Goal: Task Accomplishment & Management: Use online tool/utility

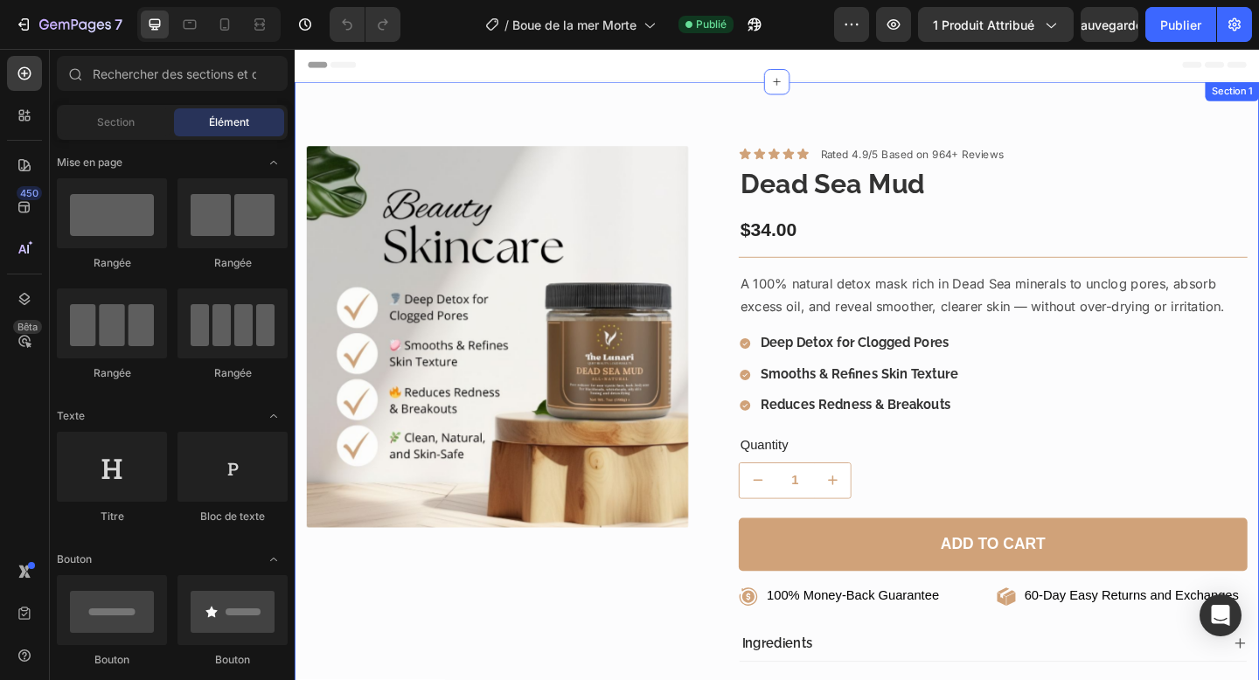
click at [685, 132] on div "Product Images Icon Icon Icon Icon Icon Icon List Rated 4.9/5 Based on 964+ Rev…" at bounding box center [819, 487] width 1049 height 805
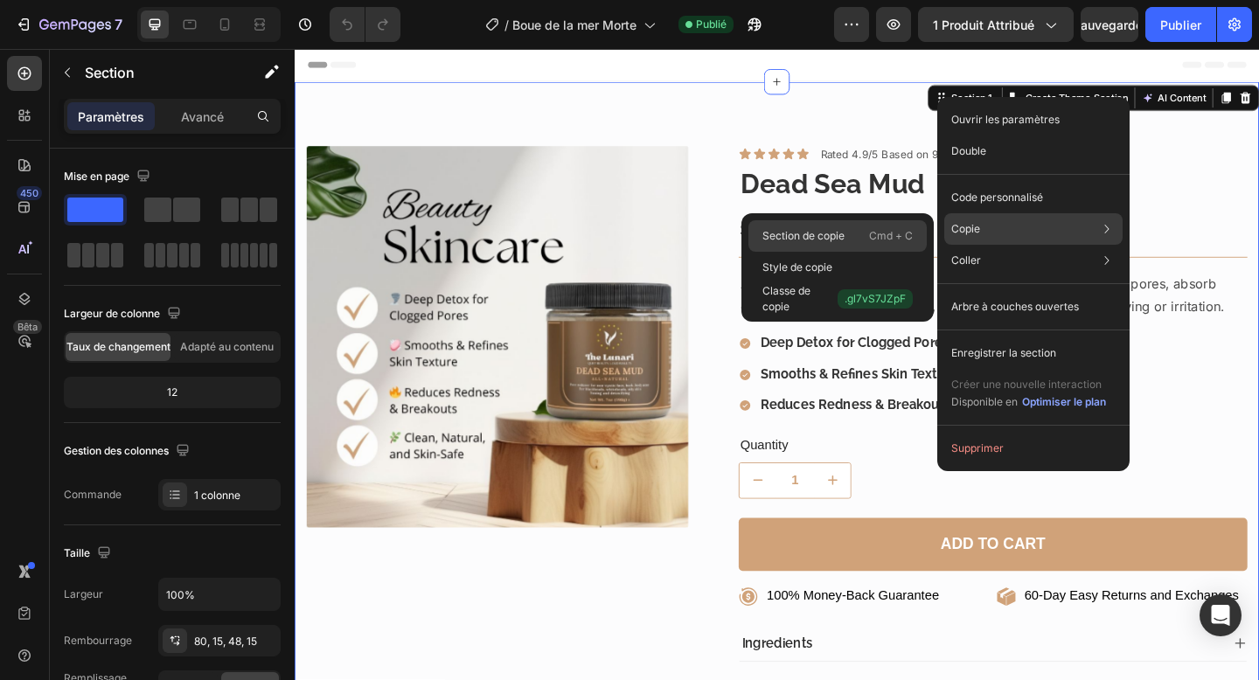
click at [885, 230] on font "Cmd + C" at bounding box center [891, 235] width 44 height 13
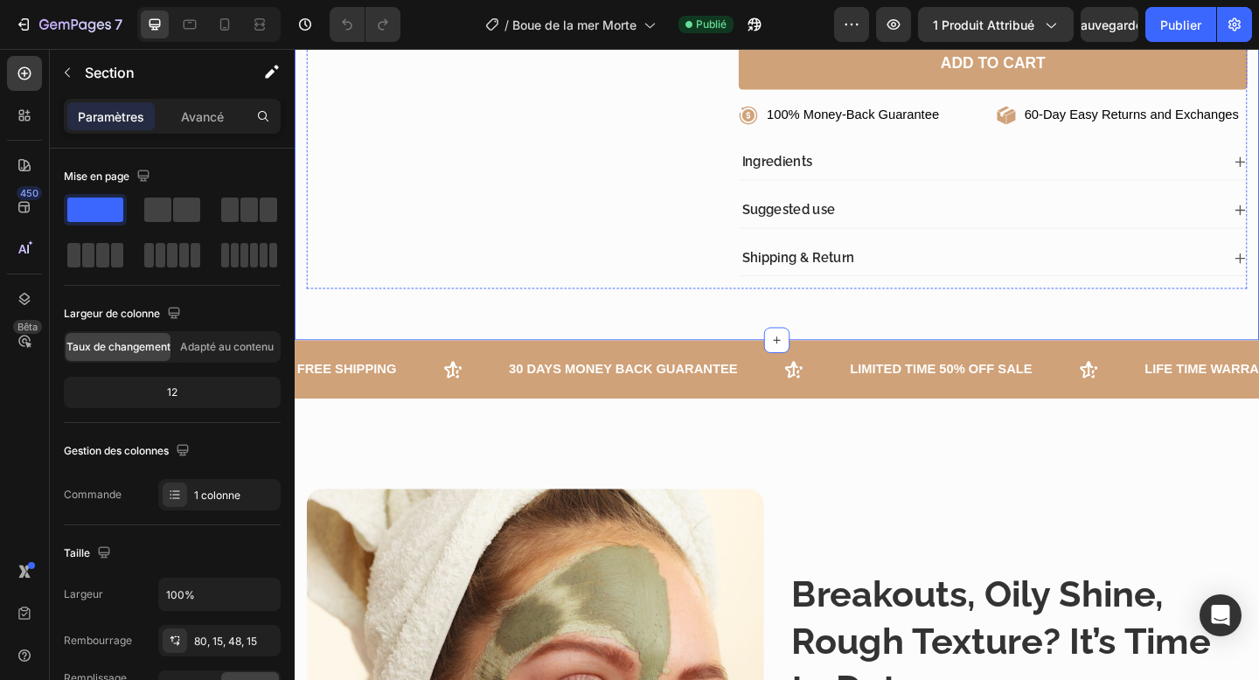
scroll to position [583, 0]
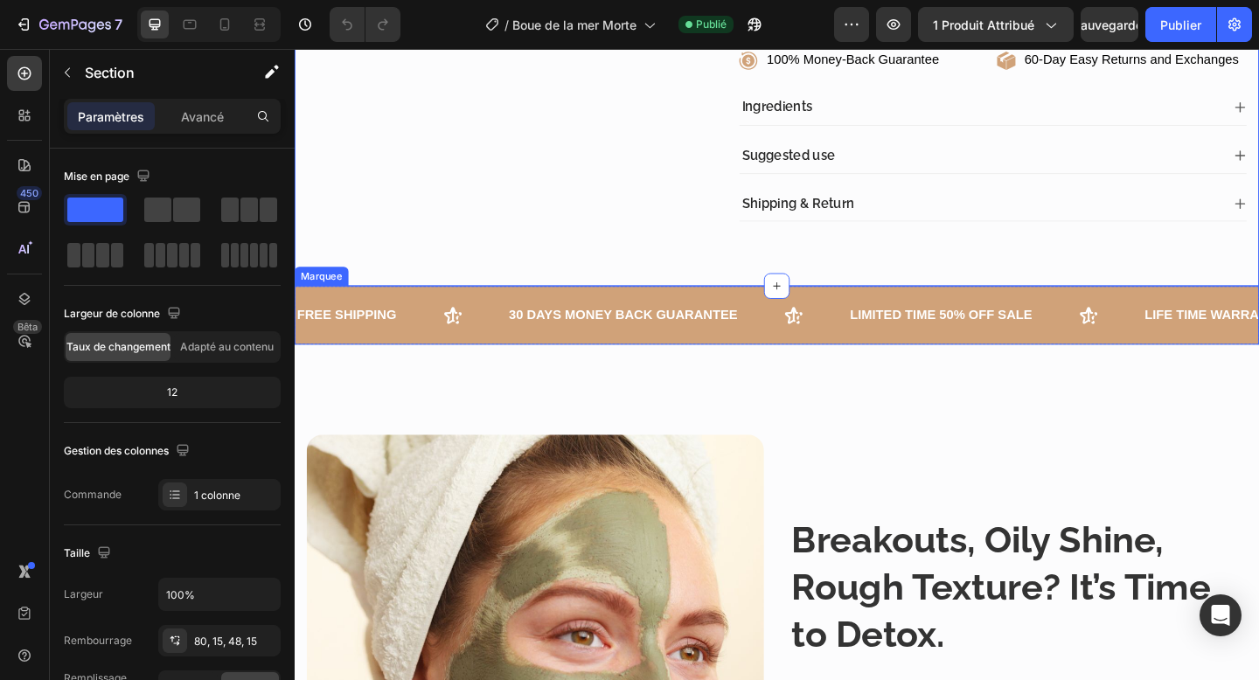
click at [423, 365] on div "FREE SHIPPING Text 30 DAYS MONEY BACK GUARANTEE Text LIMITED TIME 50% OFF SALE …" at bounding box center [819, 339] width 1049 height 64
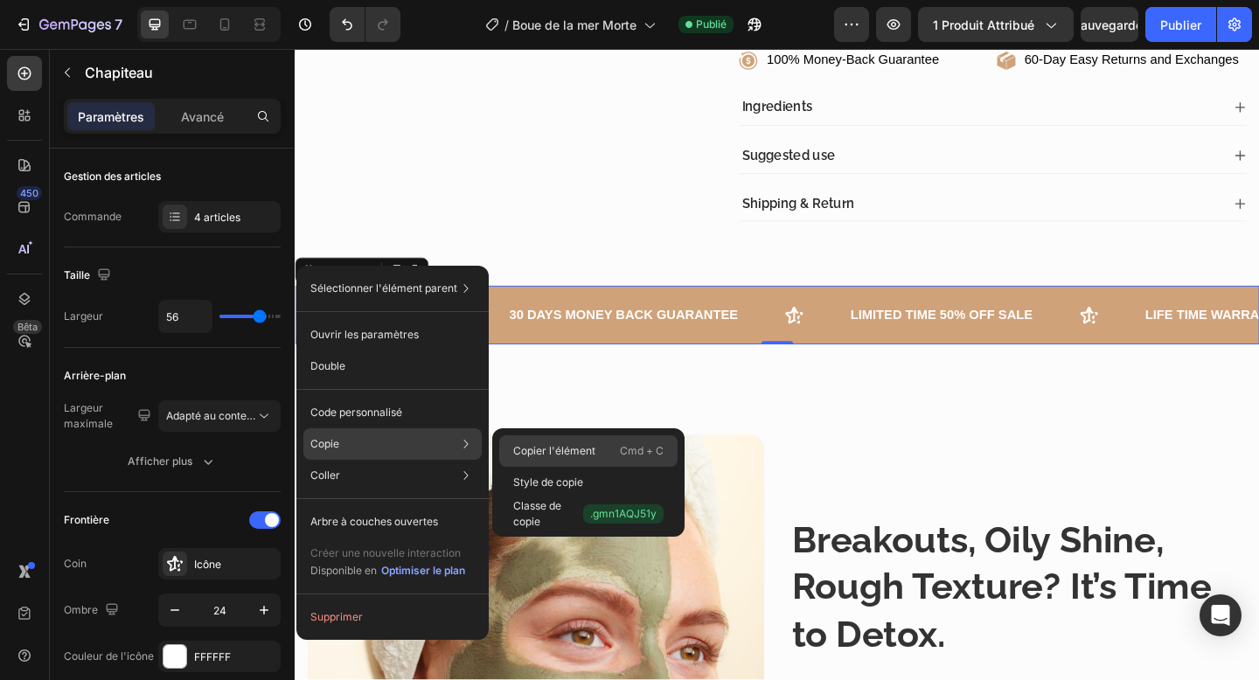
click at [542, 456] on font "Copier l'élément" at bounding box center [554, 450] width 82 height 13
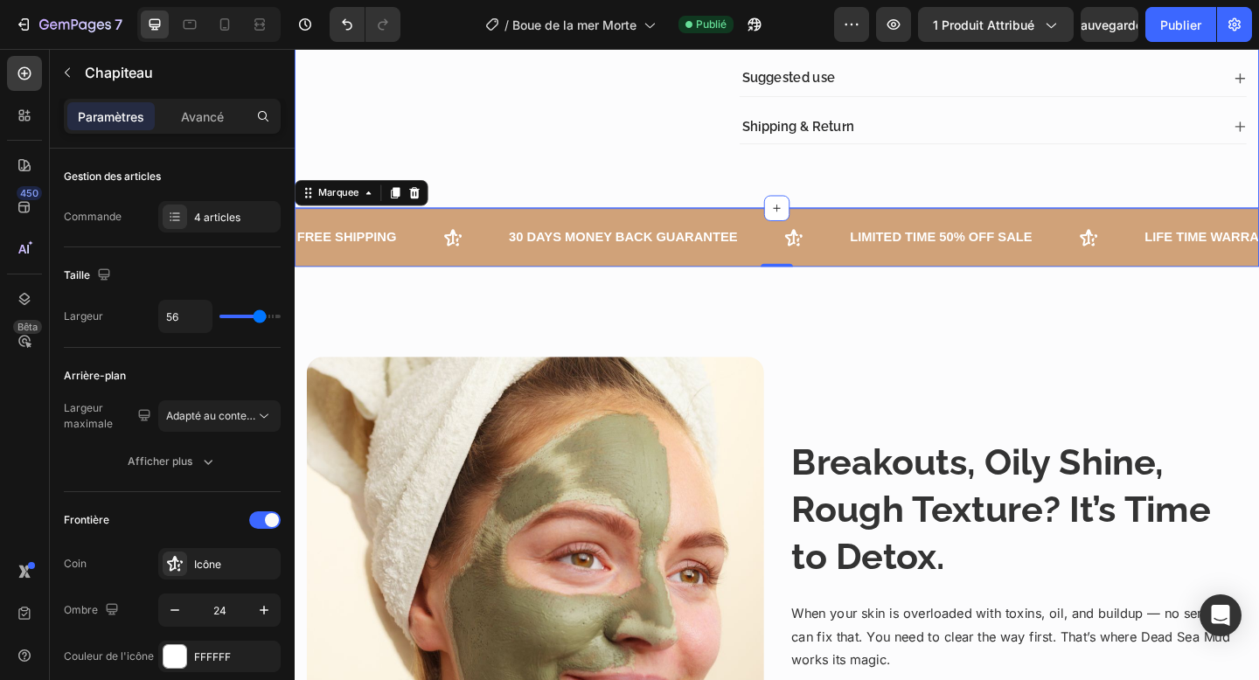
scroll to position [718, 0]
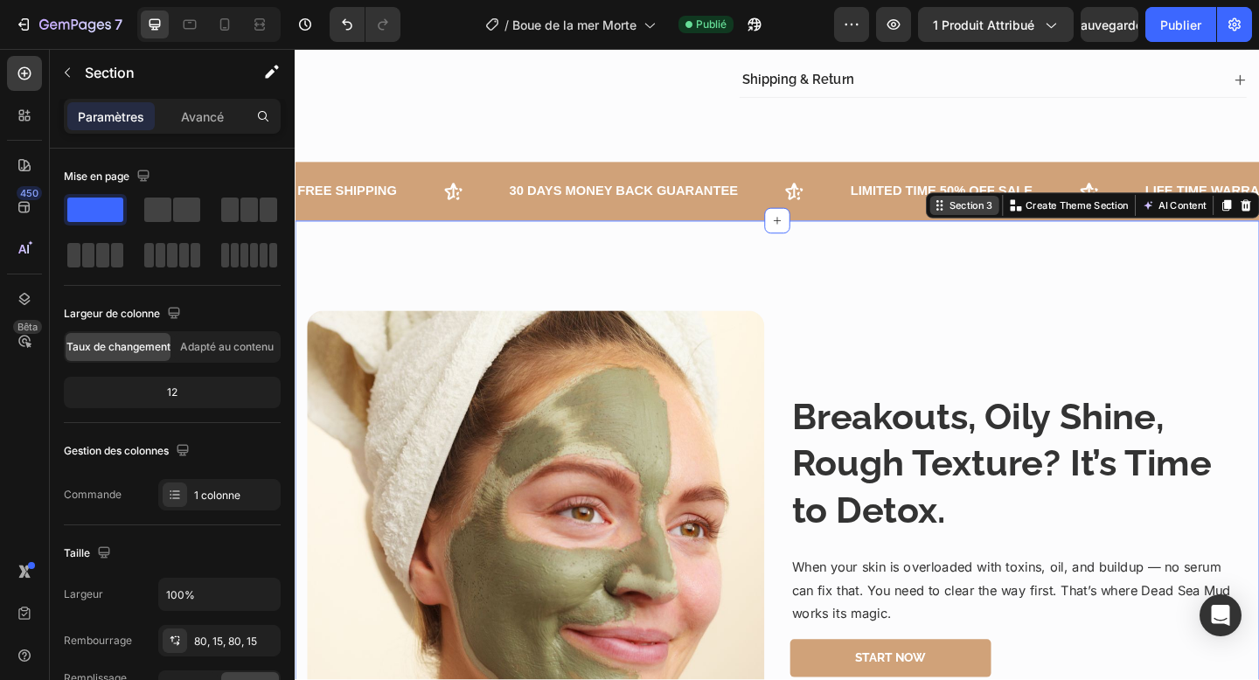
click at [1012, 228] on div "Section 3" at bounding box center [1022, 219] width 75 height 21
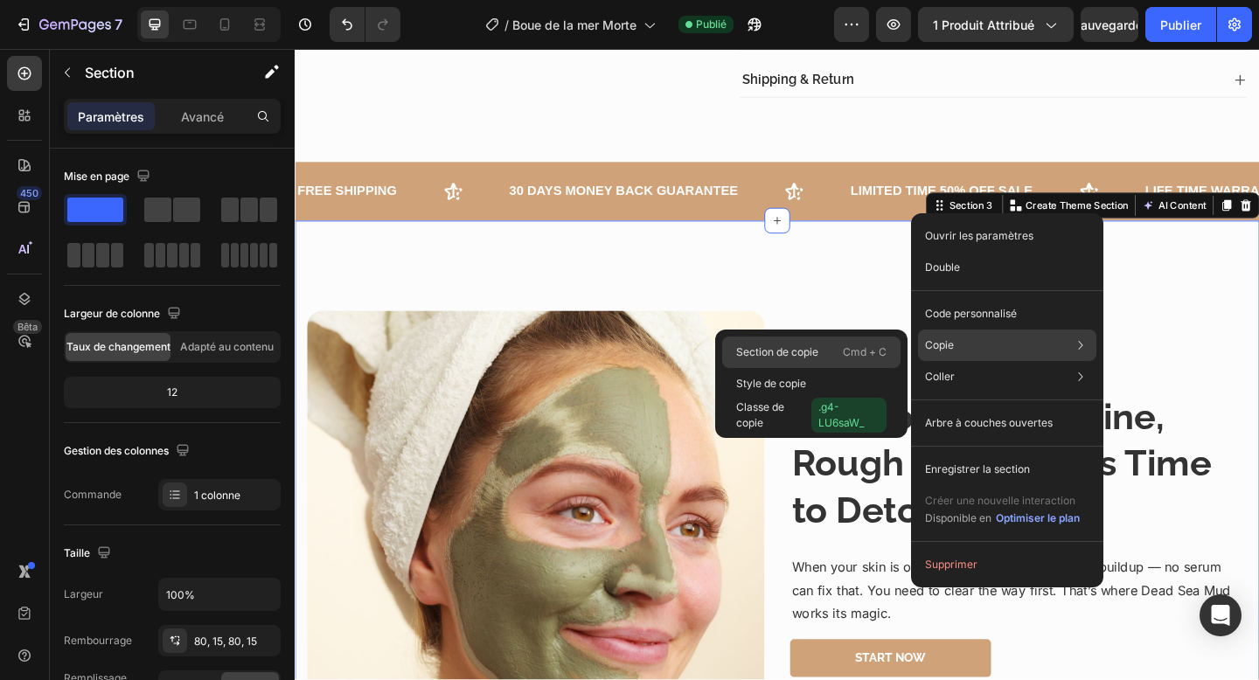
click at [859, 354] on font "Cmd + C" at bounding box center [865, 351] width 44 height 13
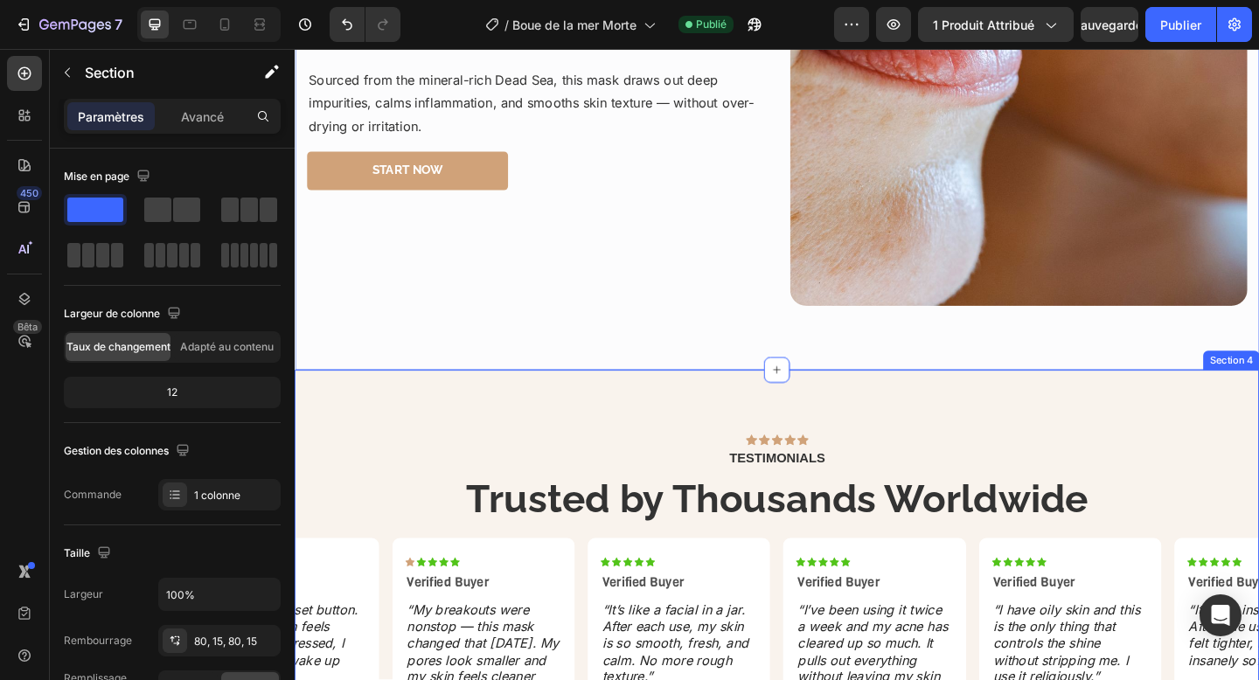
scroll to position [1972, 0]
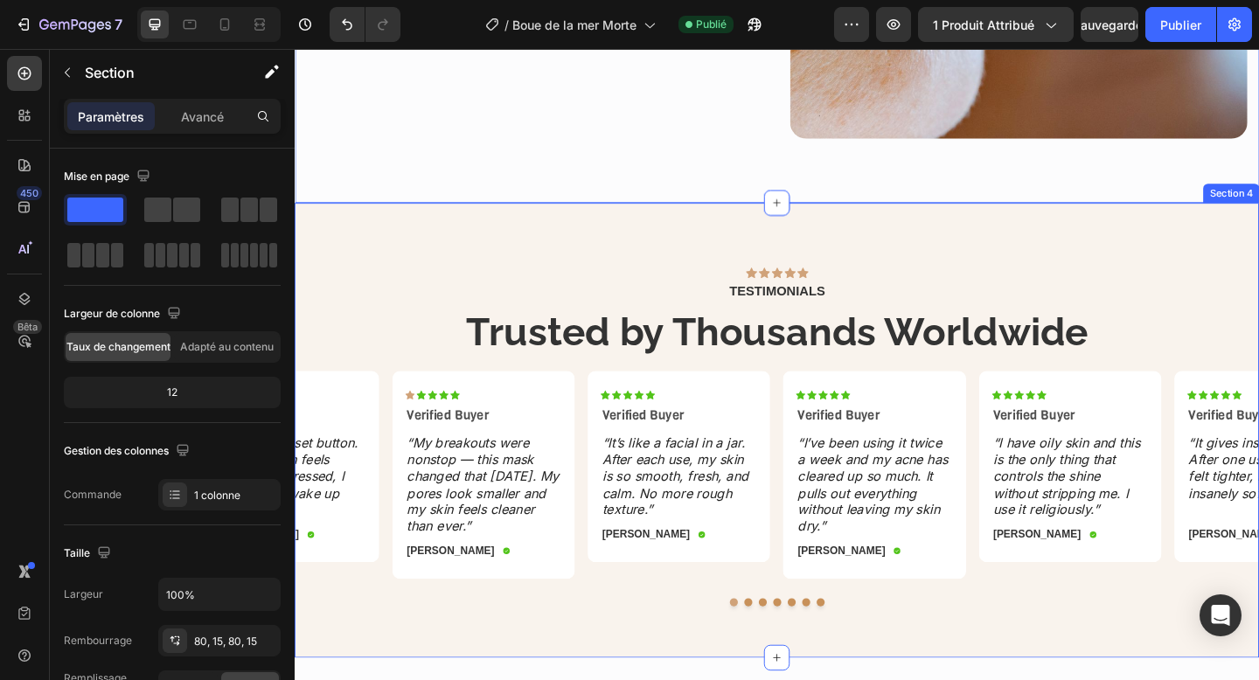
click at [553, 240] on div "Icon Icon Icon Icon Icon Icon List TESTIMONIALS Text Block Trusted by Thousands…" at bounding box center [819, 464] width 1049 height 495
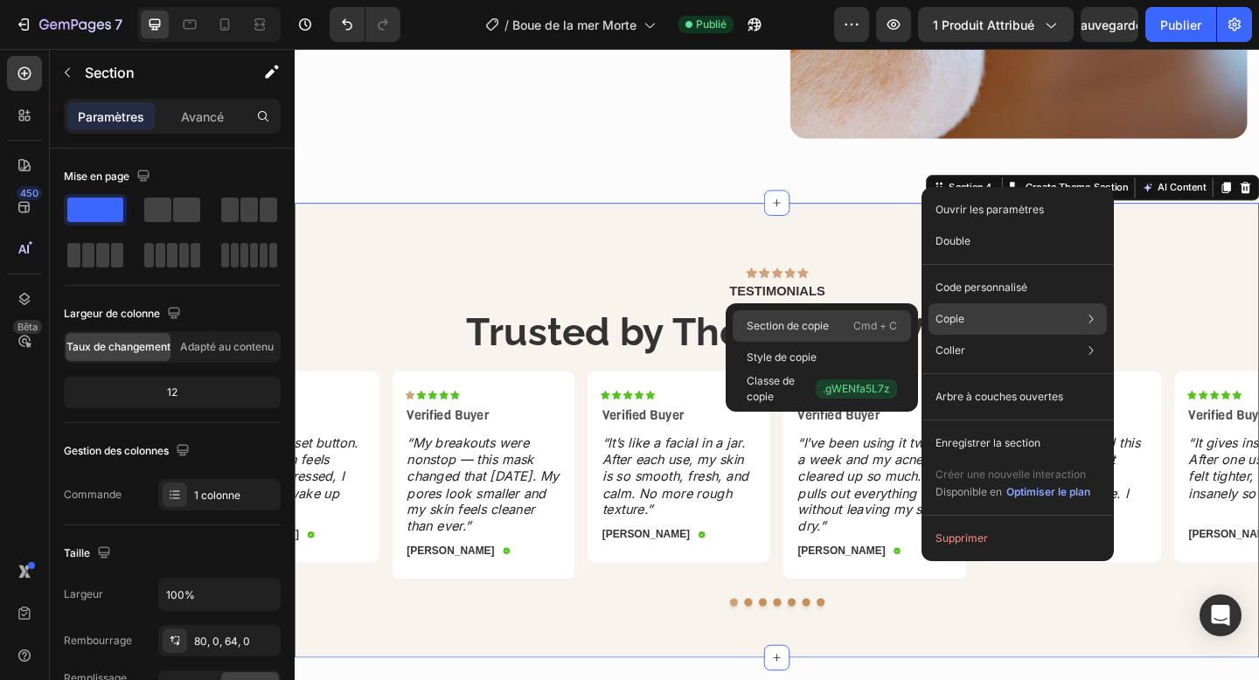
click at [883, 324] on font "Cmd + C" at bounding box center [875, 325] width 44 height 13
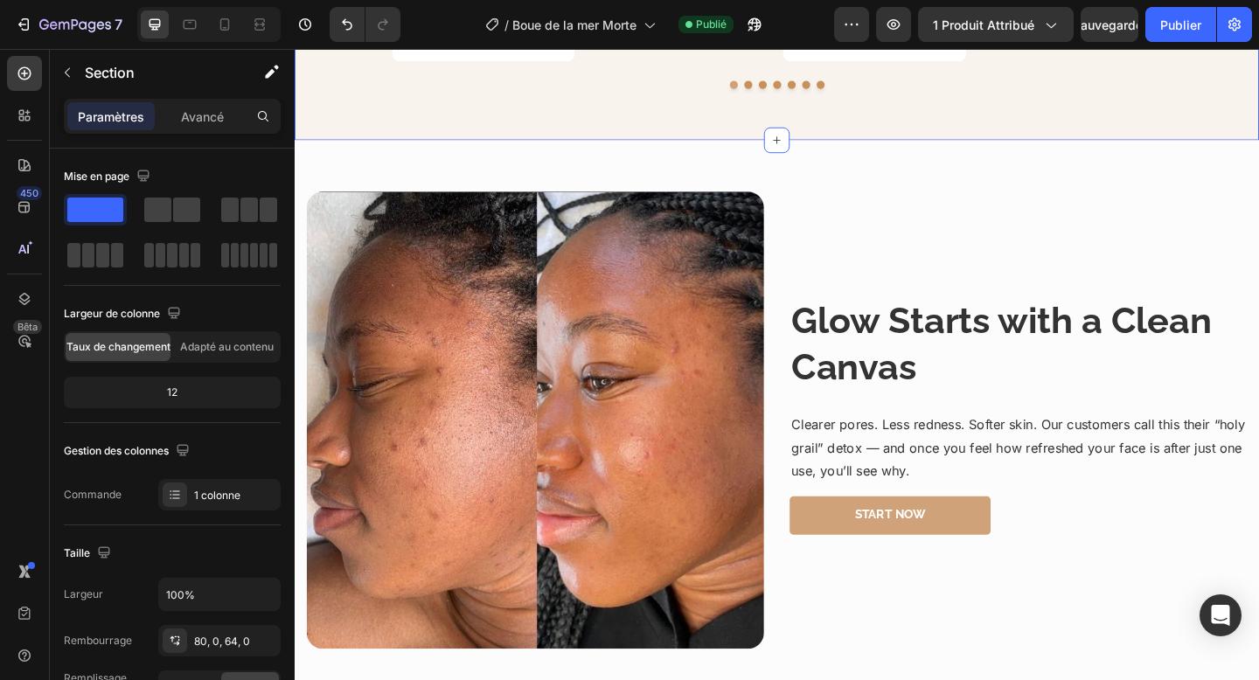
scroll to position [2536, 0]
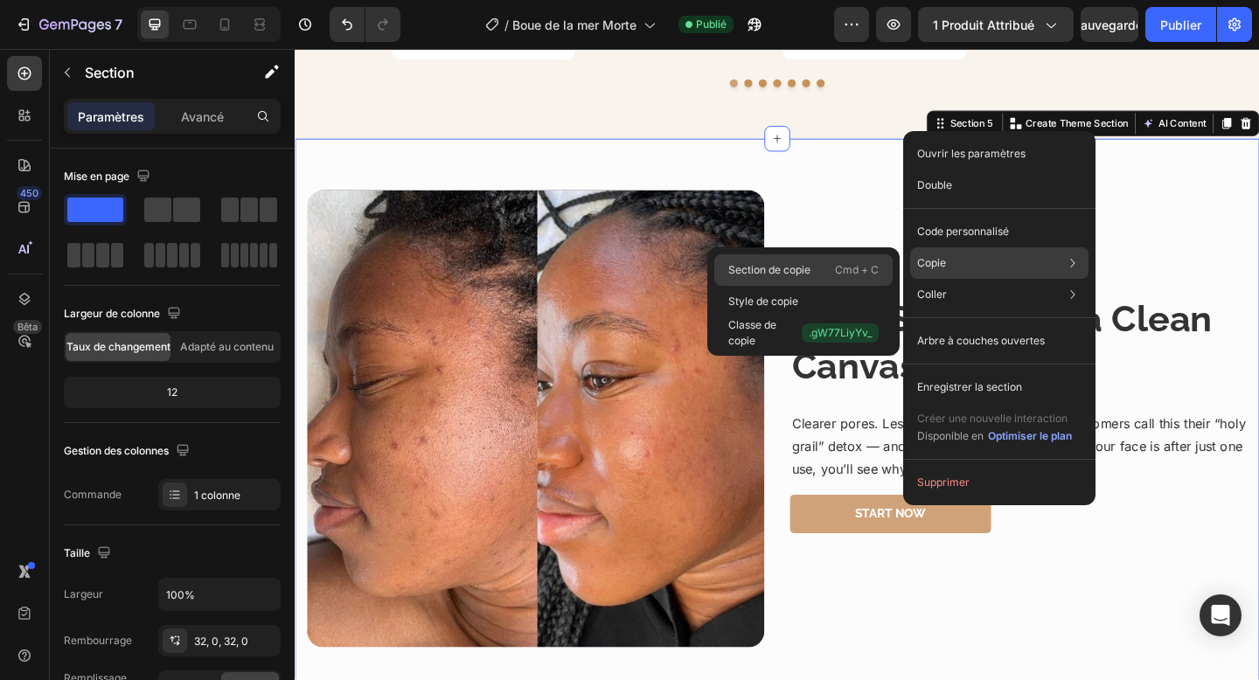
click at [835, 275] on font "Cmd + C" at bounding box center [857, 269] width 44 height 13
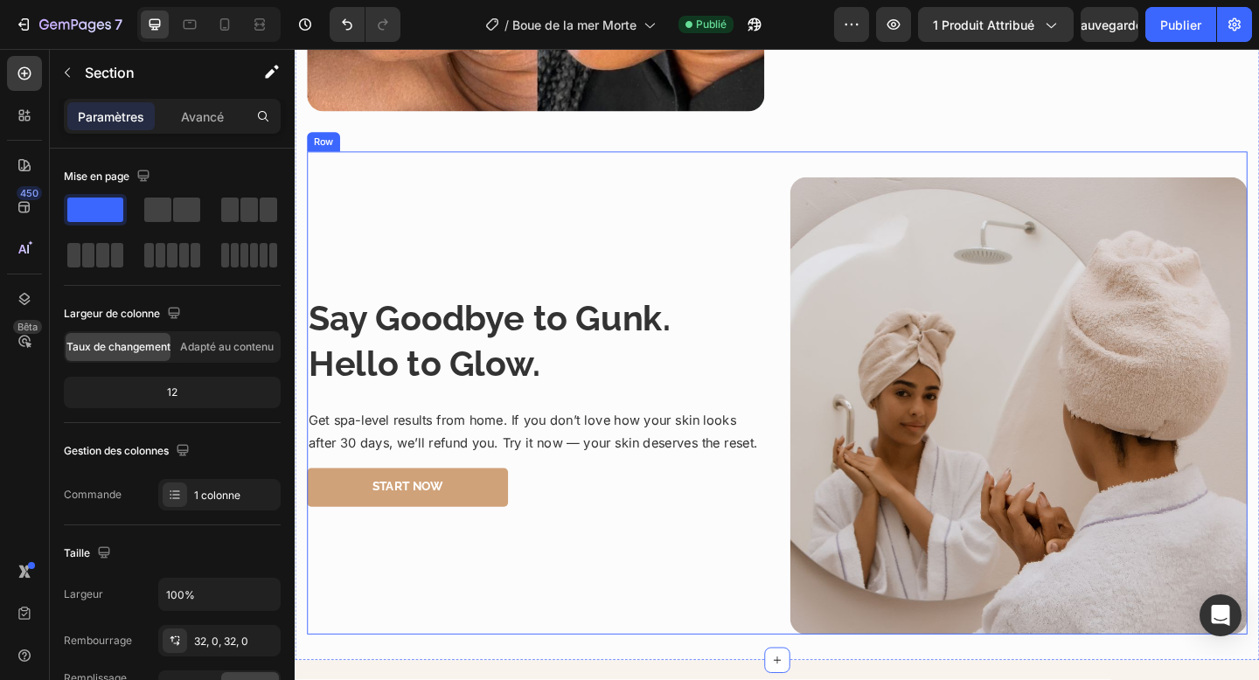
scroll to position [3445, 0]
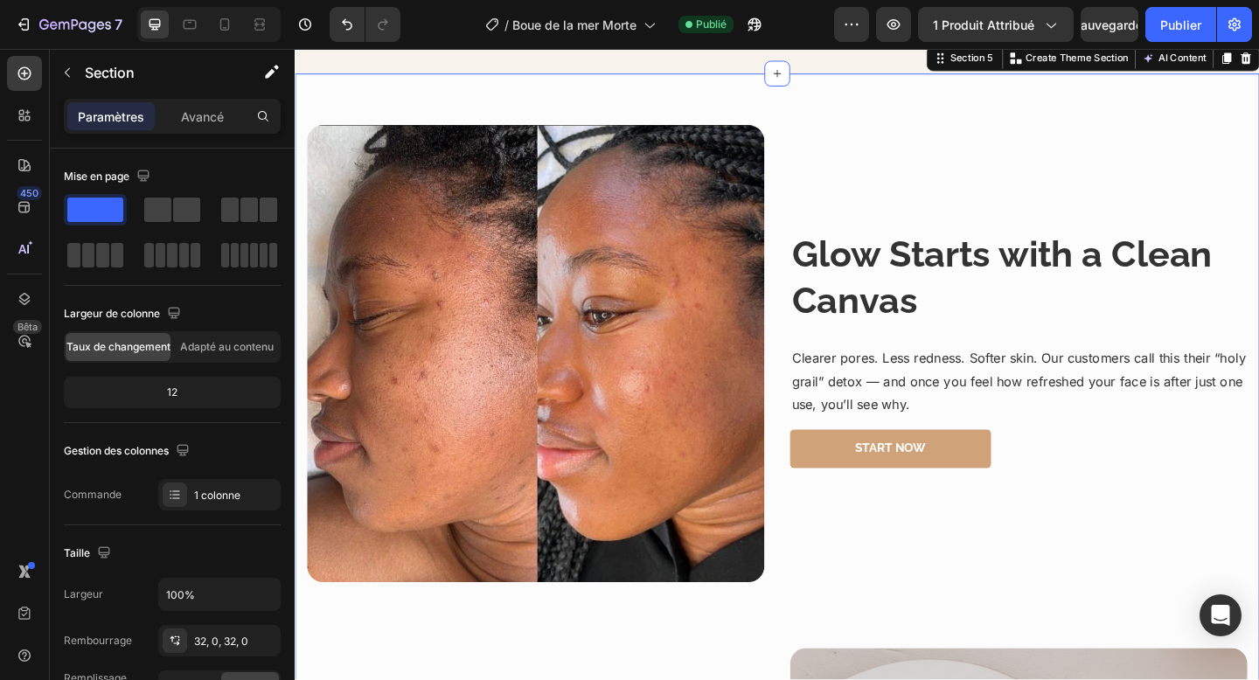
scroll to position [2362, 0]
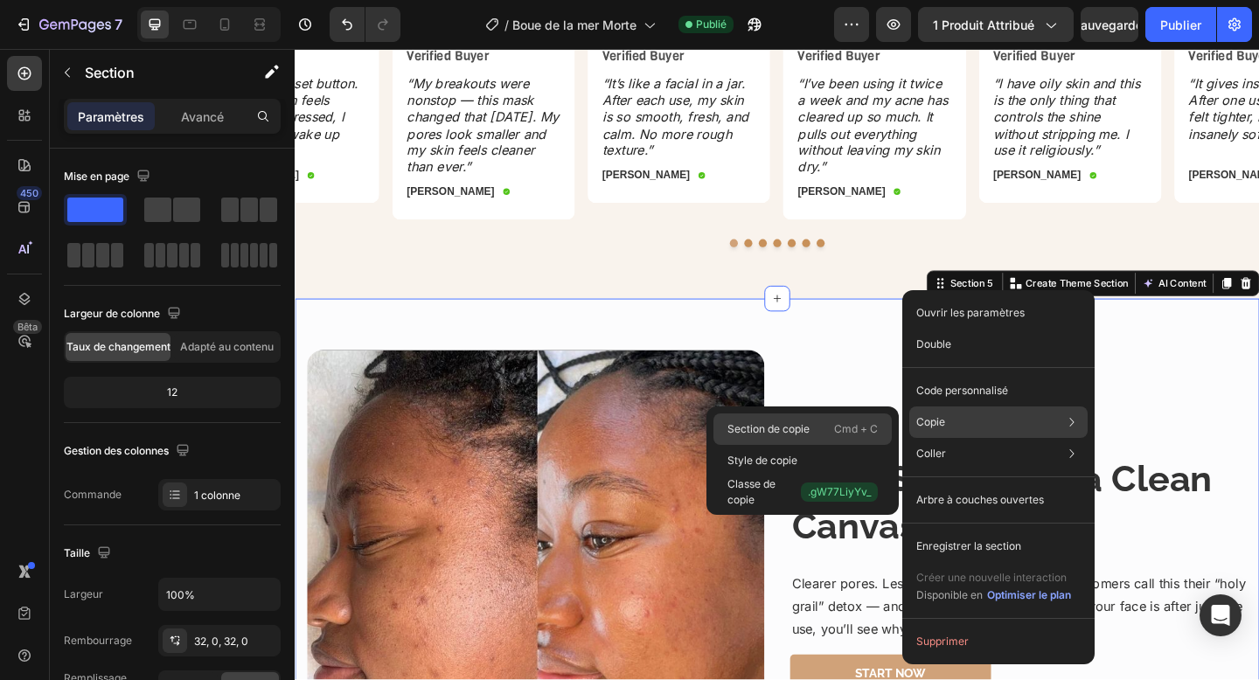
click at [827, 426] on div "Section de copie Cmd + C" at bounding box center [802, 429] width 178 height 31
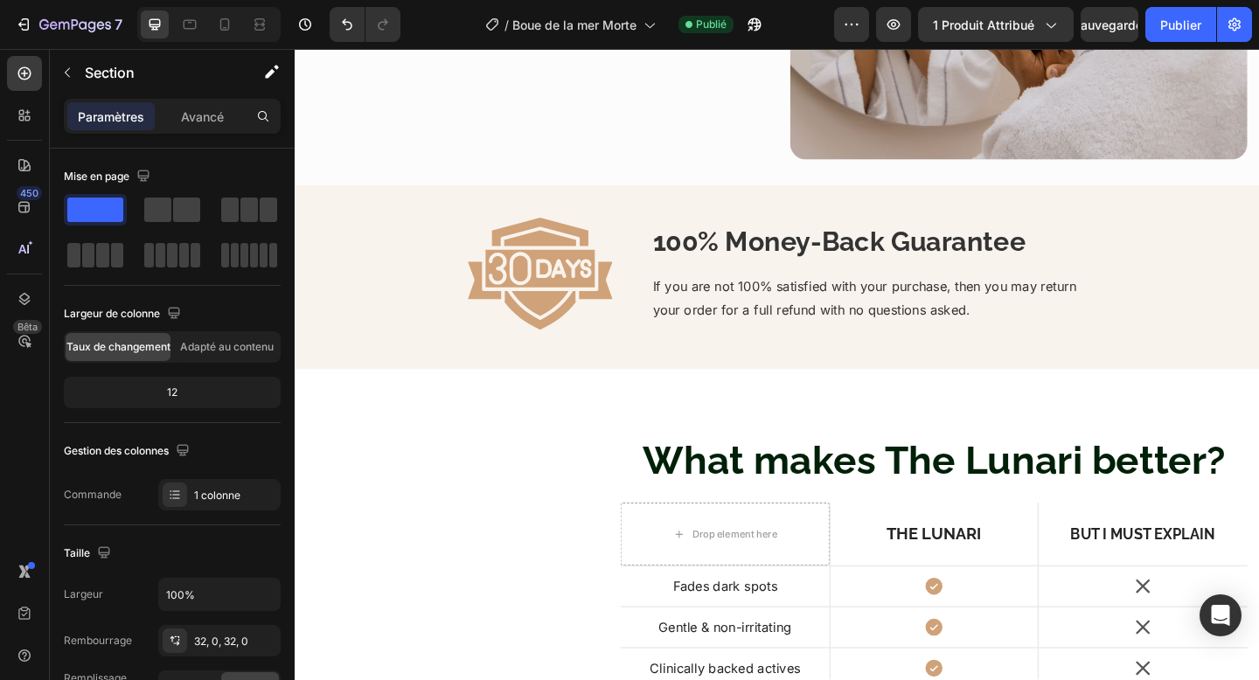
scroll to position [3621, 0]
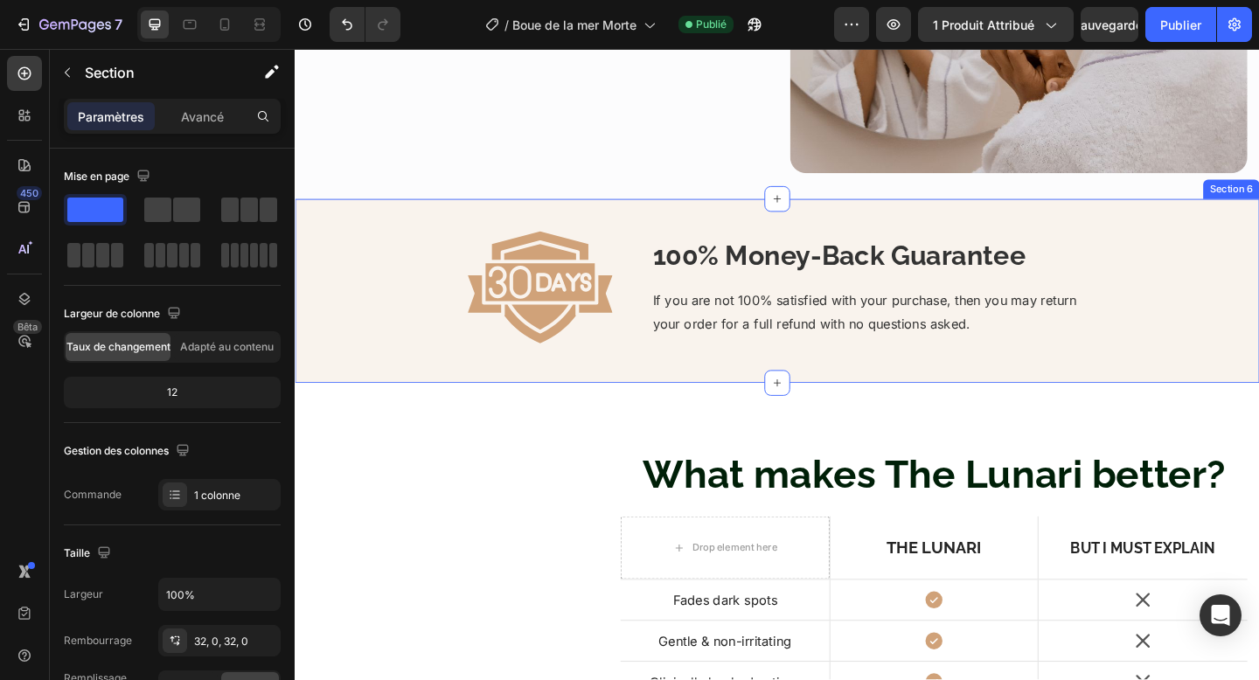
click at [347, 398] on div "Image 100% Money-Back Guarantee Heading If you are not 100% satisfied with your…" at bounding box center [819, 312] width 1049 height 200
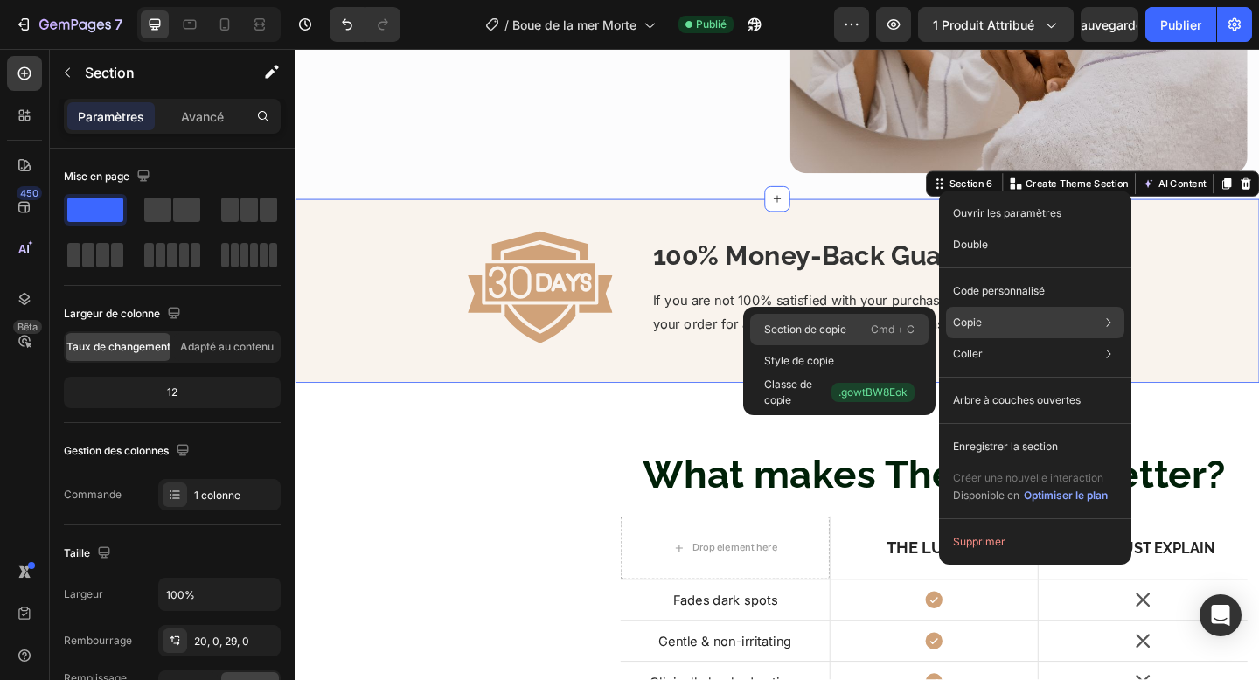
click at [840, 324] on font "Section de copie" at bounding box center [805, 329] width 82 height 13
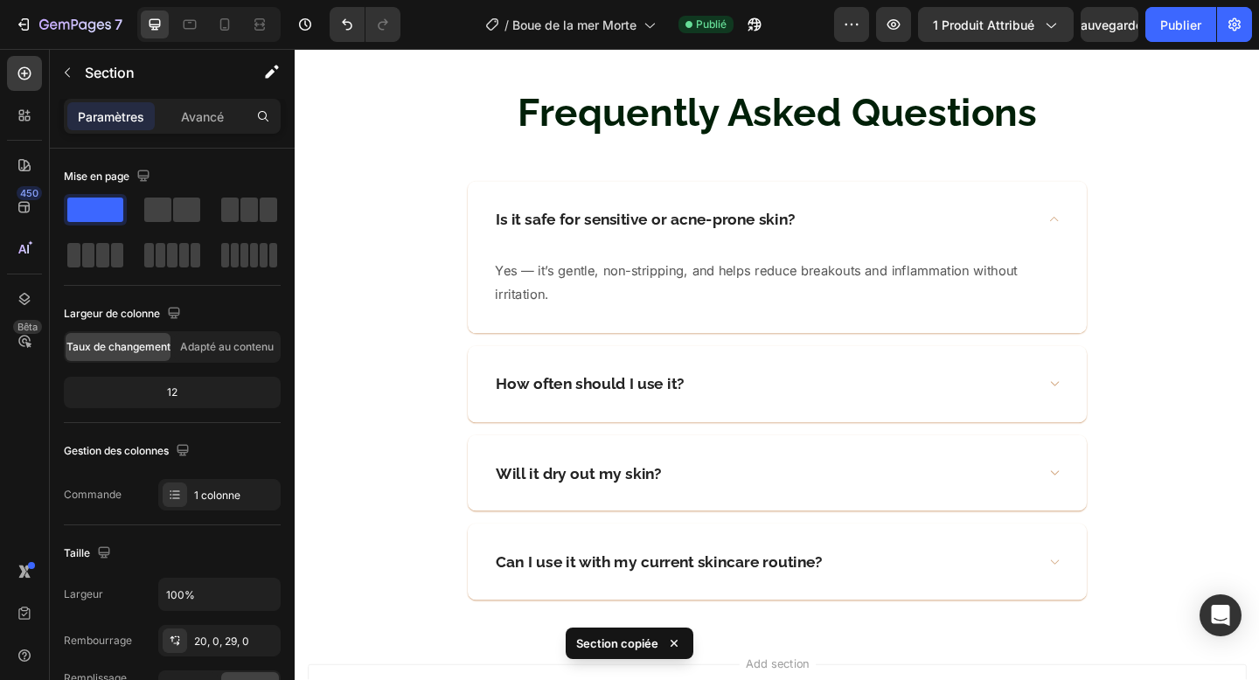
scroll to position [4658, 0]
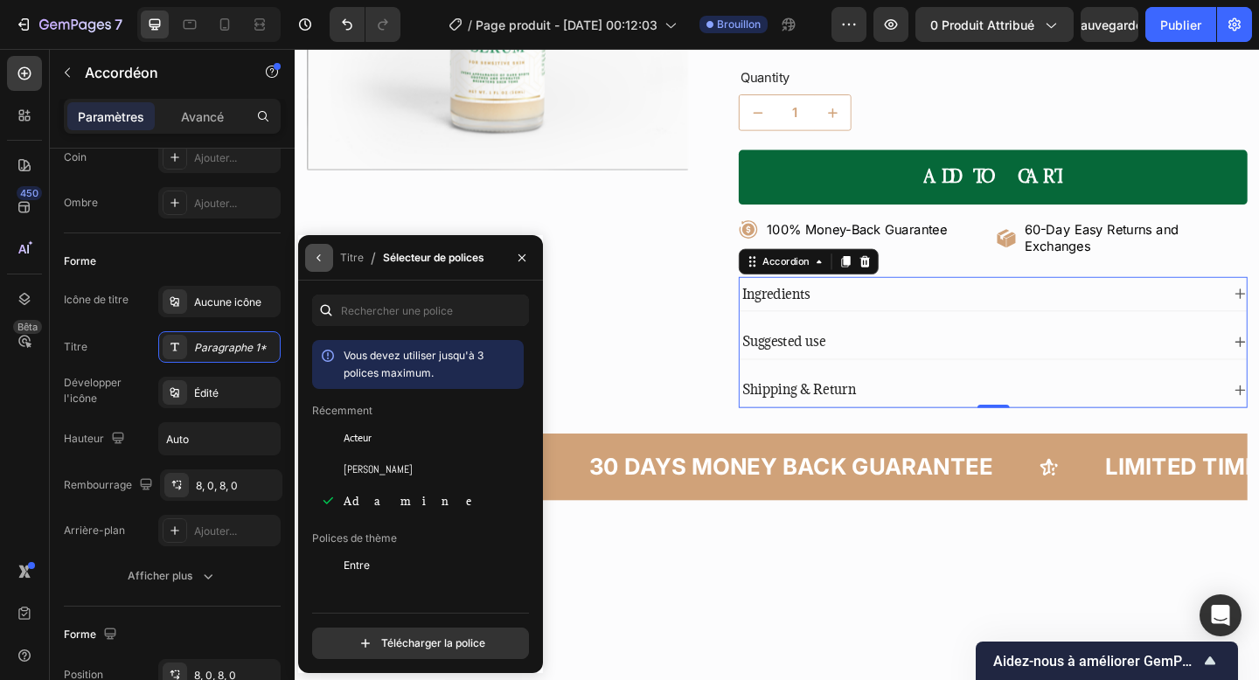
scroll to position [353, 0]
click at [323, 259] on icon "button" at bounding box center [319, 258] width 14 height 14
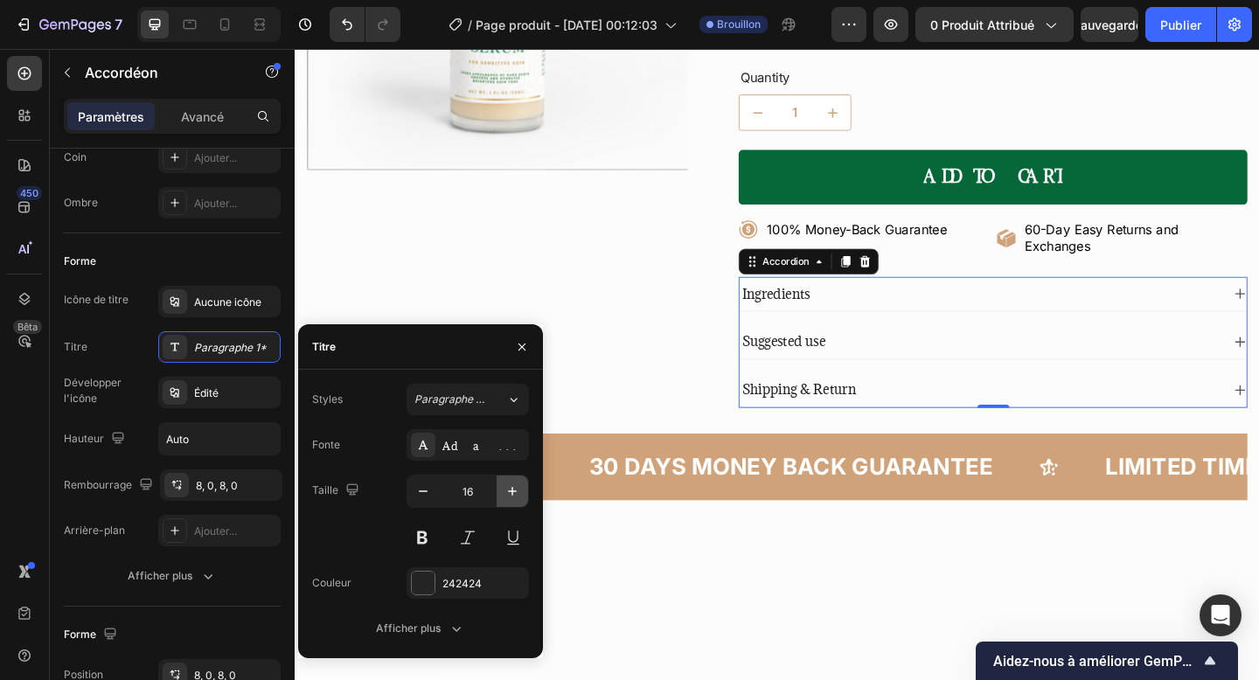
click at [511, 486] on icon "button" at bounding box center [512, 491] width 17 height 17
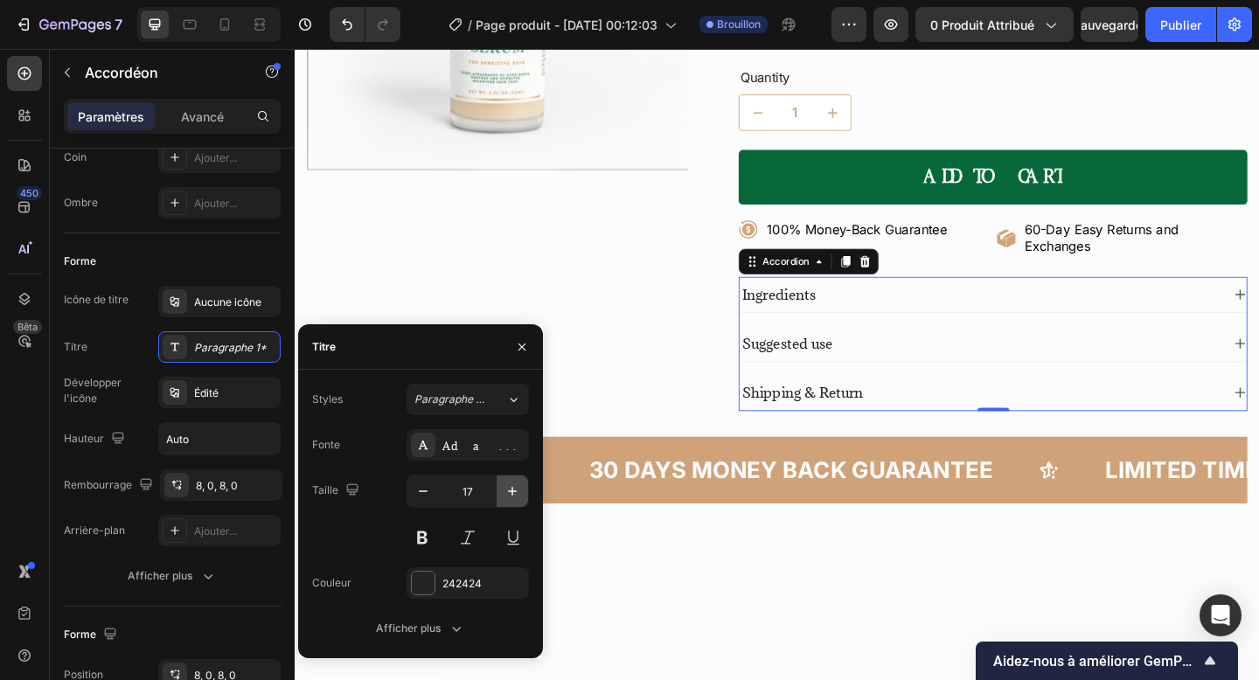
click at [511, 486] on icon "button" at bounding box center [512, 491] width 17 height 17
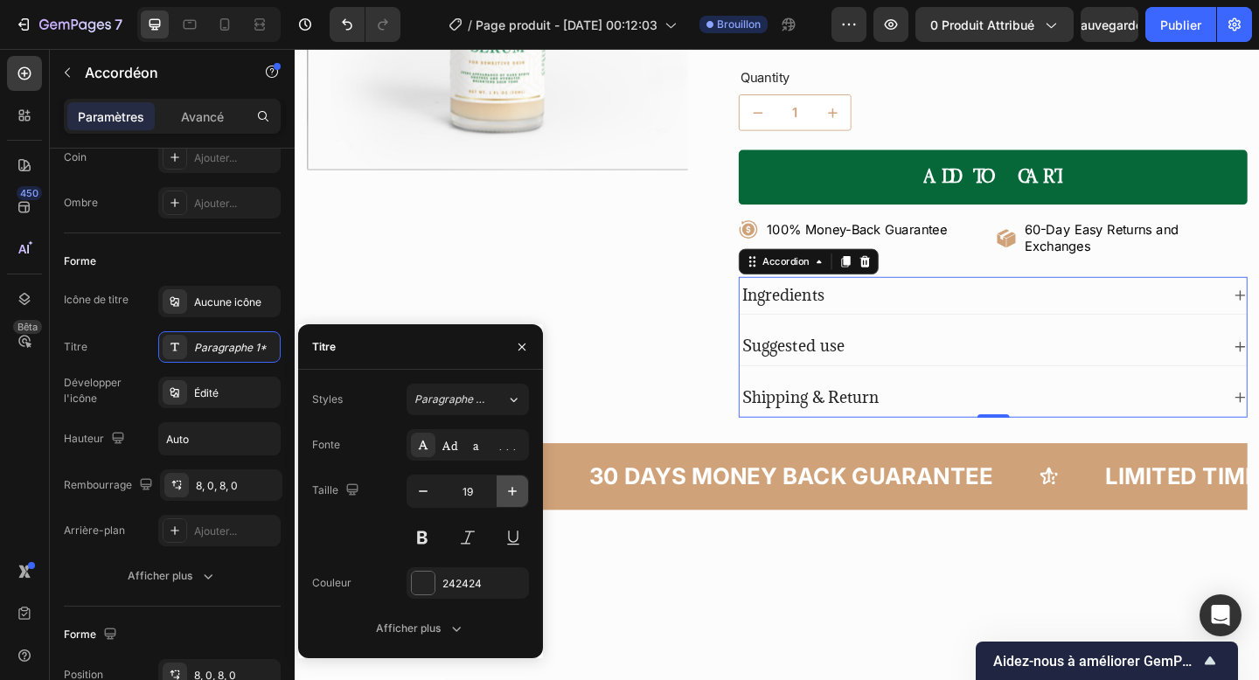
click at [511, 486] on icon "button" at bounding box center [512, 491] width 17 height 17
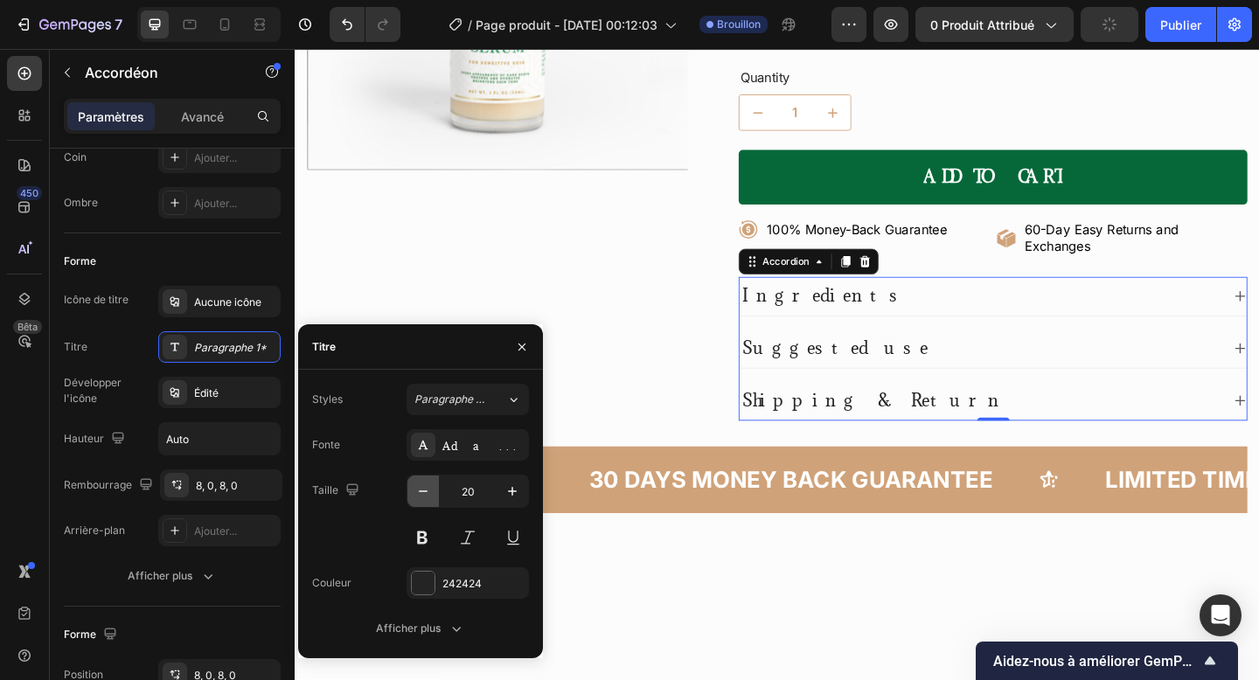
click at [428, 486] on icon "button" at bounding box center [422, 491] width 17 height 17
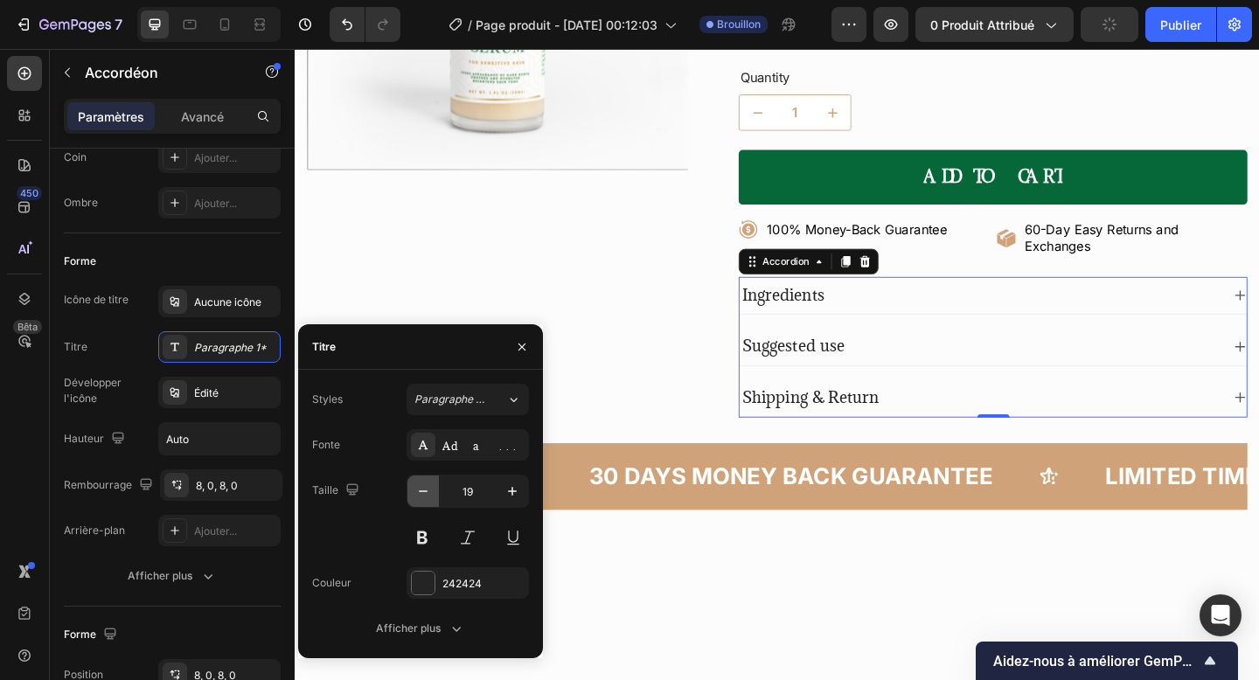
click at [428, 486] on icon "button" at bounding box center [422, 491] width 17 height 17
type input "18"
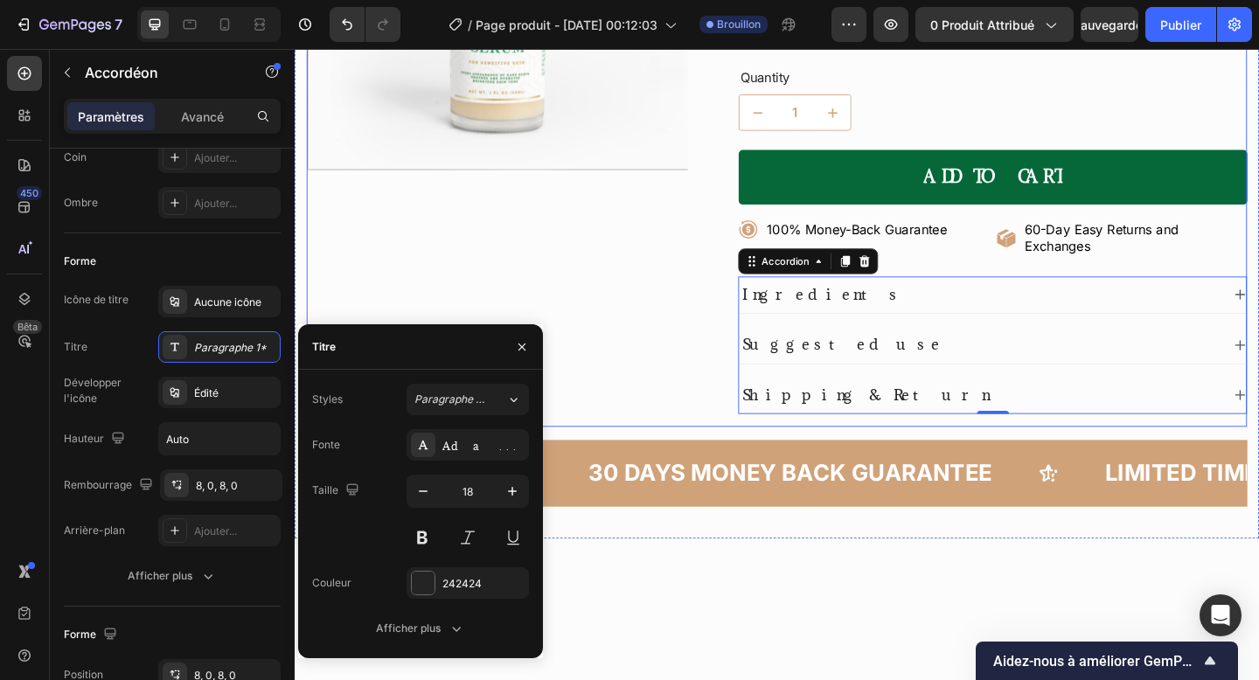
click at [721, 414] on div "Product Images" at bounding box center [515, 114] width 415 height 694
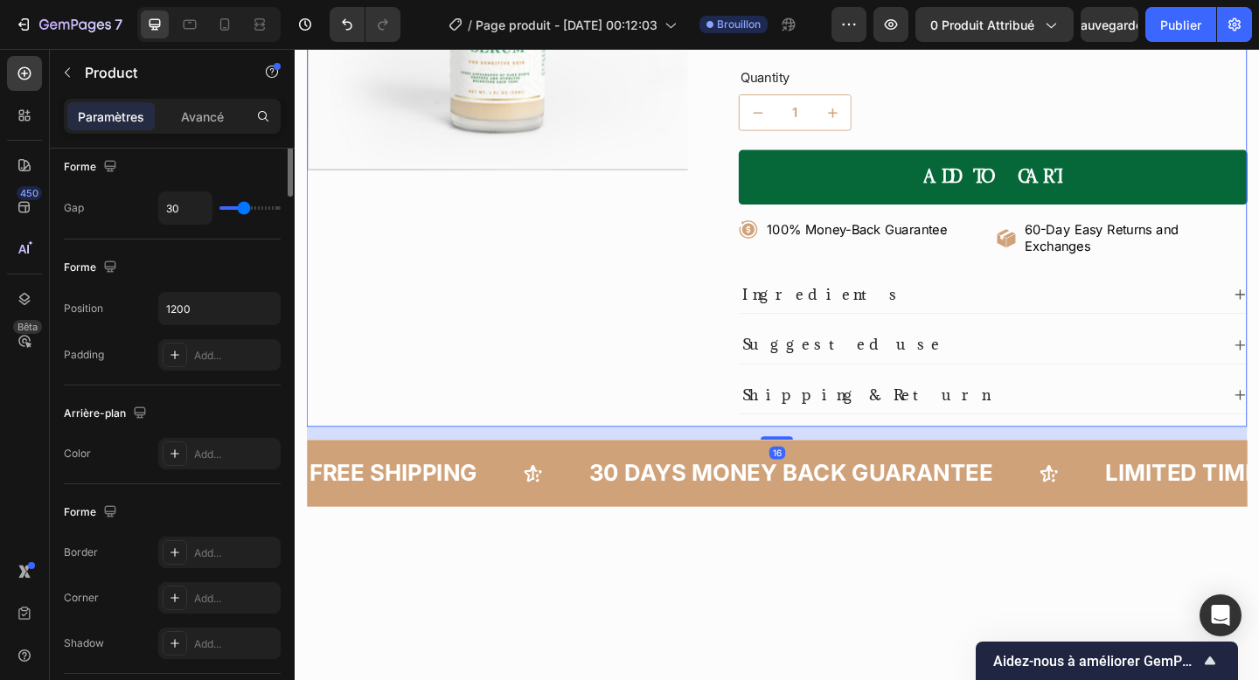
scroll to position [0, 0]
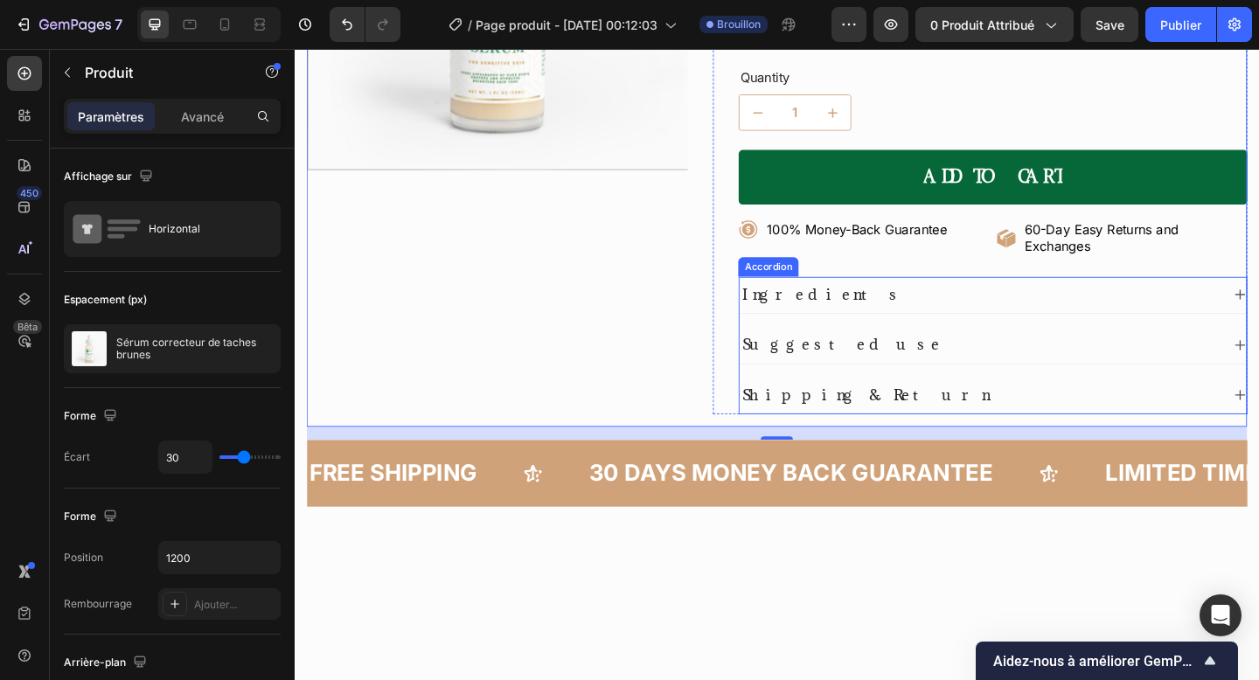
click at [1258, 321] on div "Ingredients" at bounding box center [1040, 316] width 524 height 25
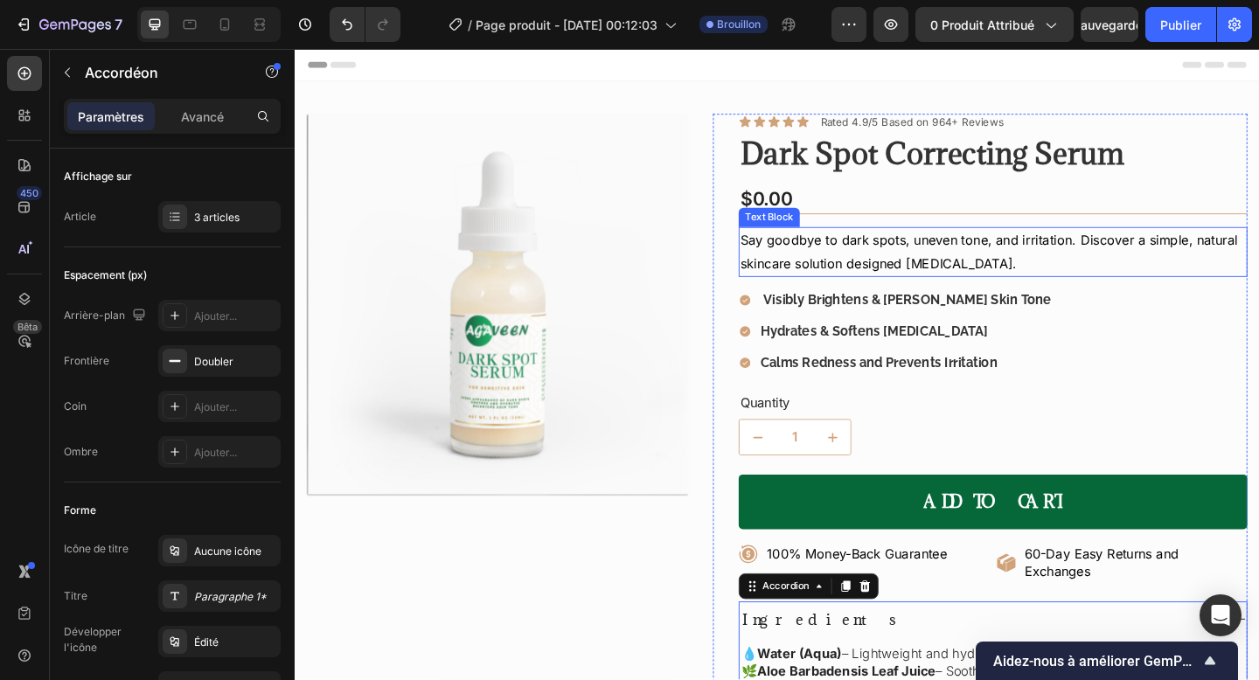
click at [1005, 262] on p "Say goodbye to dark spots, uneven tone, and irritation. Discover a simple, natu…" at bounding box center [1054, 270] width 550 height 51
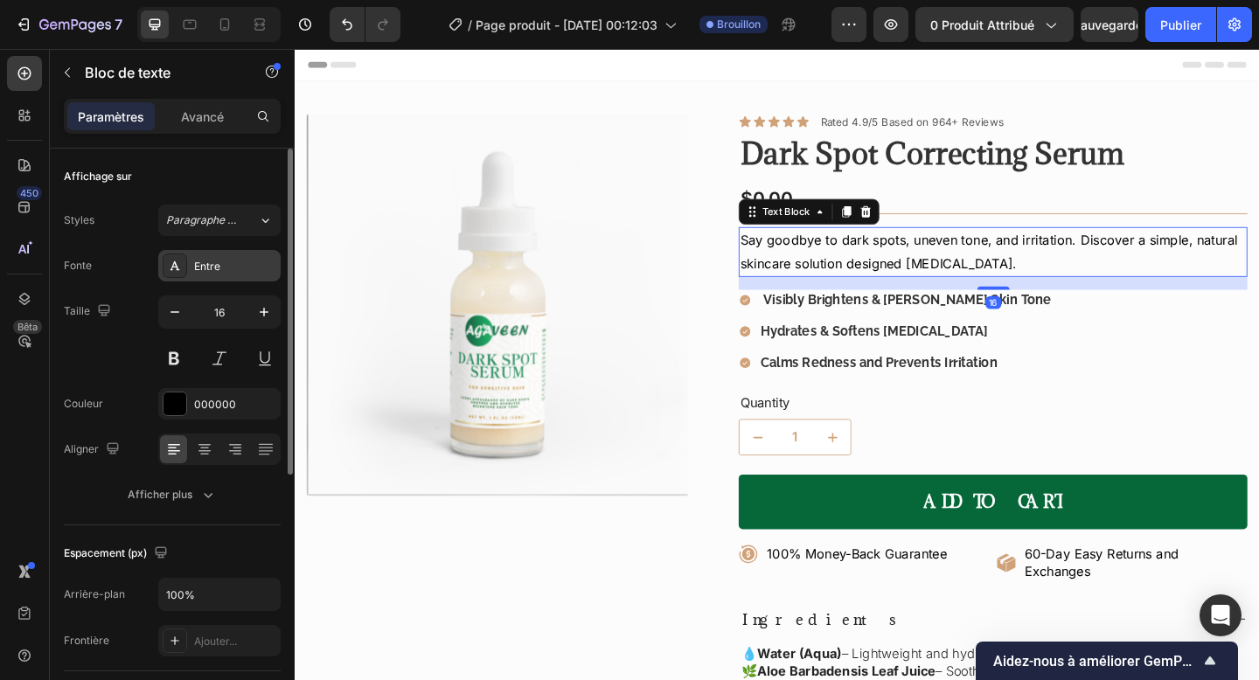
click at [163, 267] on div at bounding box center [175, 266] width 24 height 24
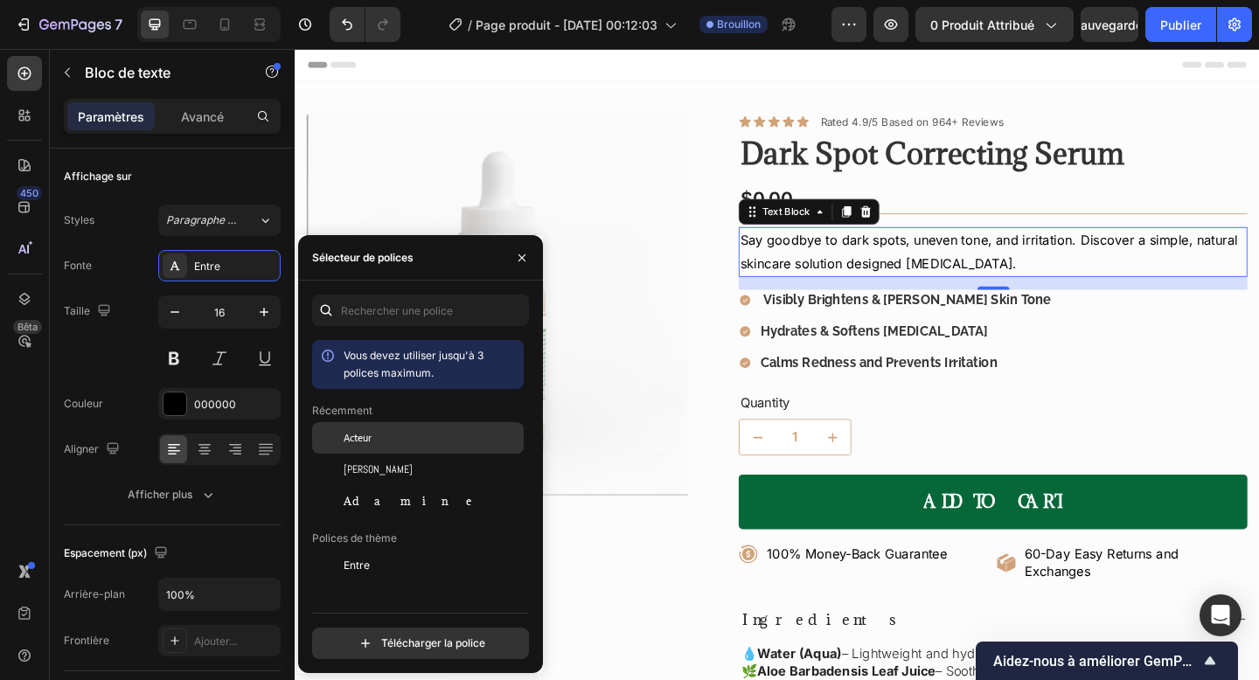
click at [400, 430] on div "Acteur" at bounding box center [432, 438] width 177 height 16
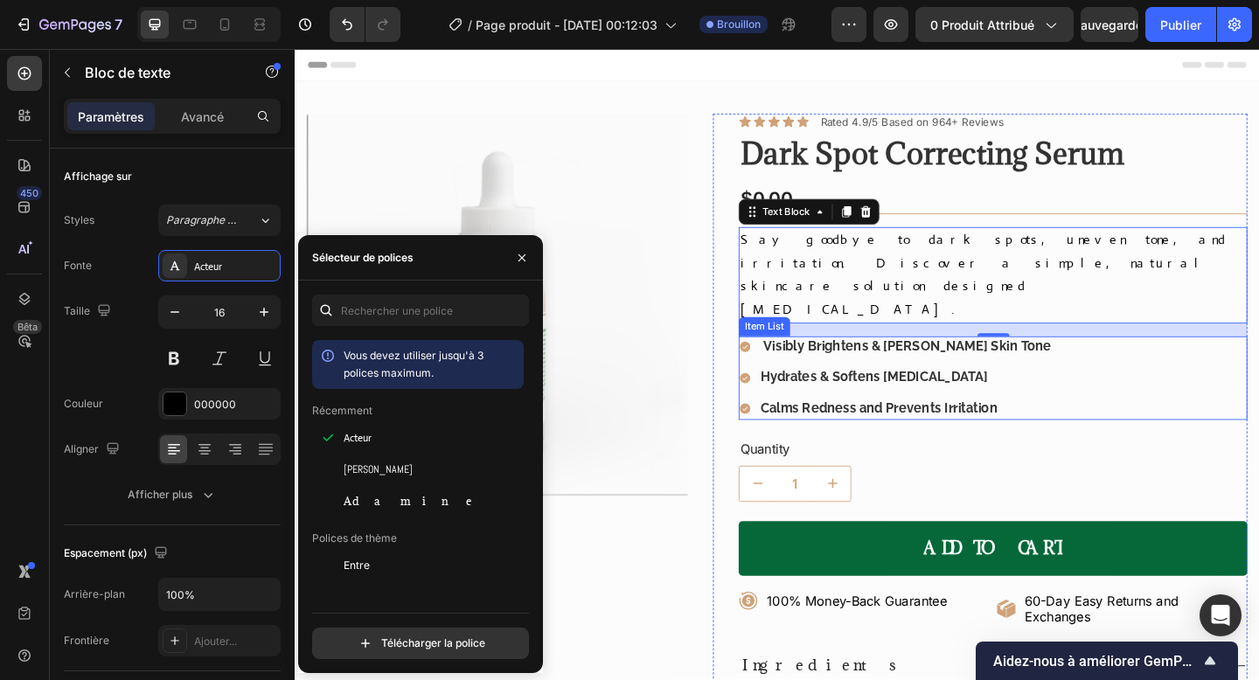
click at [881, 365] on strong "Visibly Brightens & [PERSON_NAME] Skin Tone" at bounding box center [960, 373] width 313 height 17
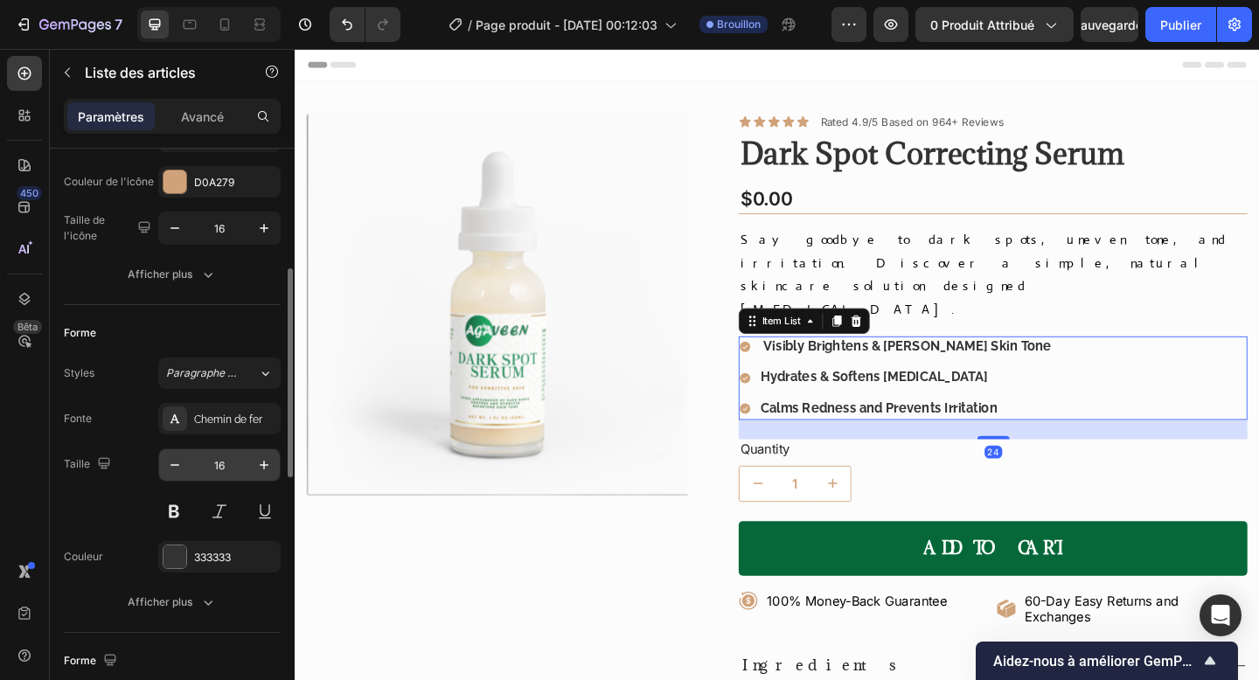
scroll to position [254, 0]
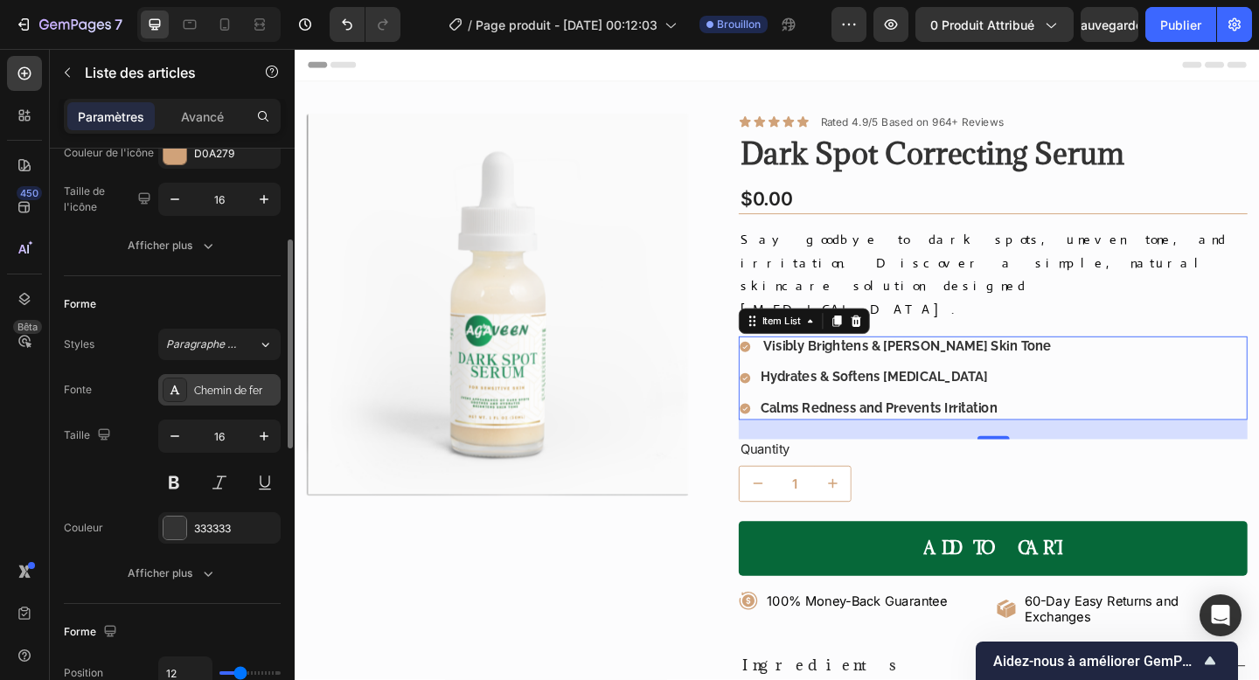
click at [226, 390] on font "Chemin de fer" at bounding box center [228, 391] width 68 height 12
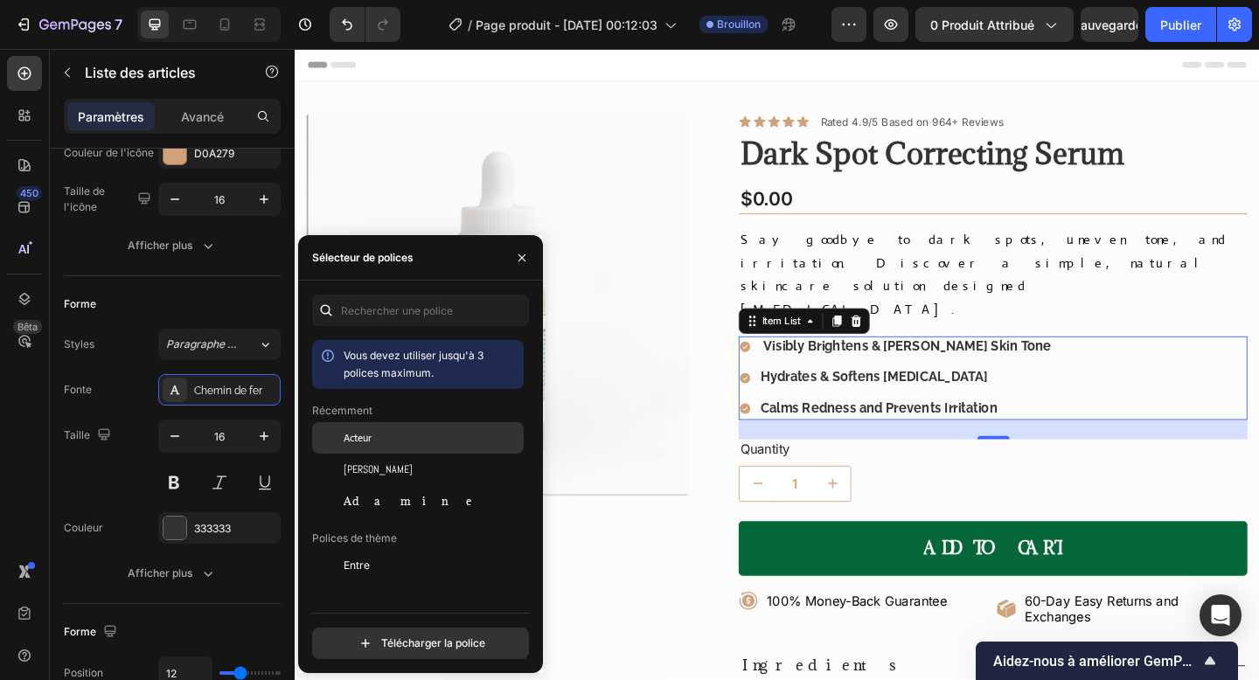
click at [389, 444] on div "Acteur" at bounding box center [432, 438] width 177 height 16
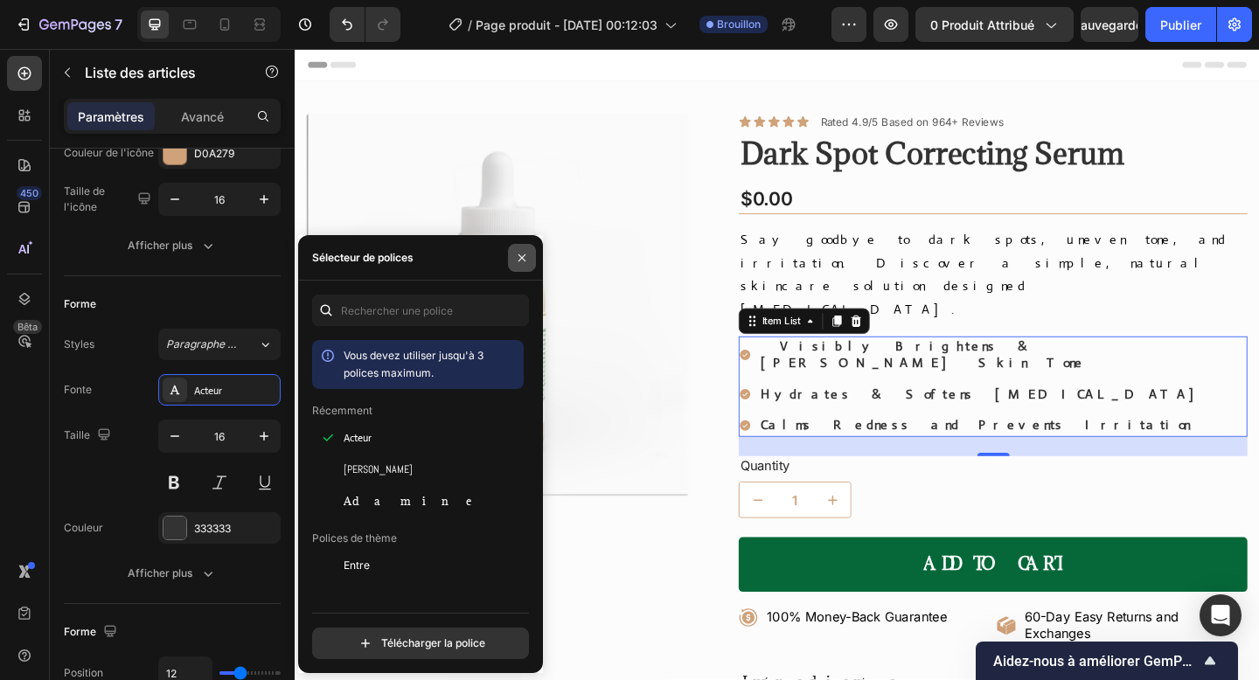
click at [523, 267] on button "button" at bounding box center [522, 258] width 28 height 28
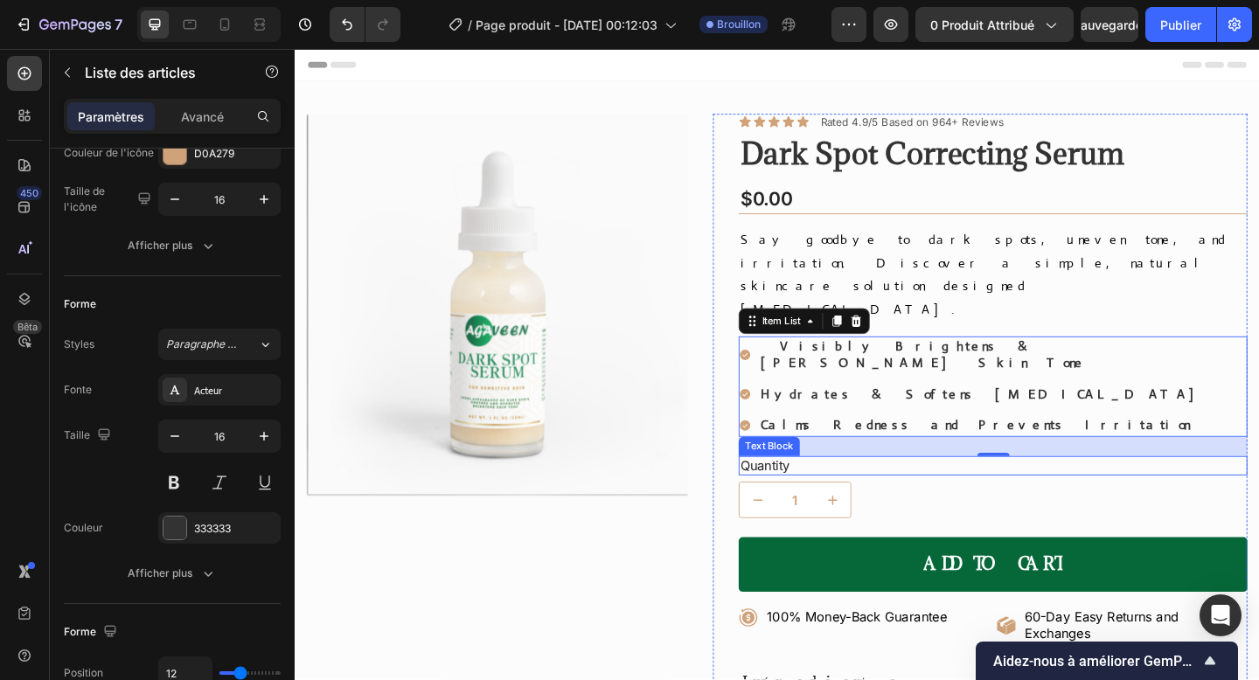
click at [915, 492] on div "Quantity" at bounding box center [1053, 503] width 553 height 22
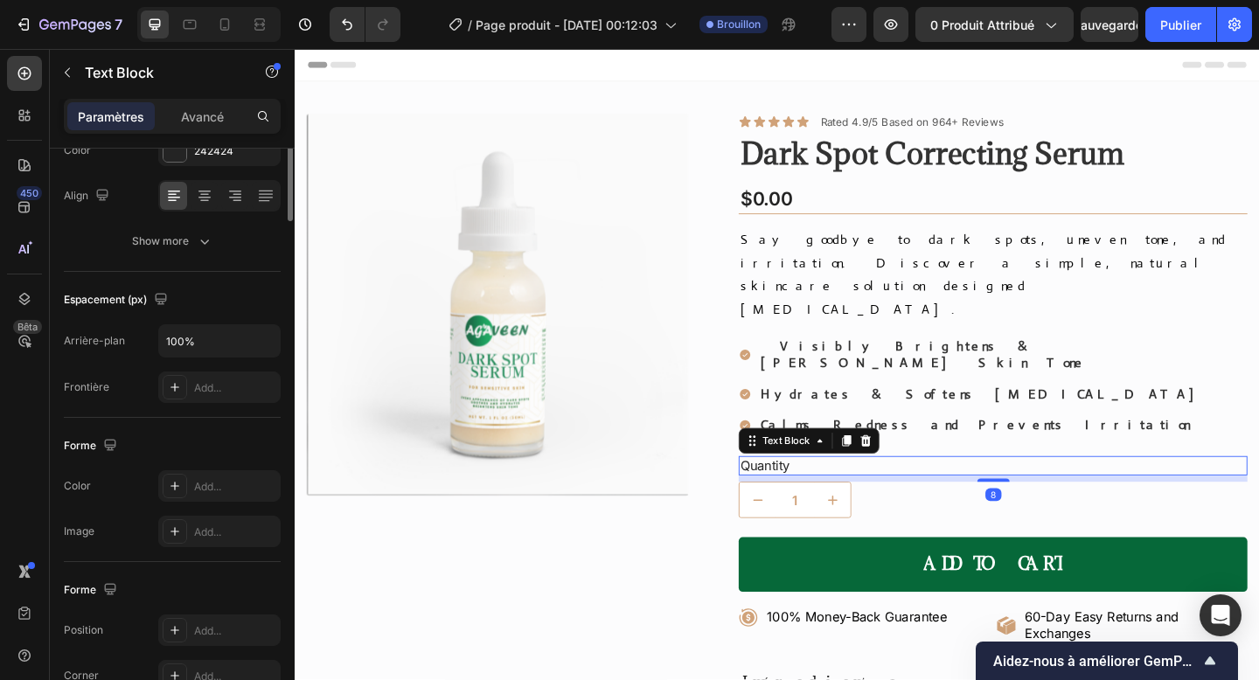
scroll to position [0, 0]
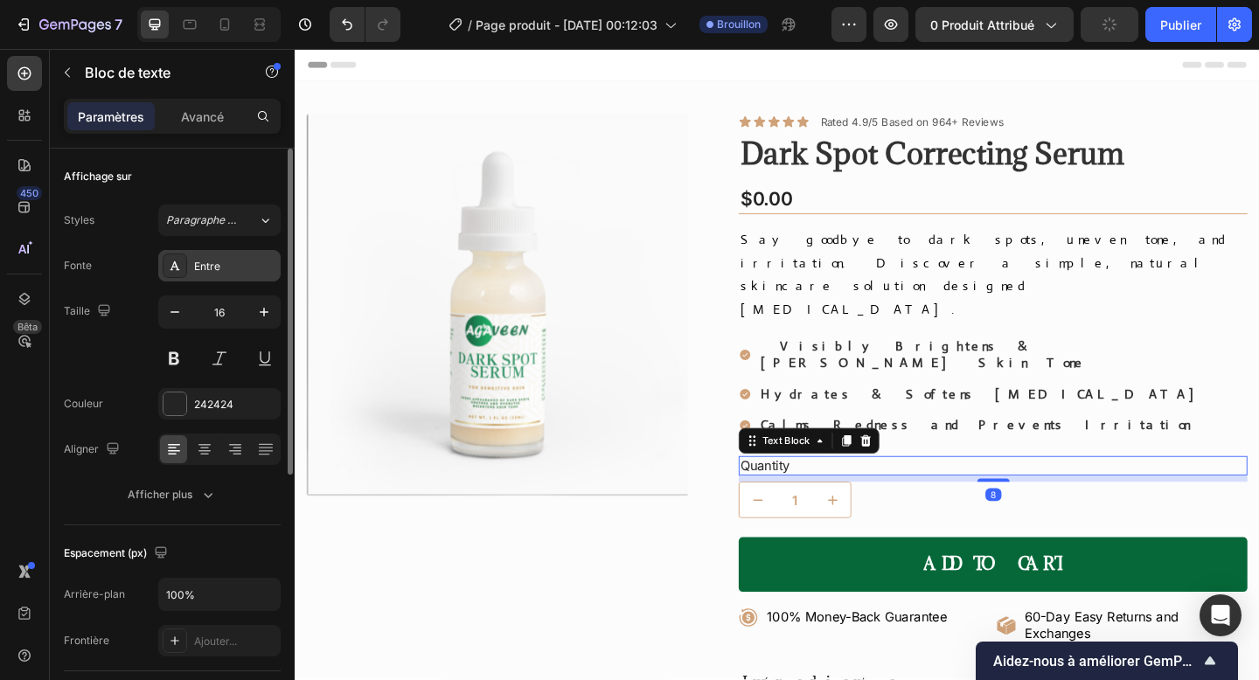
click at [219, 275] on div "Entre" at bounding box center [219, 265] width 122 height 31
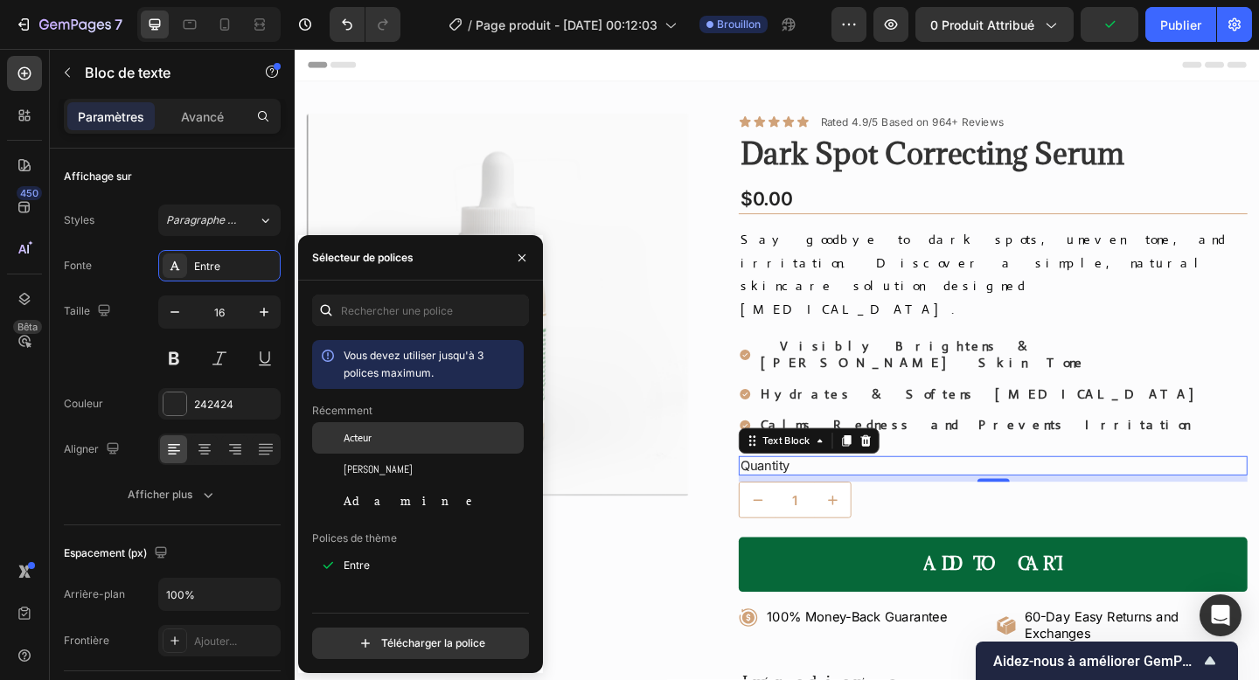
click at [407, 440] on div "Acteur" at bounding box center [432, 438] width 177 height 16
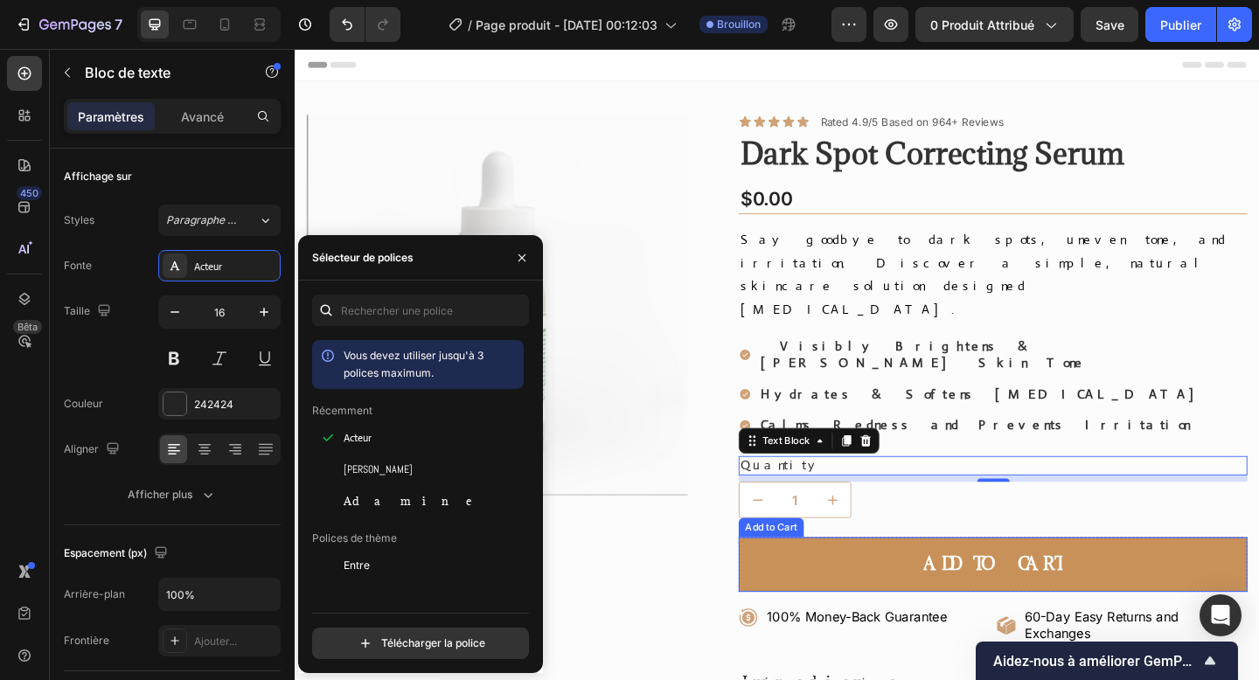
click at [832, 581] on button "Add to cart" at bounding box center [1053, 610] width 553 height 59
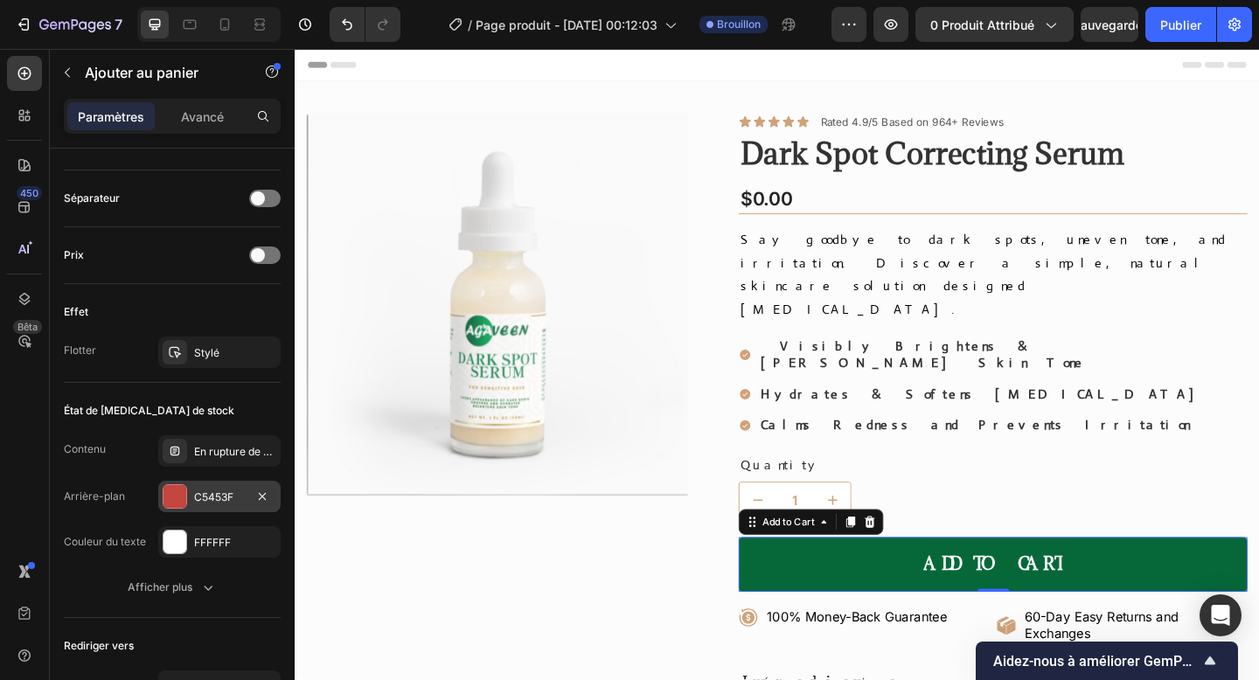
scroll to position [1292, 0]
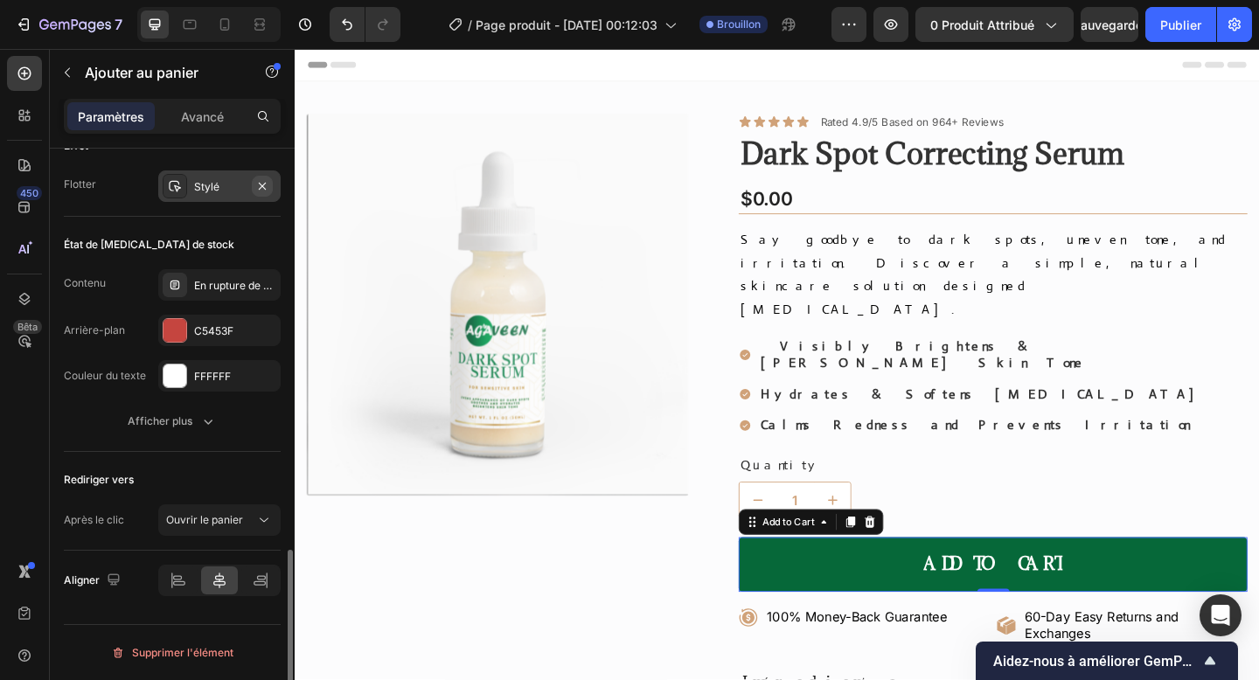
click at [264, 184] on icon "button" at bounding box center [262, 185] width 7 height 7
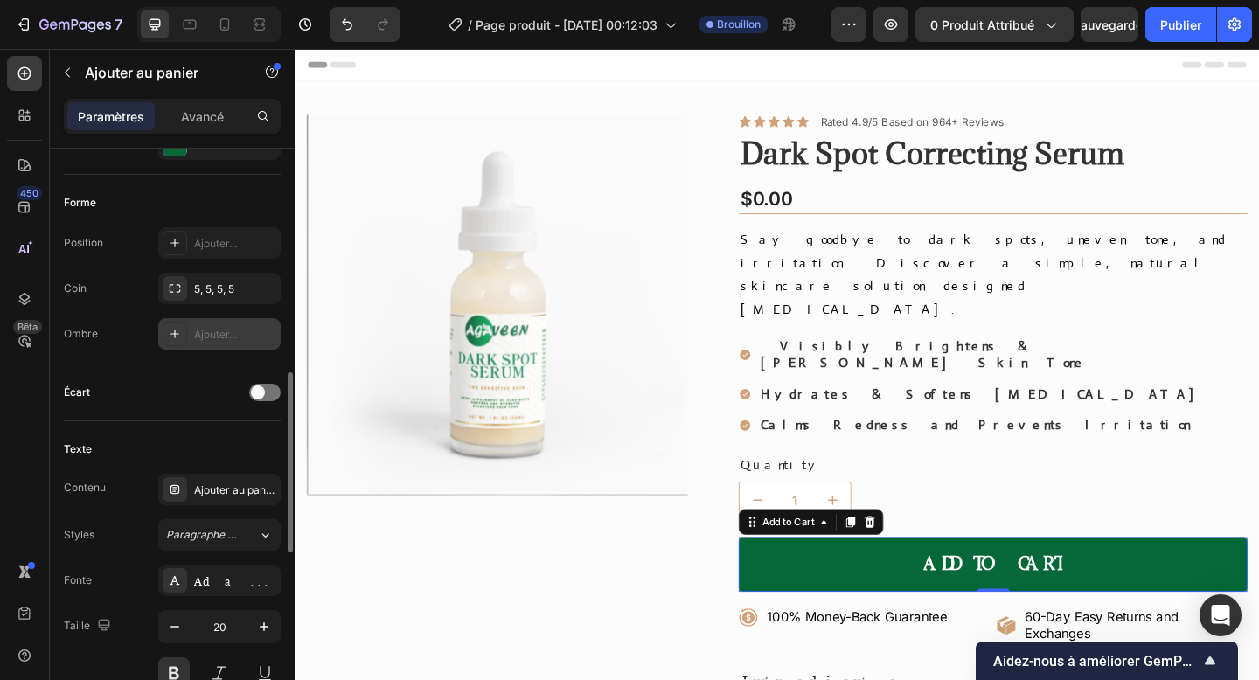
scroll to position [574, 0]
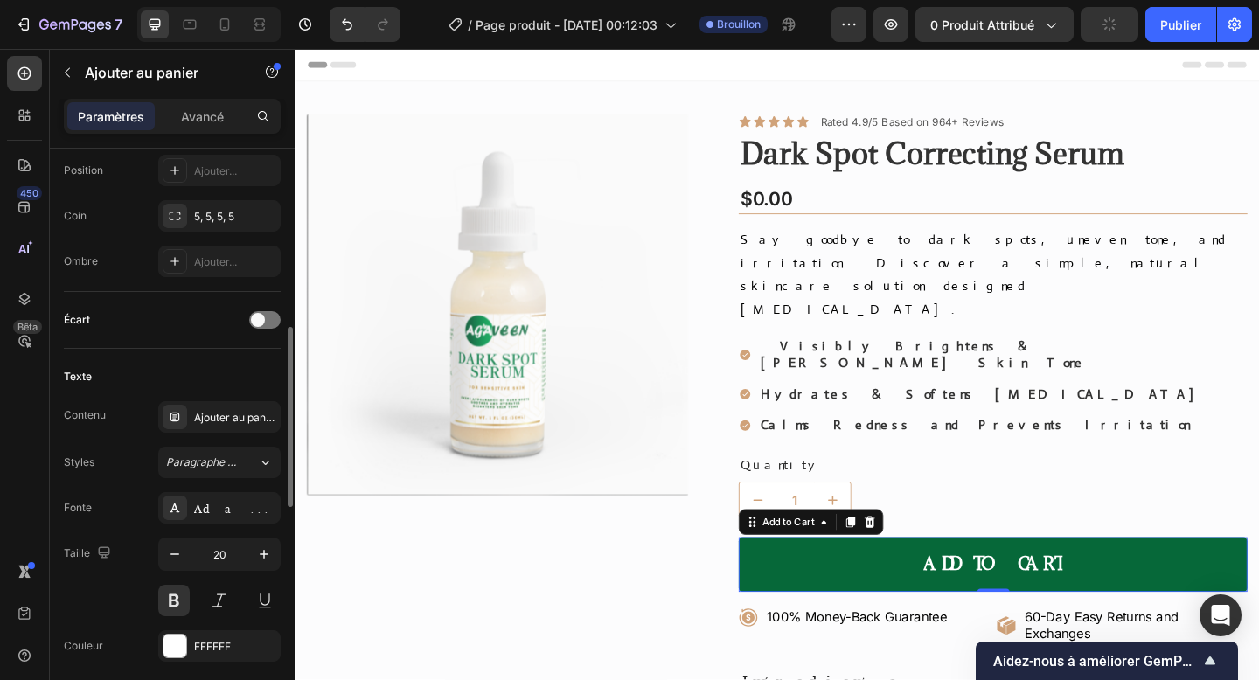
click at [175, 373] on div "Texte" at bounding box center [172, 377] width 217 height 28
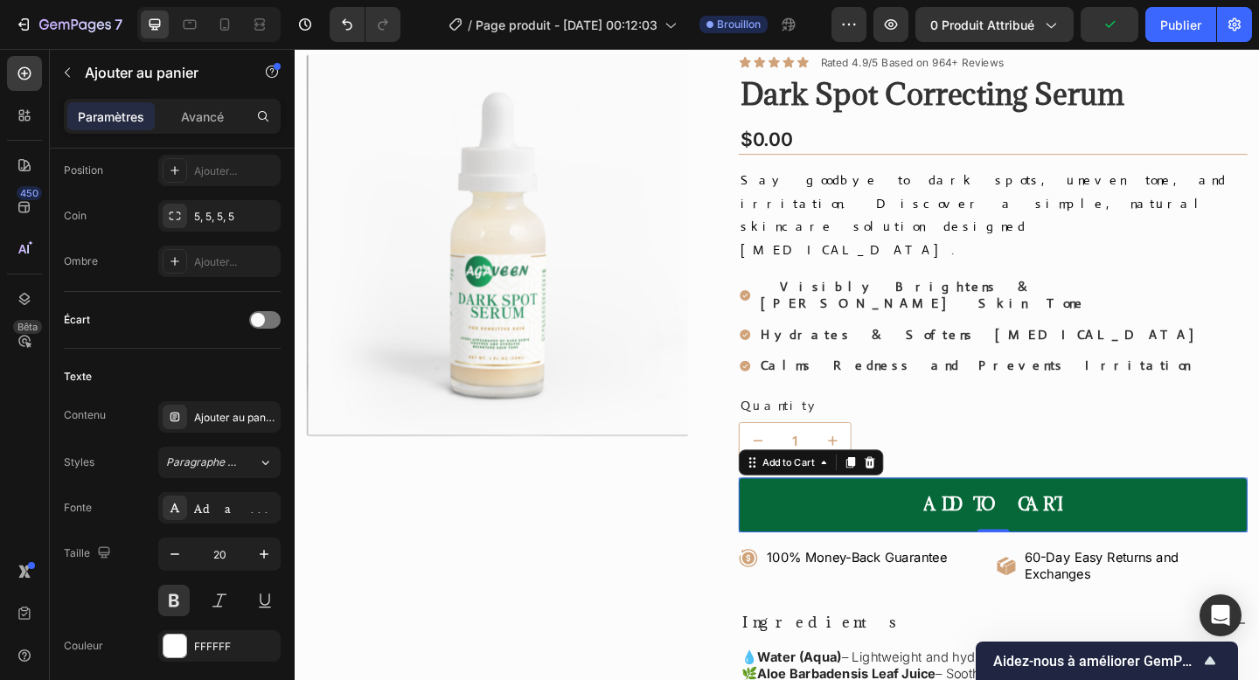
scroll to position [67, 0]
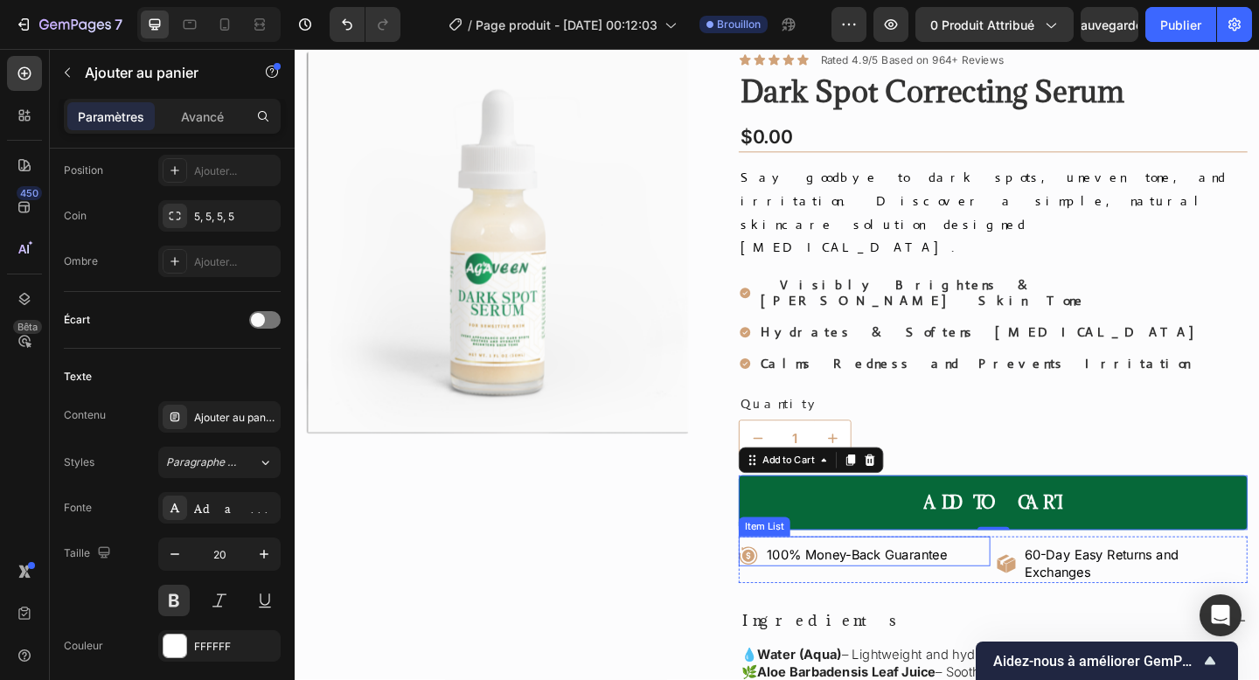
click at [945, 591] on p "100% Money-Back Guarantee" at bounding box center [906, 600] width 196 height 18
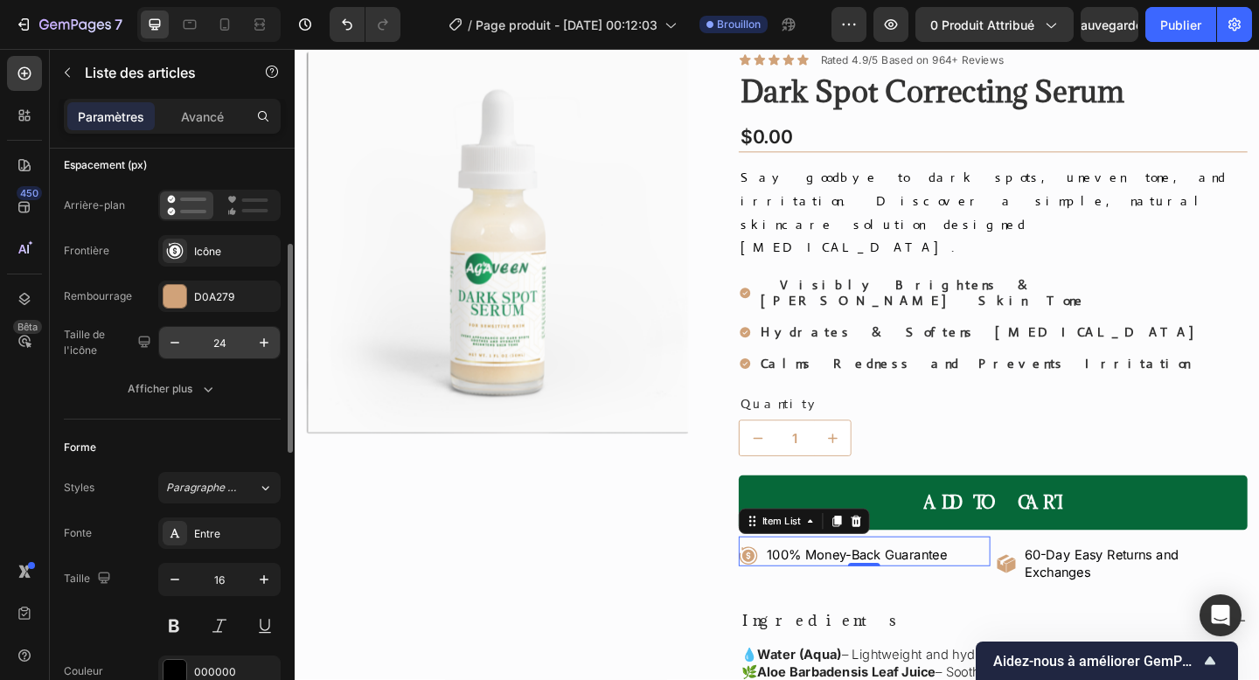
scroll to position [151, 0]
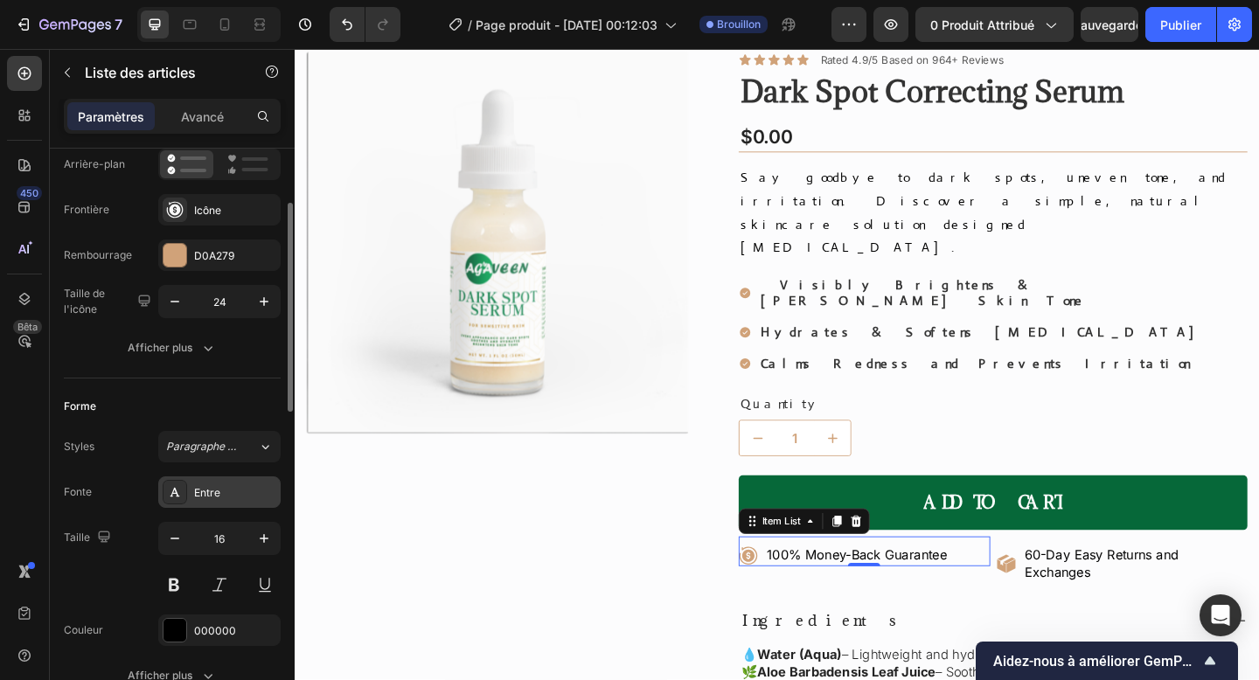
click at [203, 483] on div "Entre" at bounding box center [219, 492] width 122 height 31
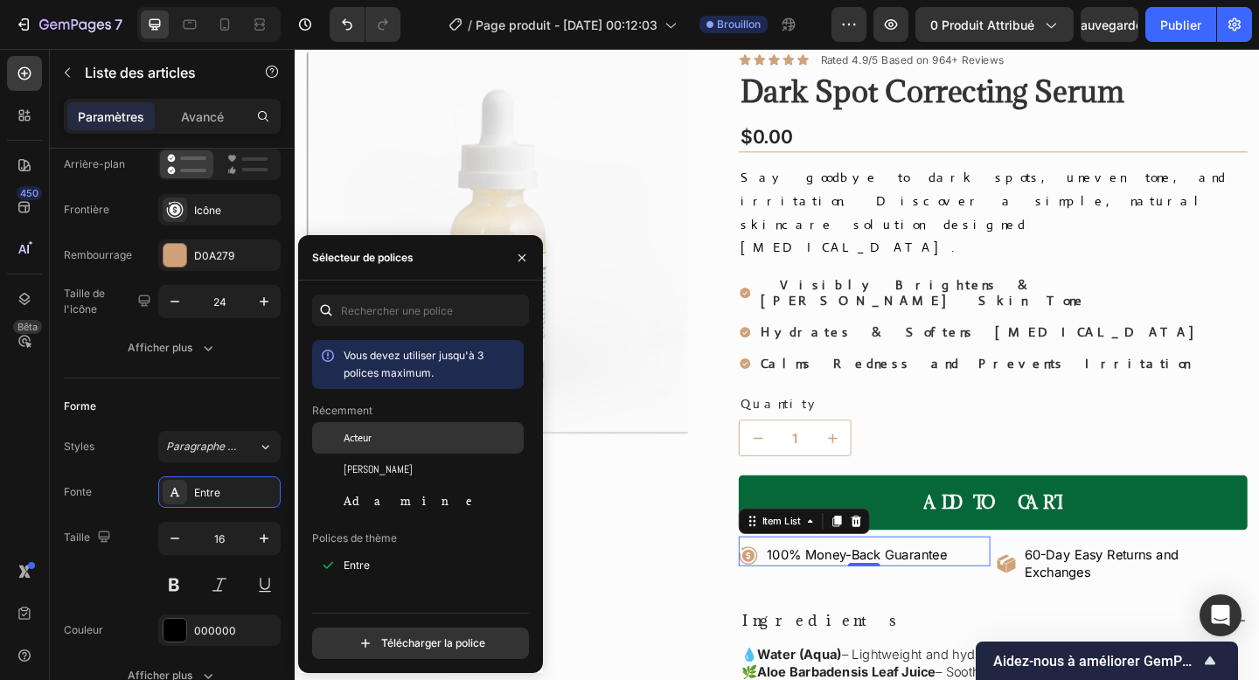
click at [389, 449] on div "Acteur" at bounding box center [418, 437] width 212 height 31
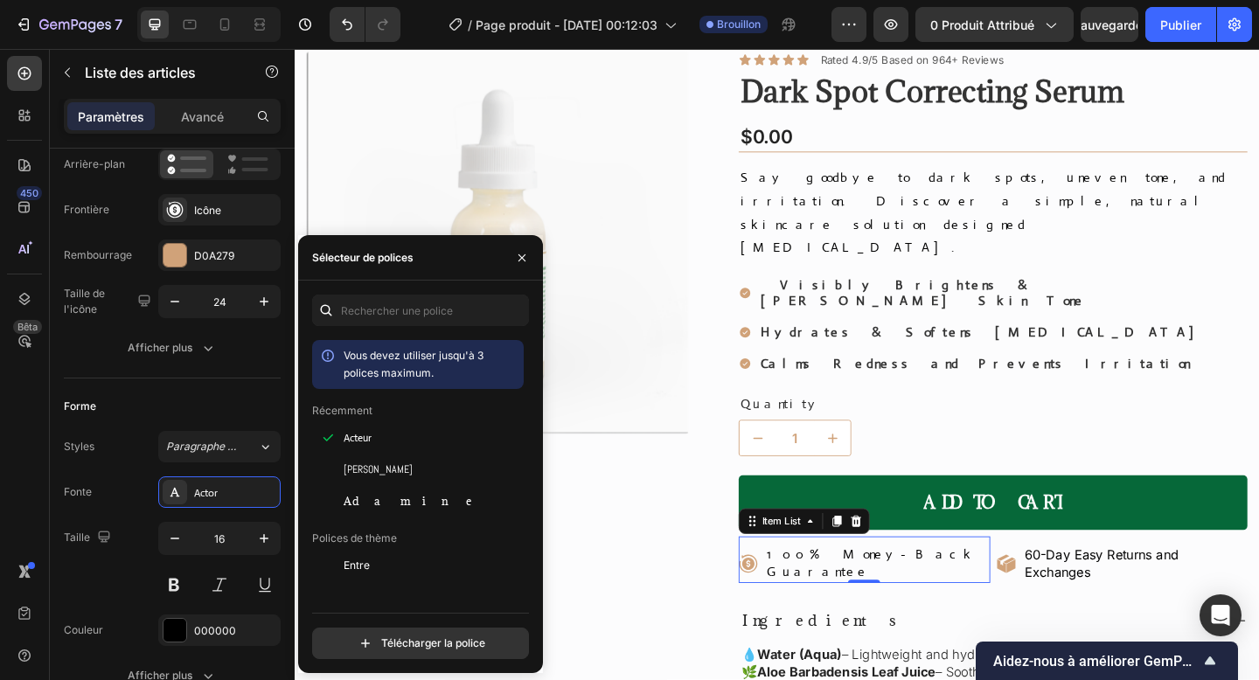
click at [1170, 591] on p "60-Day Easy Returns and Exchanges" at bounding box center [1209, 609] width 240 height 37
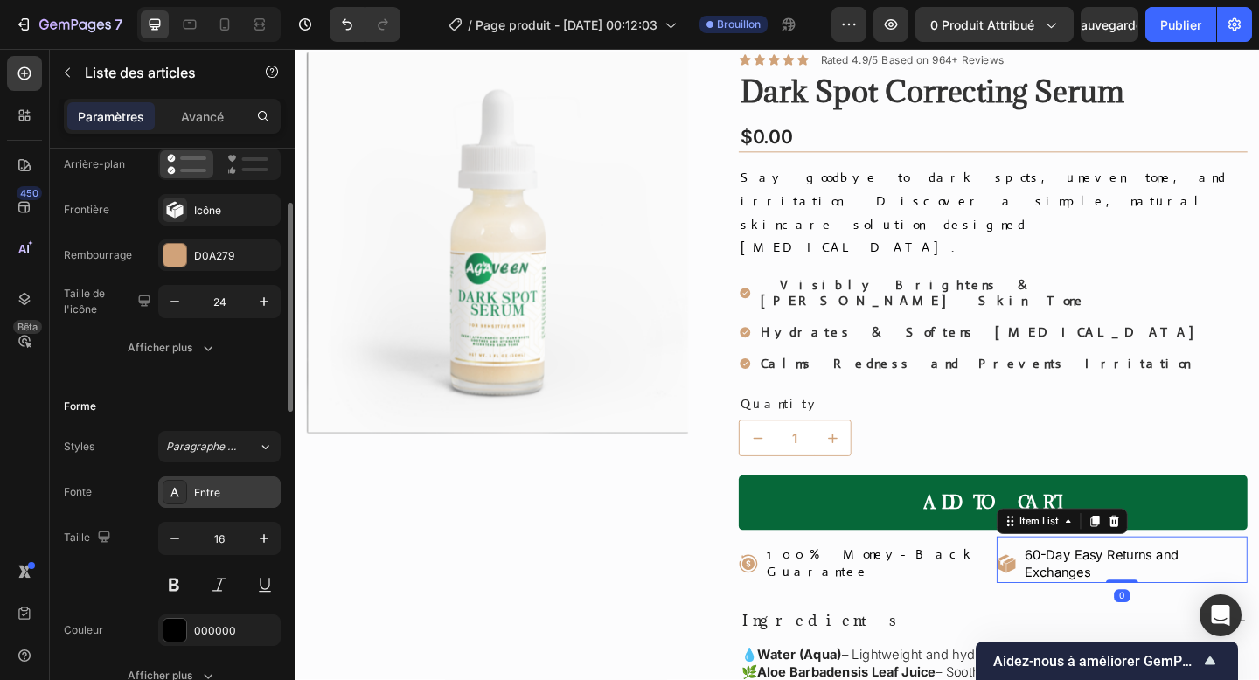
click at [159, 491] on div "Entre" at bounding box center [219, 492] width 122 height 31
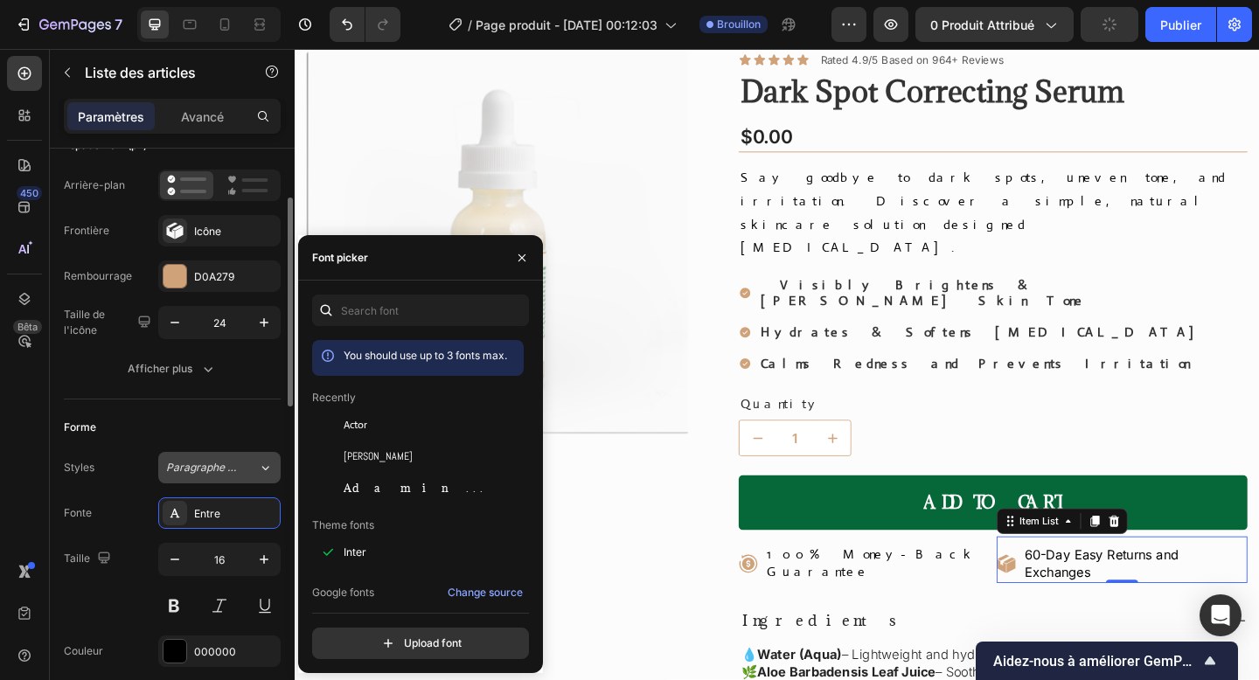
scroll to position [132, 0]
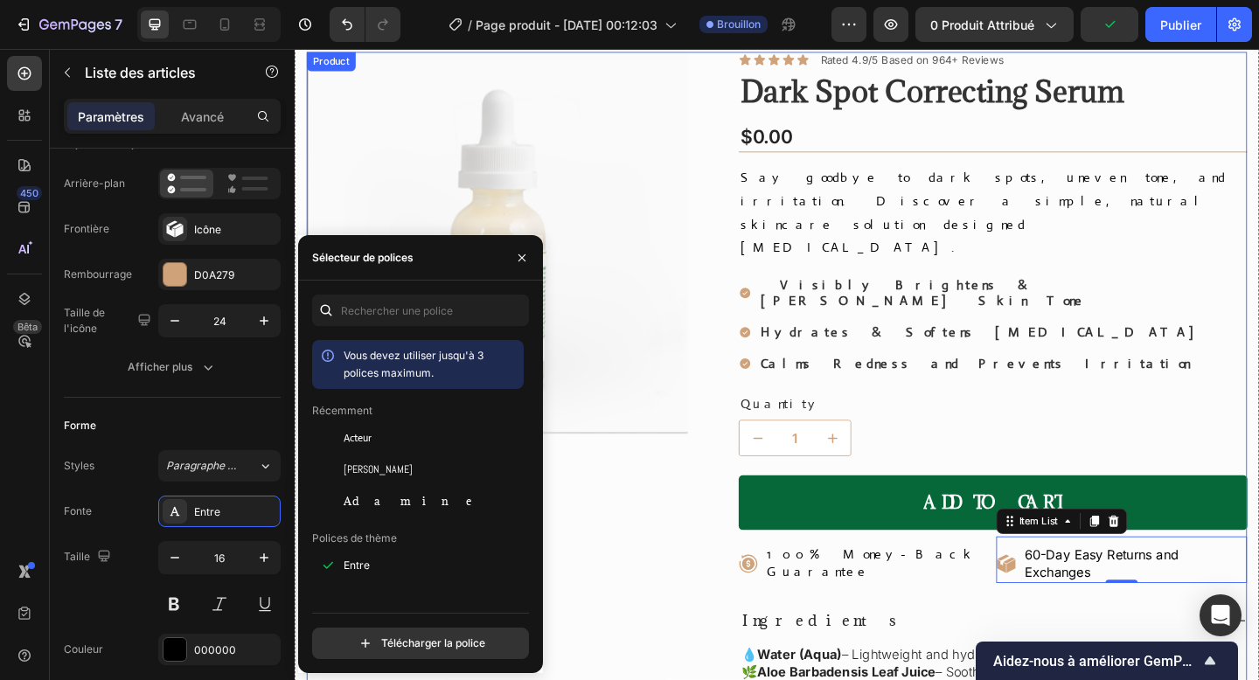
click at [669, 546] on div "Product Images" at bounding box center [515, 587] width 415 height 1071
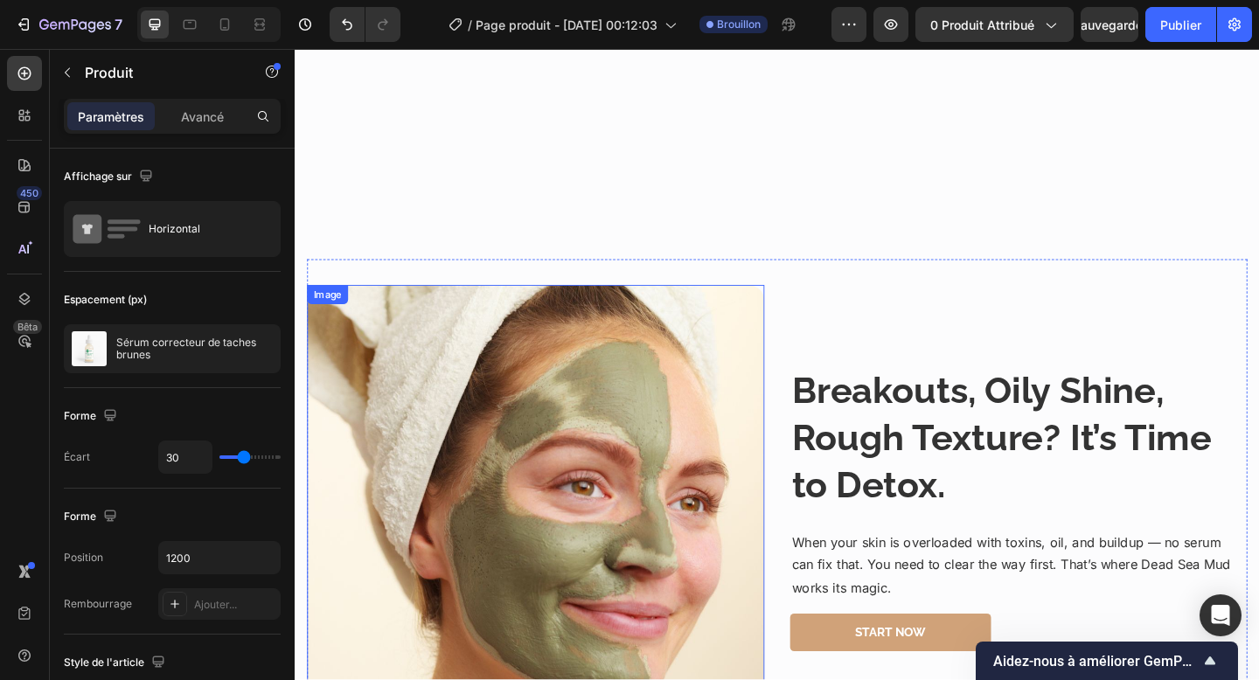
scroll to position [1263, 0]
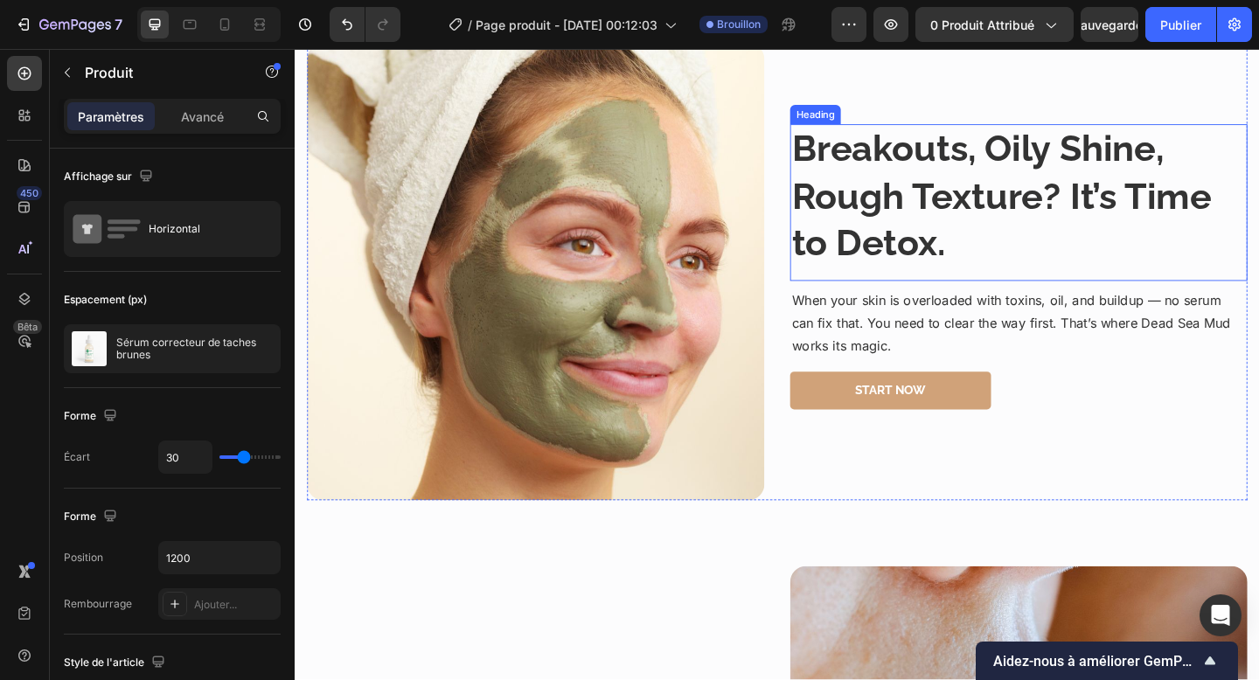
click at [886, 199] on h3 "Breakouts, Oily Shine, Rough Texture? It’s Time to Detox." at bounding box center [1081, 209] width 497 height 157
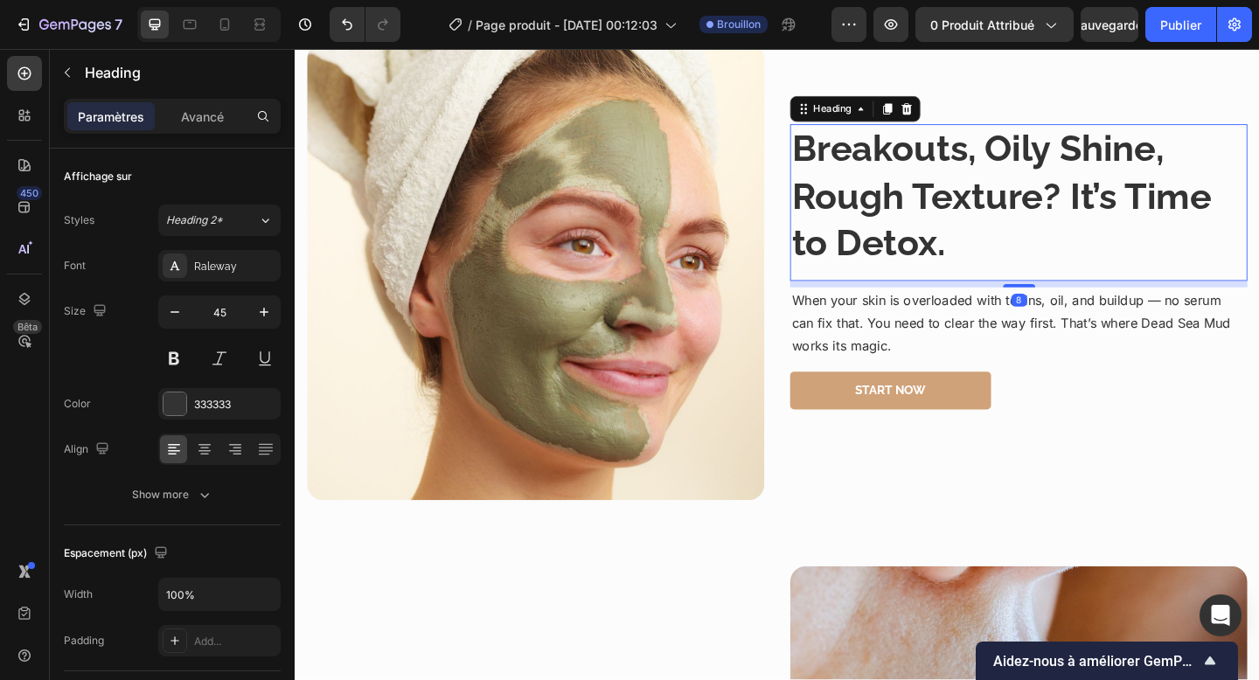
click at [886, 199] on h3 "Breakouts, Oily Shine, Rough Texture? It’s Time to Detox." at bounding box center [1081, 209] width 497 height 157
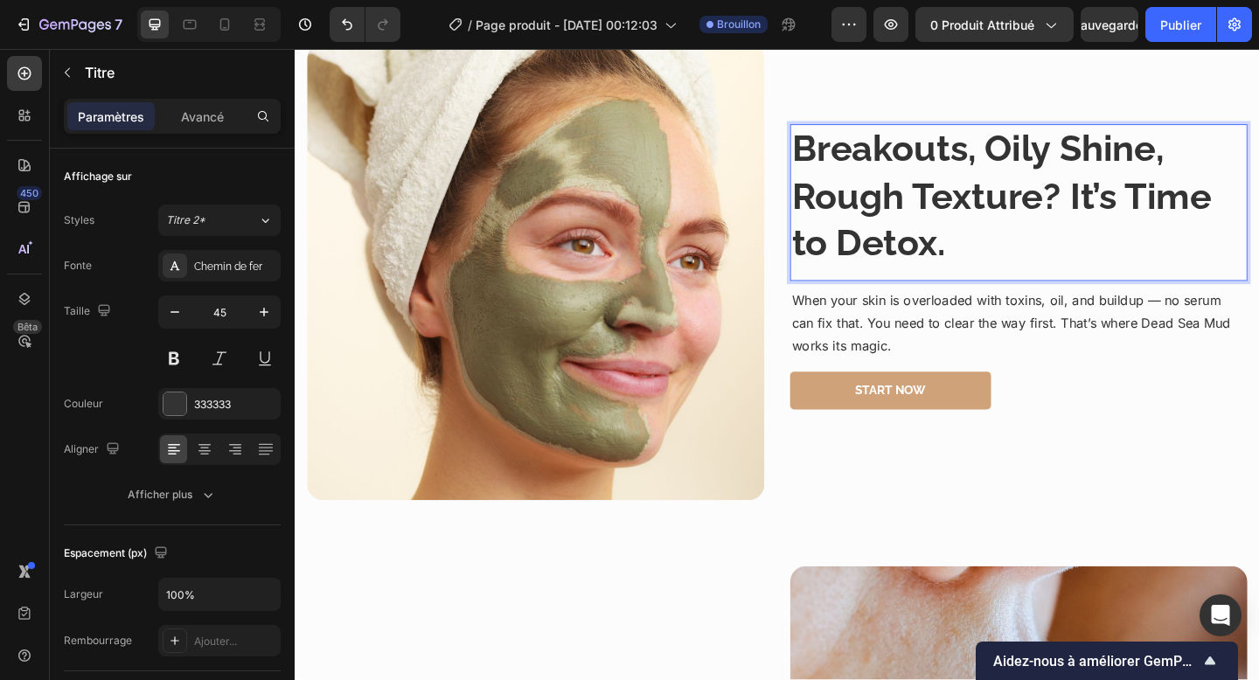
click at [886, 199] on p "Breakouts, Oily Shine, Rough Texture? It’s Time to Detox." at bounding box center [1082, 210] width 494 height 154
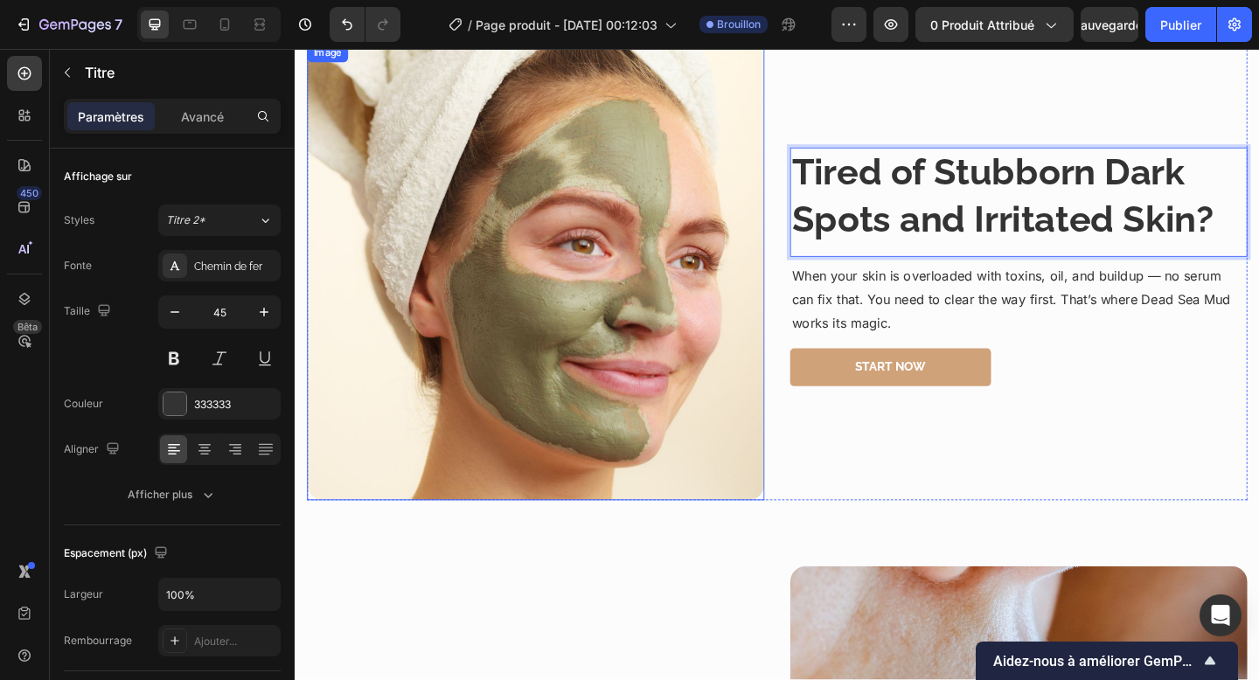
scroll to position [1288, 0]
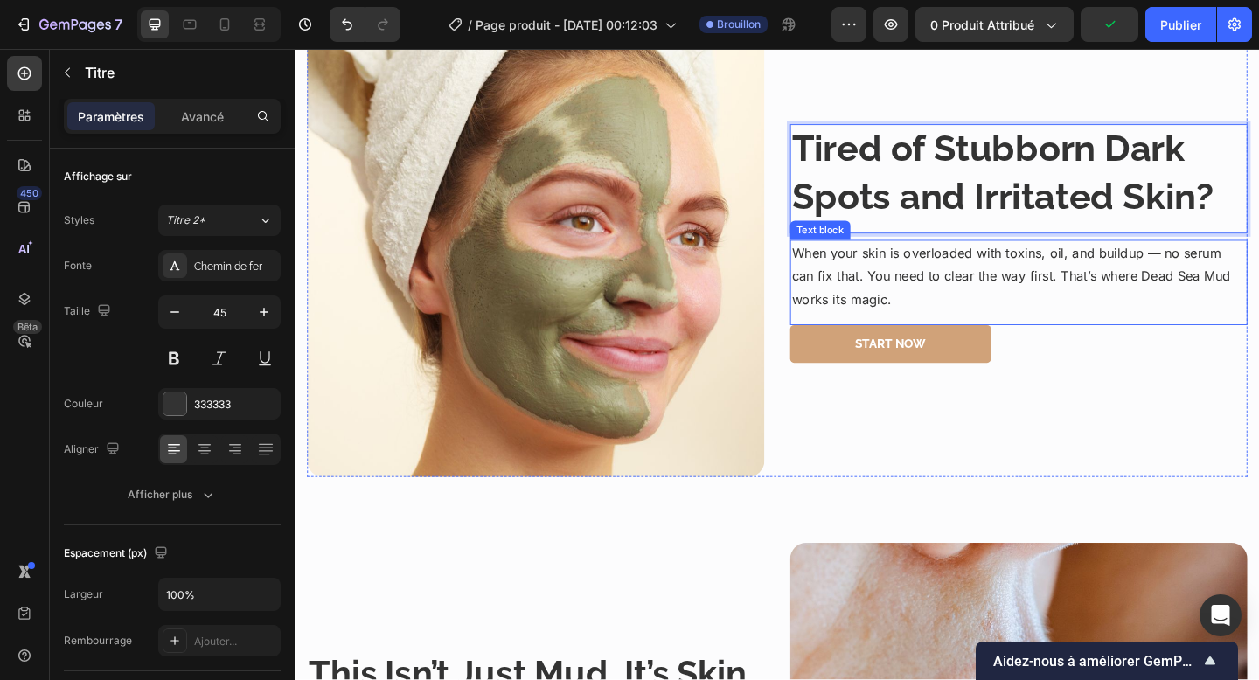
click at [894, 297] on p "When your skin is overloaded with toxins, oil, and buildup — no serum can fix t…" at bounding box center [1082, 296] width 494 height 75
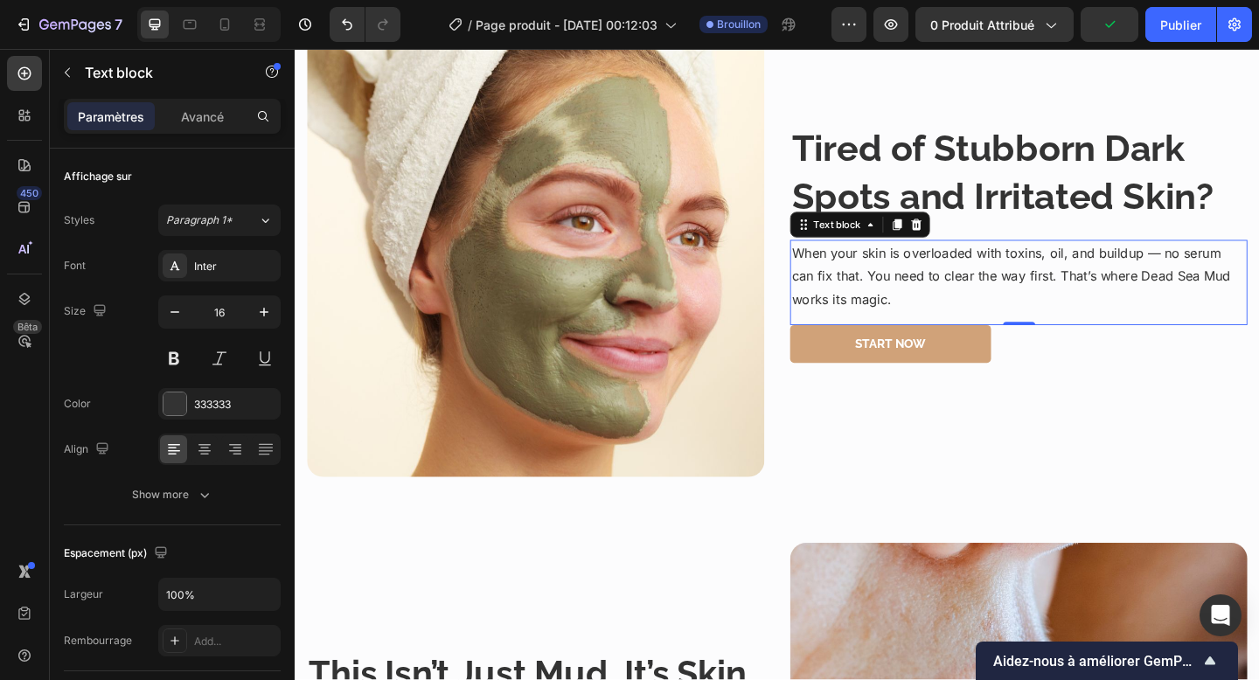
click at [894, 297] on p "When your skin is overloaded with toxins, oil, and buildup — no serum can fix t…" at bounding box center [1082, 296] width 494 height 75
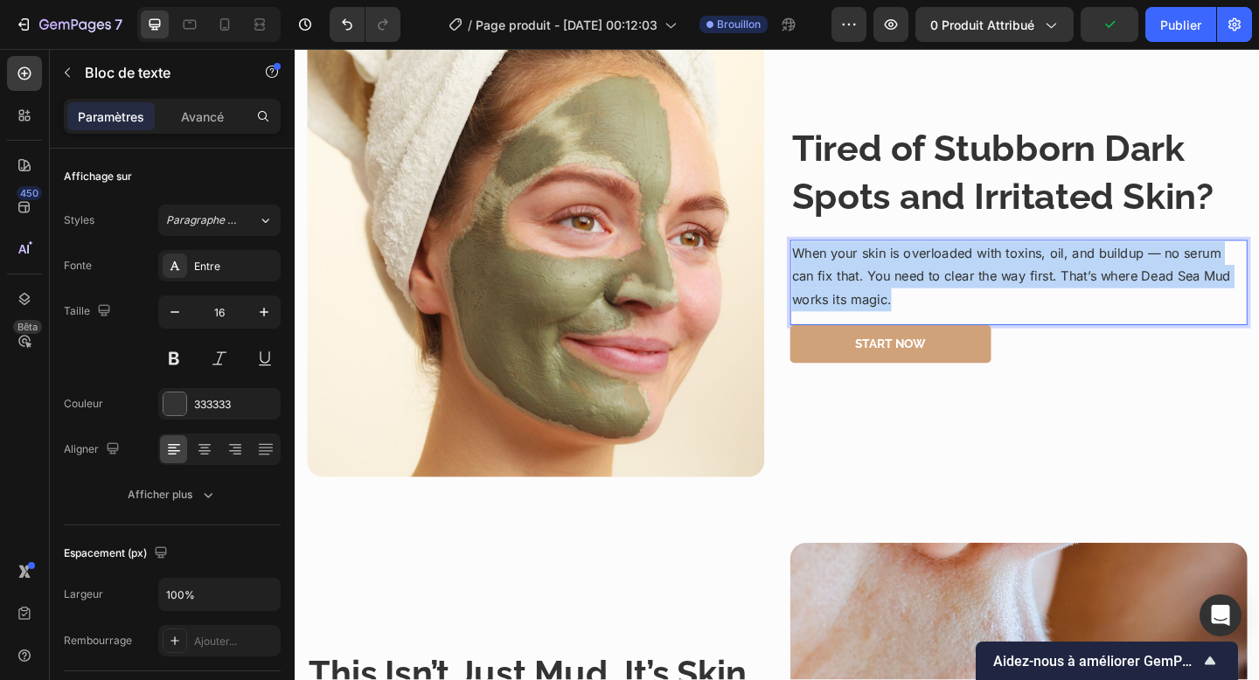
click at [894, 297] on p "When your skin is overloaded with toxins, oil, and buildup — no serum can fix t…" at bounding box center [1082, 296] width 494 height 75
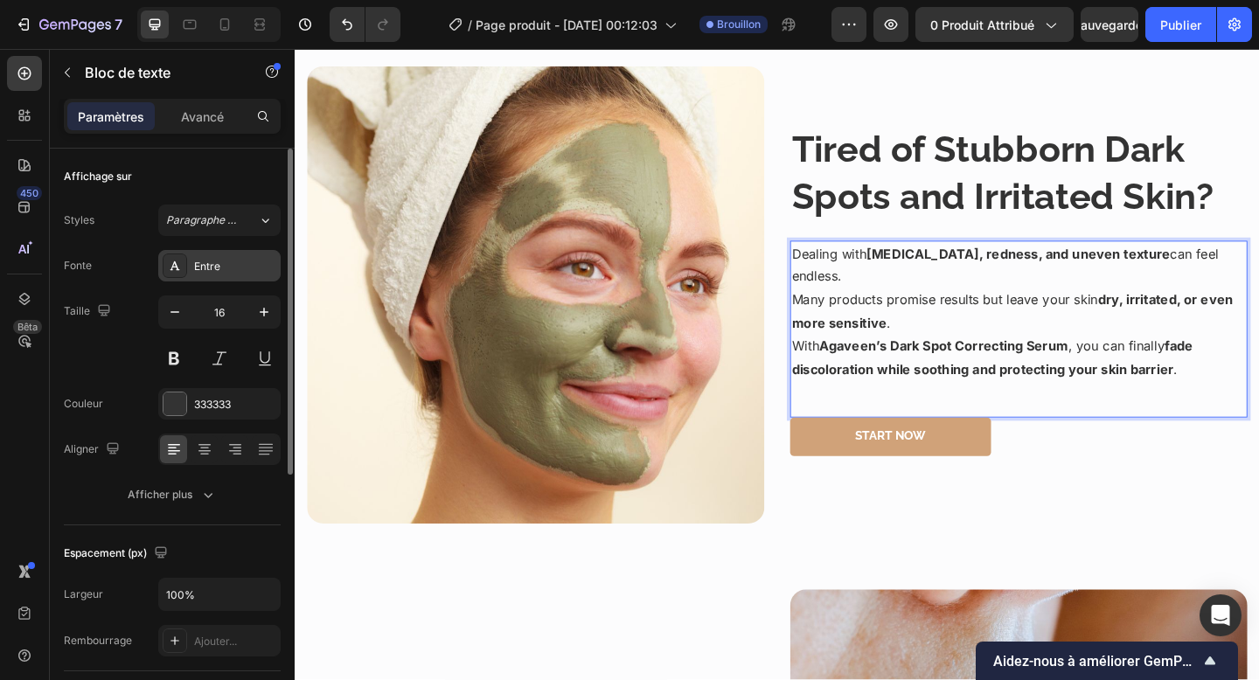
click at [244, 268] on div "Entre" at bounding box center [235, 267] width 82 height 16
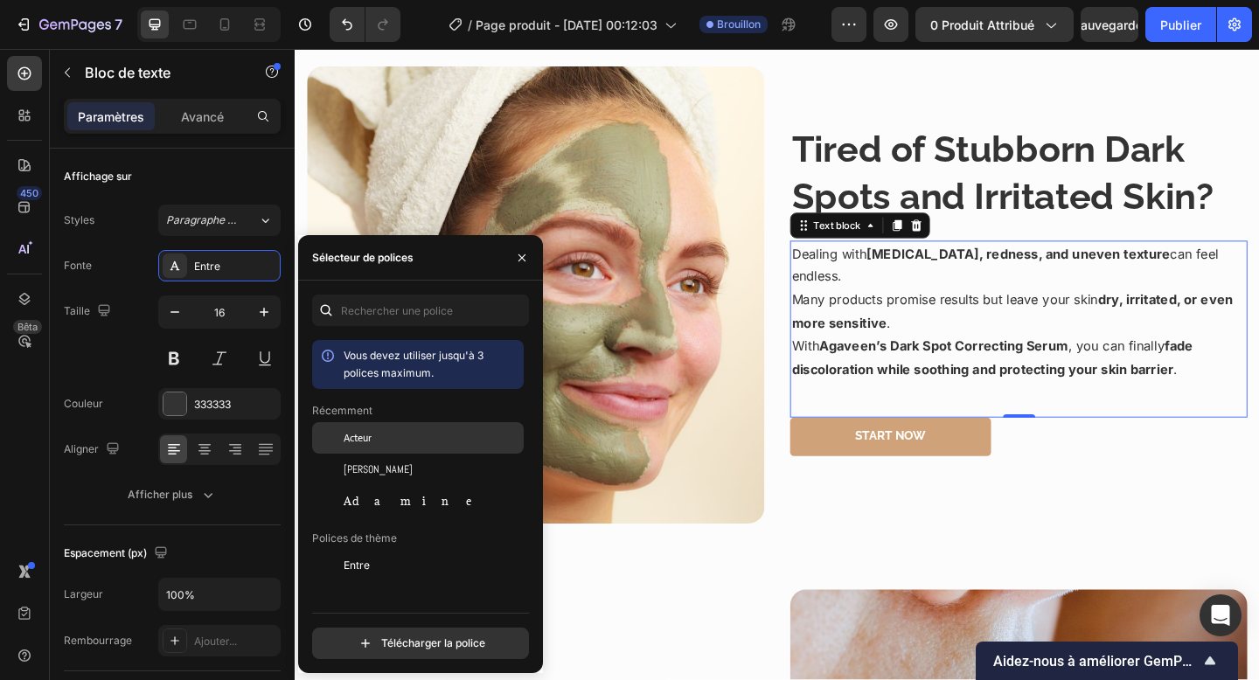
click at [406, 443] on div "Acteur" at bounding box center [432, 438] width 177 height 16
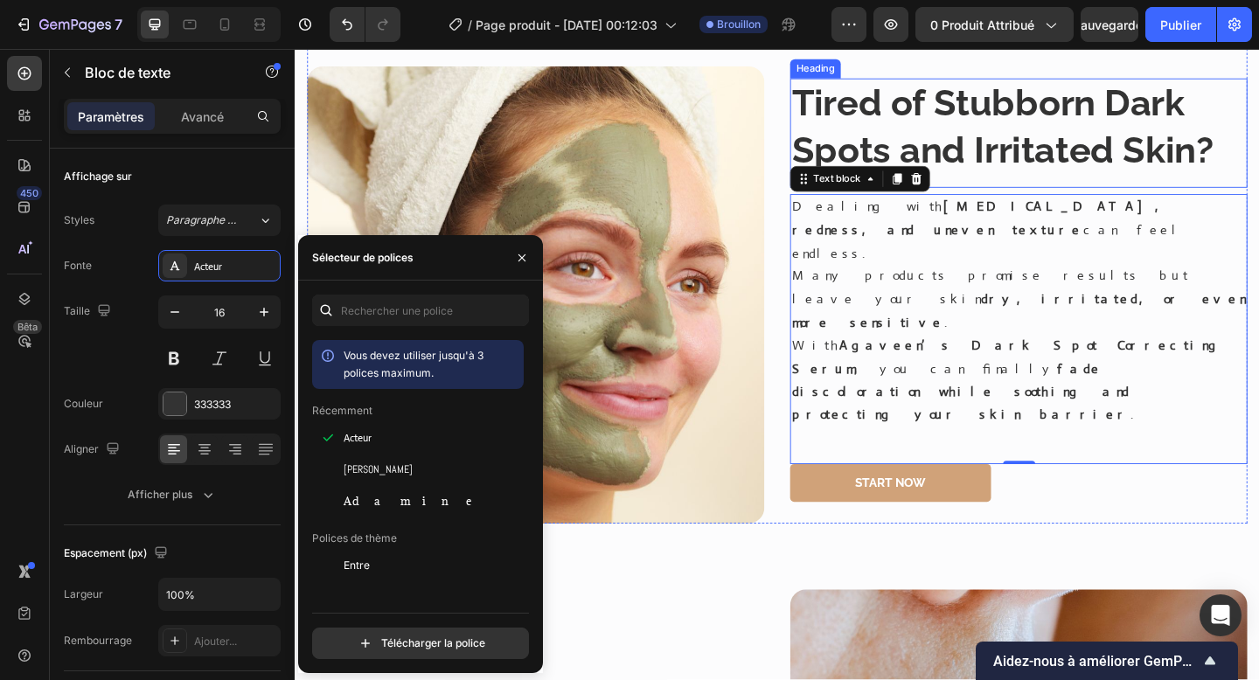
click at [1065, 183] on strong "Tired of Stubborn Dark Spots and Irritated Skin?" at bounding box center [1064, 134] width 459 height 98
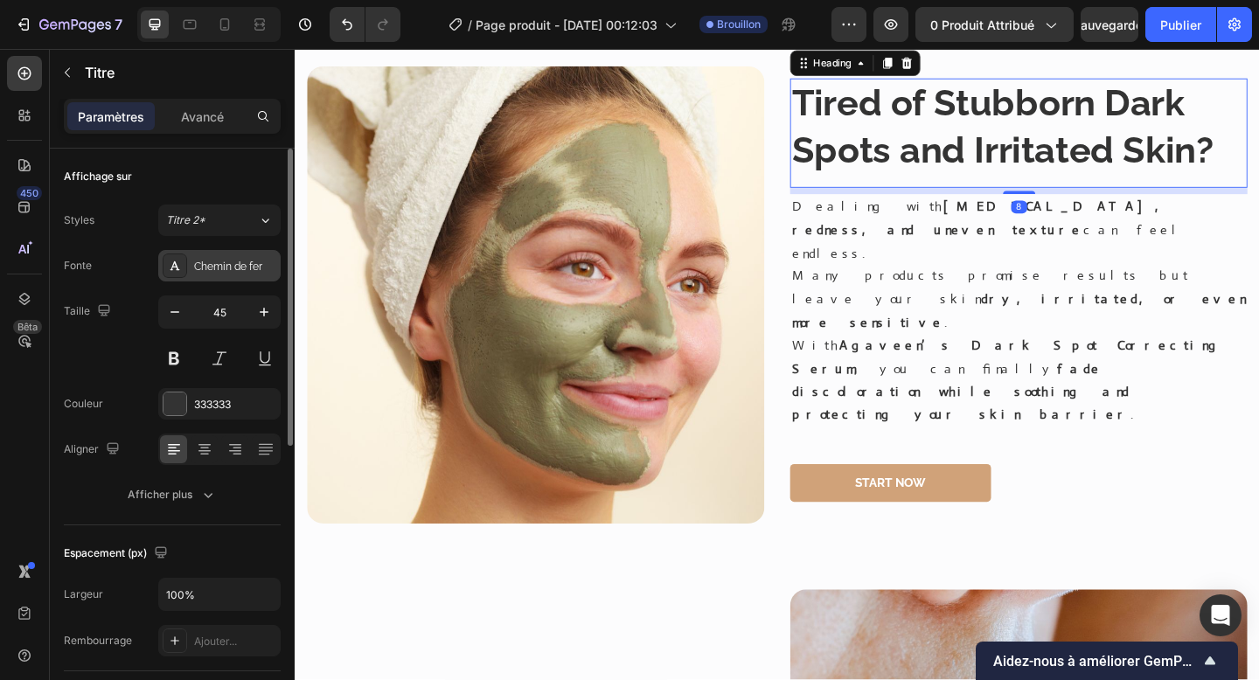
click at [217, 272] on font "Chemin de fer" at bounding box center [228, 267] width 68 height 12
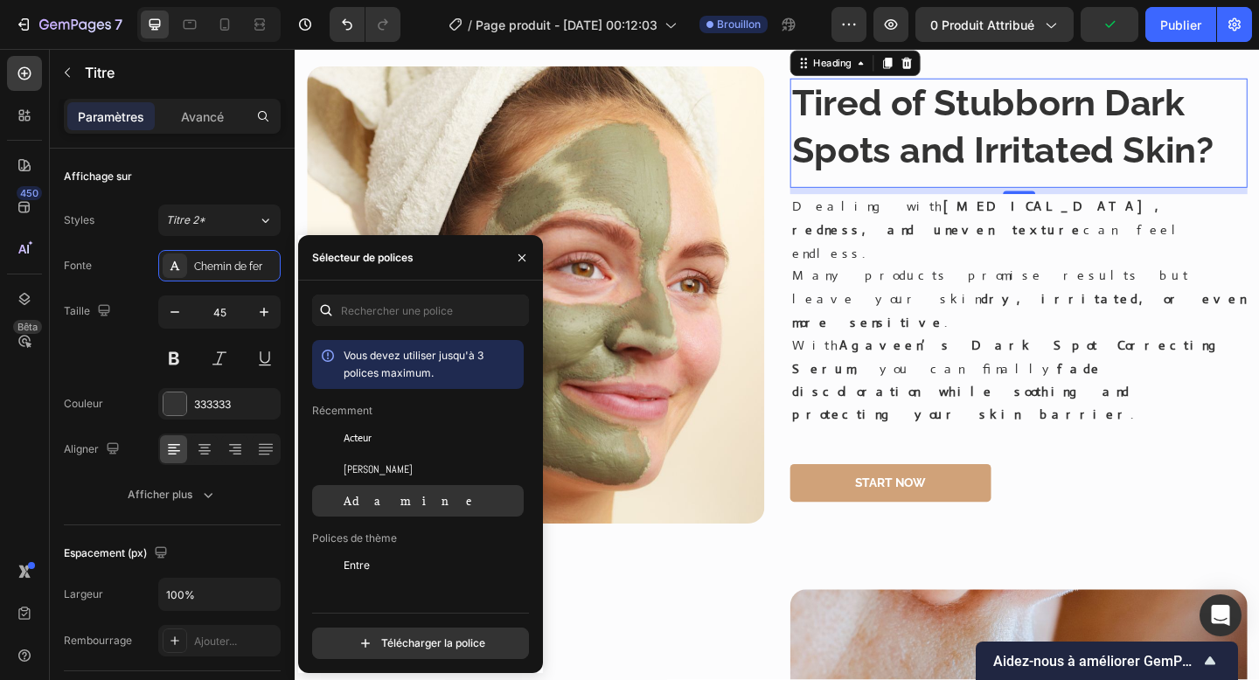
click at [391, 504] on div "Adamine" at bounding box center [432, 501] width 177 height 16
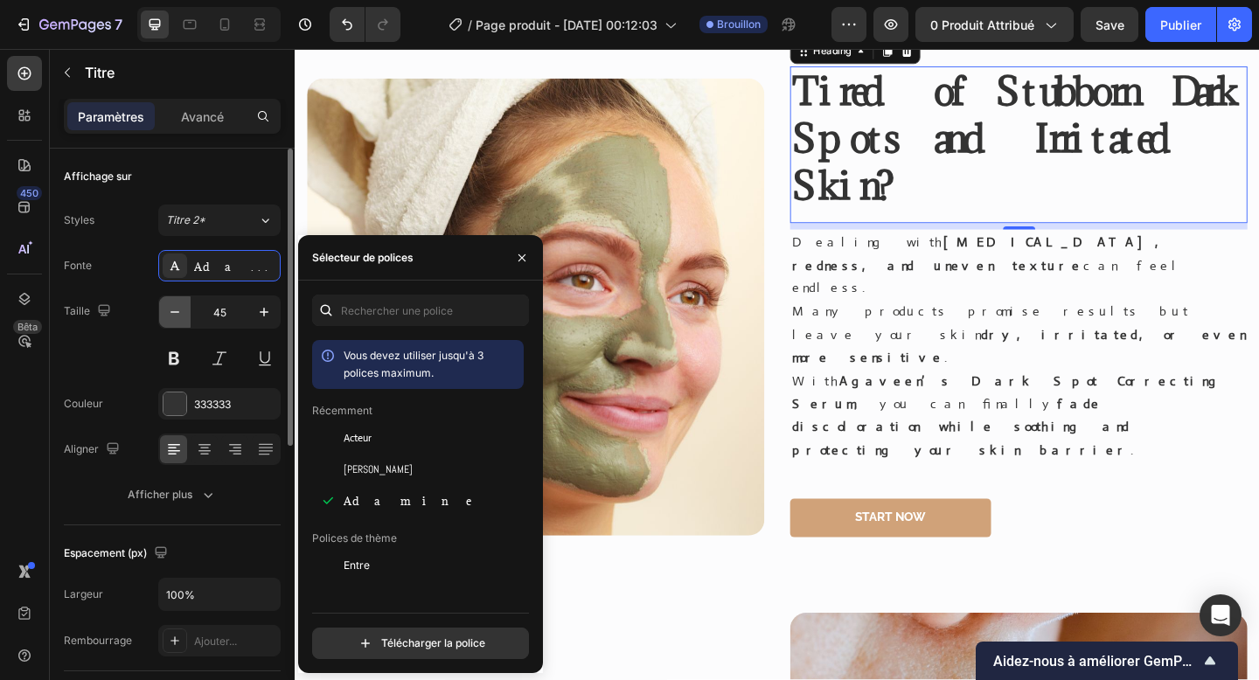
click at [185, 315] on button "button" at bounding box center [174, 311] width 31 height 31
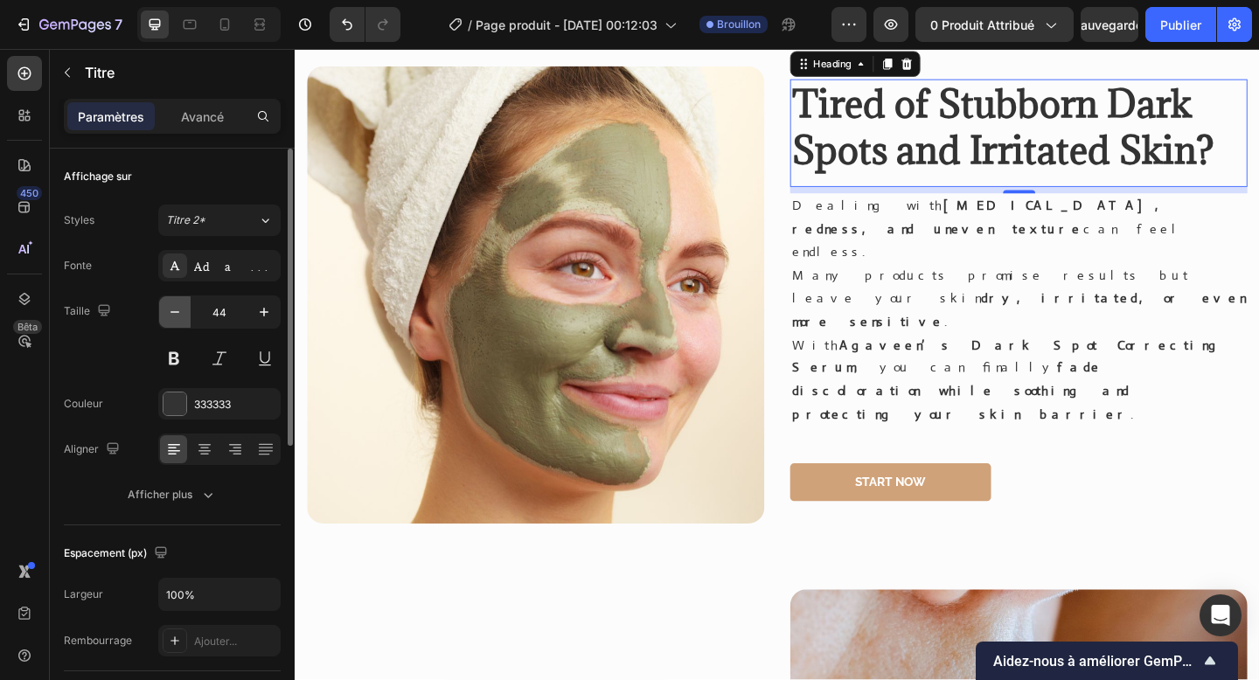
click at [185, 315] on button "button" at bounding box center [174, 311] width 31 height 31
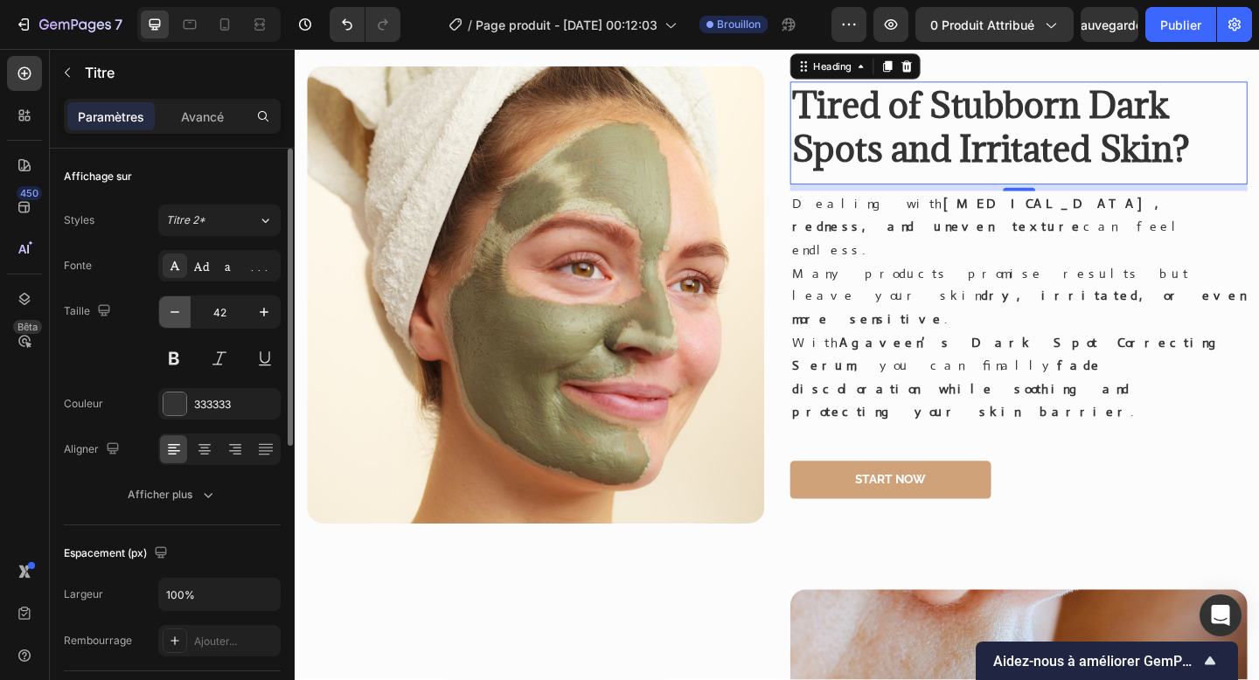
click at [185, 315] on button "button" at bounding box center [174, 311] width 31 height 31
type input "40"
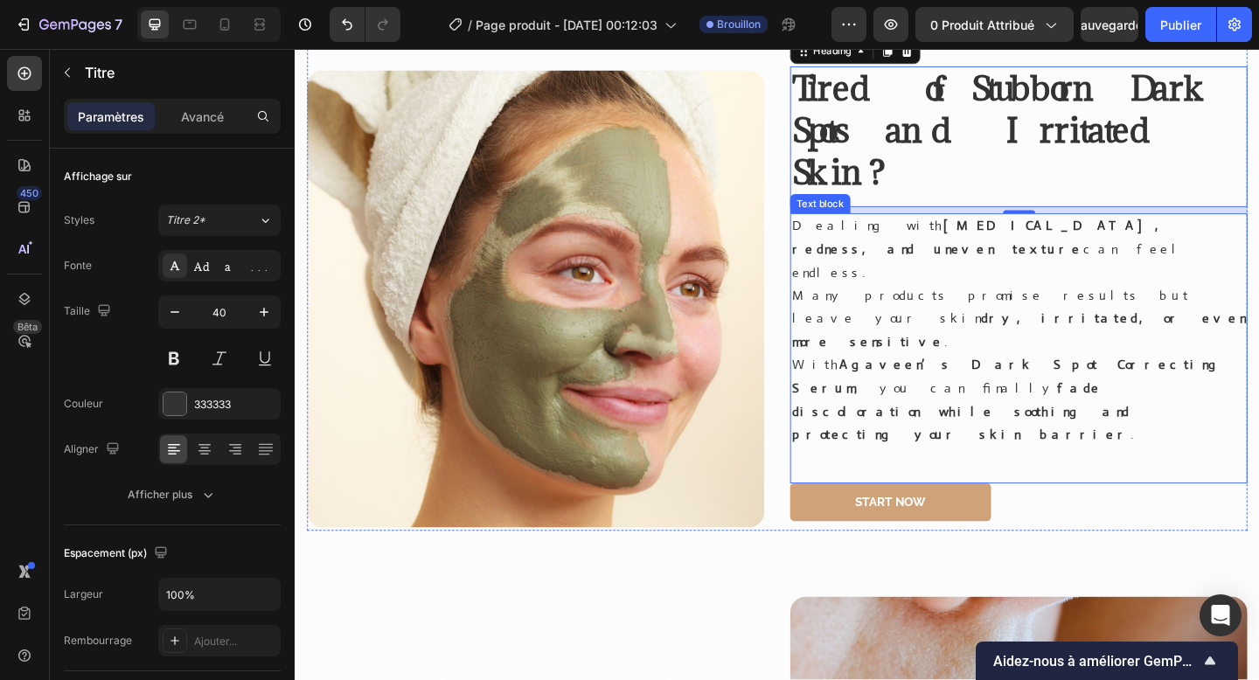
click at [912, 339] on p "Dealing with [MEDICAL_DATA], redness, and uneven texture can feel endless. Many…" at bounding box center [1082, 305] width 494 height 151
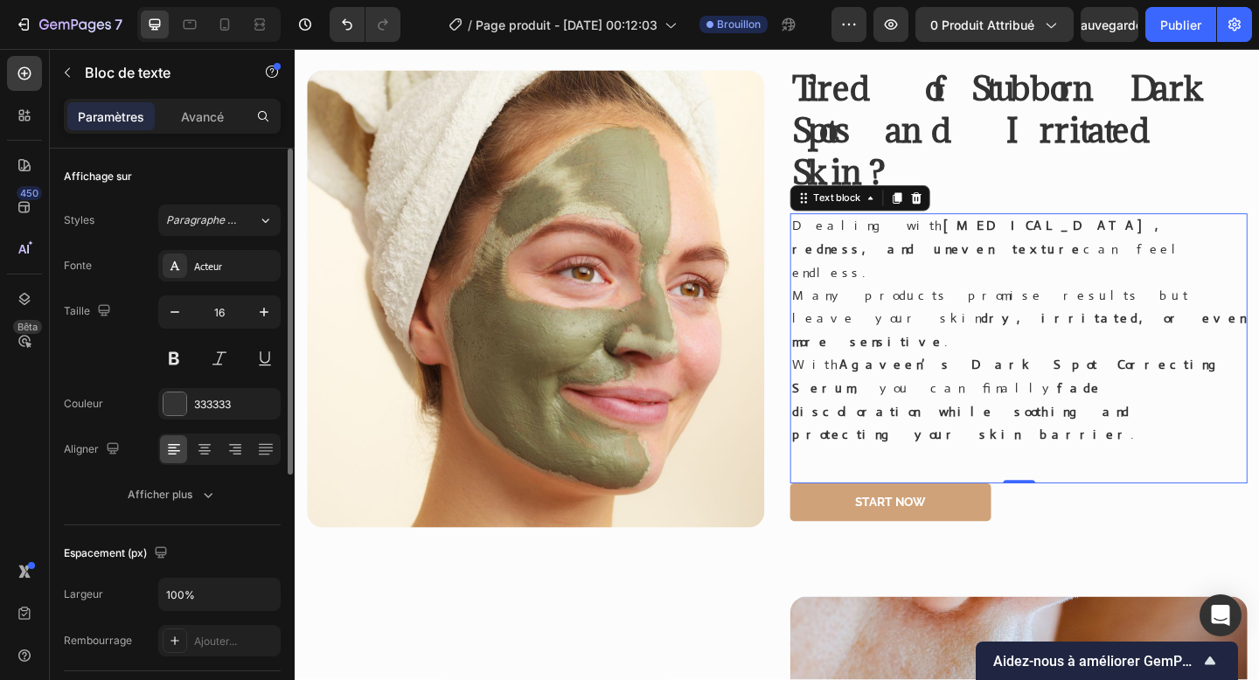
click at [250, 171] on div "Affichage sur" at bounding box center [172, 177] width 217 height 28
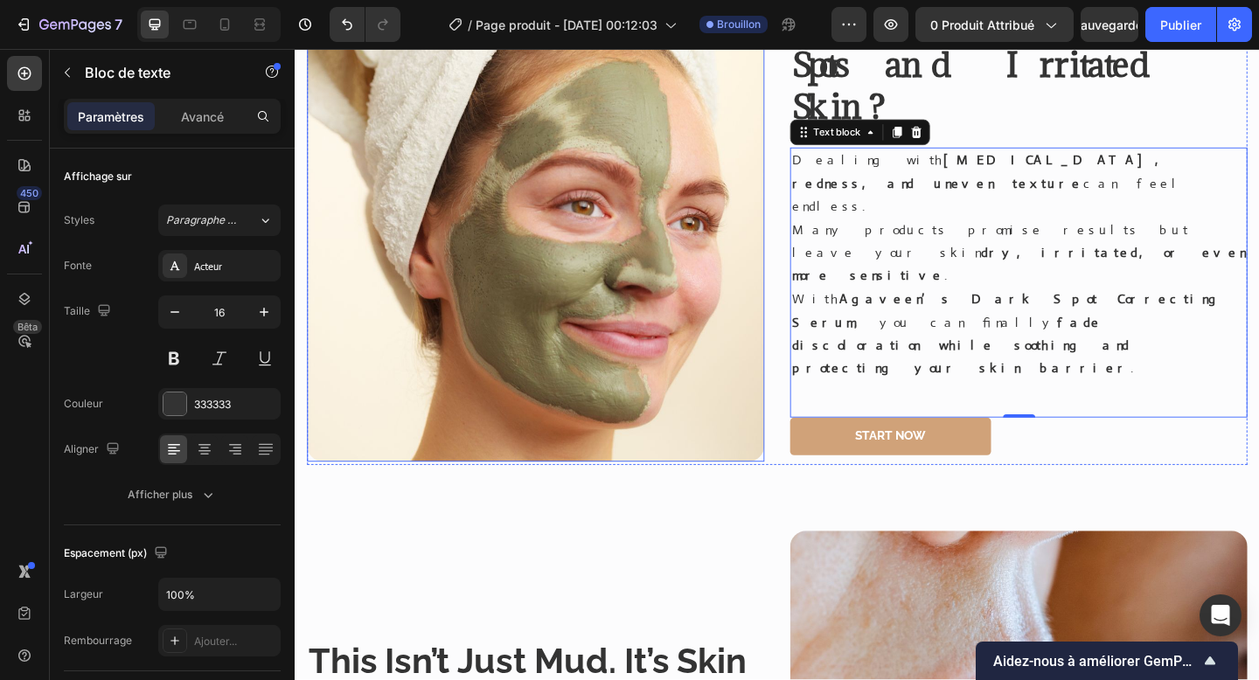
scroll to position [1329, 0]
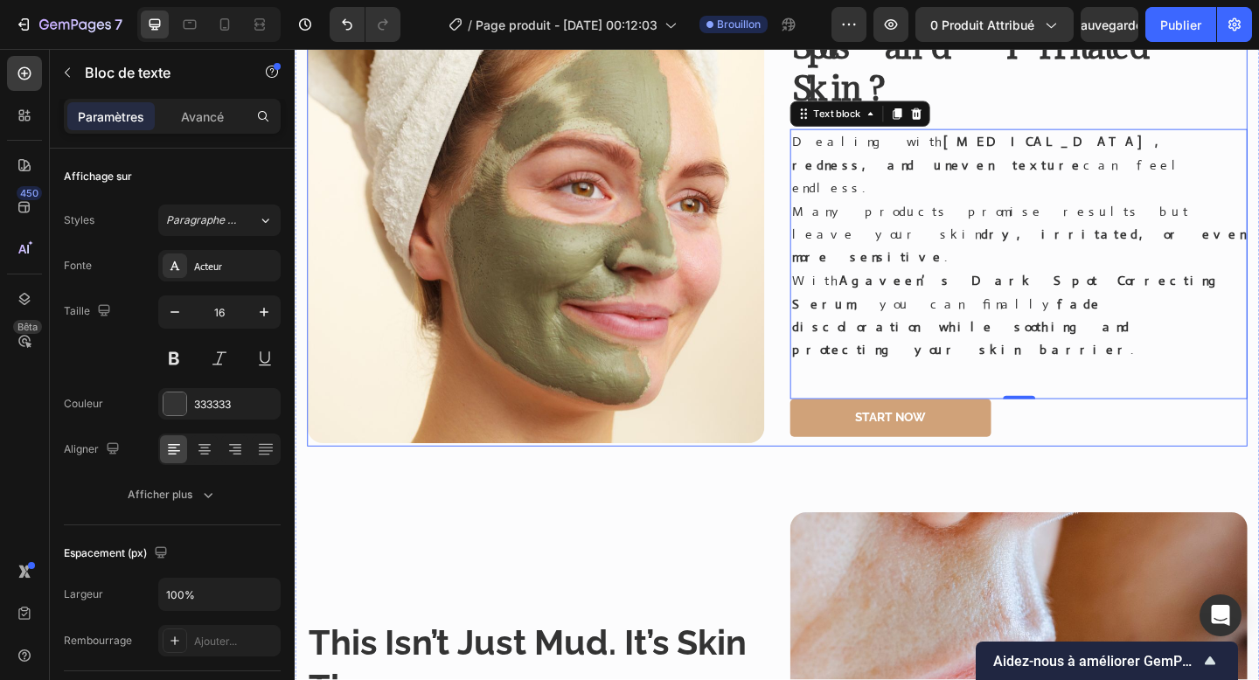
click at [951, 465] on div "⁠⁠⁠⁠⁠⁠⁠ Tired of Stubborn Dark Spots and Irritated Skin? Heading Dealing with […" at bounding box center [1081, 228] width 497 height 505
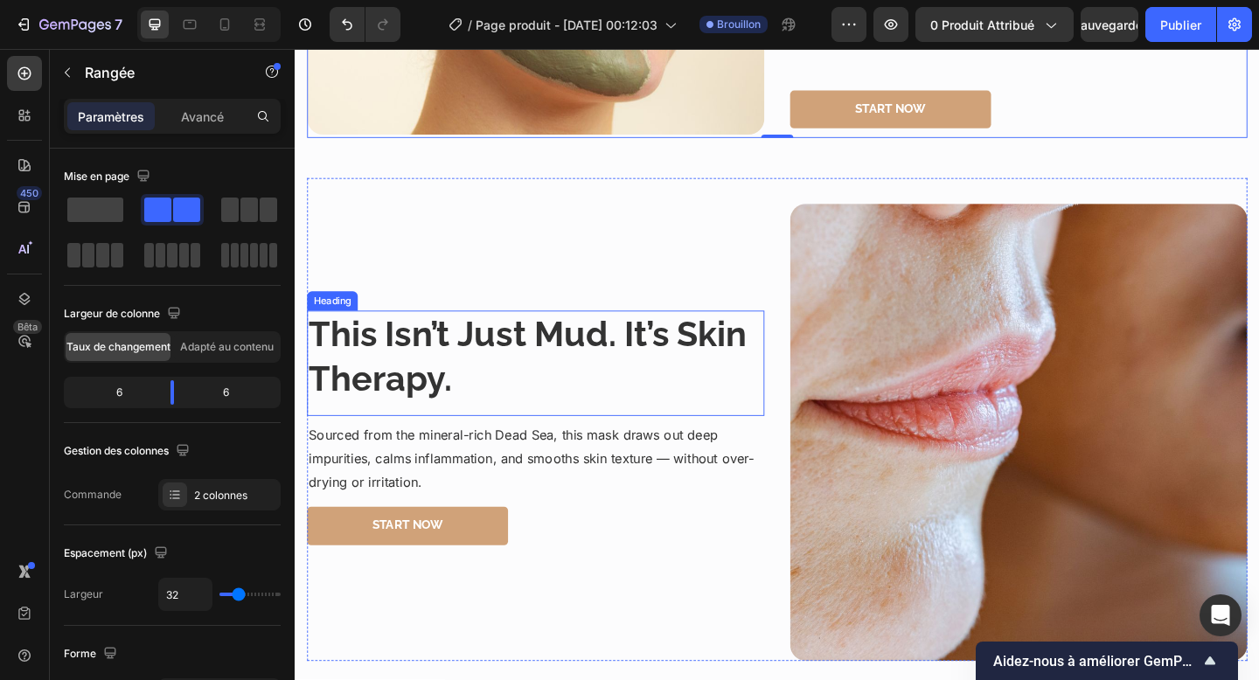
scroll to position [1670, 0]
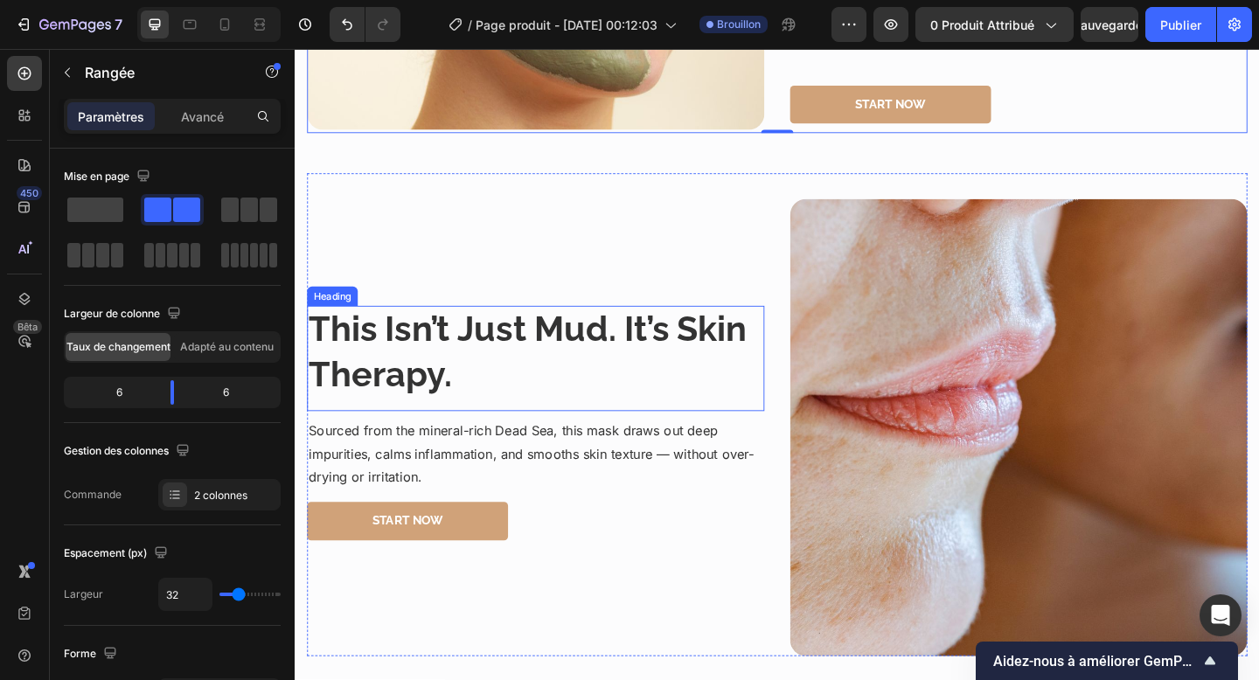
click at [546, 350] on h3 "This Isn’t Just Mud. It’s Skin Therapy." at bounding box center [556, 379] width 497 height 101
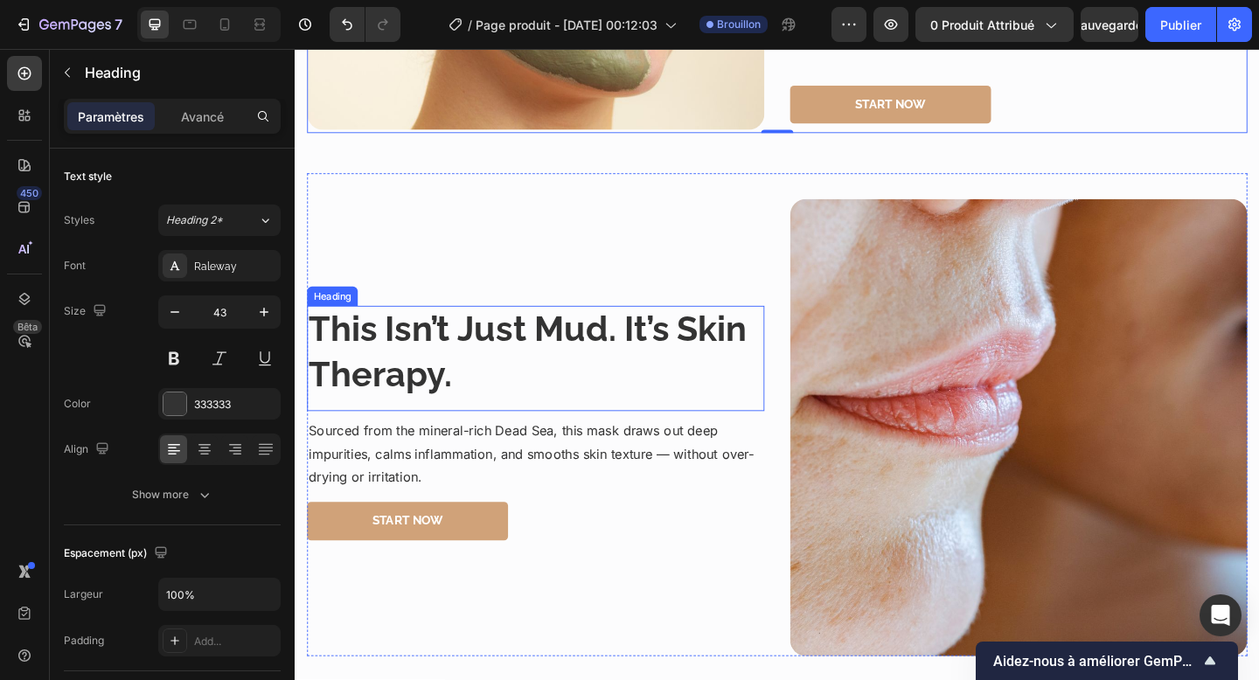
click at [546, 350] on h3 "This Isn’t Just Mud. It’s Skin Therapy." at bounding box center [556, 379] width 497 height 101
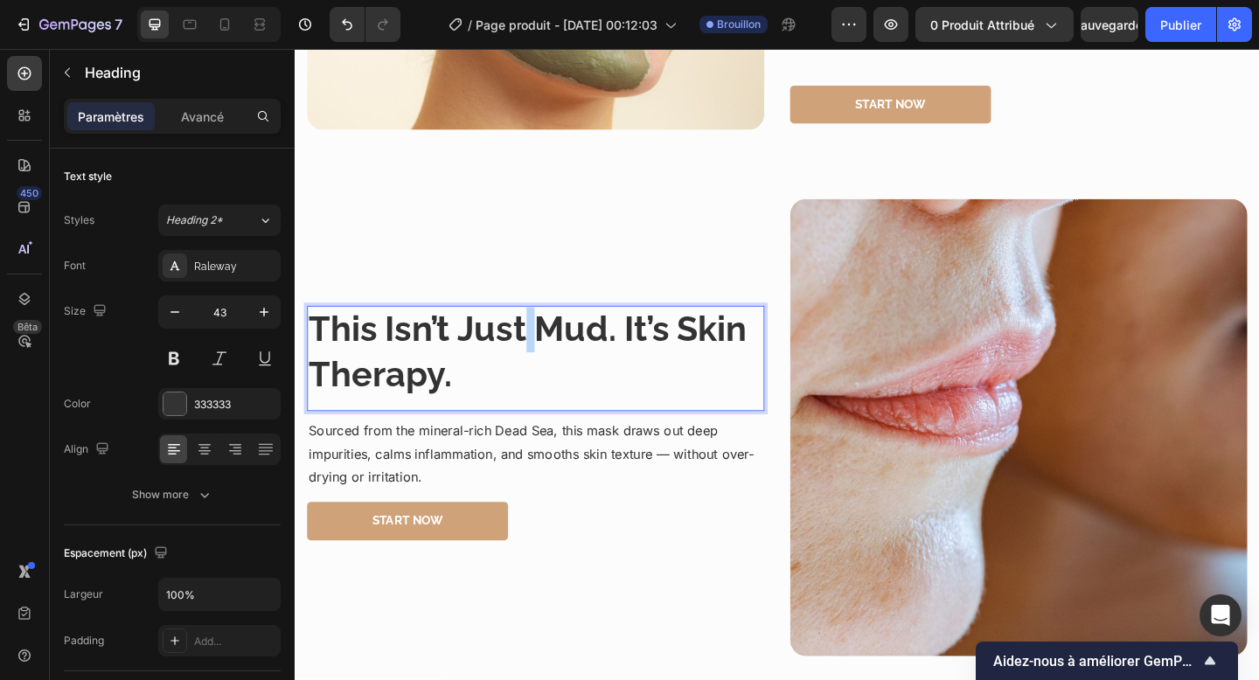
click at [546, 350] on p "This Isn’t Just Mud. It’s Skin Therapy." at bounding box center [557, 379] width 494 height 98
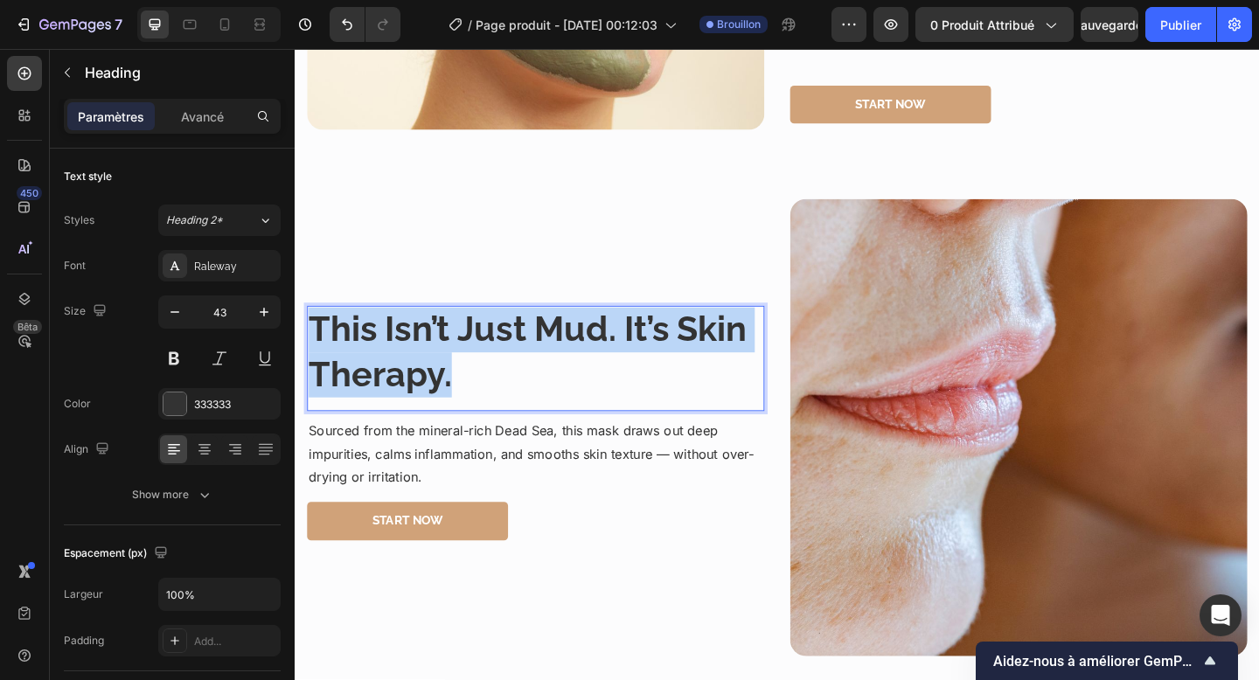
click at [546, 350] on p "This Isn’t Just Mud. It’s Skin Therapy." at bounding box center [557, 379] width 494 height 98
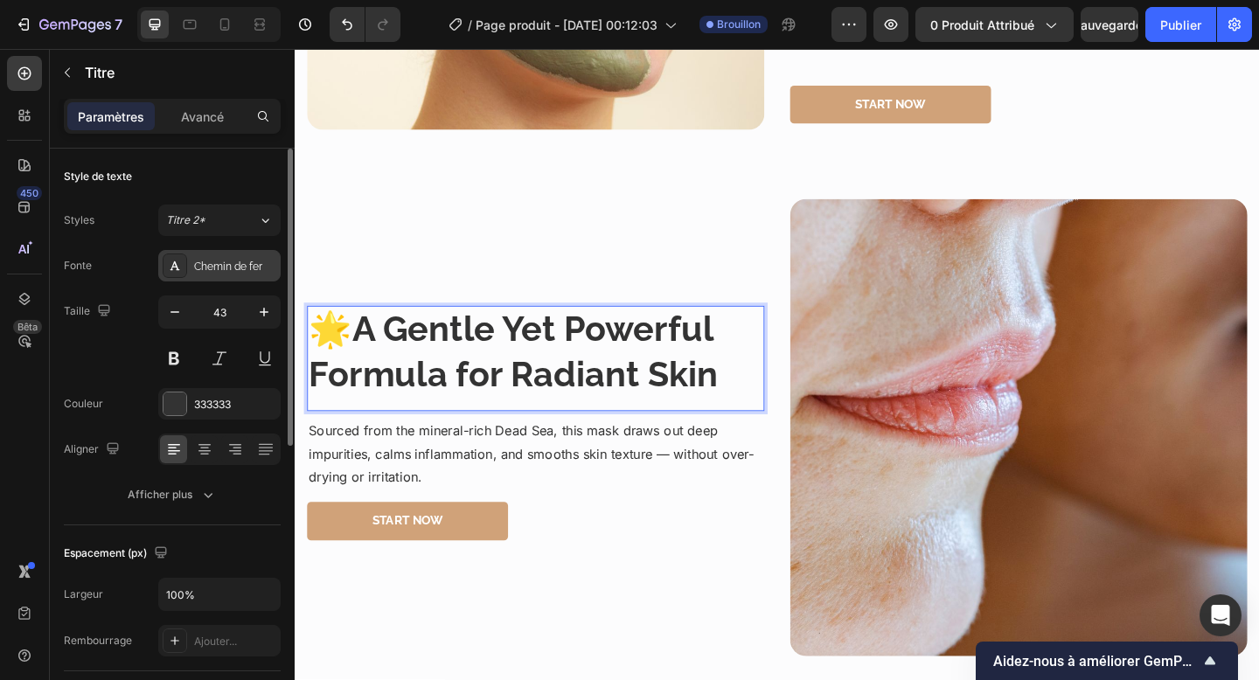
click at [220, 268] on font "Chemin de fer" at bounding box center [228, 267] width 68 height 12
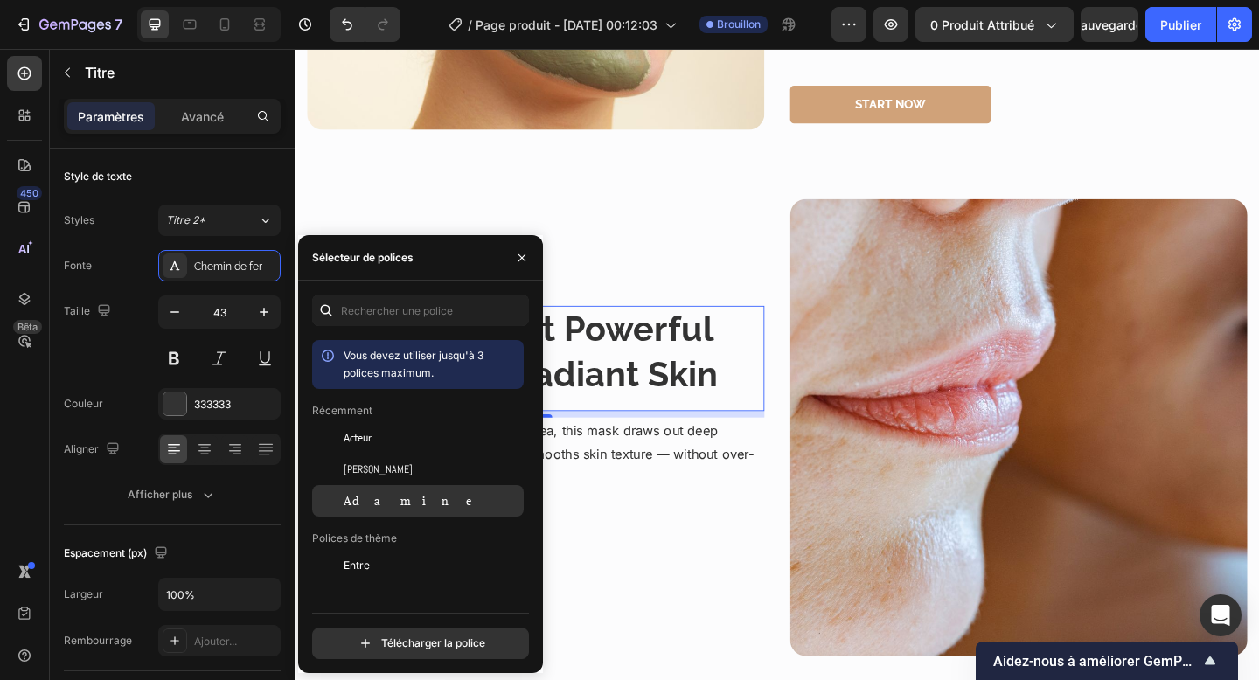
click at [408, 511] on div "Adamine" at bounding box center [418, 500] width 212 height 31
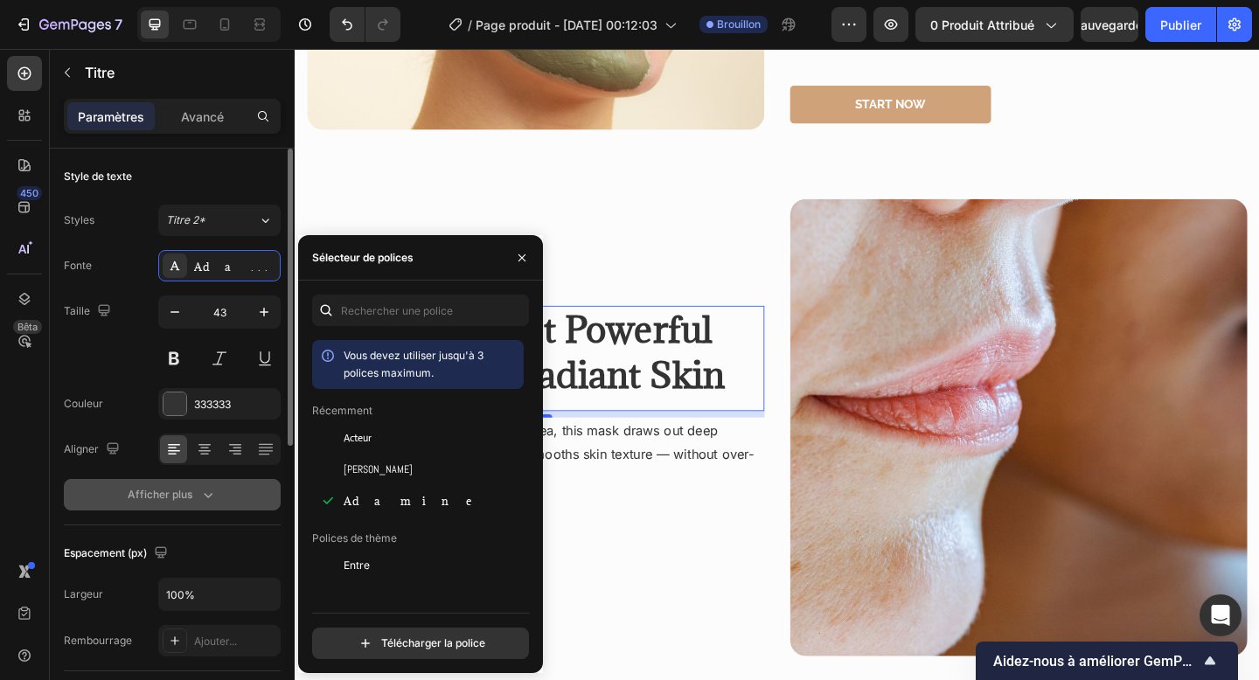
click at [276, 505] on button "Afficher plus" at bounding box center [172, 494] width 217 height 31
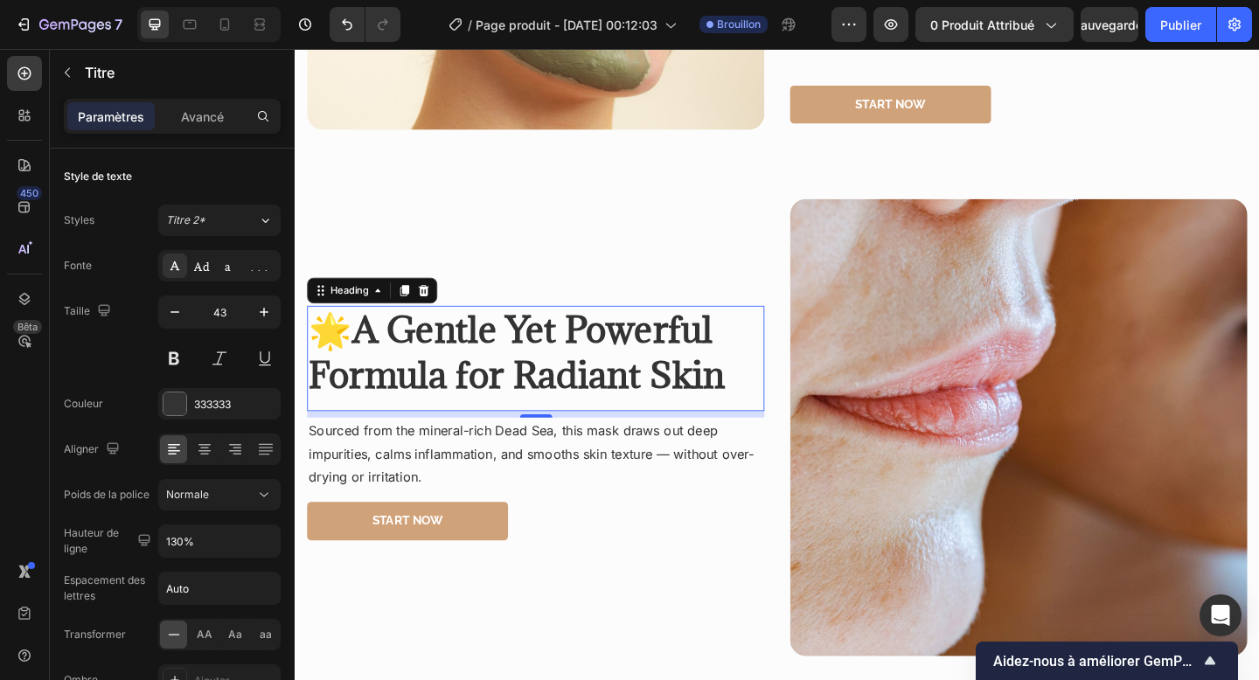
click at [358, 356] on strong "A Gentle Yet Powerful Formula for Radiant Skin" at bounding box center [536, 379] width 453 height 100
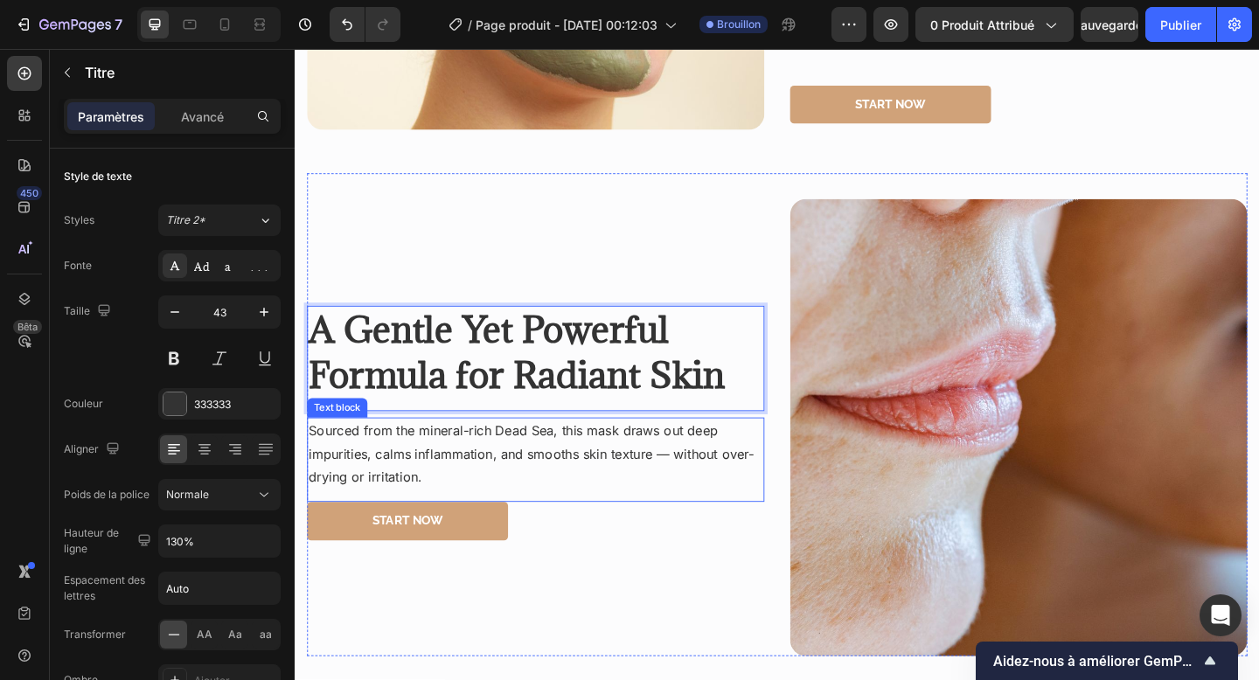
click at [457, 452] on p "Sourced from the mineral-rich Dead Sea, this mask draws out deep impurities, ca…" at bounding box center [557, 489] width 494 height 75
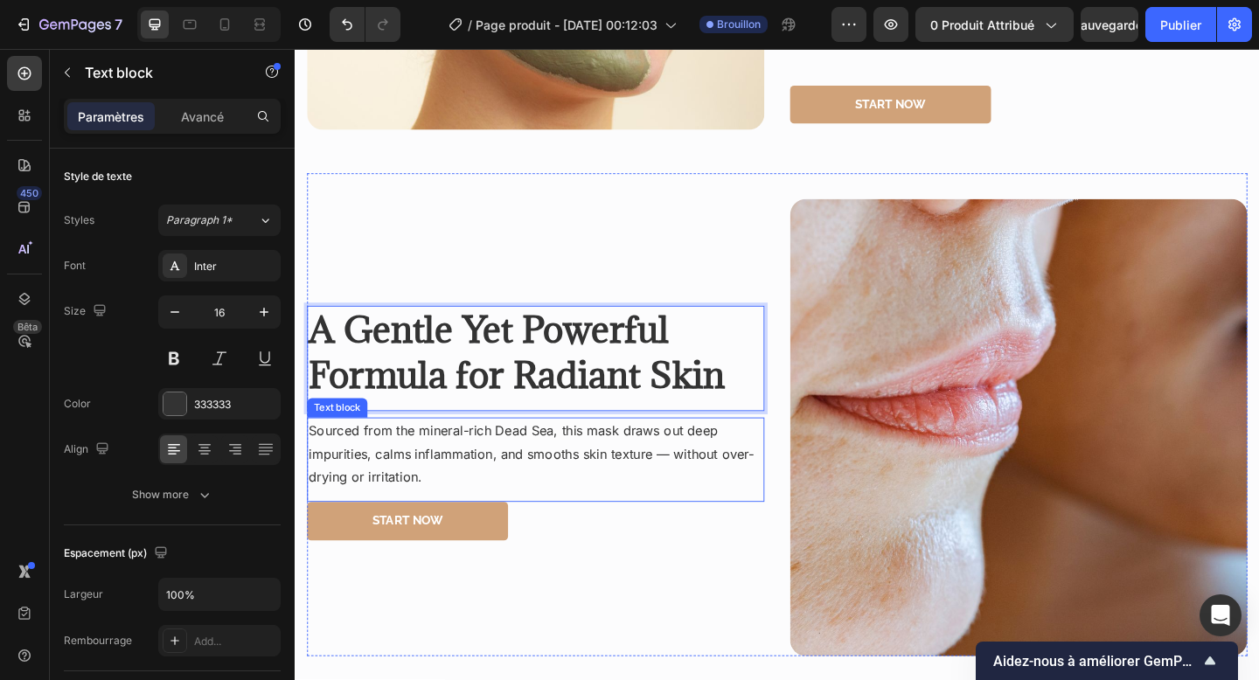
click at [457, 452] on p "Sourced from the mineral-rich Dead Sea, this mask draws out deep impurities, ca…" at bounding box center [557, 489] width 494 height 75
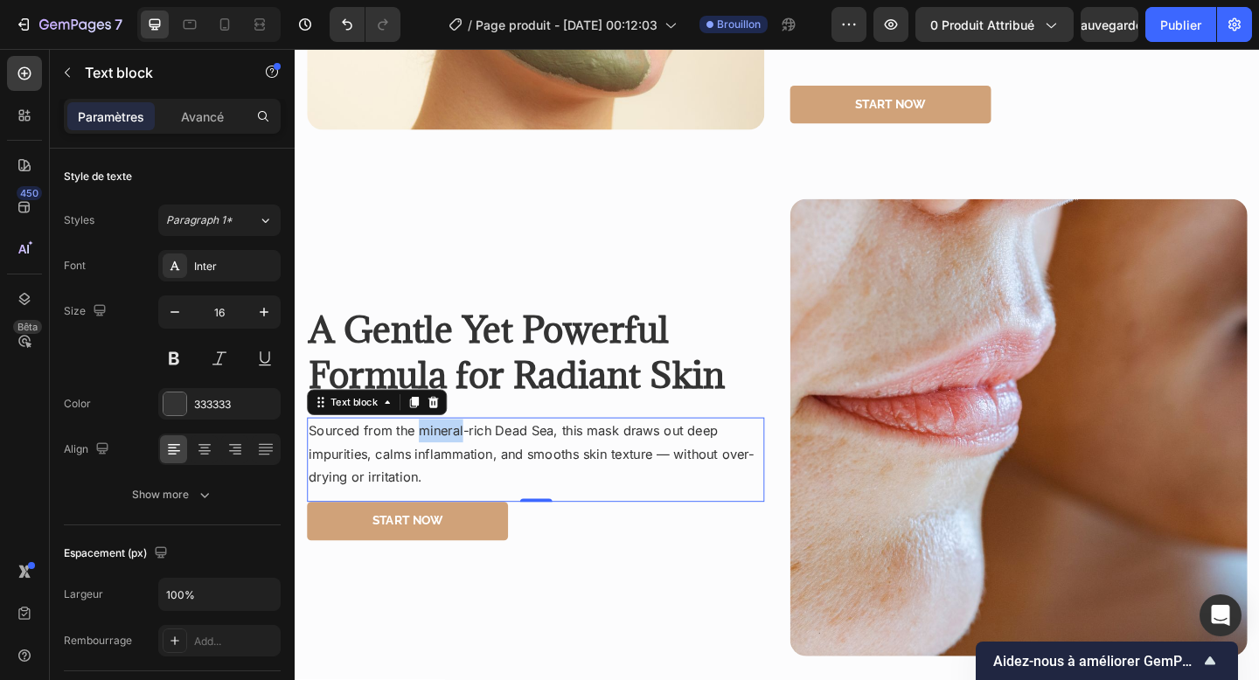
click at [457, 452] on p "Sourced from the mineral-rich Dead Sea, this mask draws out deep impurities, ca…" at bounding box center [557, 489] width 494 height 75
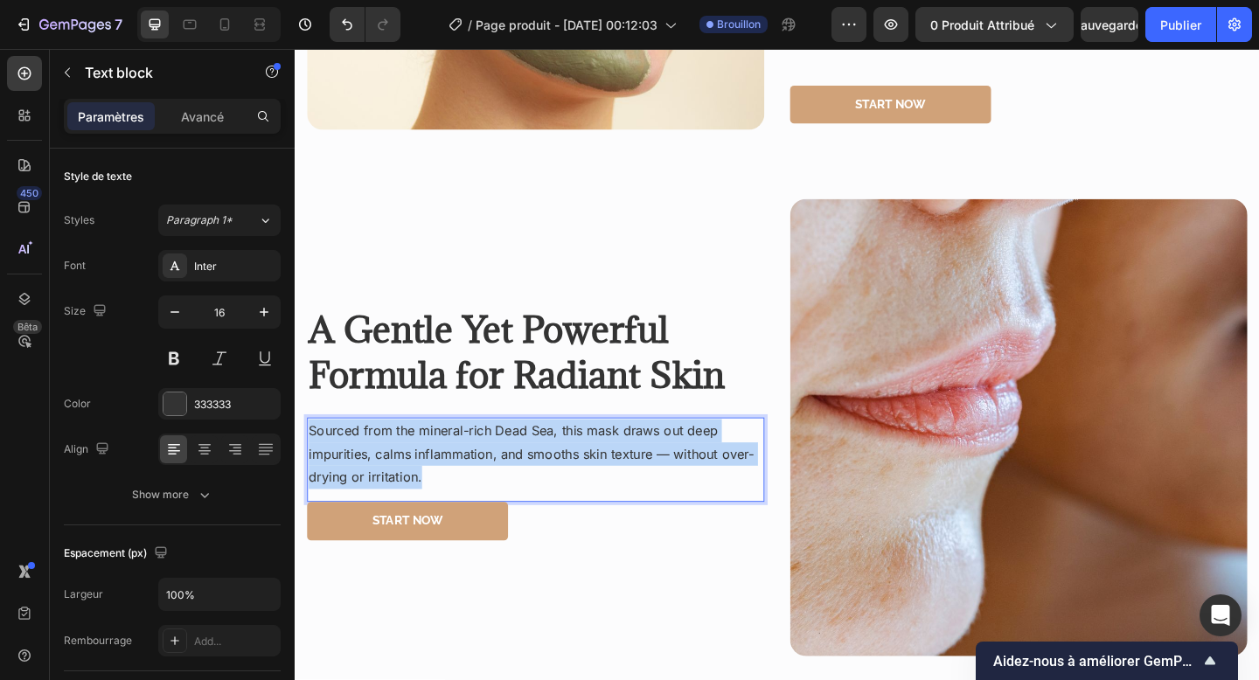
click at [457, 452] on p "Sourced from the mineral-rich Dead Sea, this mask draws out deep impurities, ca…" at bounding box center [557, 489] width 494 height 75
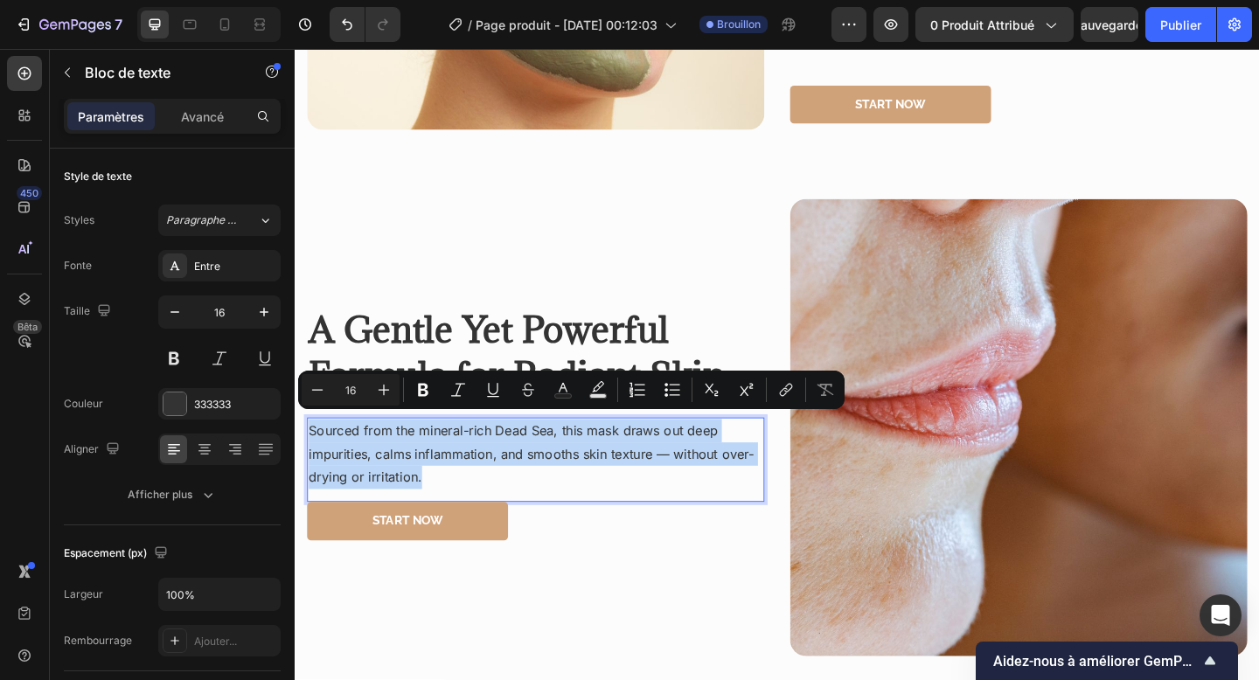
scroll to position [1683, 0]
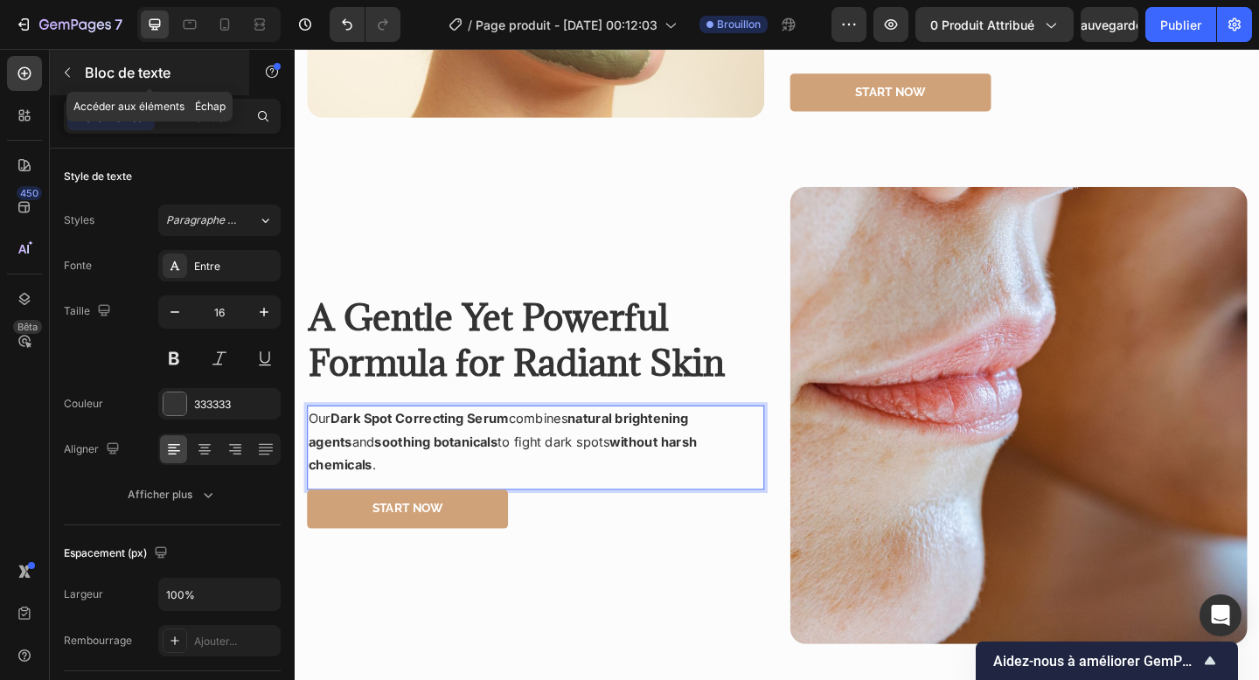
click at [108, 94] on div "Bloc de texte" at bounding box center [149, 72] width 199 height 45
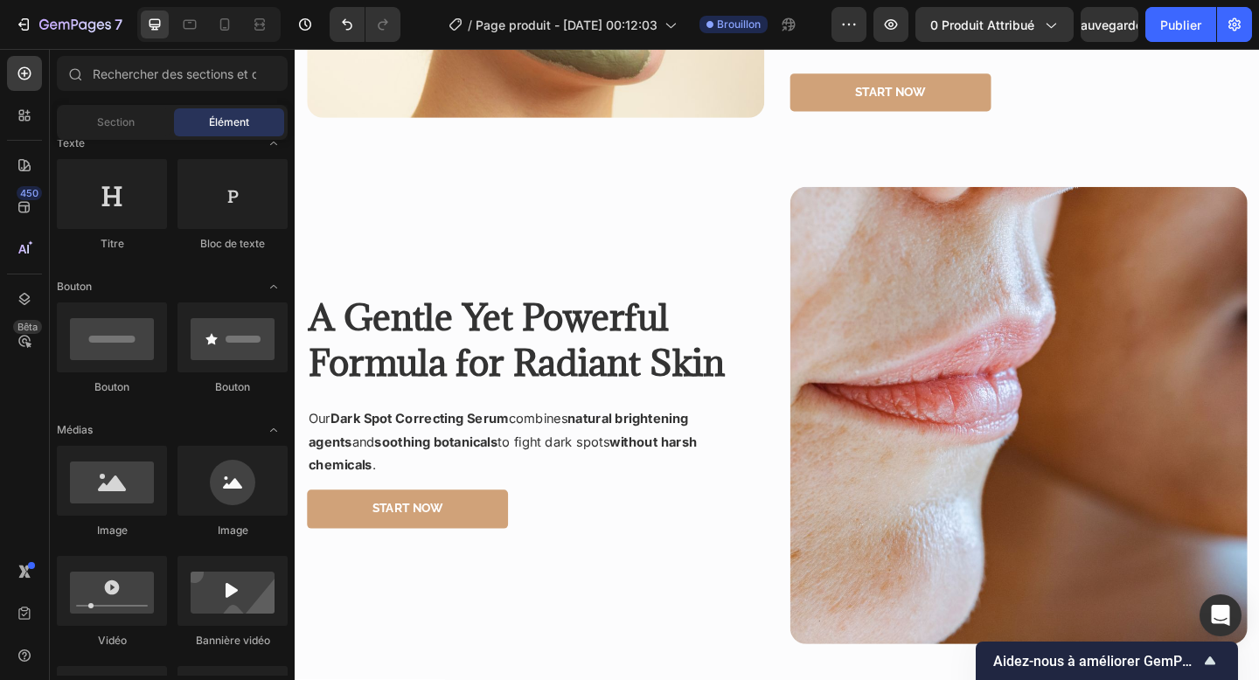
scroll to position [0, 0]
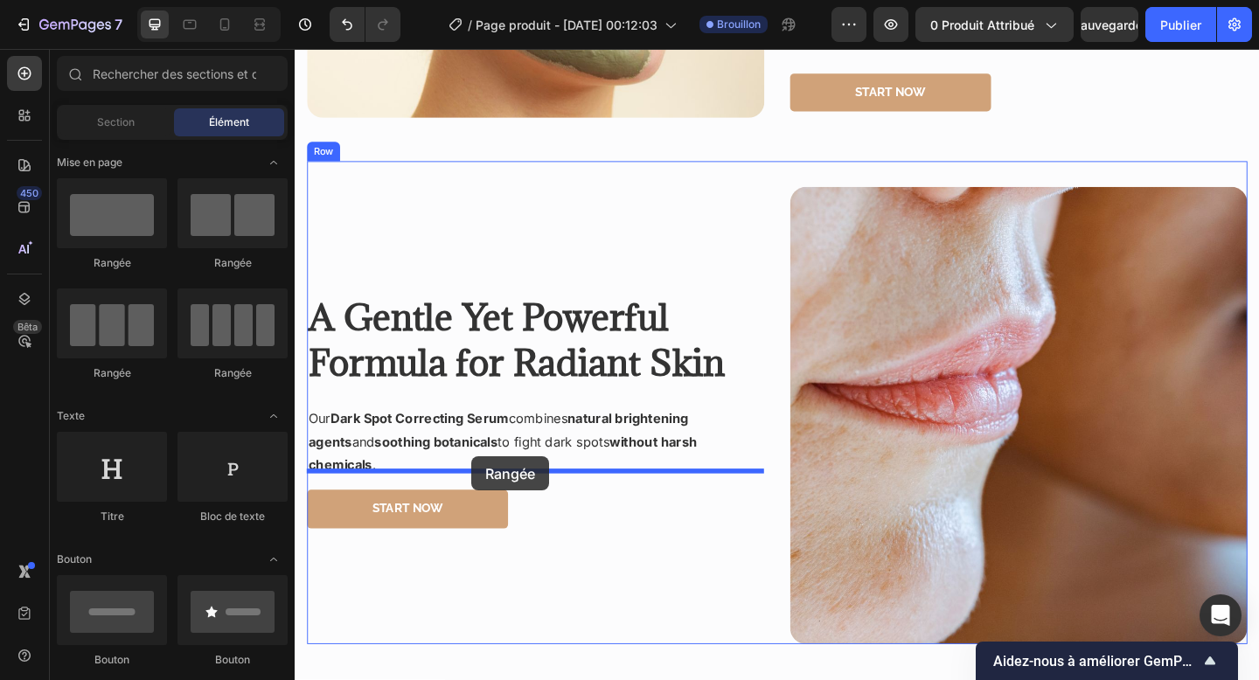
drag, startPoint x: 409, startPoint y: 393, endPoint x: 487, endPoint y: 492, distance: 126.5
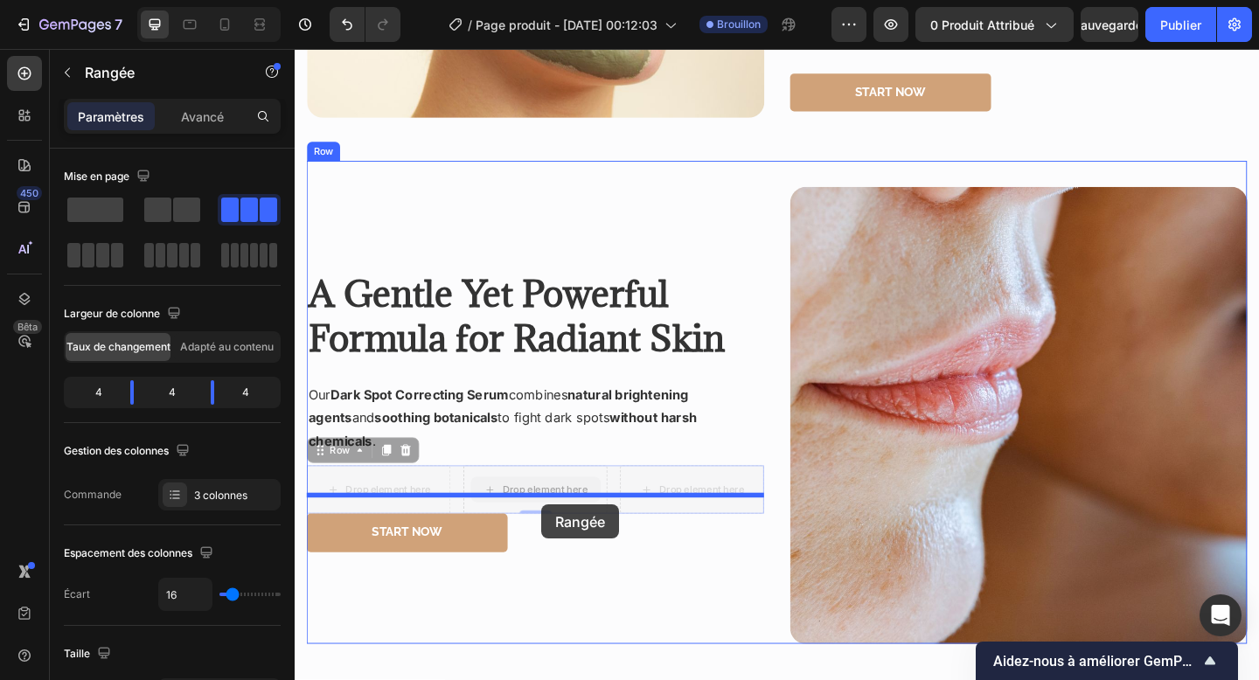
drag, startPoint x: 563, startPoint y: 528, endPoint x: 563, endPoint y: 545, distance: 16.6
click at [563, 545] on div "Header Product Images Dark Spot Correcting Serum Product Title $0.00 Product Pr…" at bounding box center [819, 615] width 1049 height 4498
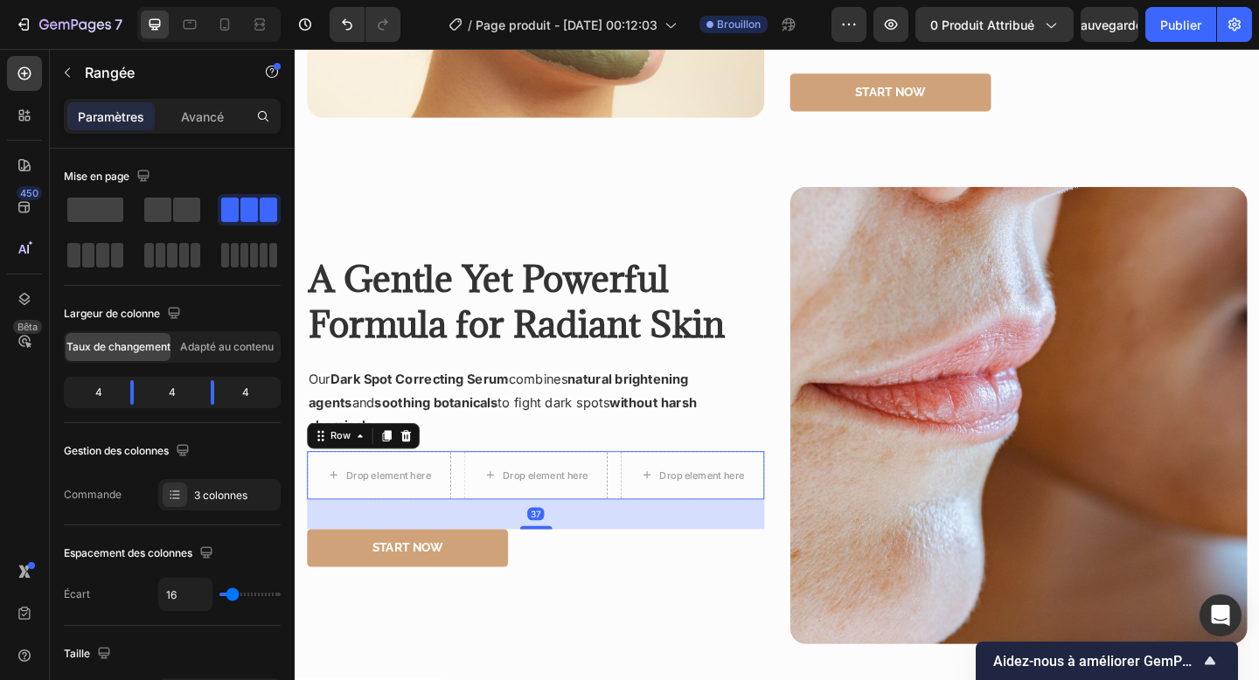
drag, startPoint x: 555, startPoint y: 531, endPoint x: 563, endPoint y: 563, distance: 33.3
click at [563, 563] on div "⁠⁠⁠⁠⁠⁠⁠ A Gentle Yet Powerful Formula for Radiant Skin Heading Our Dark Spot Co…" at bounding box center [556, 447] width 497 height 497
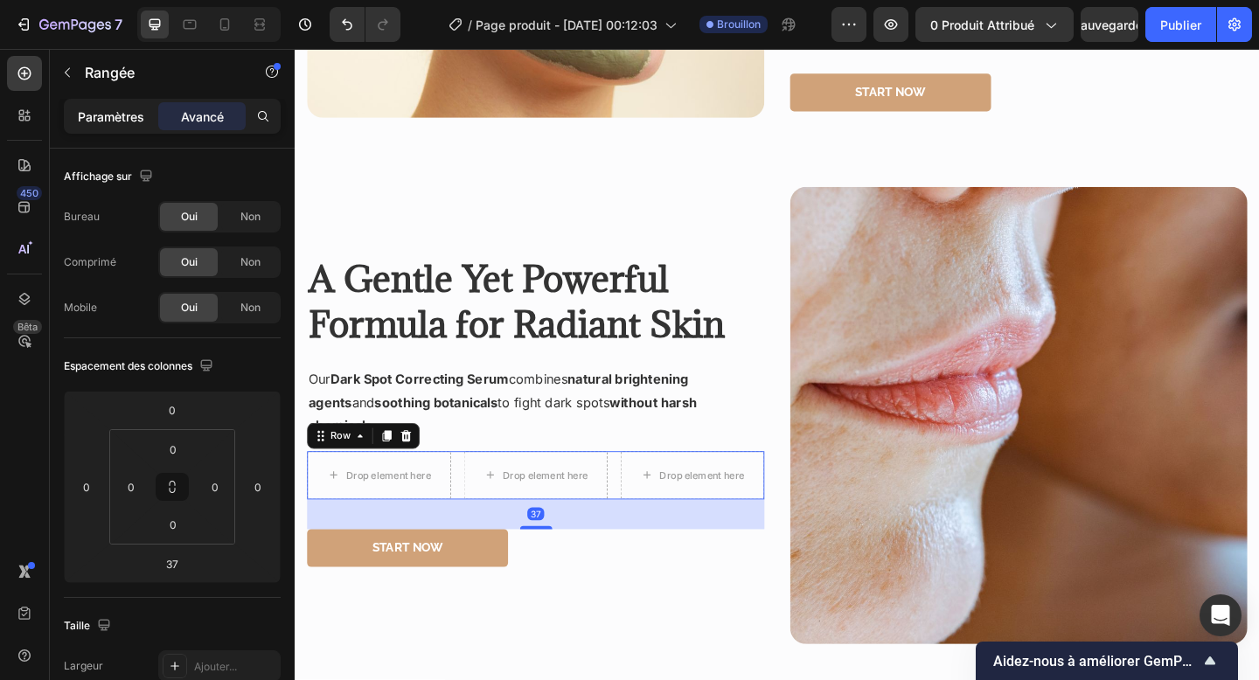
click at [137, 127] on div "Paramètres" at bounding box center [110, 116] width 87 height 28
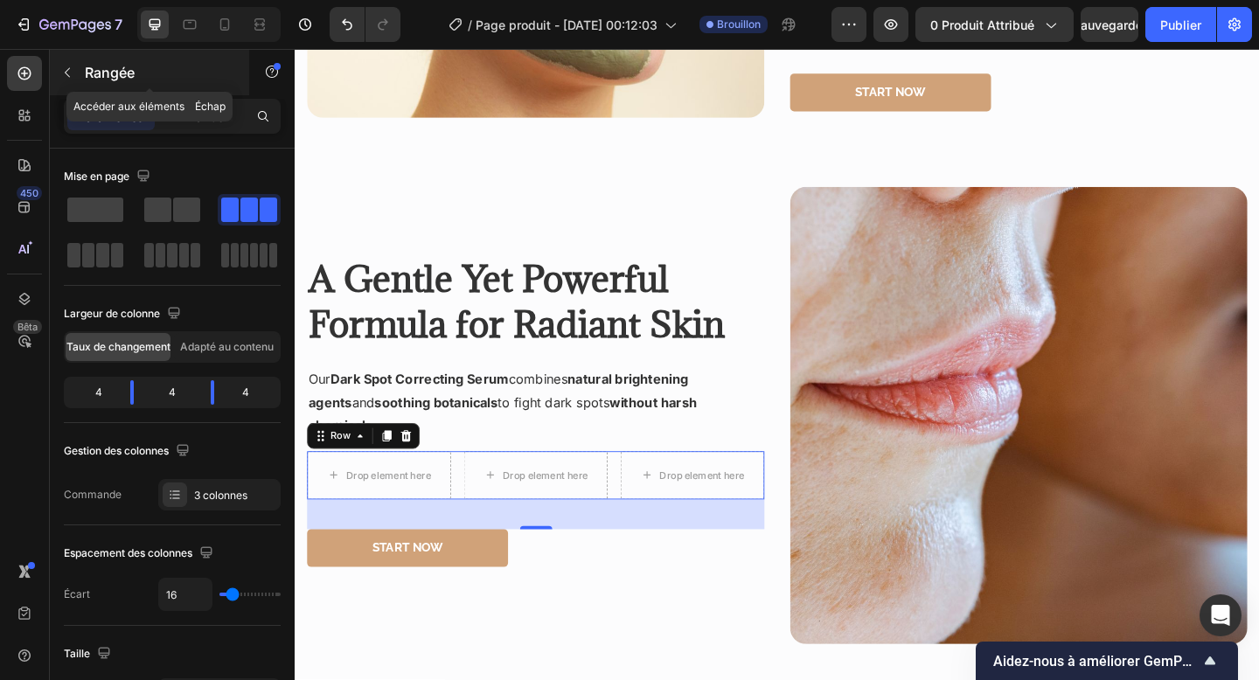
click at [96, 65] on font "Rangée" at bounding box center [110, 72] width 50 height 17
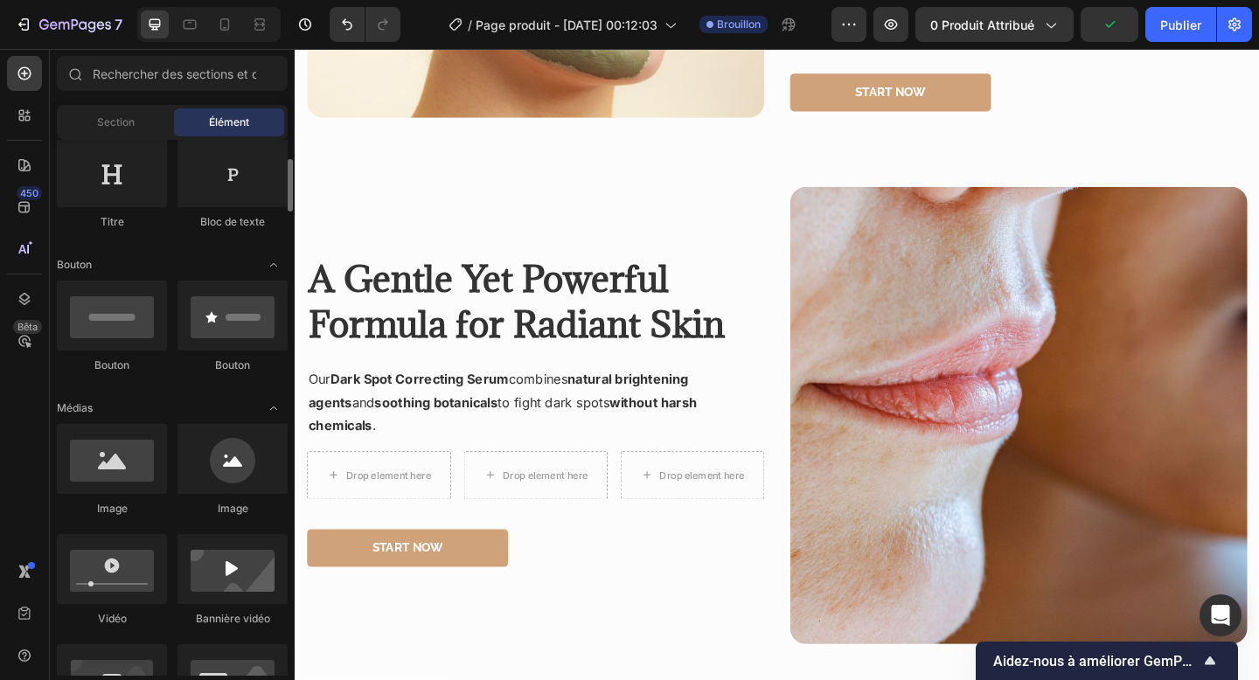
scroll to position [321, 0]
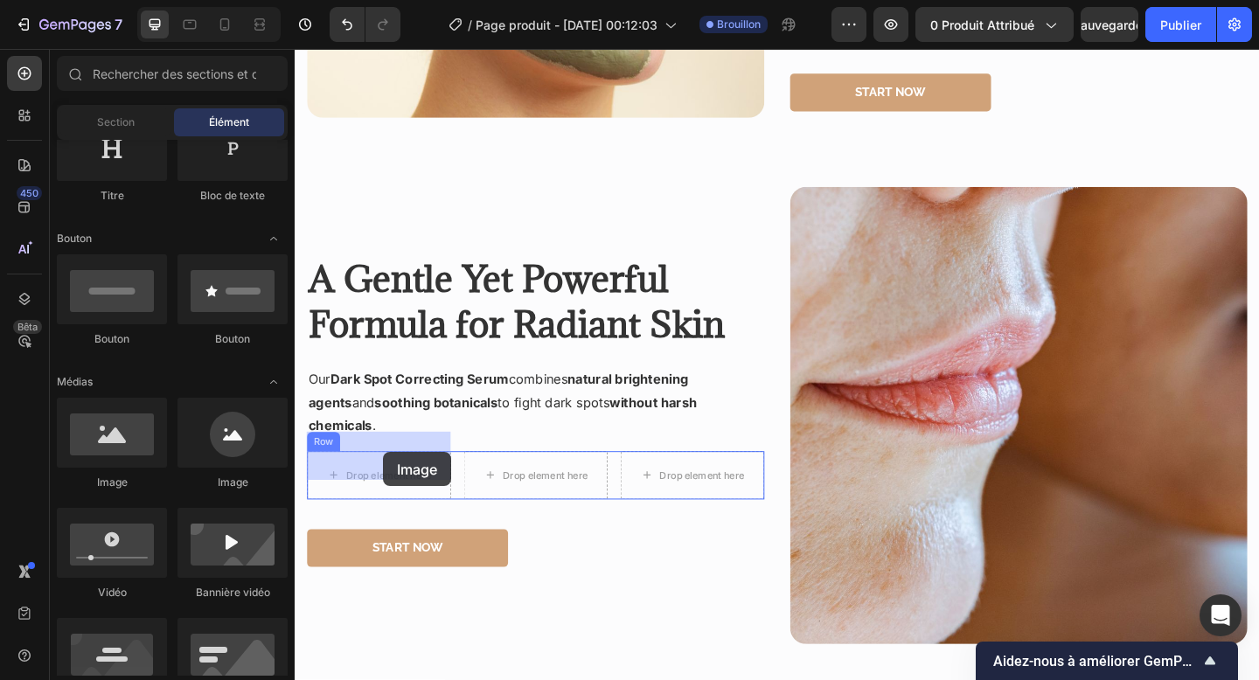
drag, startPoint x: 514, startPoint y: 506, endPoint x: 391, endPoint y: 488, distance: 124.6
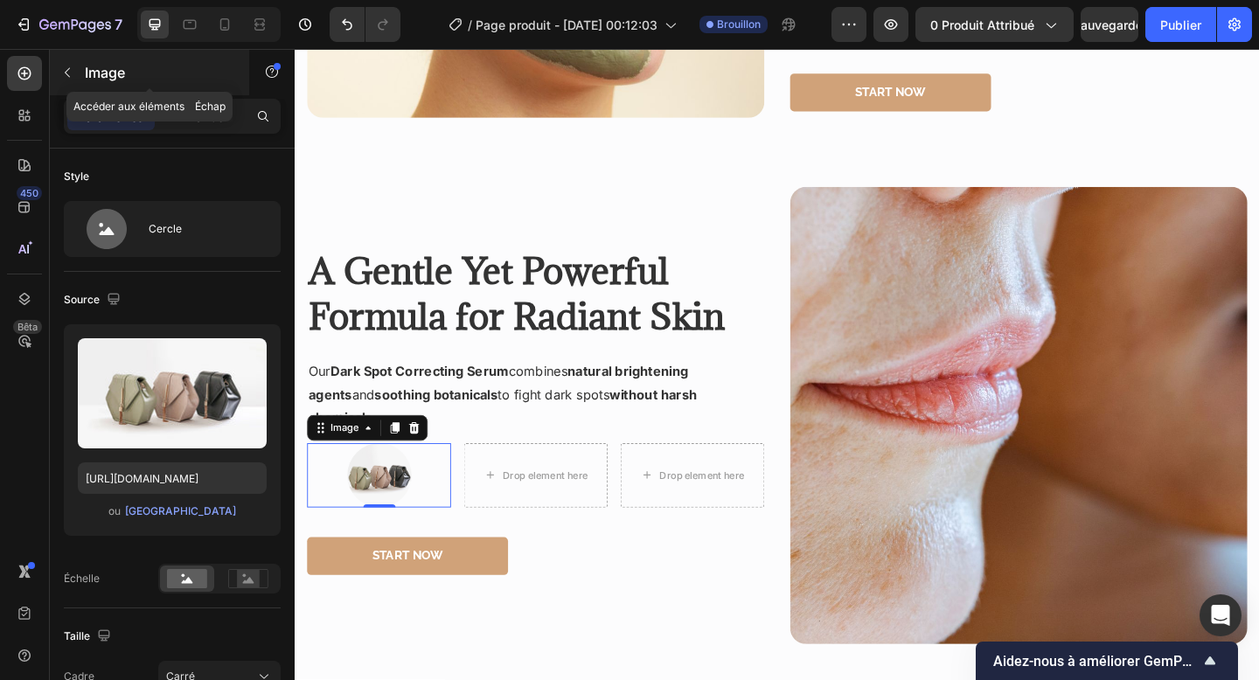
click at [128, 91] on div "Image" at bounding box center [149, 72] width 199 height 45
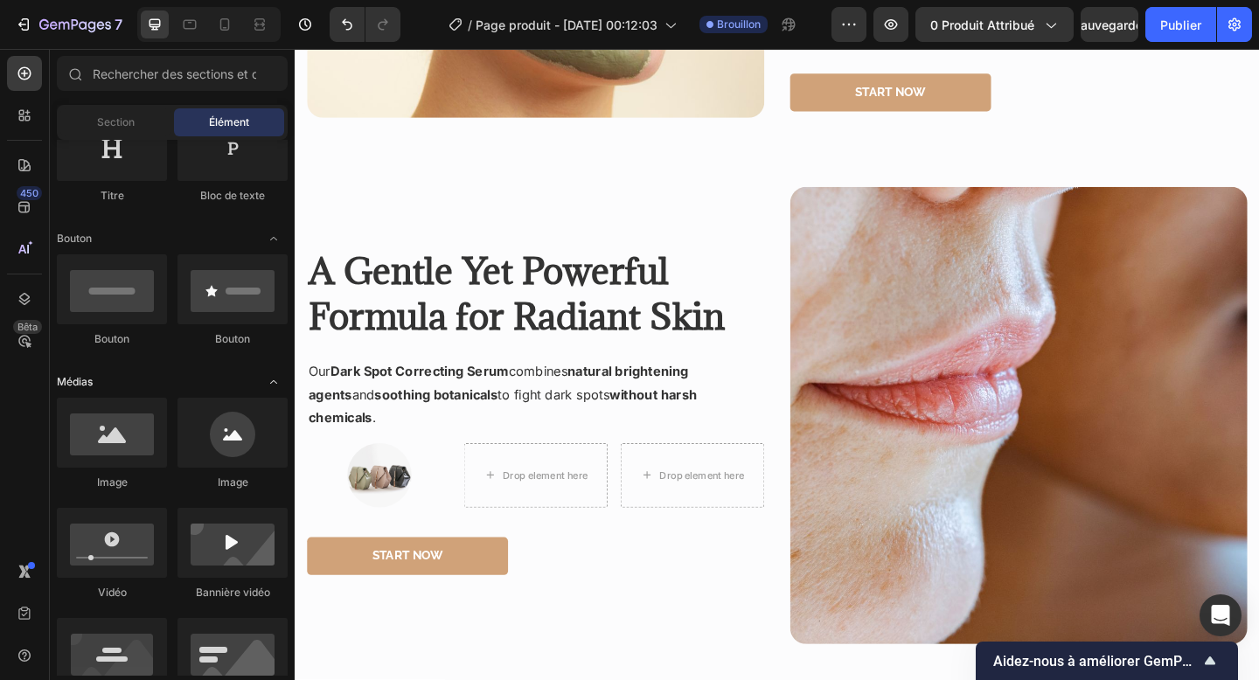
scroll to position [0, 0]
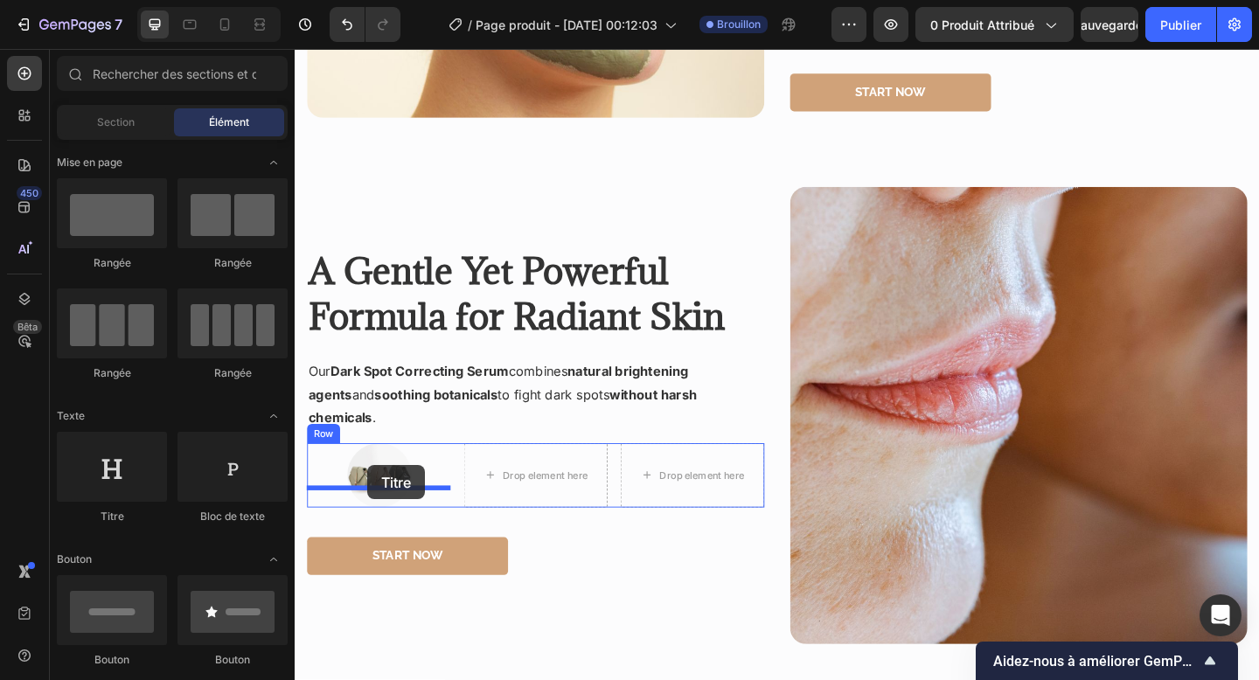
drag, startPoint x: 415, startPoint y: 514, endPoint x: 373, endPoint y: 502, distance: 43.7
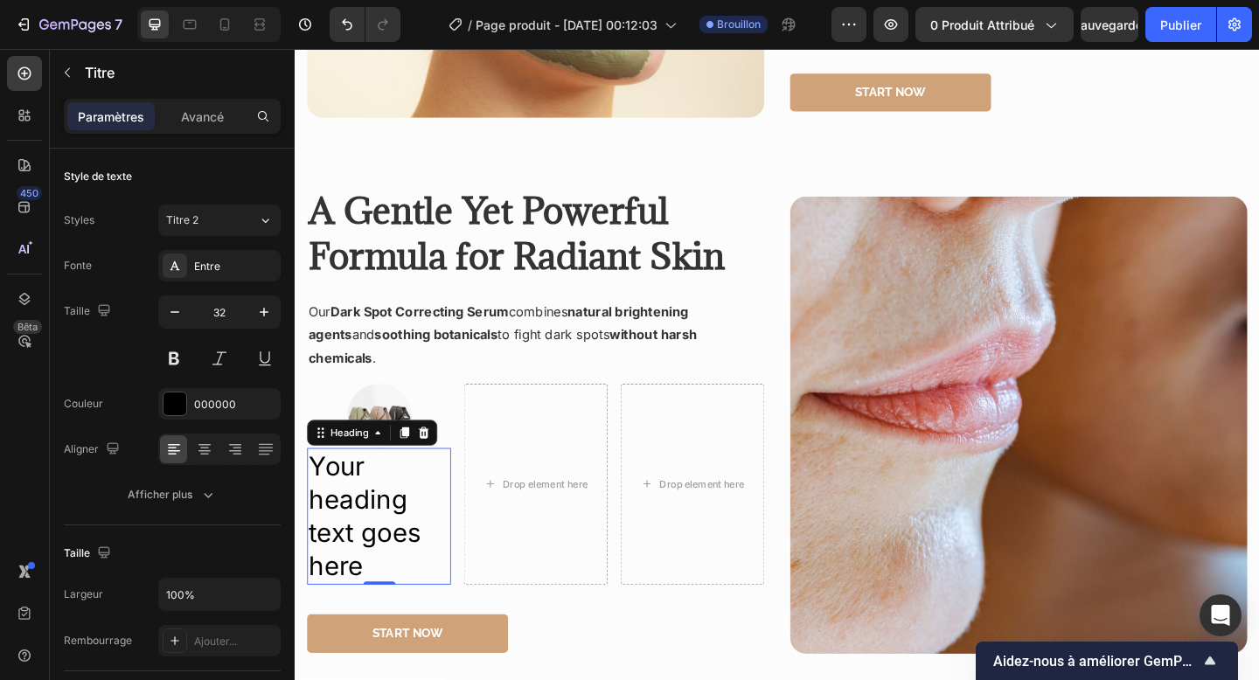
click at [393, 528] on h2 "Your heading text goes here" at bounding box center [386, 558] width 157 height 149
click at [393, 528] on p "Your heading text goes here" at bounding box center [386, 557] width 153 height 145
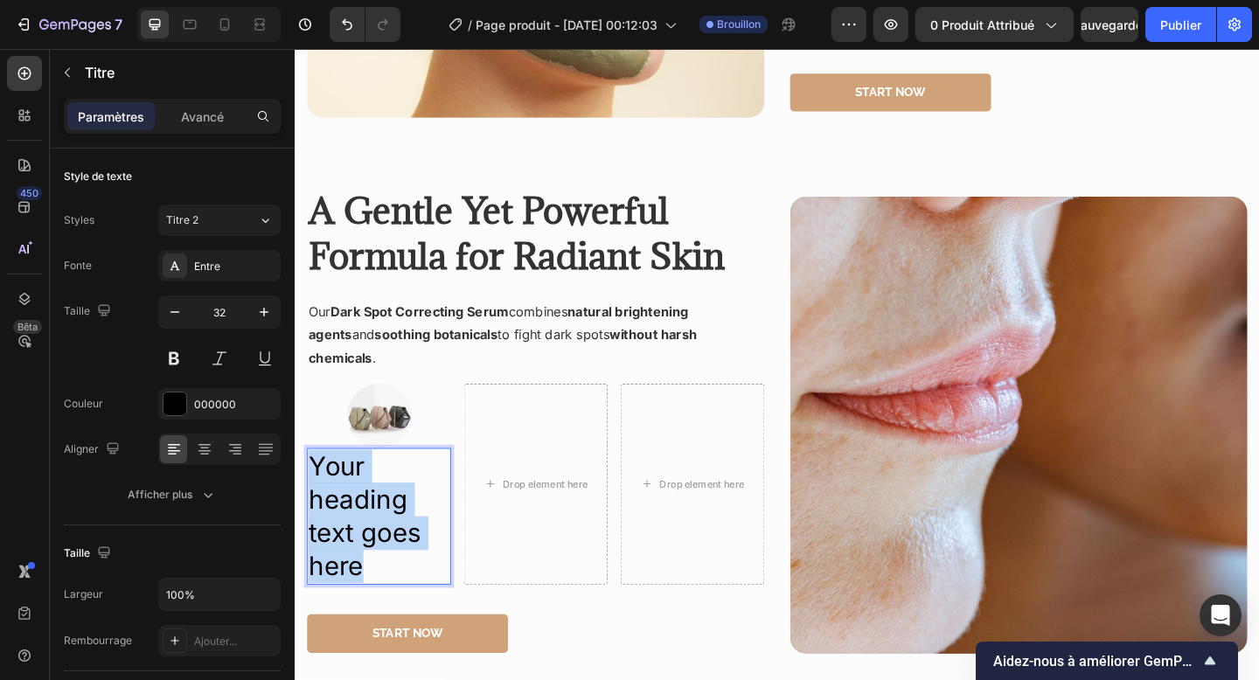
click at [393, 528] on p "Your heading text goes here" at bounding box center [386, 557] width 153 height 145
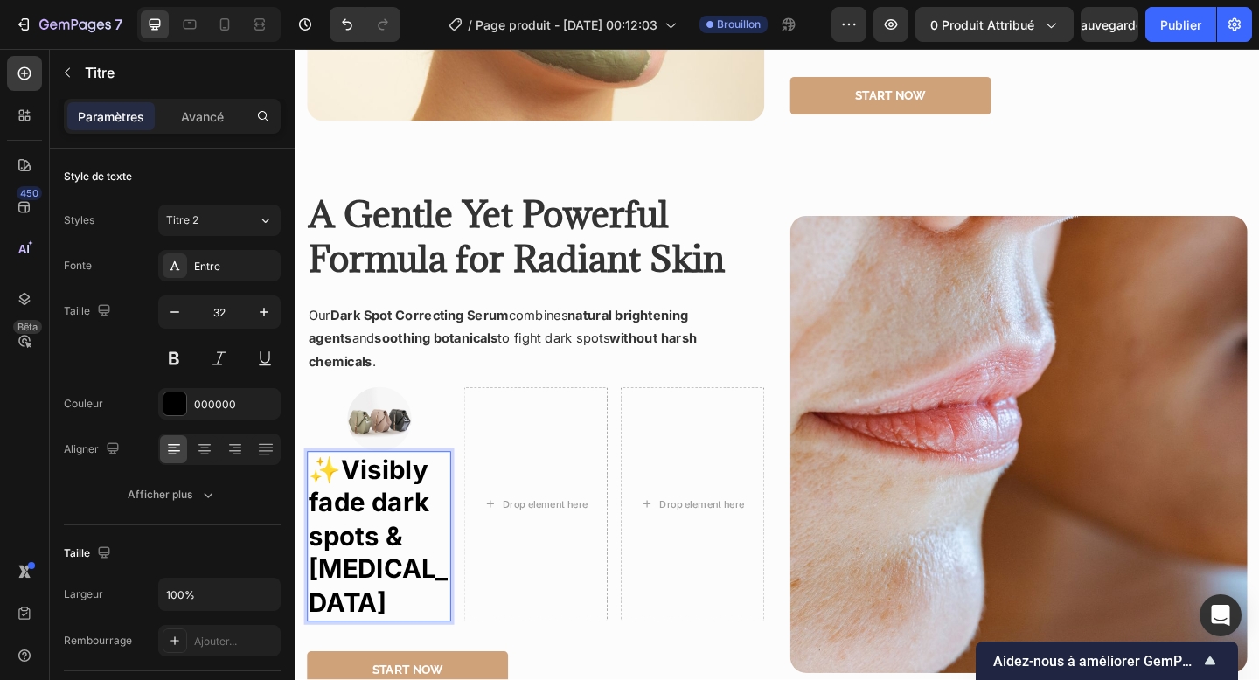
scroll to position [1683, 0]
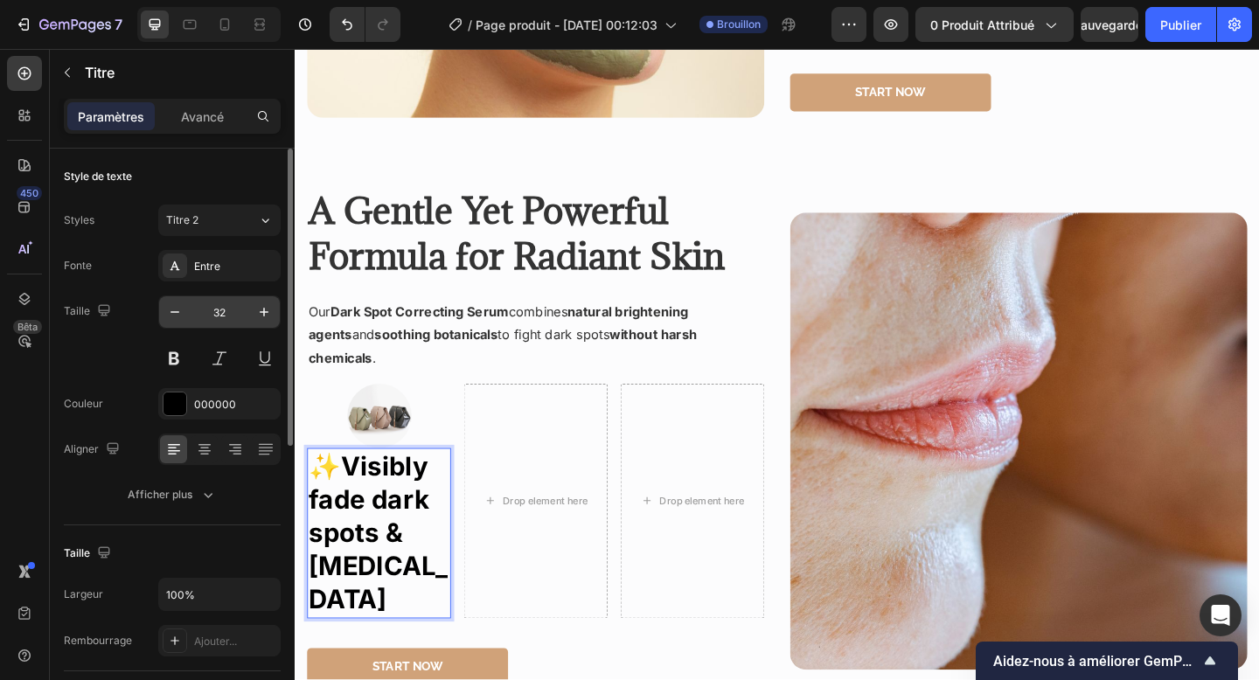
click at [226, 310] on input "32" at bounding box center [220, 311] width 58 height 31
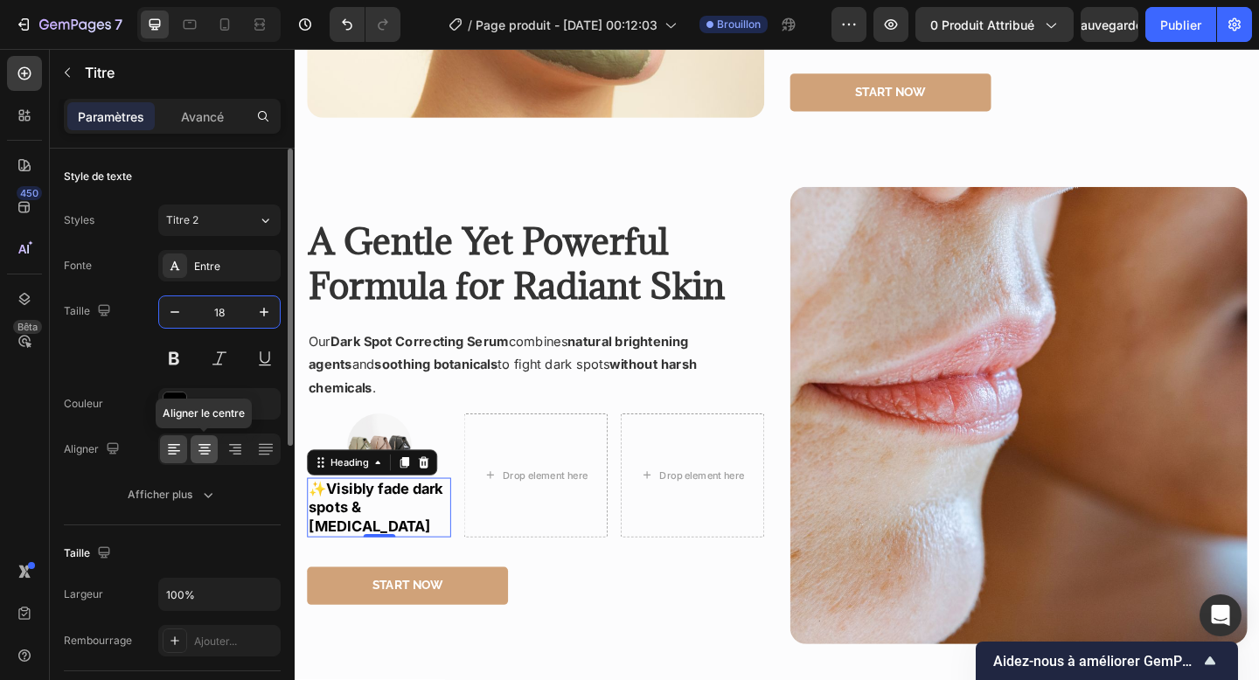
type input "18"
click at [201, 455] on icon at bounding box center [204, 449] width 17 height 17
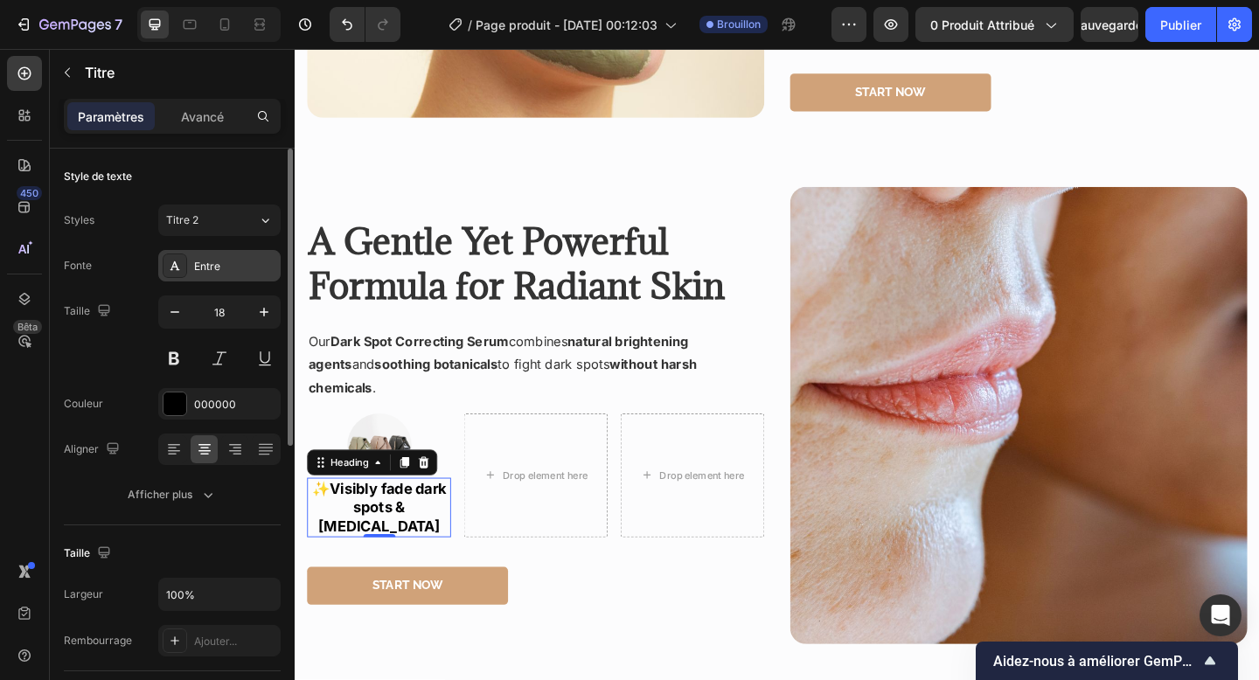
click at [227, 269] on div "Entre" at bounding box center [235, 267] width 82 height 16
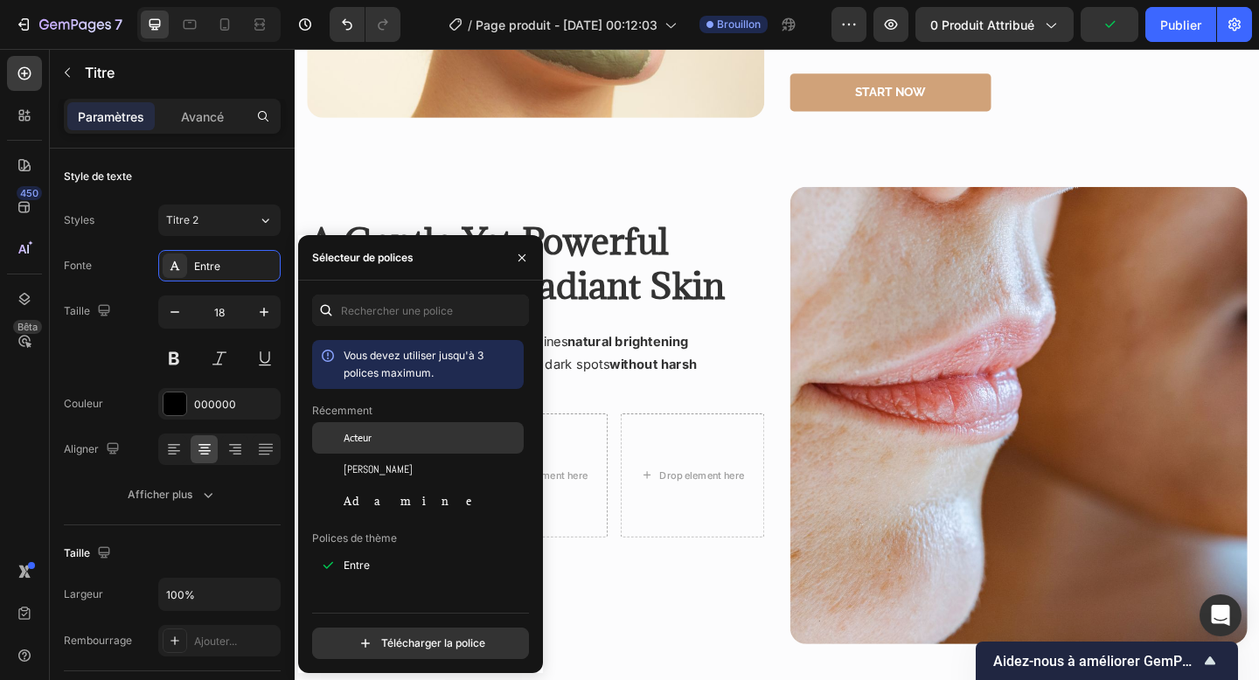
click at [405, 430] on div "Acteur" at bounding box center [432, 438] width 177 height 16
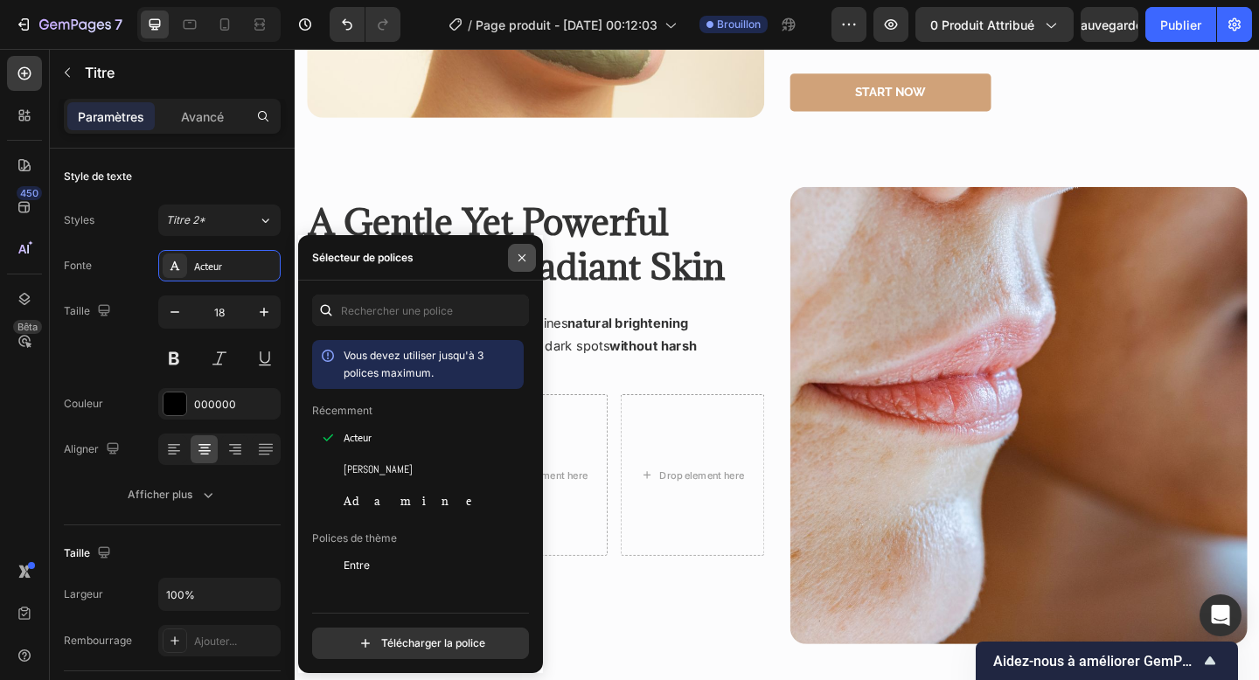
click at [530, 247] on button "button" at bounding box center [522, 258] width 28 height 28
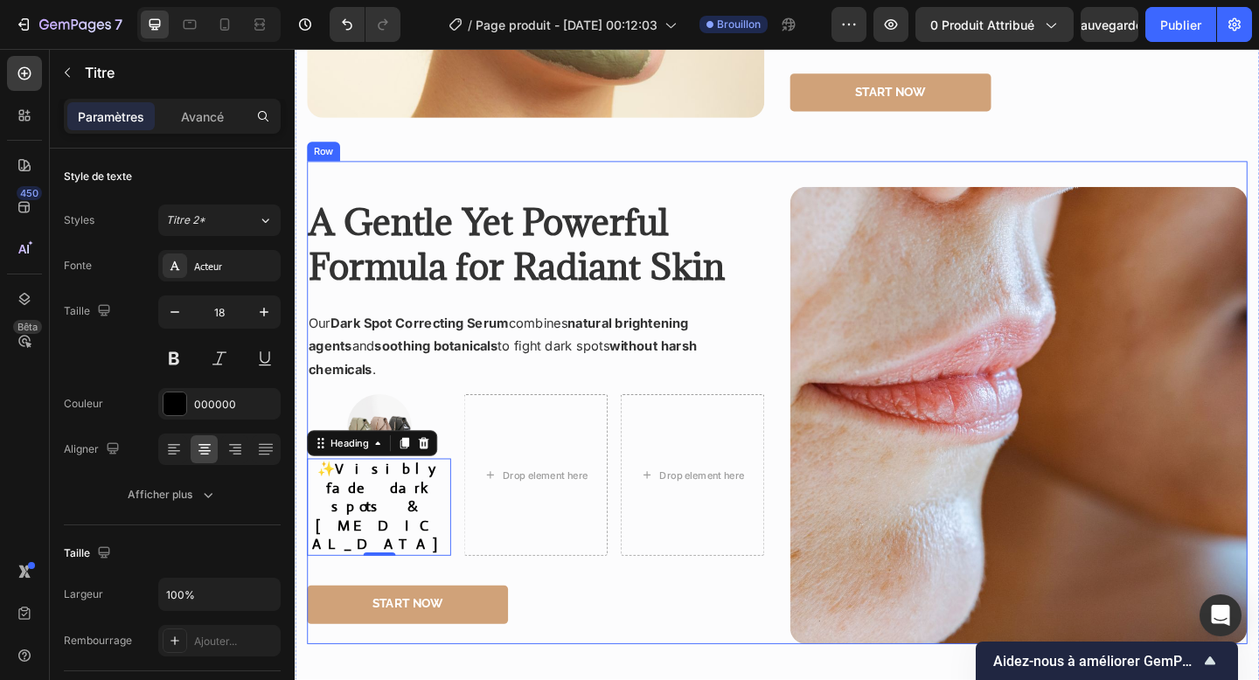
click at [497, 567] on div "⁠⁠⁠⁠⁠⁠⁠ A Gentle Yet Powerful Formula for Radiant Skin Heading Our Dark Spot Co…" at bounding box center [556, 447] width 497 height 497
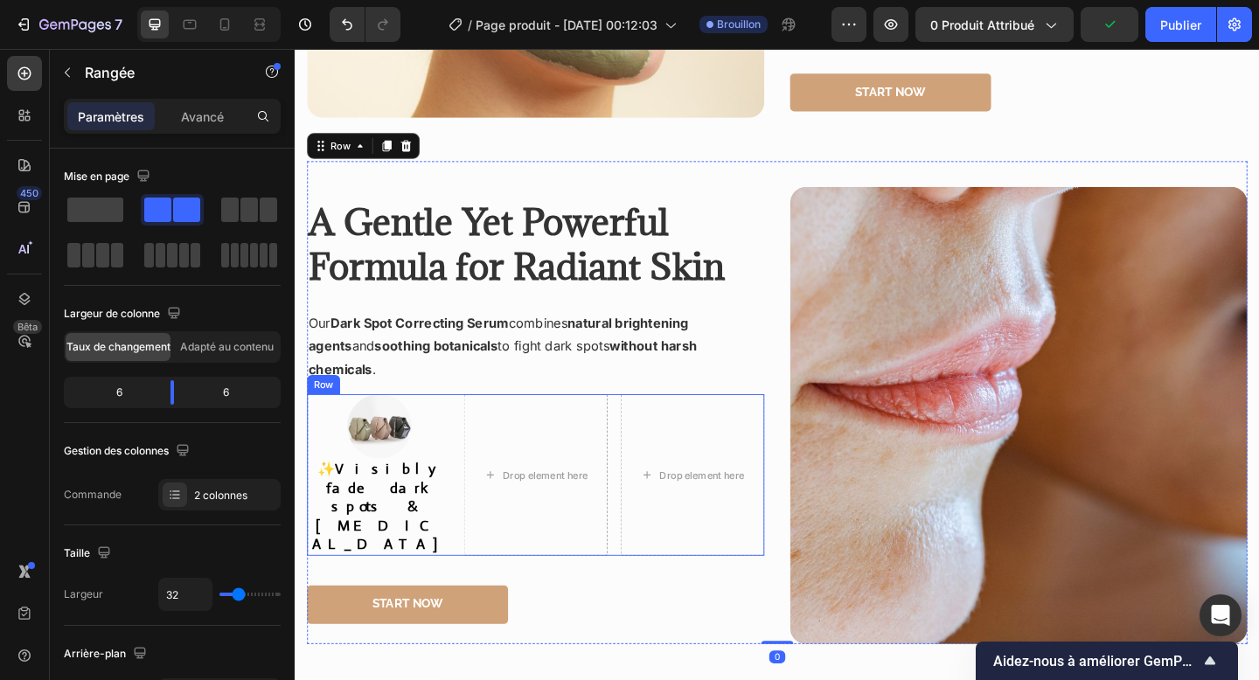
click at [467, 517] on div "Image ✨ Visibly fade dark spots & [MEDICAL_DATA] Heading Drop element here Drop…" at bounding box center [556, 513] width 497 height 176
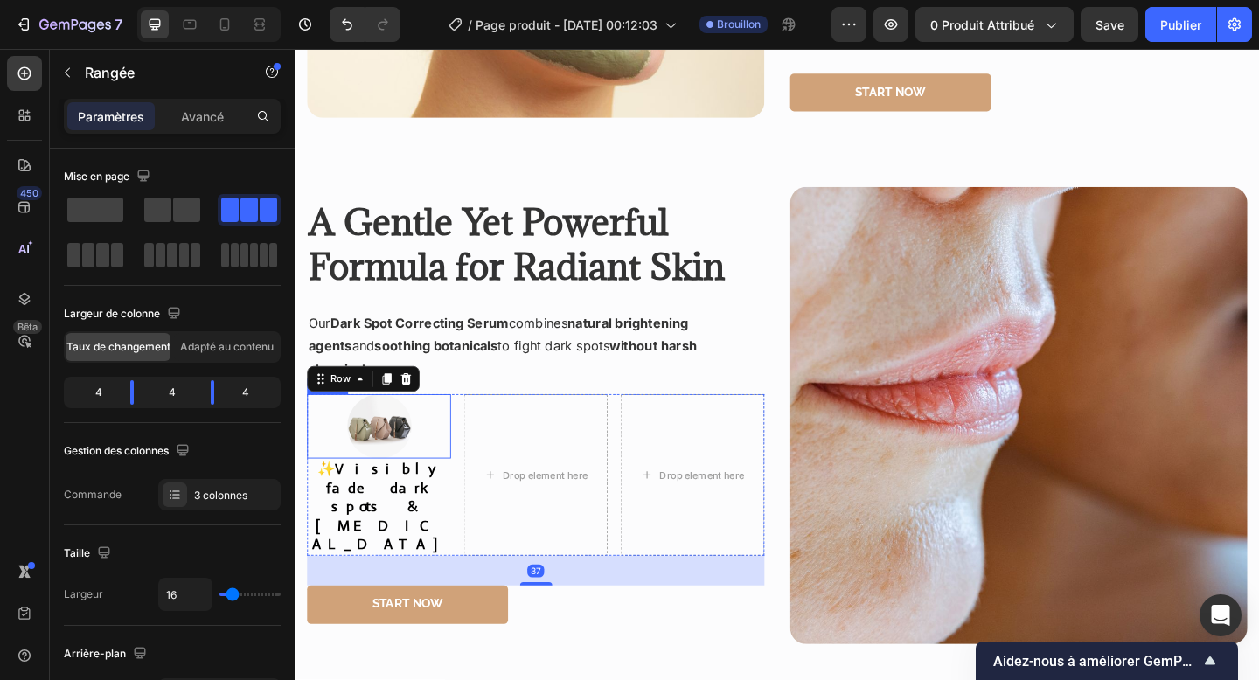
click at [449, 480] on div at bounding box center [386, 460] width 157 height 70
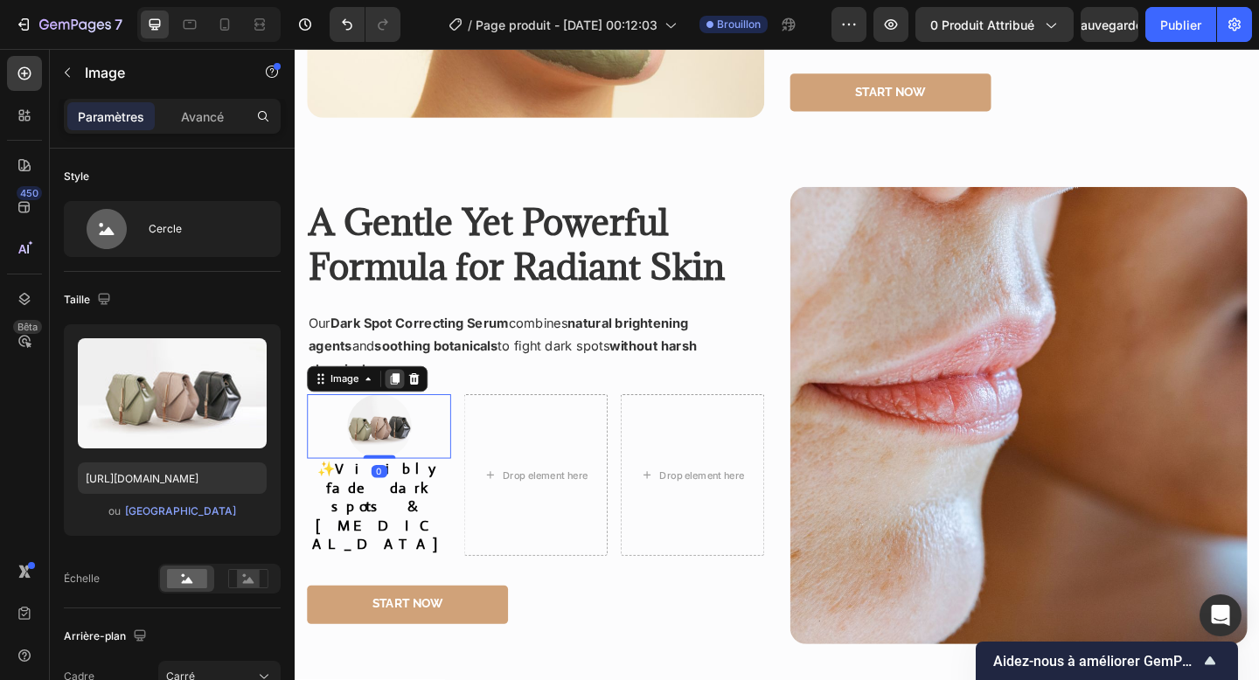
click at [405, 415] on icon at bounding box center [404, 409] width 10 height 12
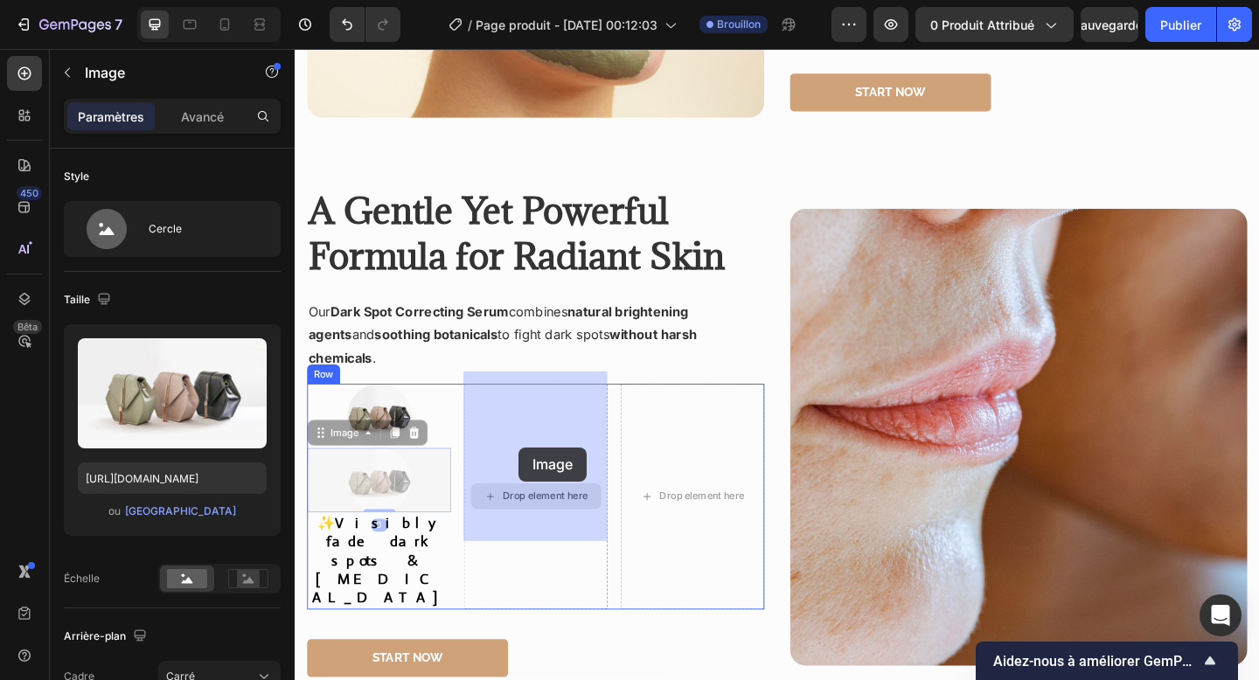
drag, startPoint x: 362, startPoint y: 458, endPoint x: 538, endPoint y: 483, distance: 177.4
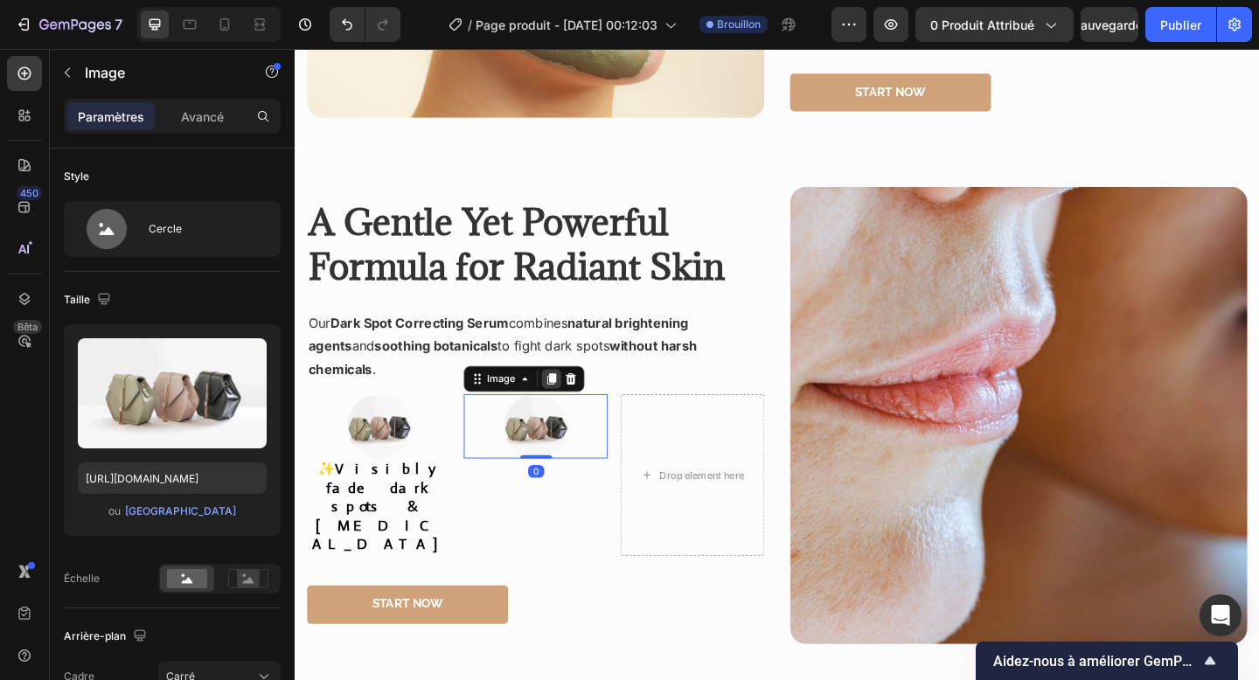
click at [574, 415] on icon at bounding box center [574, 408] width 14 height 14
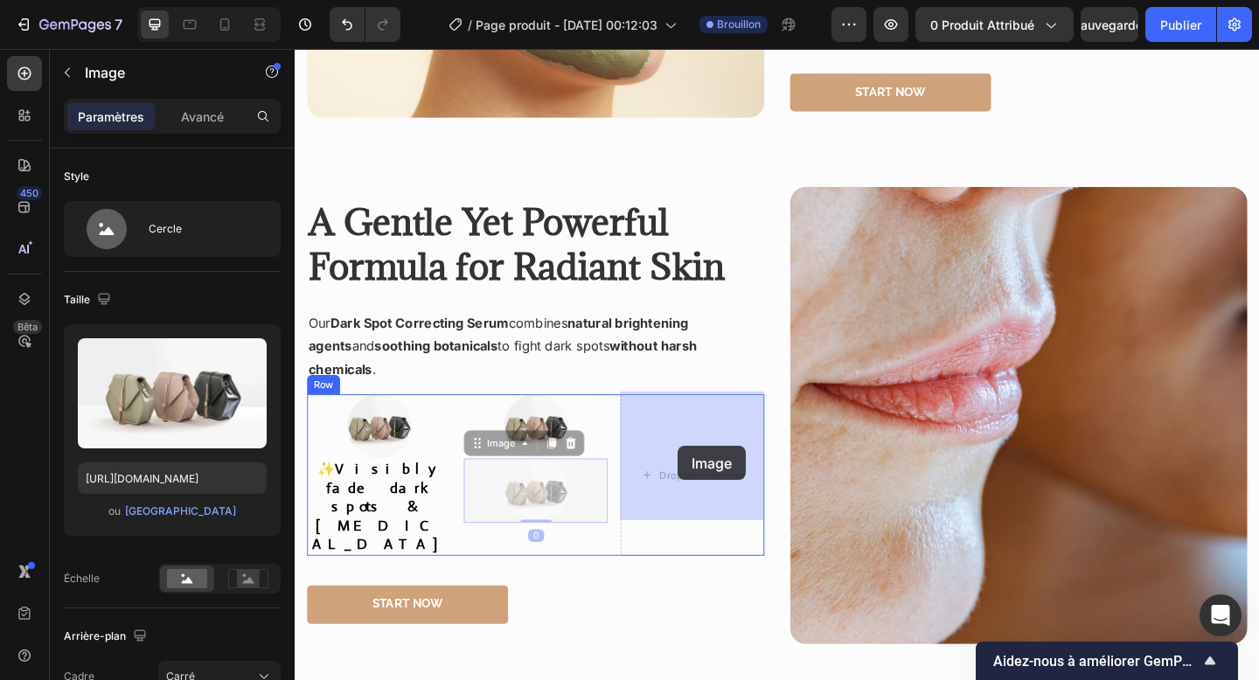
drag, startPoint x: 510, startPoint y: 475, endPoint x: 711, endPoint y: 481, distance: 201.2
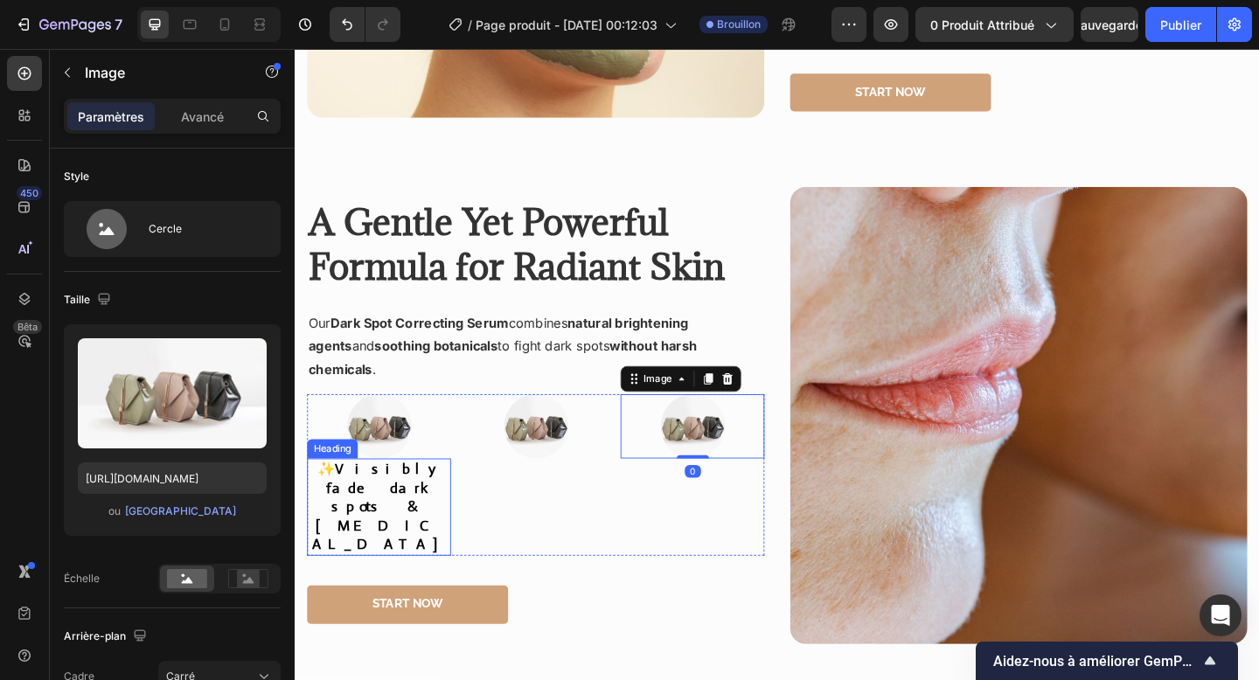
click at [404, 530] on strong "Visibly fade dark spots & [MEDICAL_DATA]" at bounding box center [386, 547] width 146 height 101
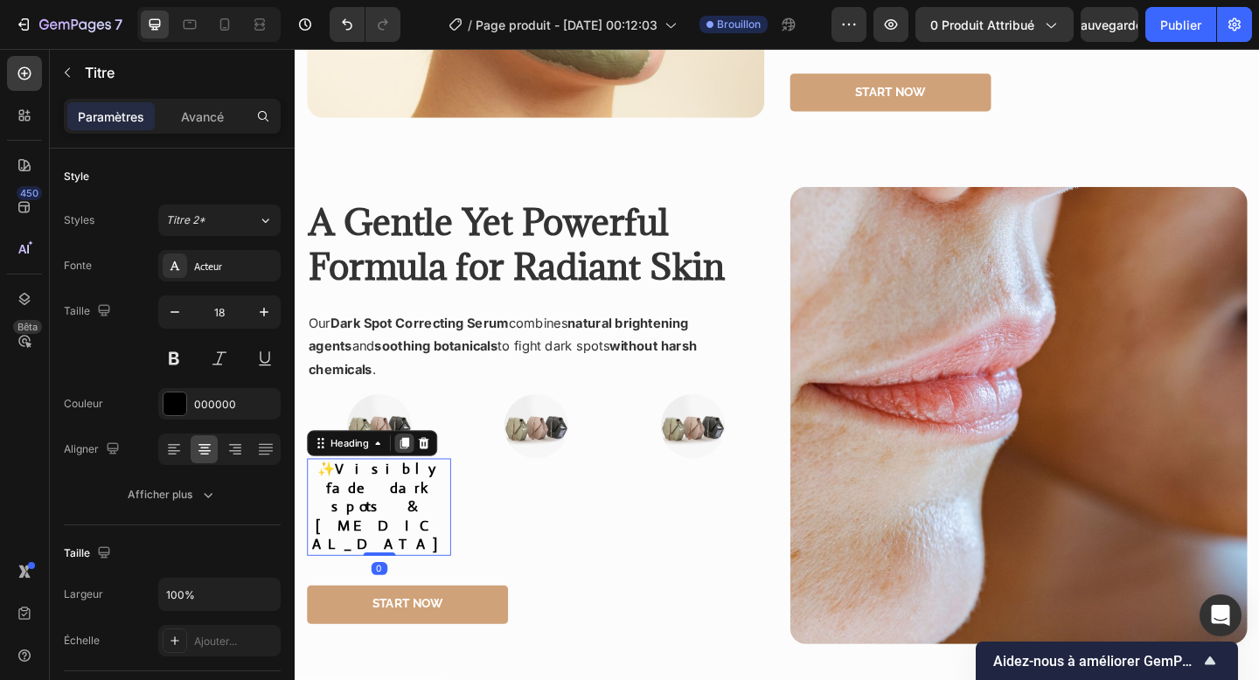
click at [416, 485] on icon at bounding box center [414, 479] width 10 height 12
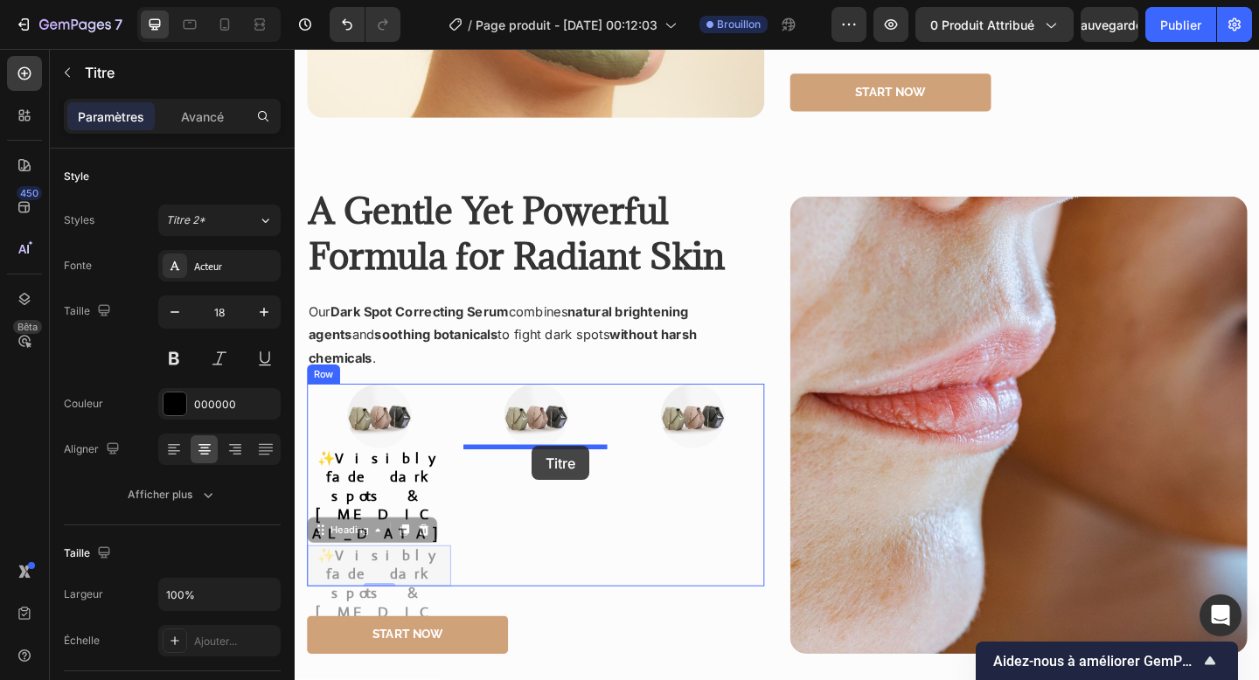
drag, startPoint x: 355, startPoint y: 510, endPoint x: 553, endPoint y: 481, distance: 199.7
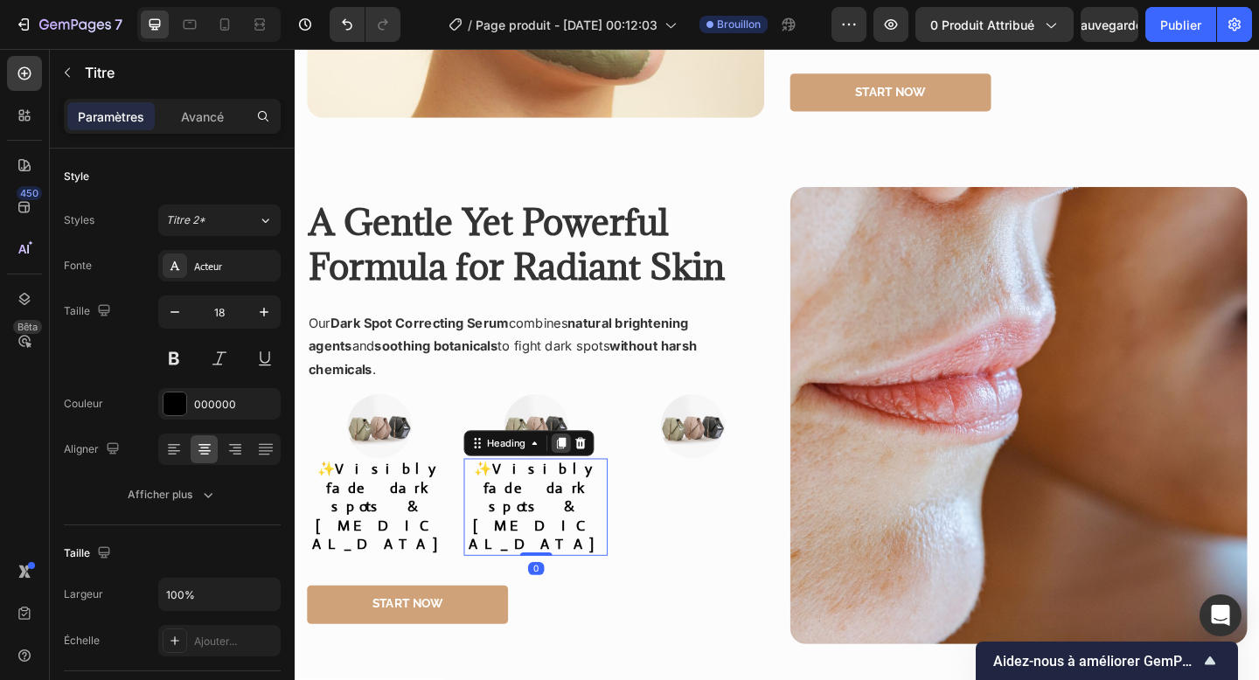
click at [588, 485] on icon at bounding box center [585, 479] width 10 height 12
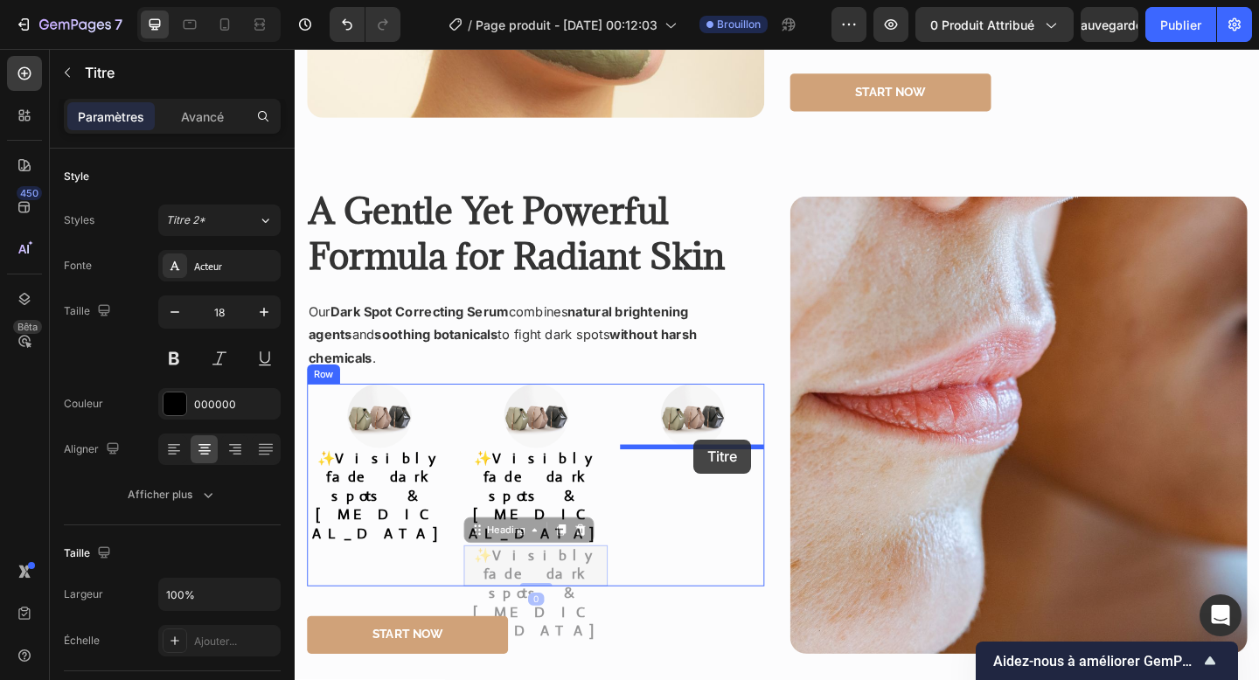
drag, startPoint x: 530, startPoint y: 517, endPoint x: 728, endPoint y: 474, distance: 203.0
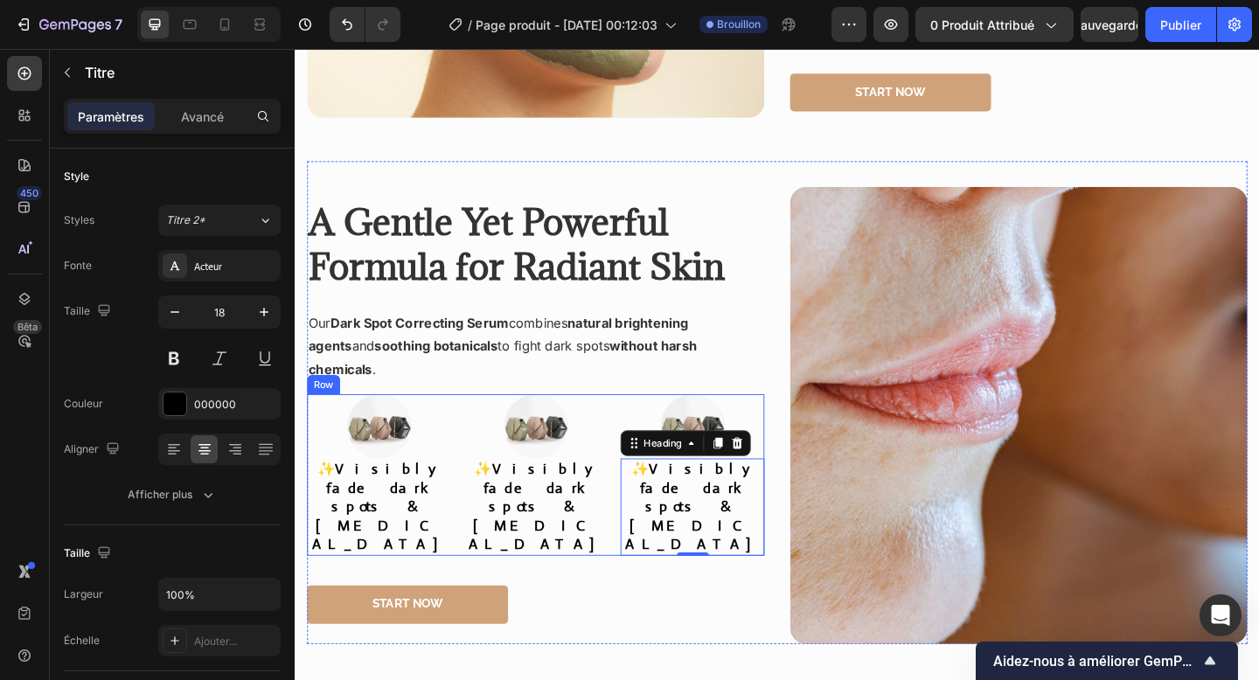
click at [472, 525] on div "Image ✨ Visibly fade dark spots & [MEDICAL_DATA] Heading Image ✨ Visibly fade d…" at bounding box center [556, 513] width 497 height 176
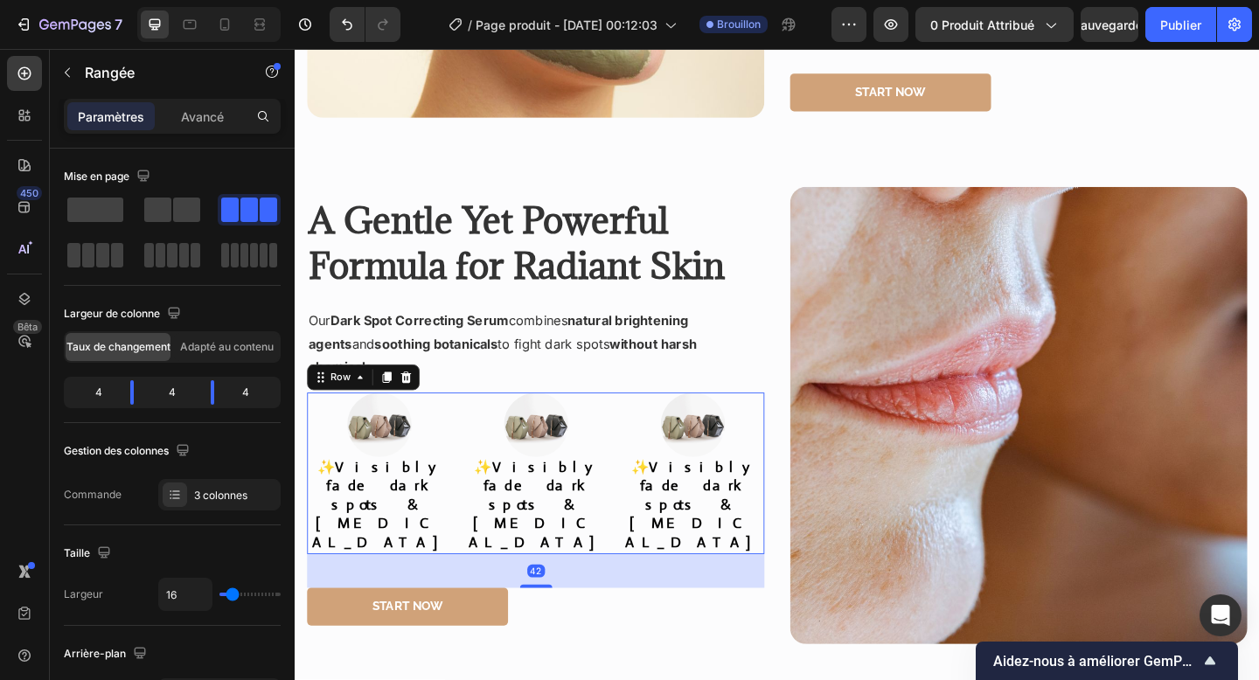
click at [560, 586] on div "⁠⁠⁠⁠⁠⁠⁠ A Gentle Yet Powerful Formula for Radiant Skin Heading Our Dark Spot Co…" at bounding box center [556, 447] width 497 height 497
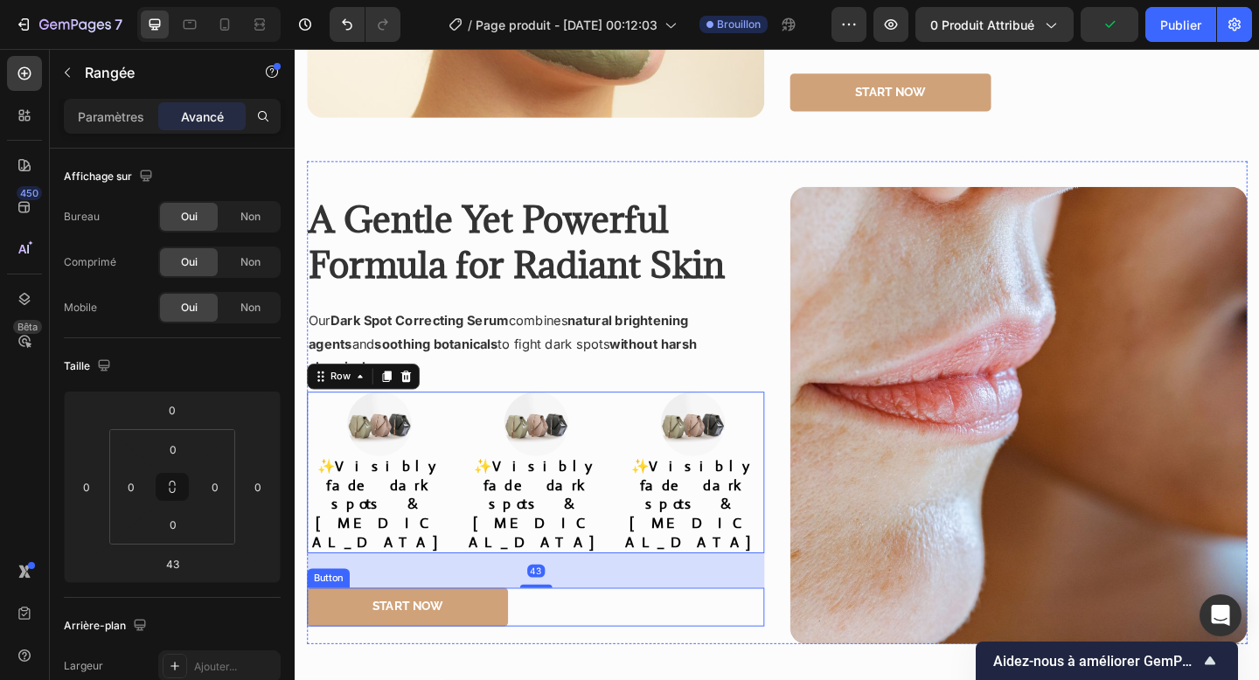
drag, startPoint x: 556, startPoint y: 578, endPoint x: 565, endPoint y: 600, distance: 23.5
click at [565, 600] on div "⁠⁠⁠⁠⁠⁠⁠ A Gentle Yet Powerful Formula for Radiant Skin Heading Our Dark Spot Co…" at bounding box center [556, 447] width 497 height 497
click at [560, 598] on div "43" at bounding box center [556, 617] width 497 height 38
click at [620, 636] on div "Start Now Button" at bounding box center [556, 657] width 497 height 42
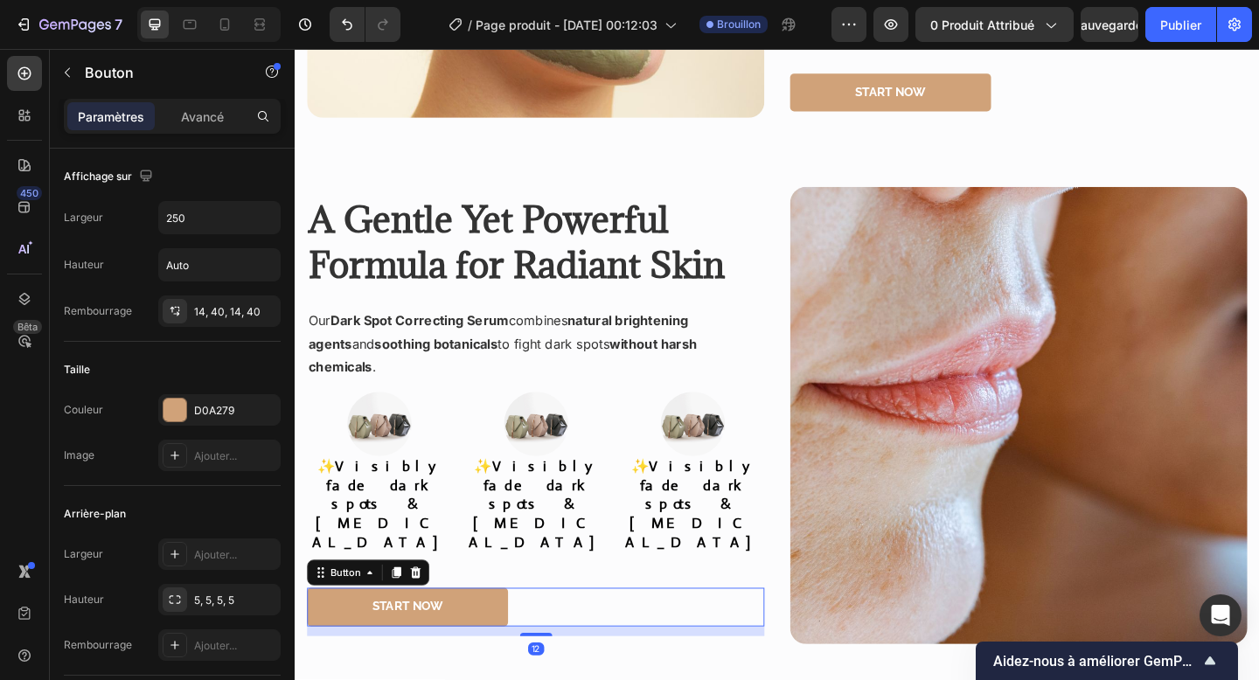
scroll to position [1876, 0]
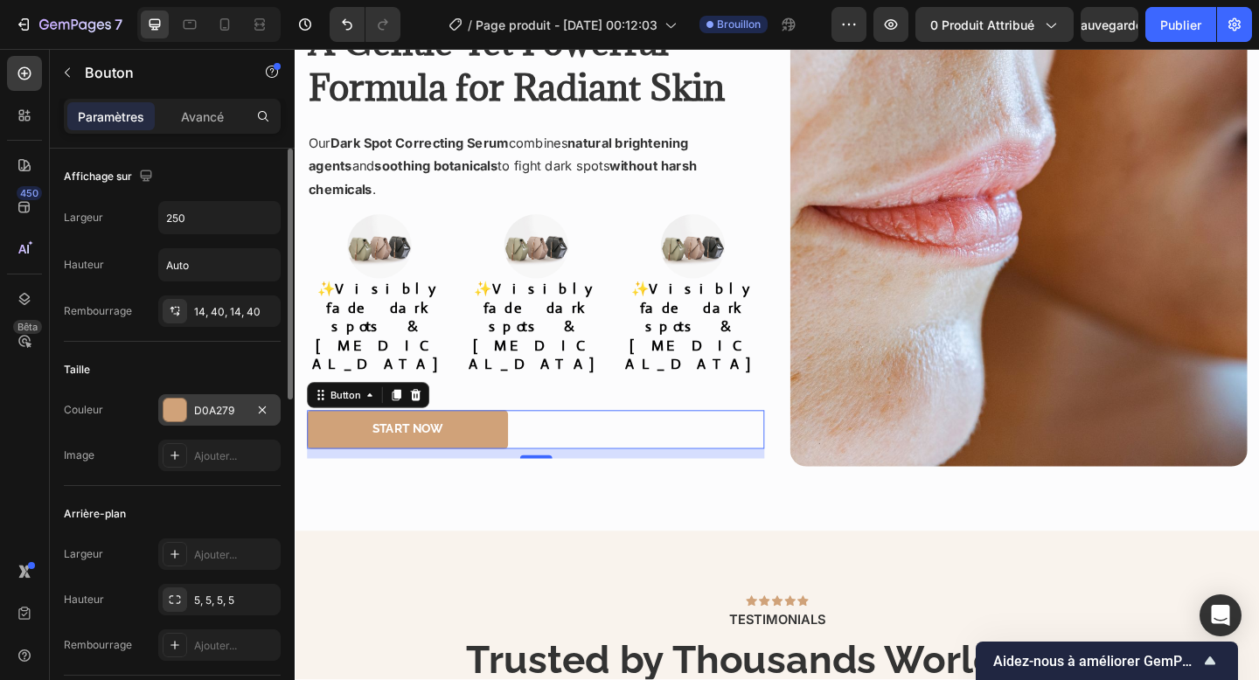
click at [170, 409] on div at bounding box center [174, 410] width 23 height 23
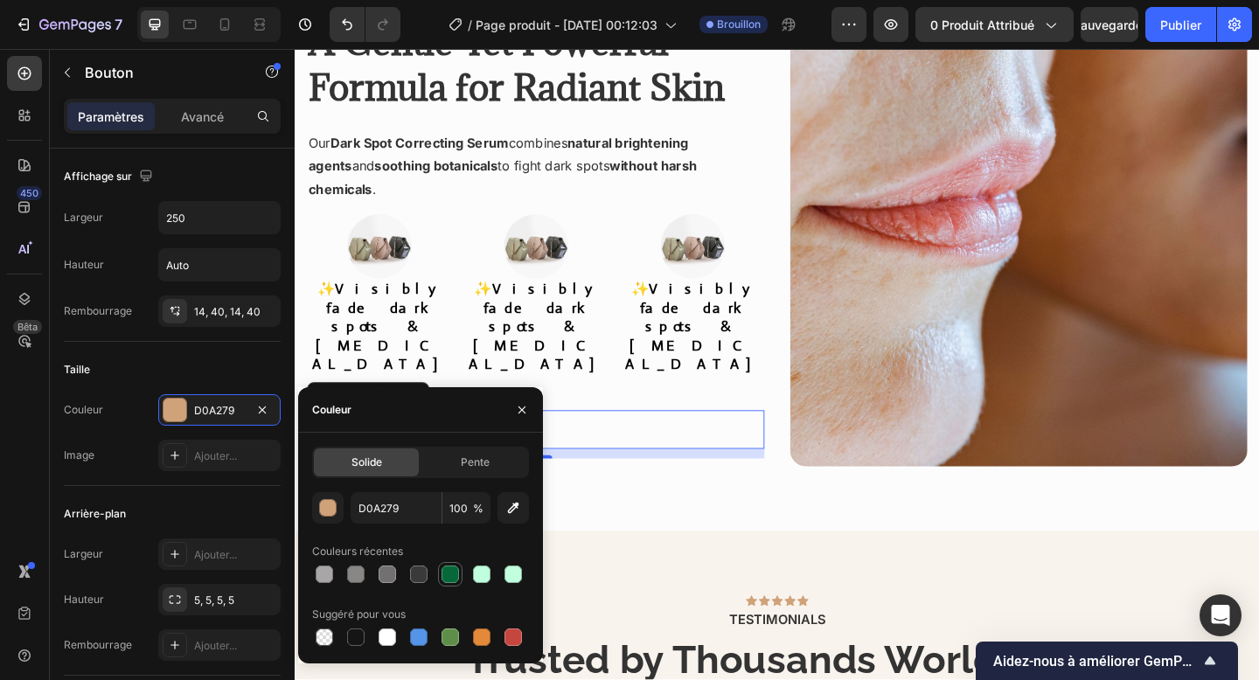
click at [459, 579] on div at bounding box center [450, 574] width 21 height 21
type input "066839"
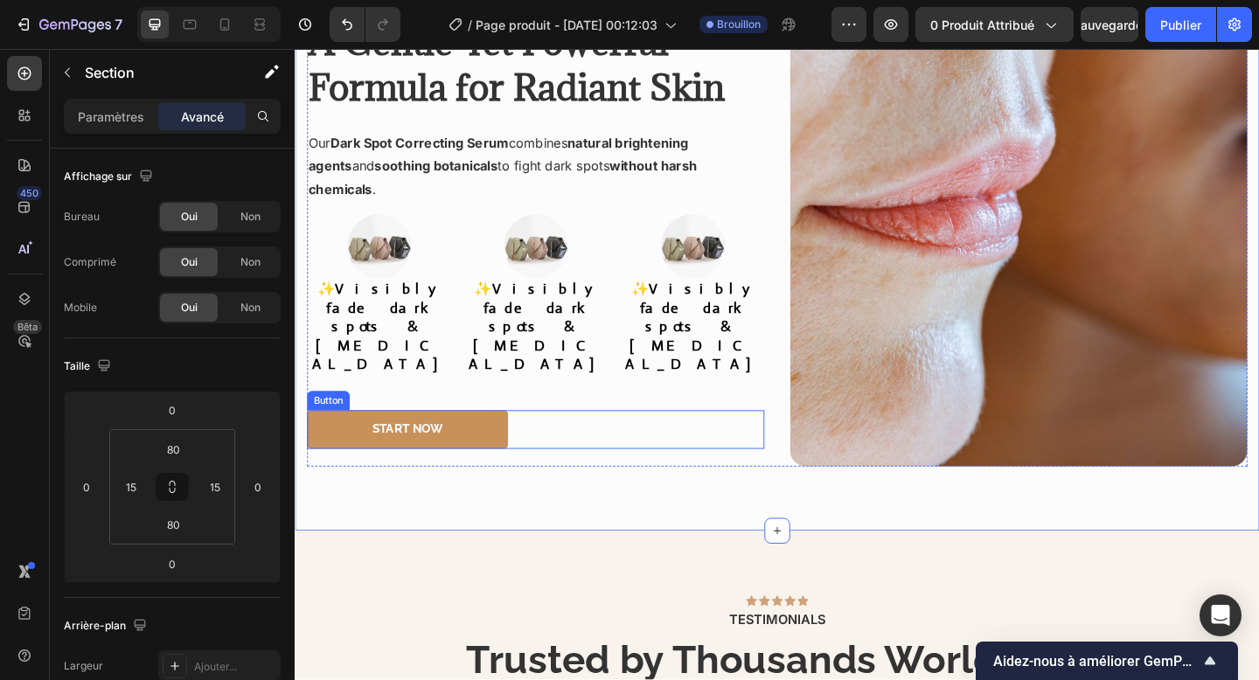
click at [425, 442] on link "Start Now" at bounding box center [417, 463] width 219 height 42
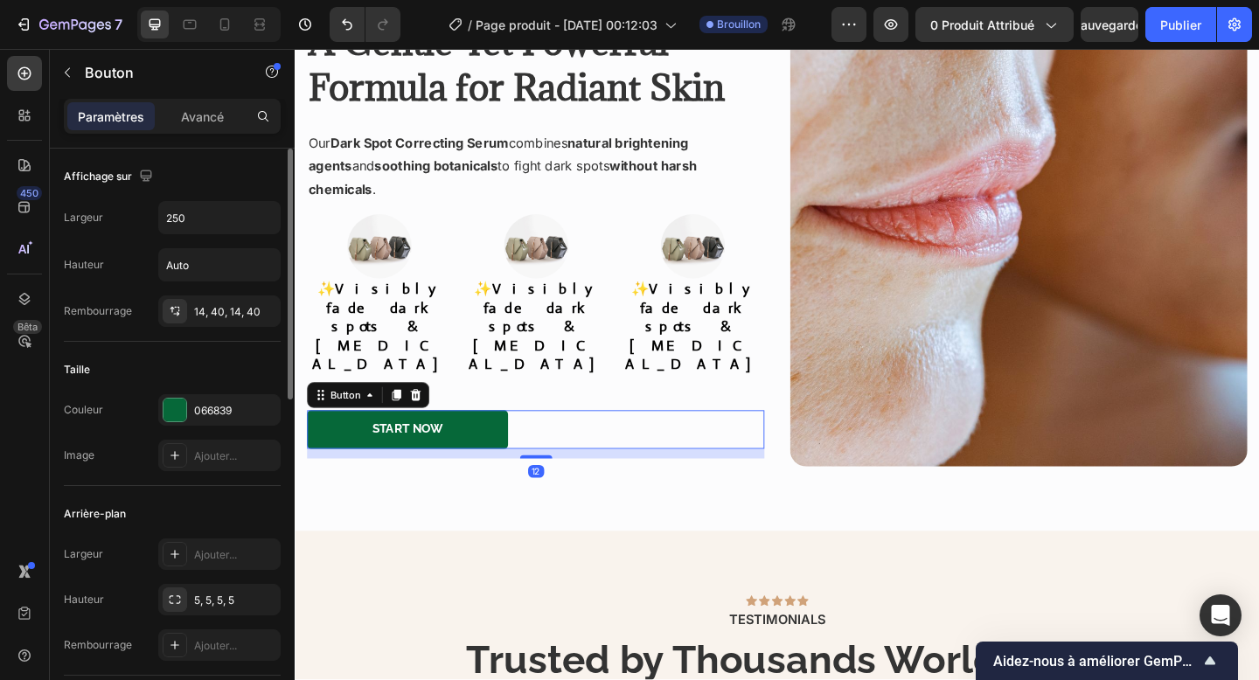
scroll to position [763, 0]
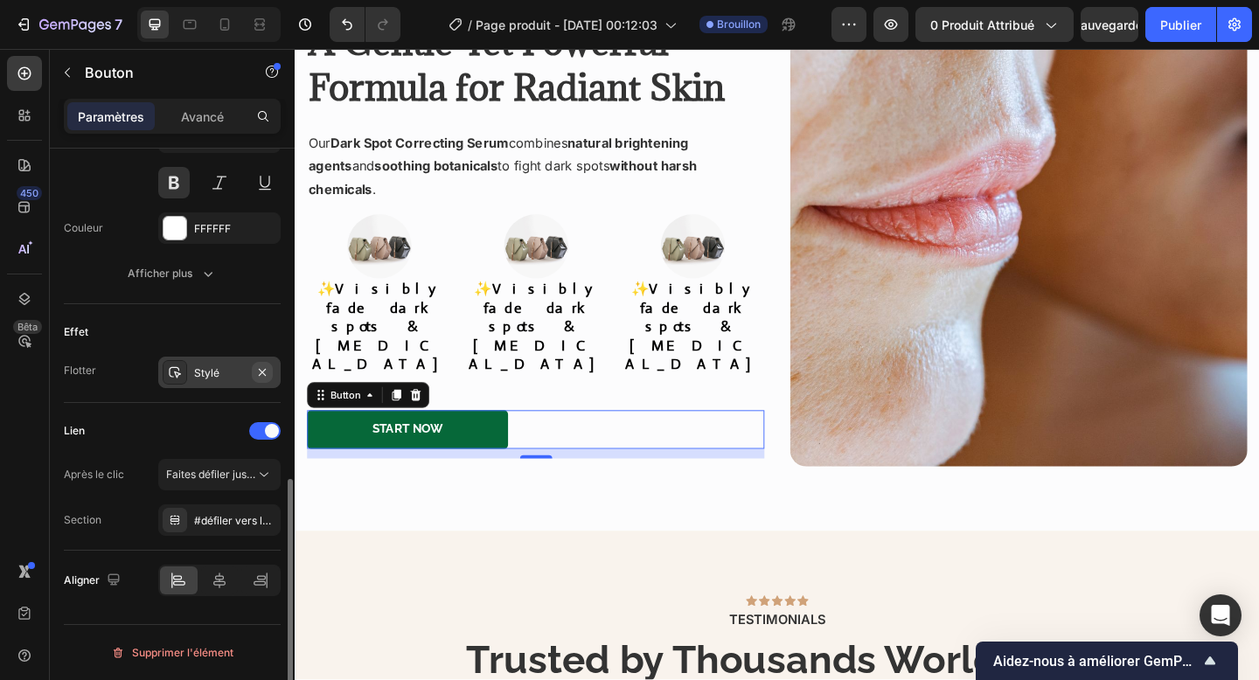
click at [267, 368] on icon "button" at bounding box center [262, 372] width 14 height 14
click at [245, 490] on div "Après le clic Faites défiler jusqu'à Section #défiler vers le haut" at bounding box center [172, 497] width 217 height 77
click at [243, 470] on font "Faites défiler jusqu'à" at bounding box center [217, 474] width 102 height 13
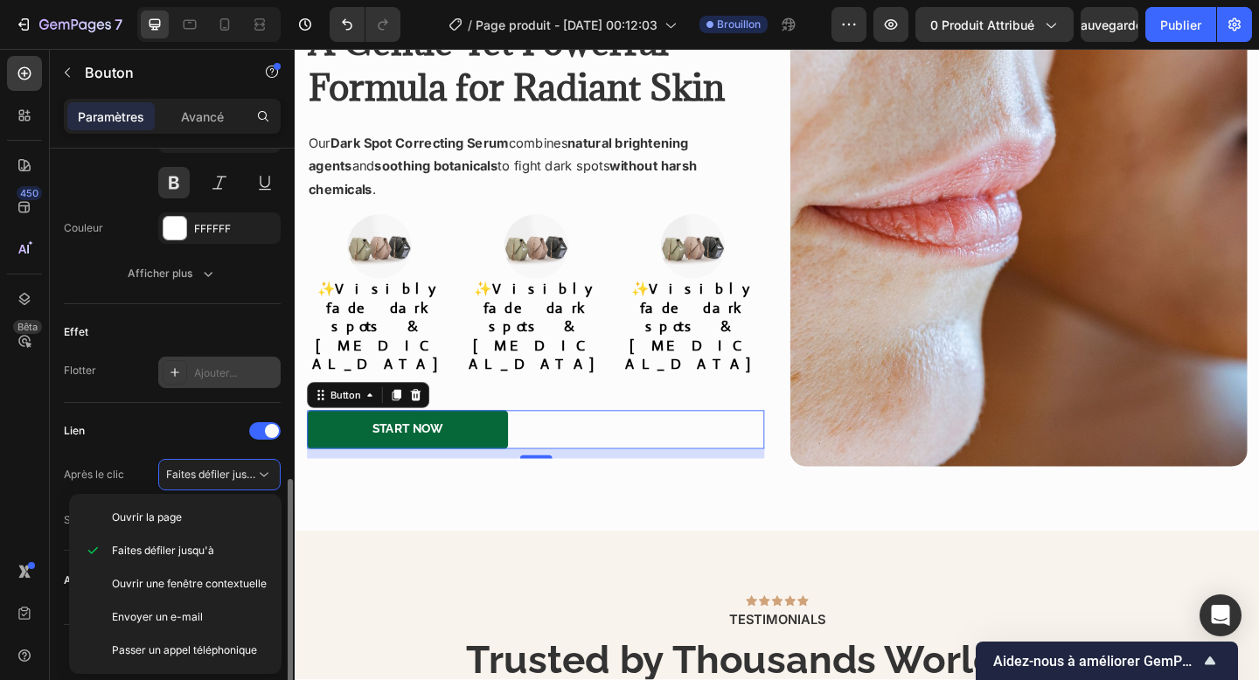
click at [162, 432] on div "Lien" at bounding box center [172, 431] width 217 height 28
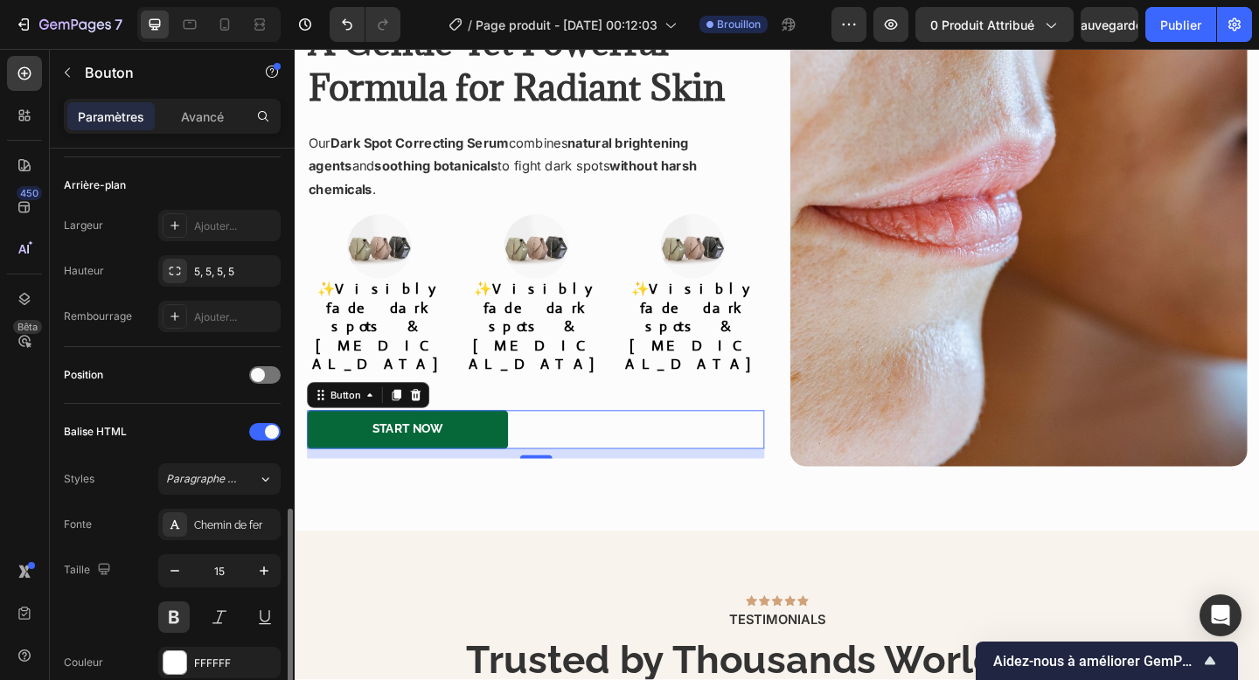
scroll to position [500, 0]
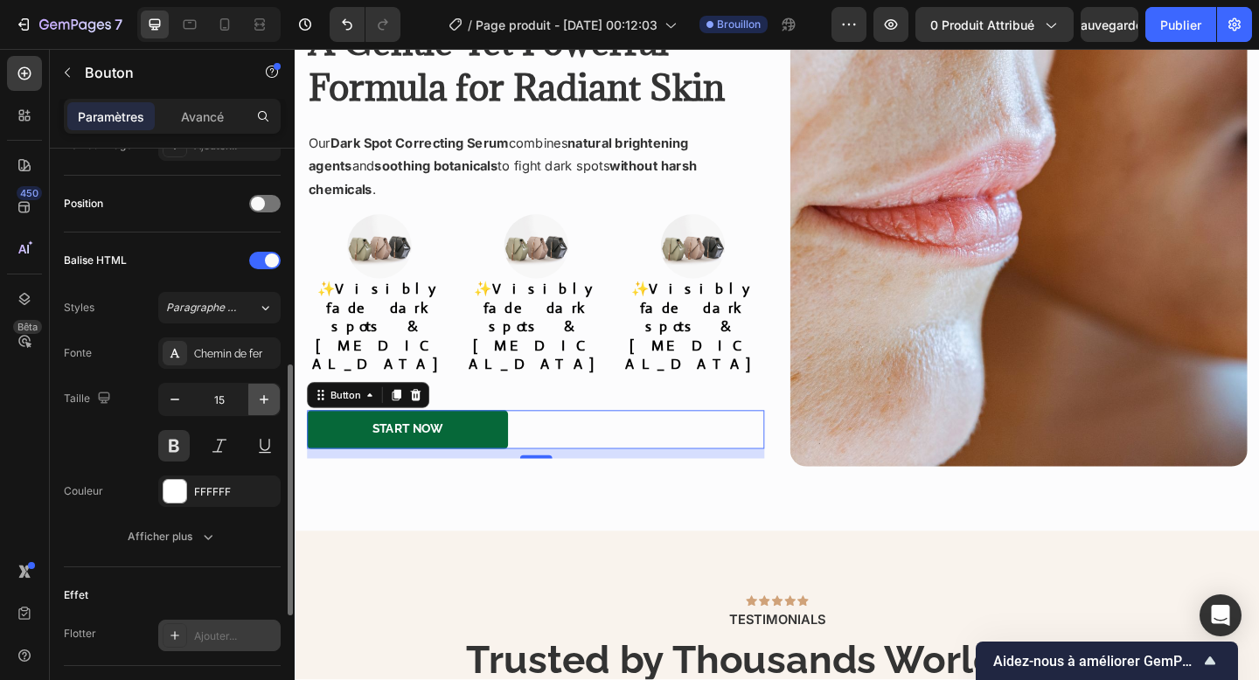
click at [260, 407] on icon "button" at bounding box center [263, 399] width 17 height 17
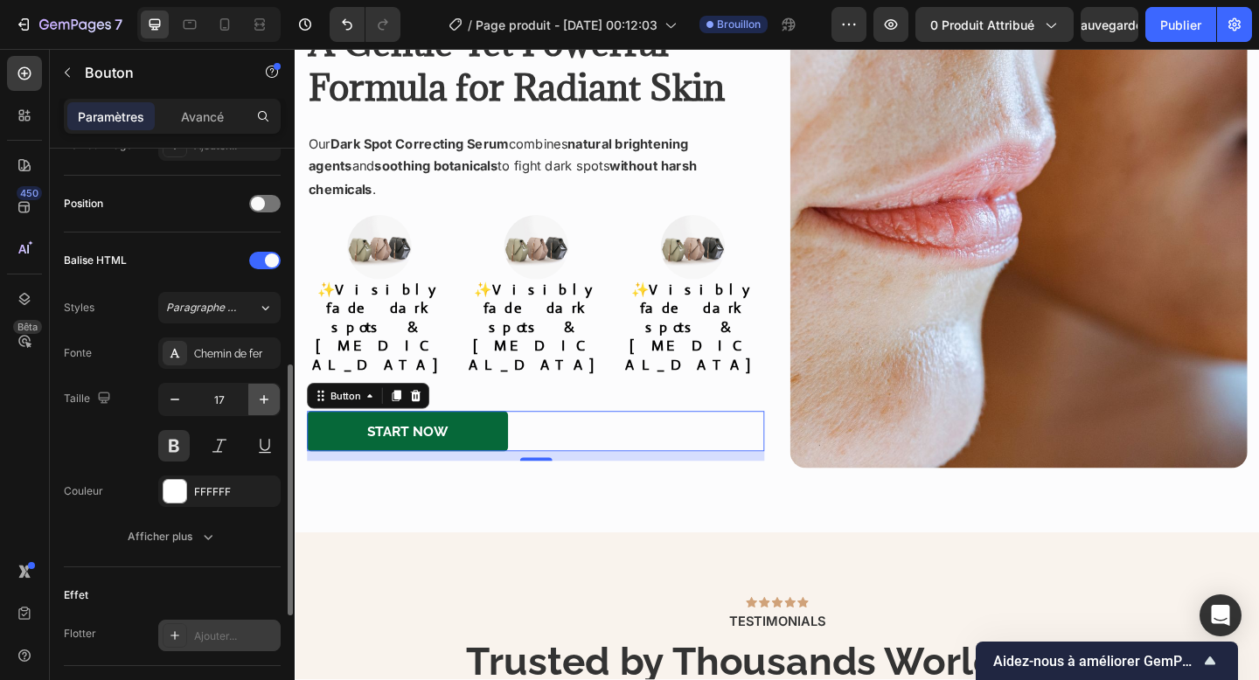
click at [260, 407] on icon "button" at bounding box center [263, 399] width 17 height 17
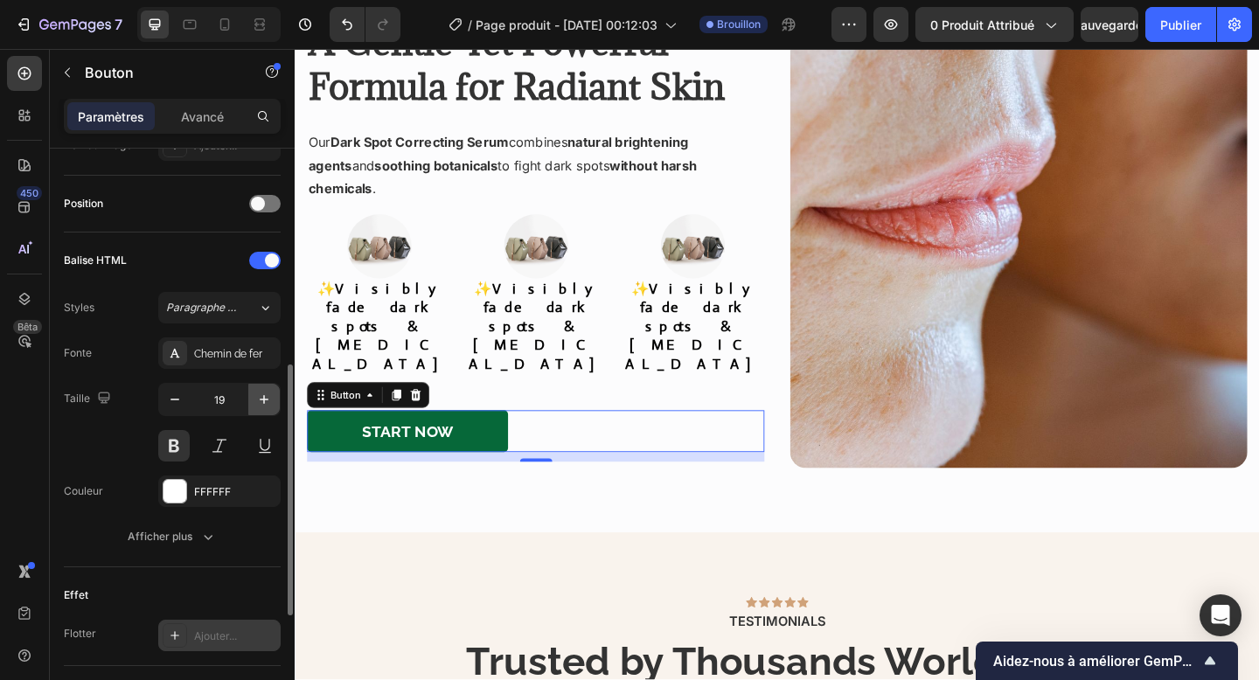
click at [260, 407] on icon "button" at bounding box center [263, 399] width 17 height 17
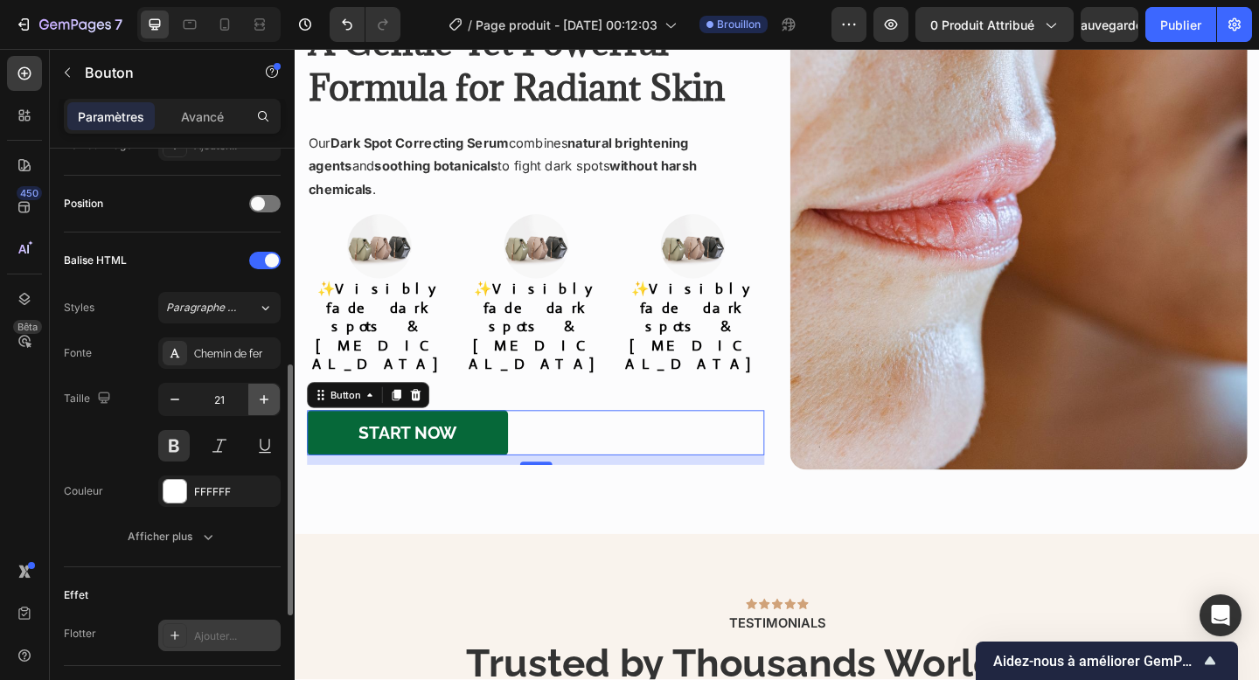
scroll to position [1873, 0]
click at [175, 406] on icon "button" at bounding box center [174, 399] width 17 height 17
type input "20"
click at [133, 447] on div "Taille 20" at bounding box center [172, 422] width 217 height 79
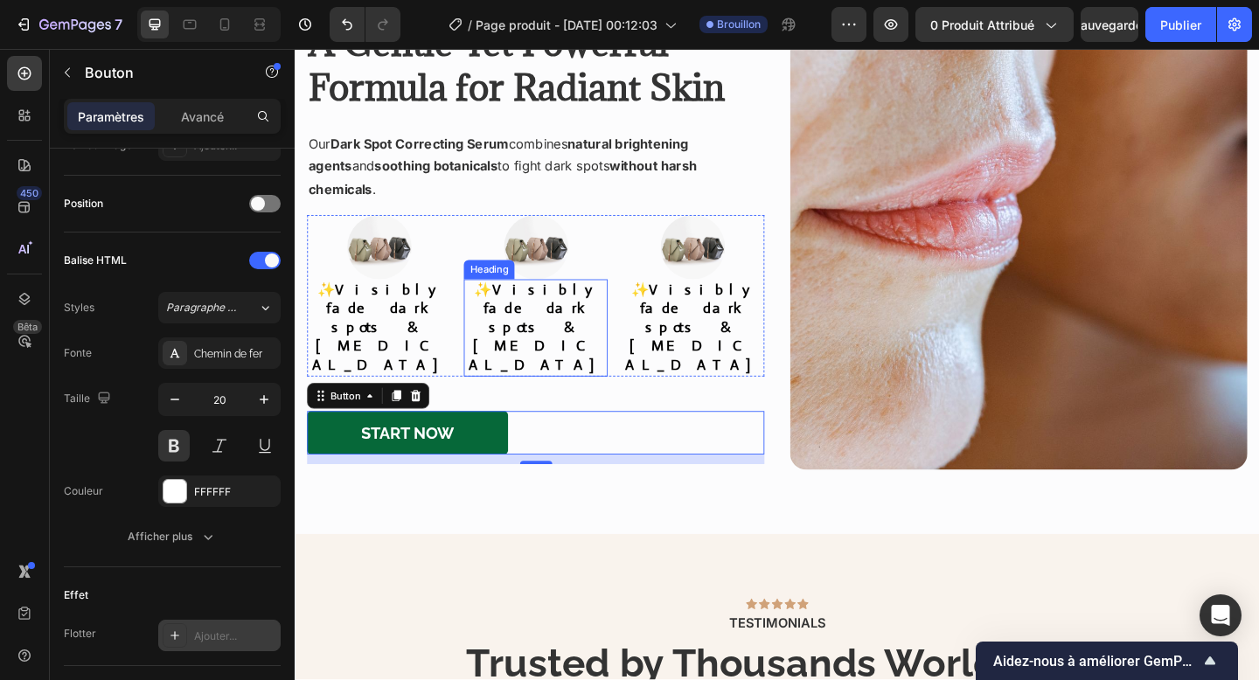
click at [565, 340] on strong "Visibly fade dark spots & [MEDICAL_DATA]" at bounding box center [557, 352] width 146 height 101
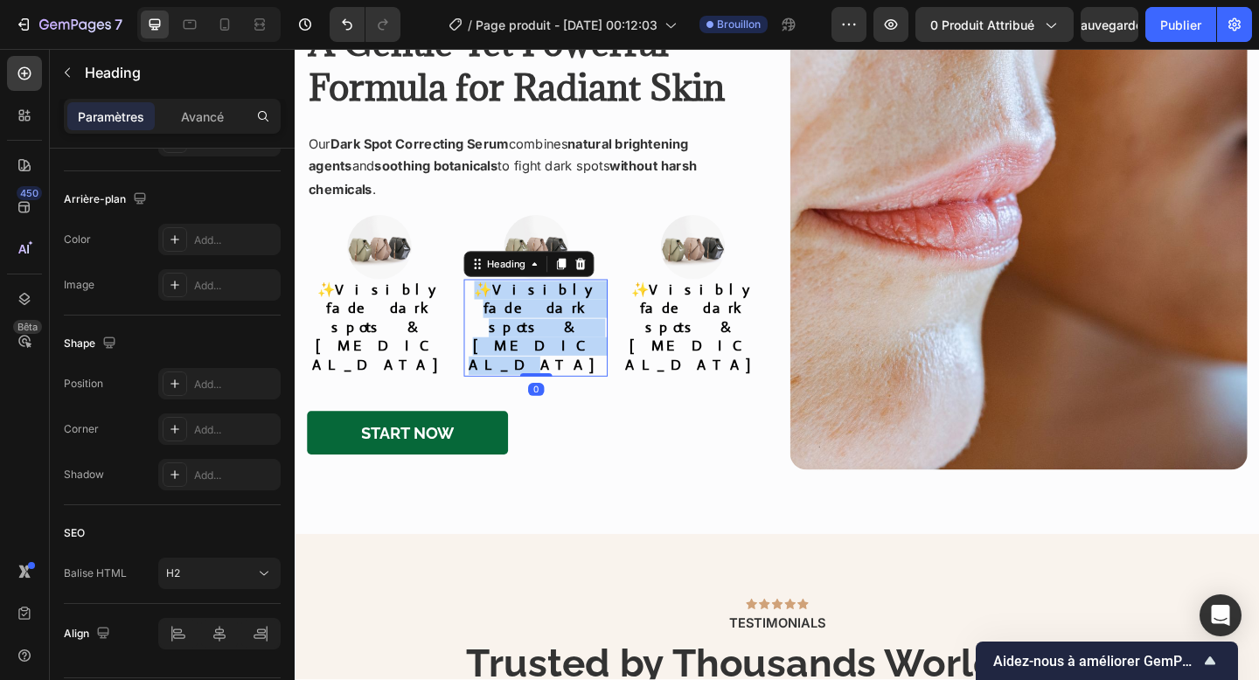
scroll to position [0, 0]
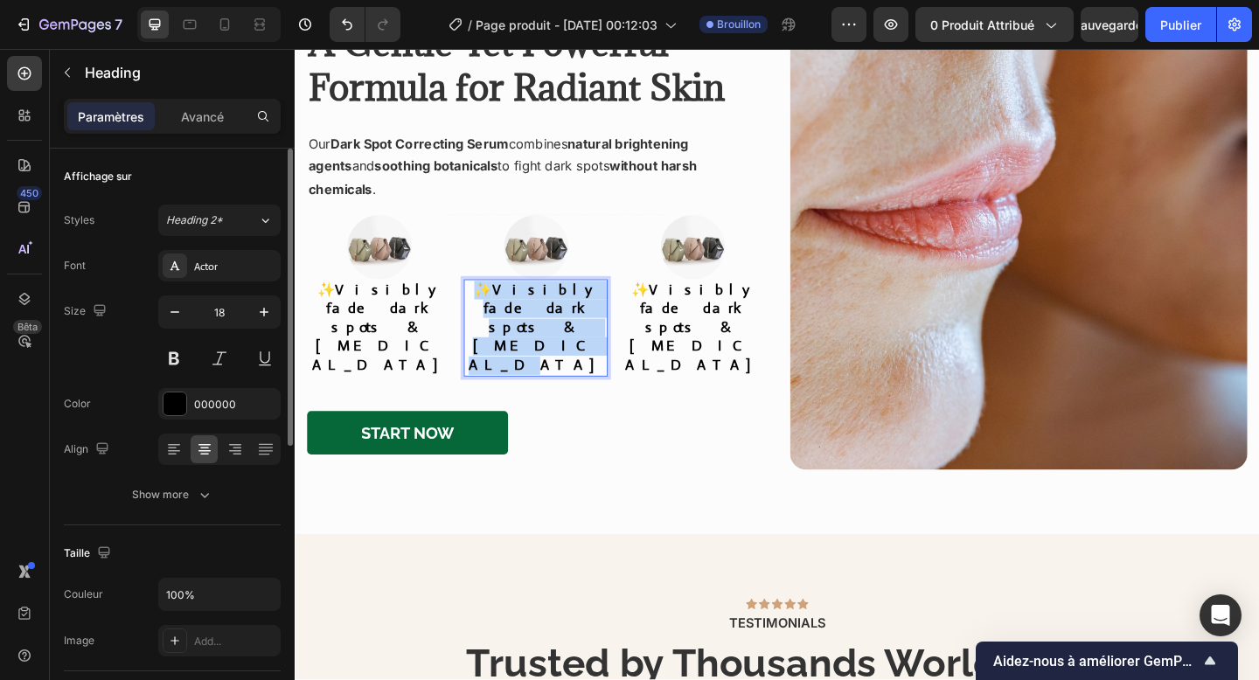
click at [565, 340] on strong "Visibly fade dark spots & [MEDICAL_DATA]" at bounding box center [557, 352] width 146 height 101
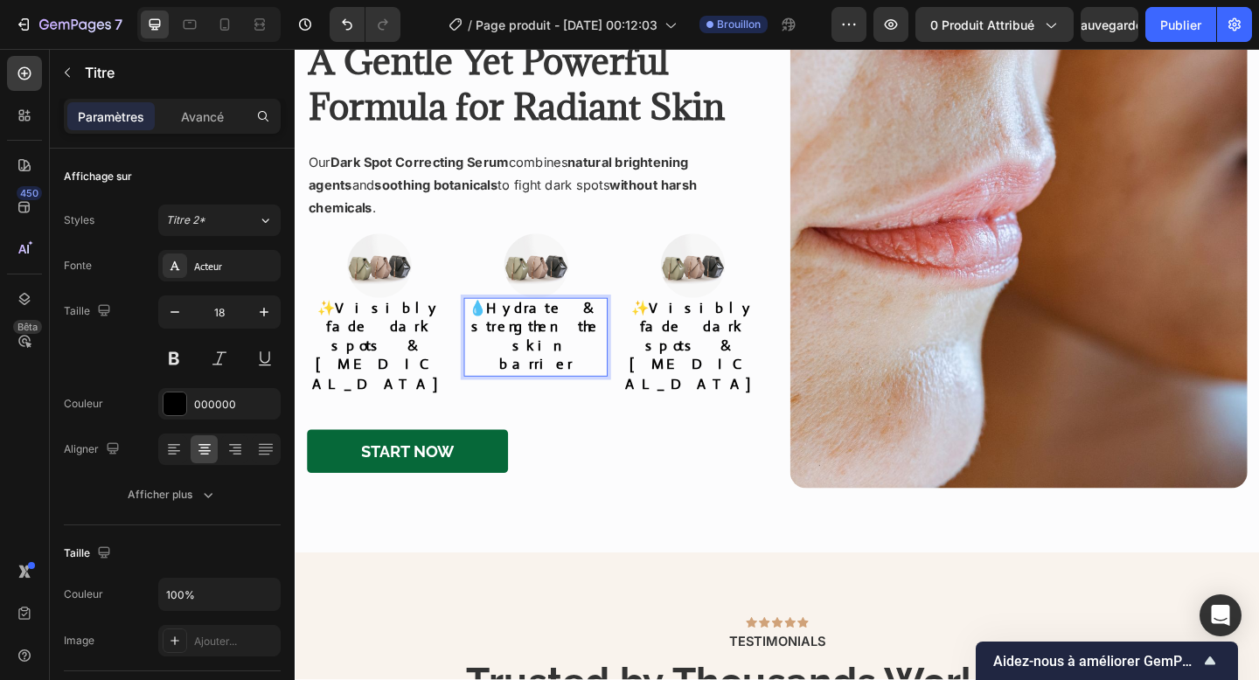
scroll to position [1863, 0]
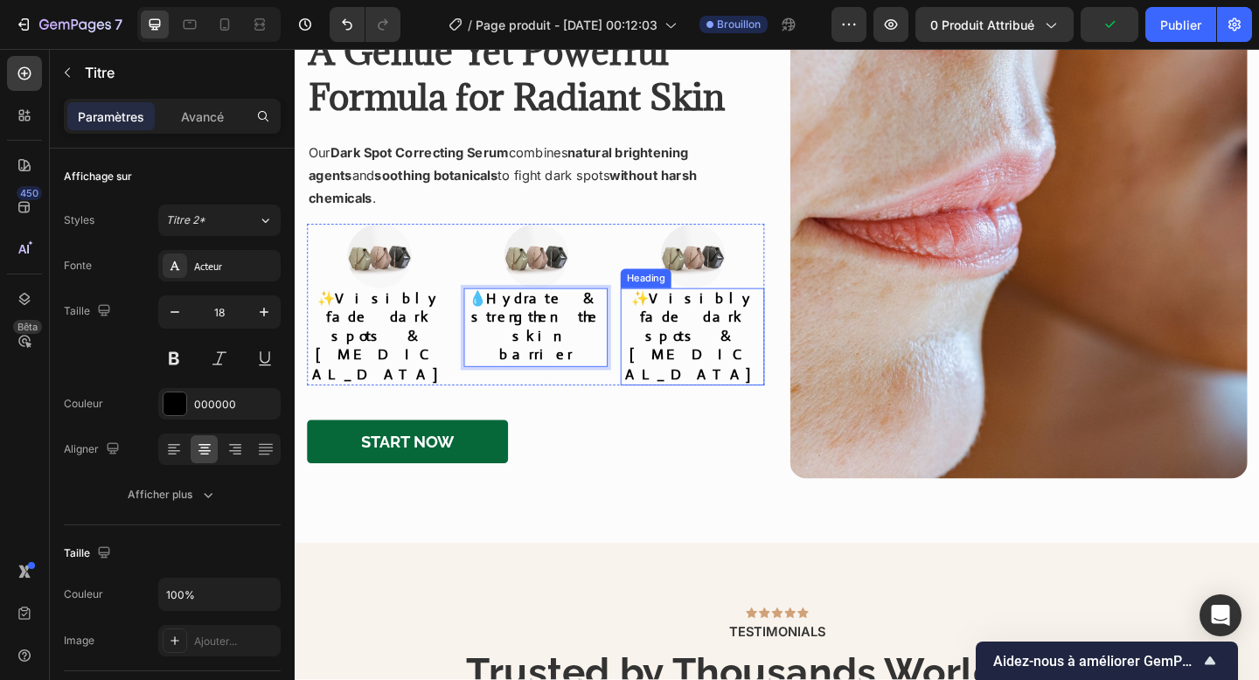
click at [726, 314] on strong "Visibly fade dark spots & [MEDICAL_DATA]" at bounding box center [727, 361] width 146 height 101
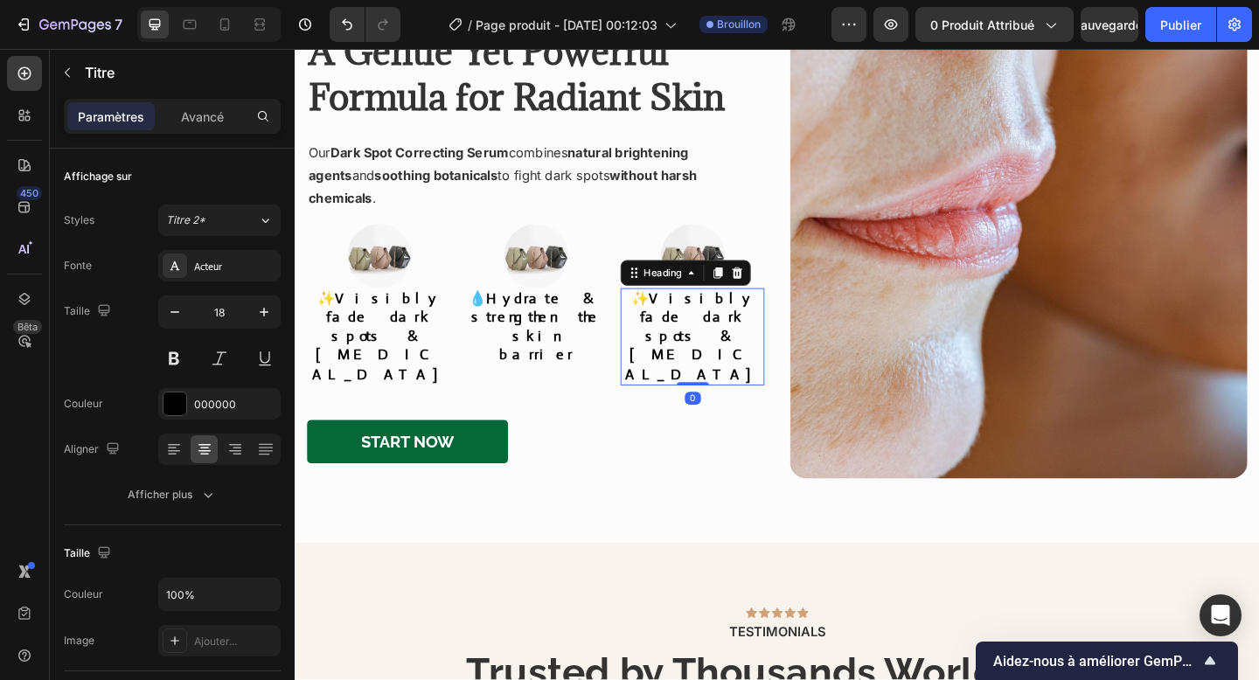
click at [711, 329] on strong "Visibly fade dark spots & [MEDICAL_DATA]" at bounding box center [727, 361] width 146 height 101
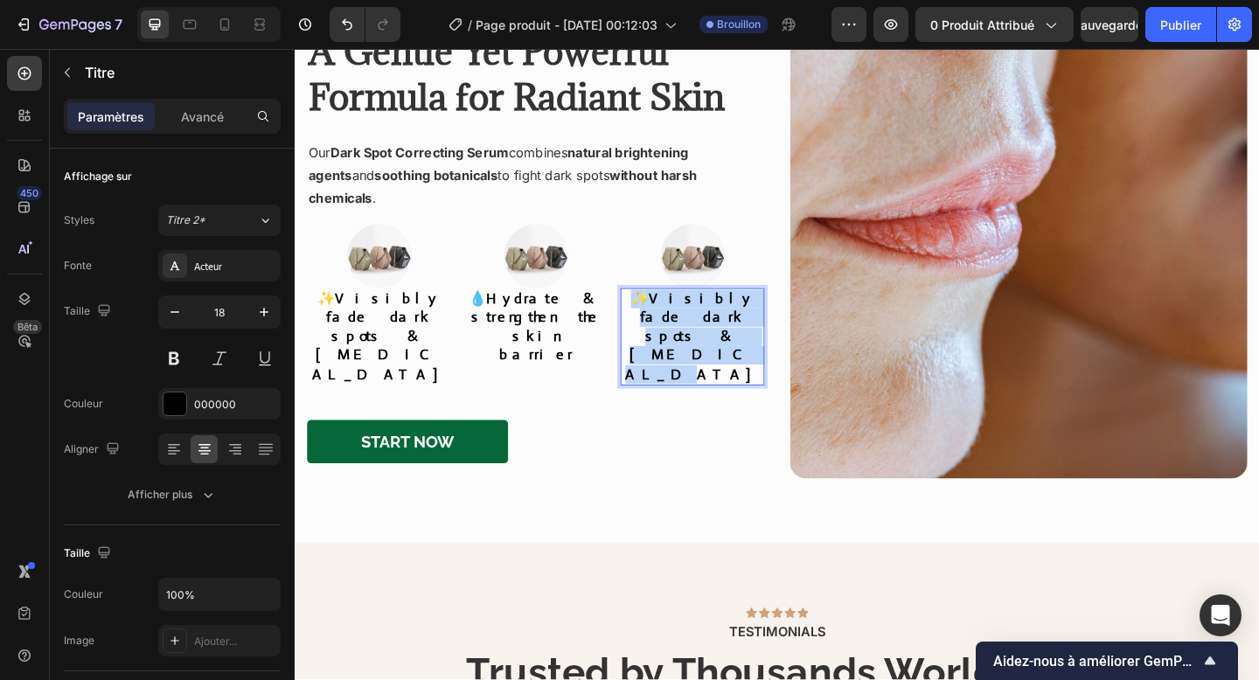
click at [711, 329] on strong "Visibly fade dark spots & [MEDICAL_DATA]" at bounding box center [727, 361] width 146 height 101
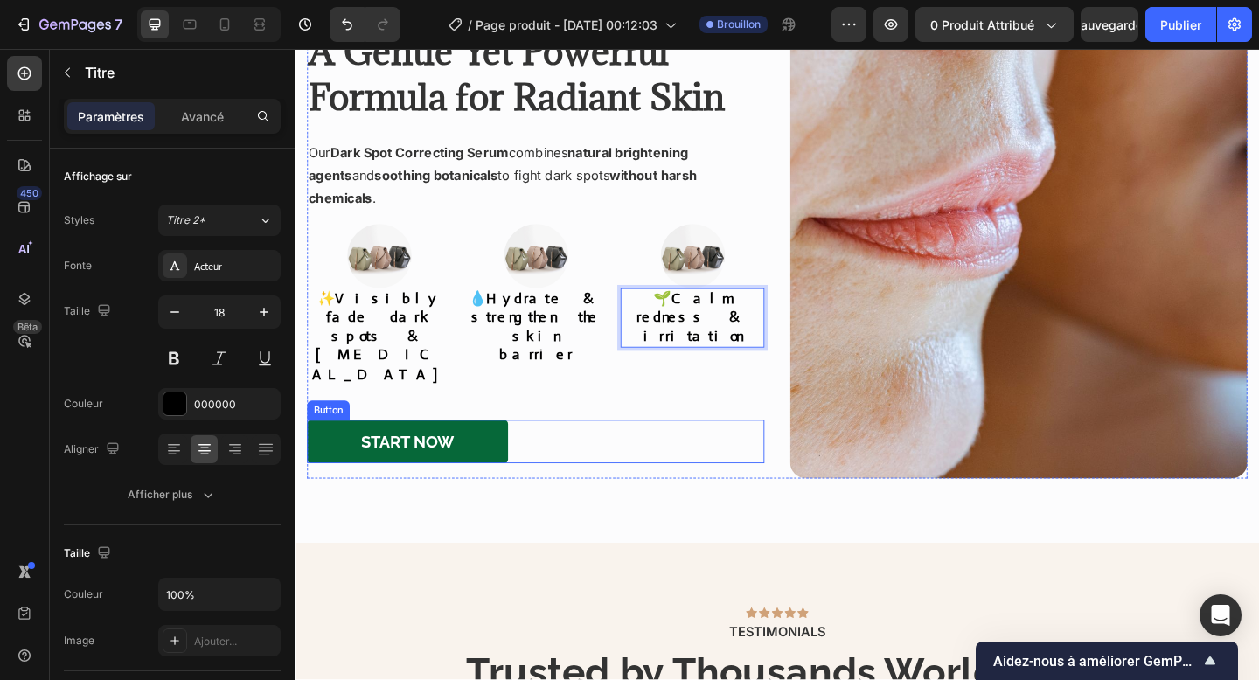
click at [678, 453] on div "Start Now Button" at bounding box center [556, 476] width 497 height 47
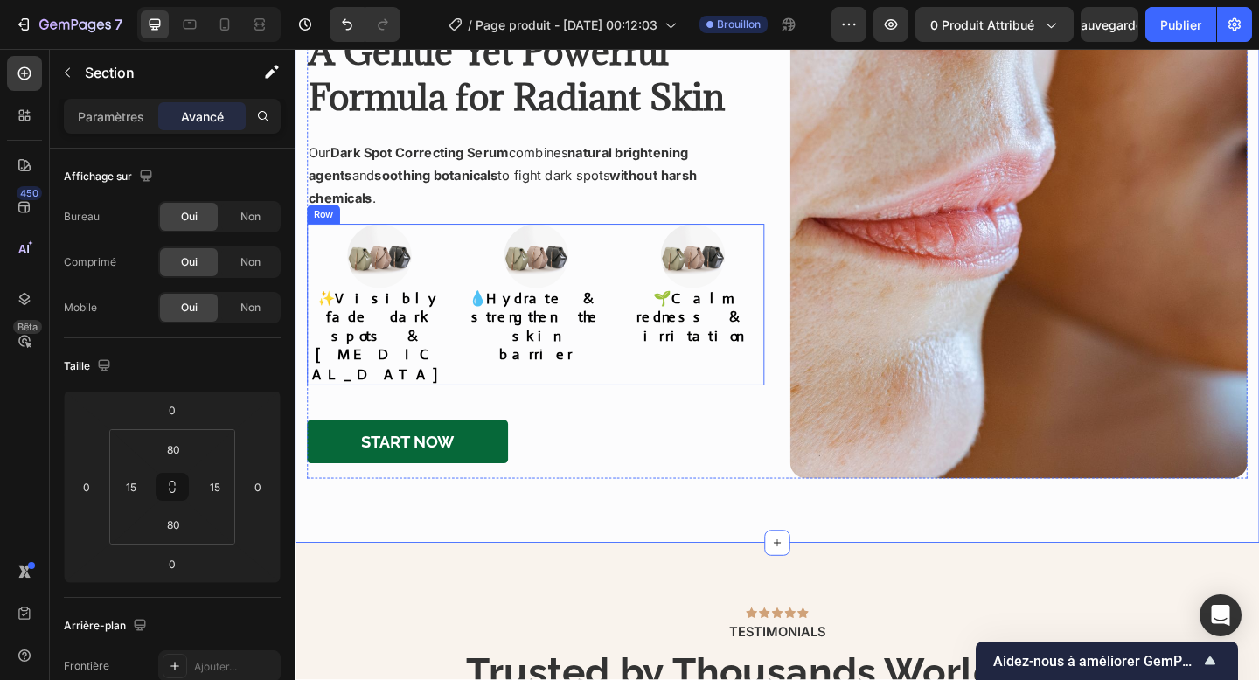
click at [664, 355] on div "Image 🌱 Calm redness & irritation Heading" at bounding box center [727, 328] width 157 height 176
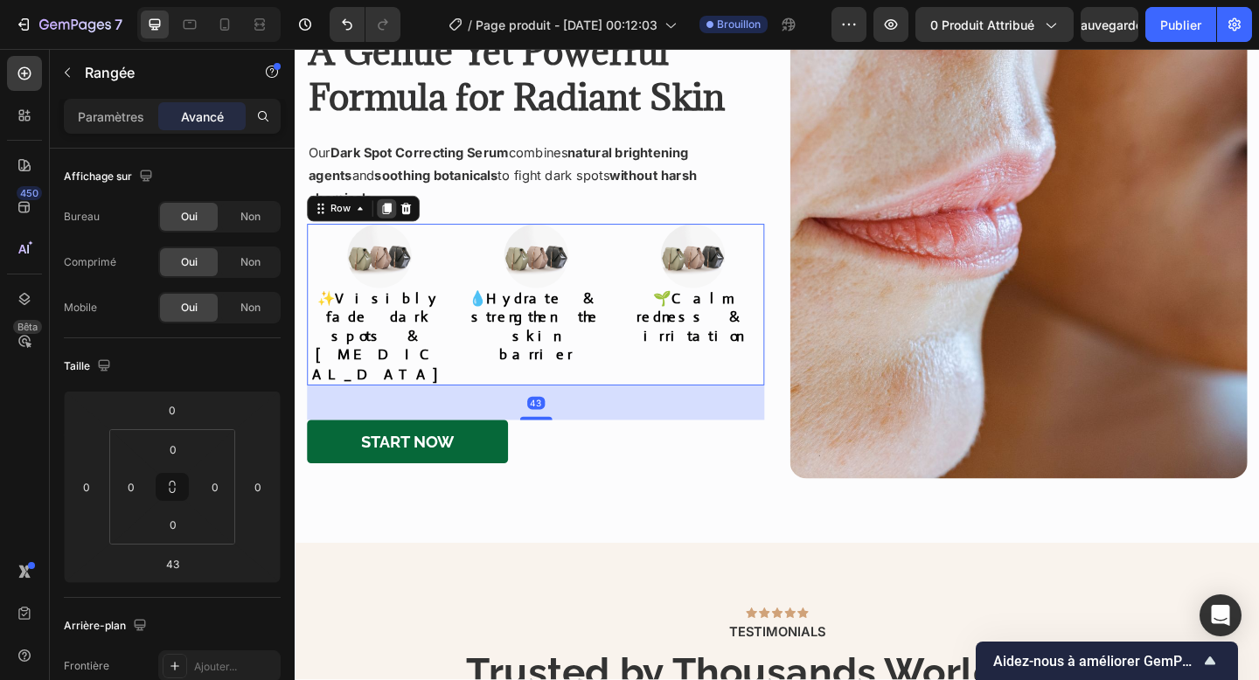
click at [392, 226] on icon at bounding box center [395, 223] width 10 height 12
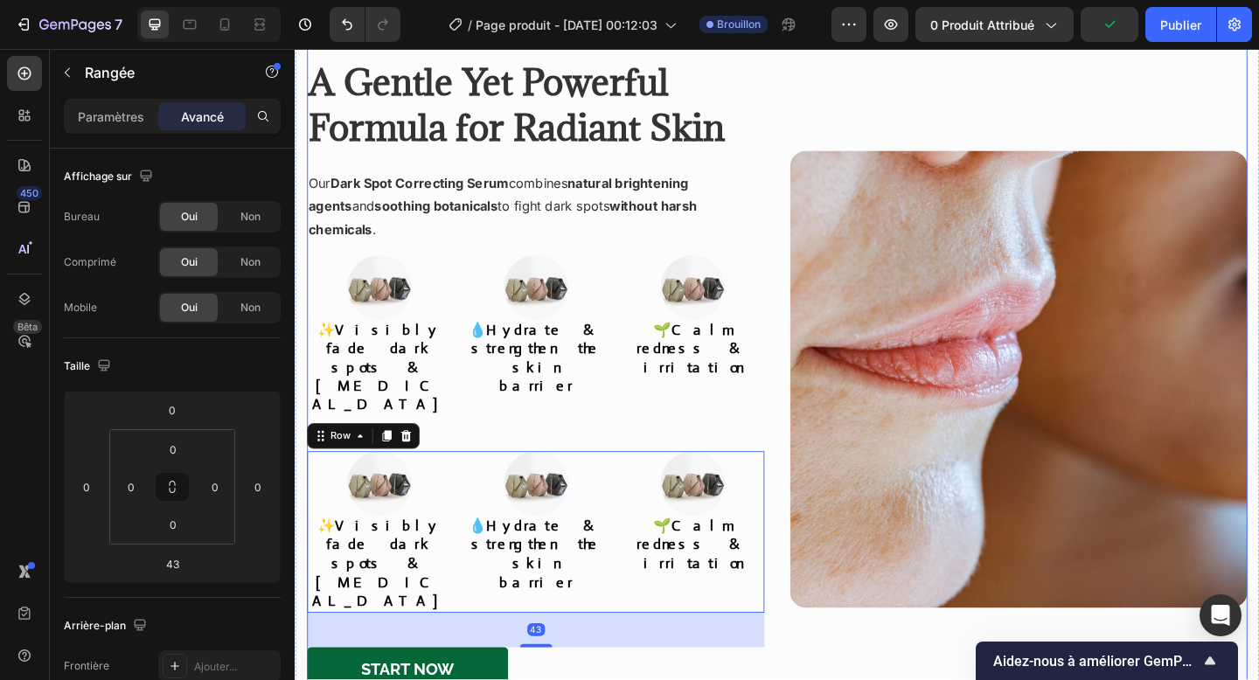
scroll to position [1648, 0]
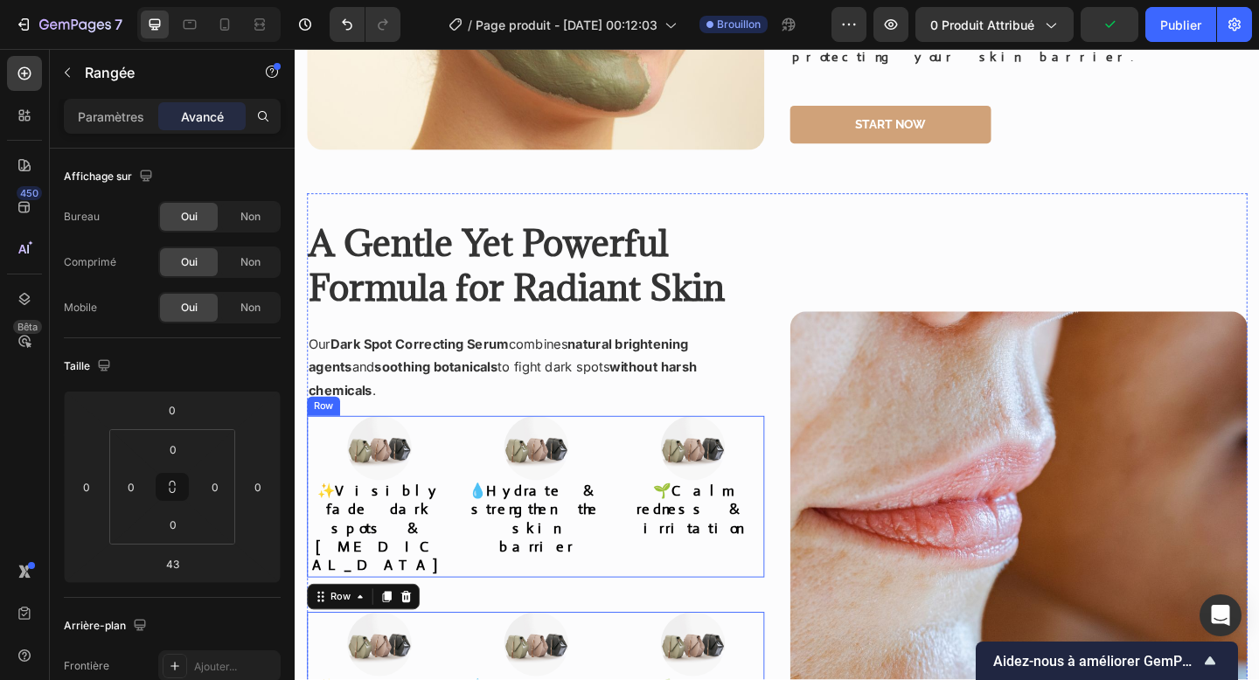
click at [470, 449] on div "Image ✨ Visibly fade dark spots & [MEDICAL_DATA] Heading Image 💧 Hydrate & stre…" at bounding box center [556, 537] width 497 height 176
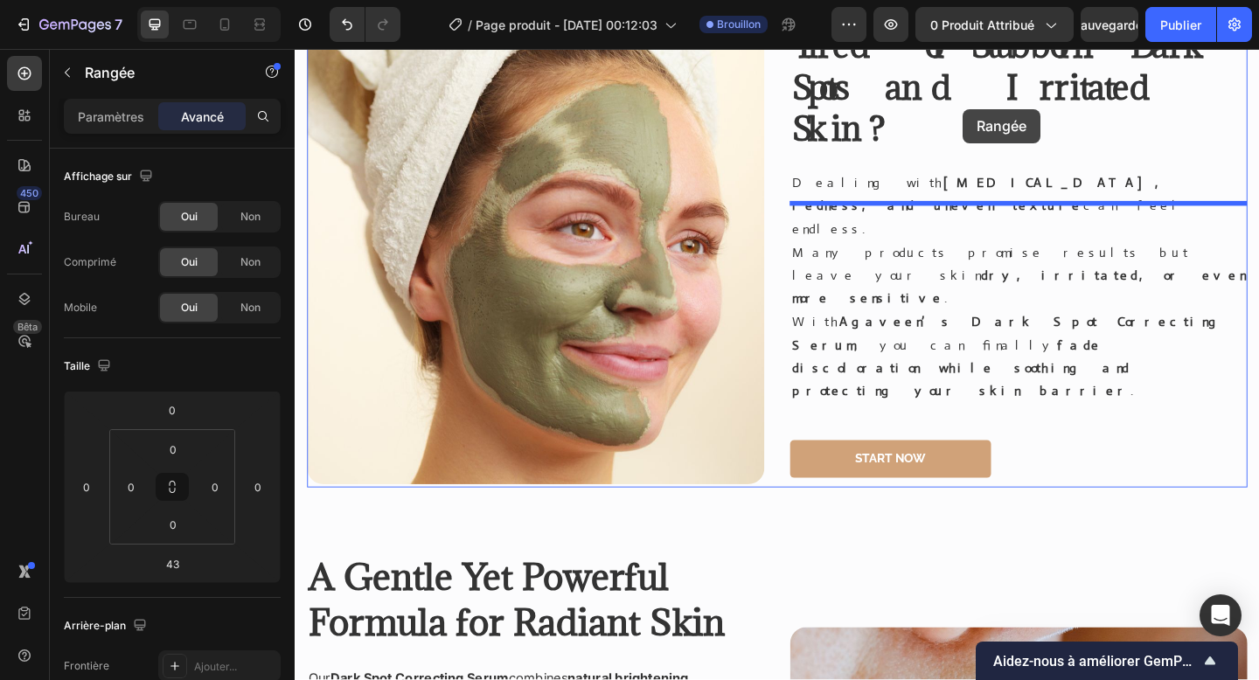
scroll to position [1225, 0]
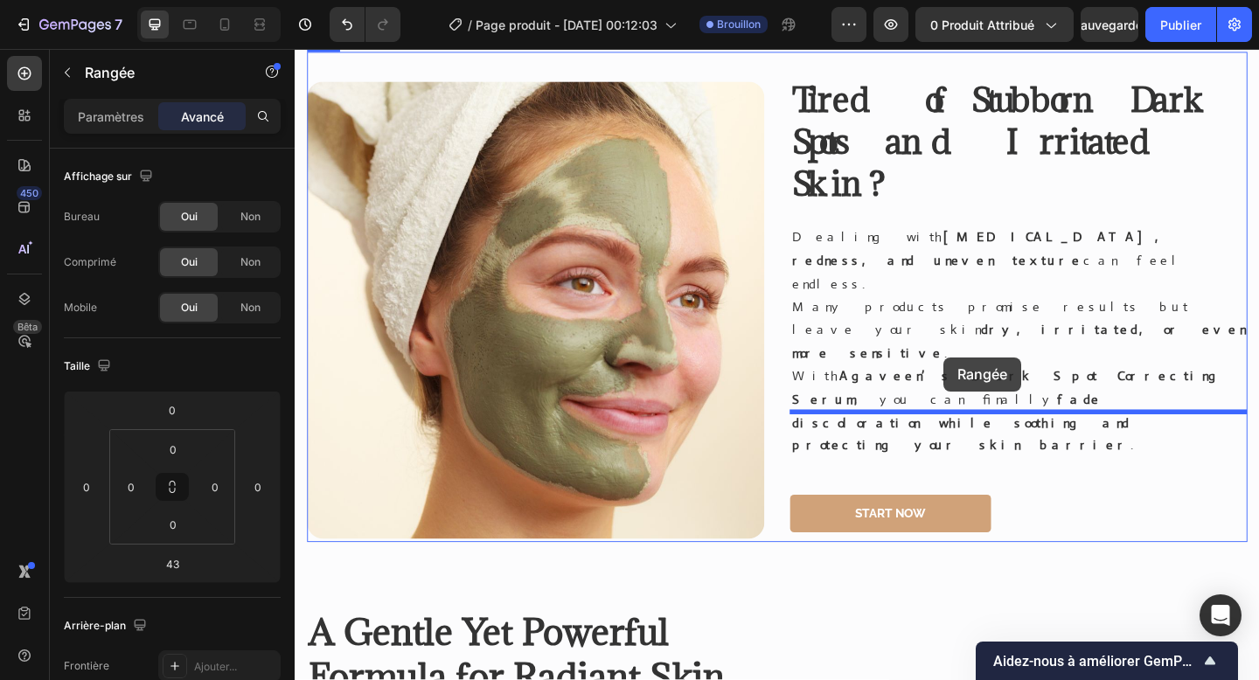
drag, startPoint x: 354, startPoint y: 398, endPoint x: 1000, endPoint y: 385, distance: 646.3
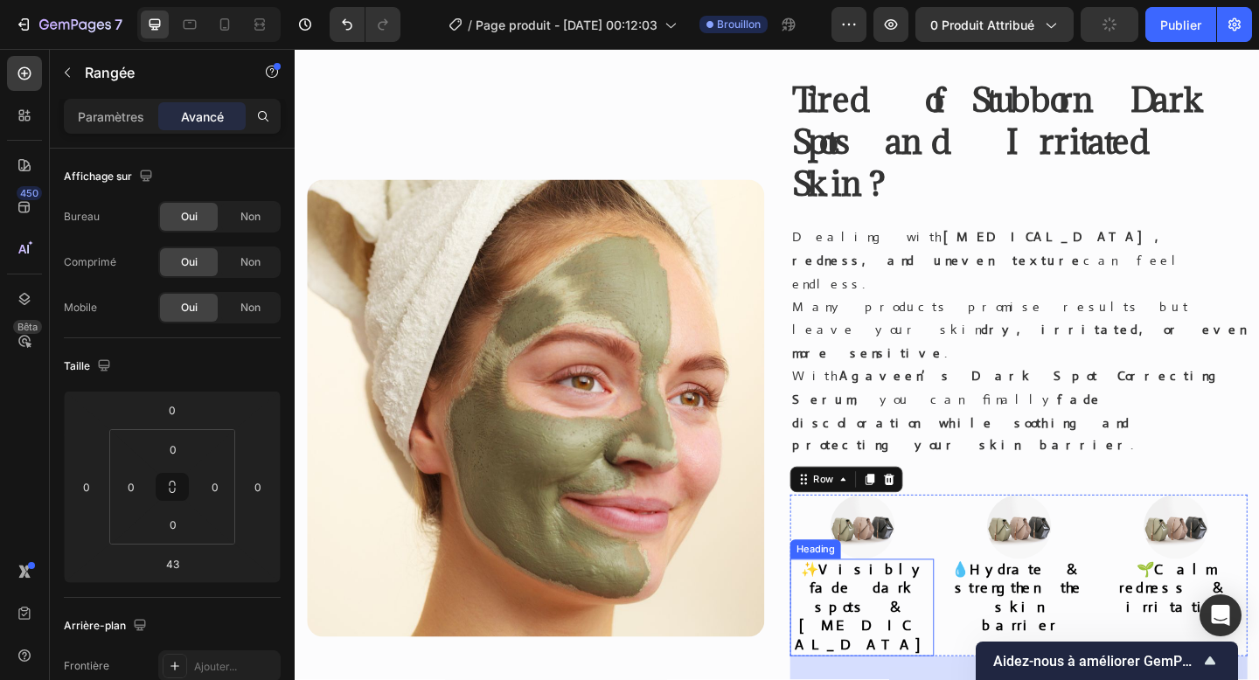
click at [897, 606] on strong "Visibly fade dark spots & [MEDICAL_DATA]" at bounding box center [911, 656] width 146 height 101
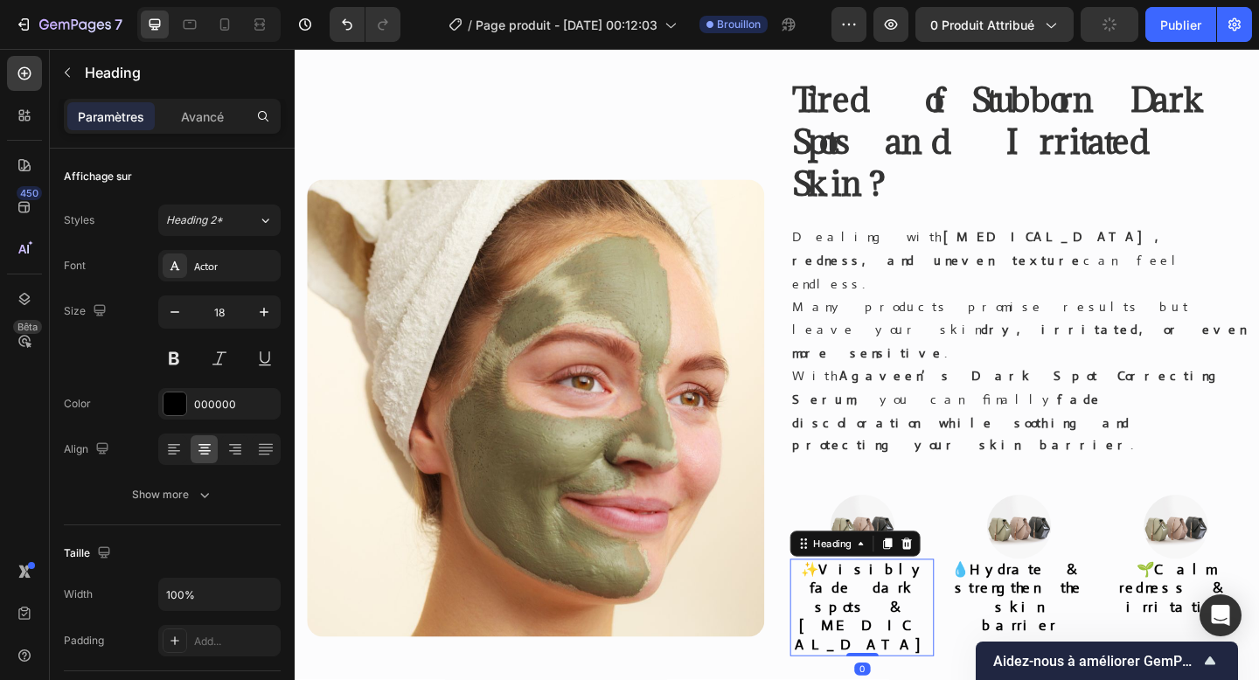
click at [897, 606] on strong "Visibly fade dark spots & [MEDICAL_DATA]" at bounding box center [911, 656] width 146 height 101
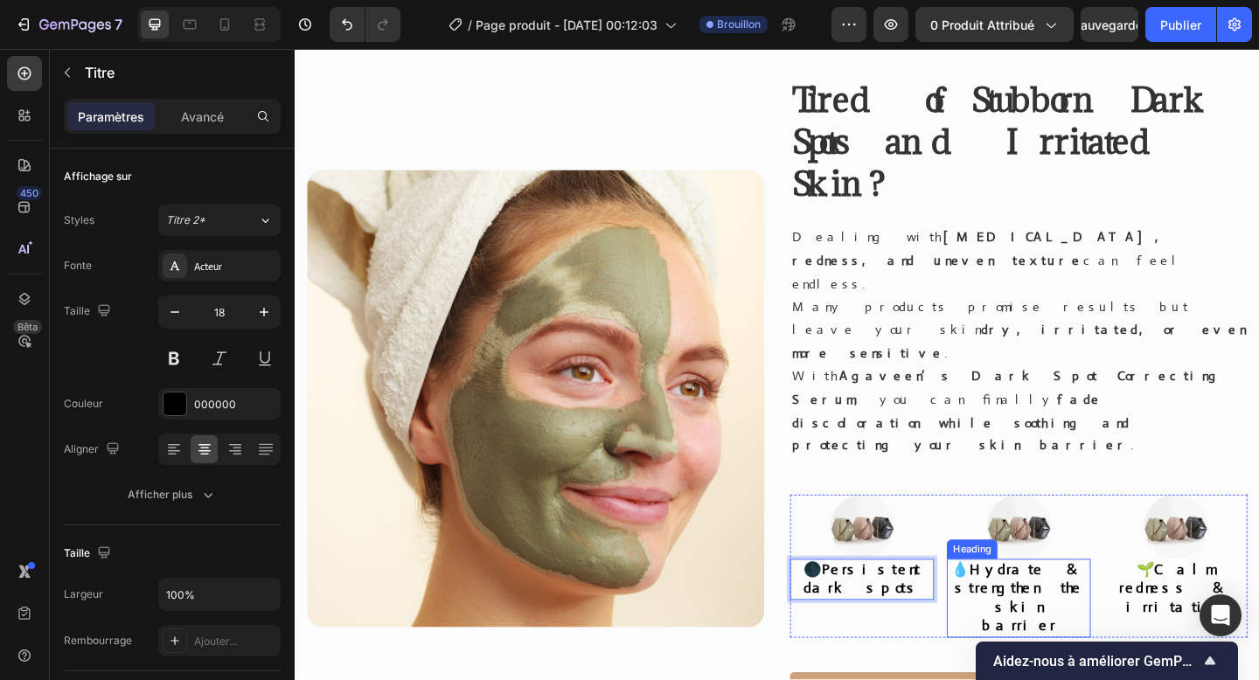
click at [1098, 606] on strong "Hydrate & strengthen the skin barrier" at bounding box center [1083, 646] width 143 height 80
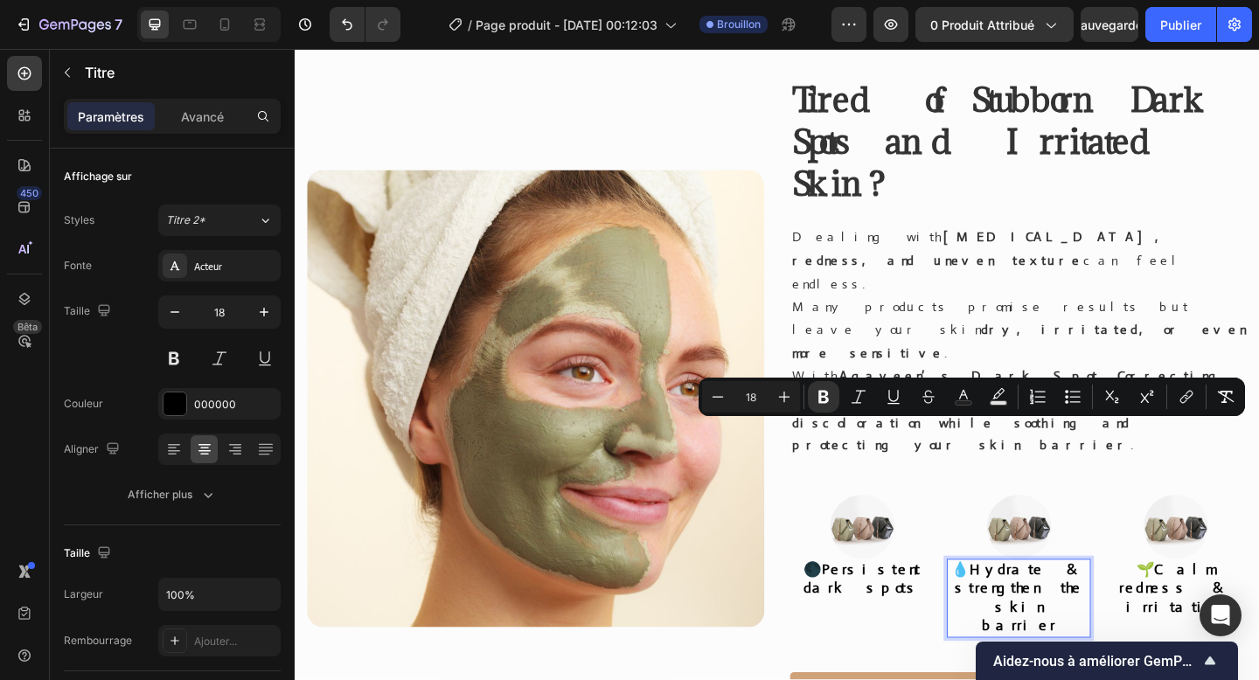
click at [1087, 606] on strong "Hydrate & strengthen the skin barrier" at bounding box center [1083, 646] width 143 height 80
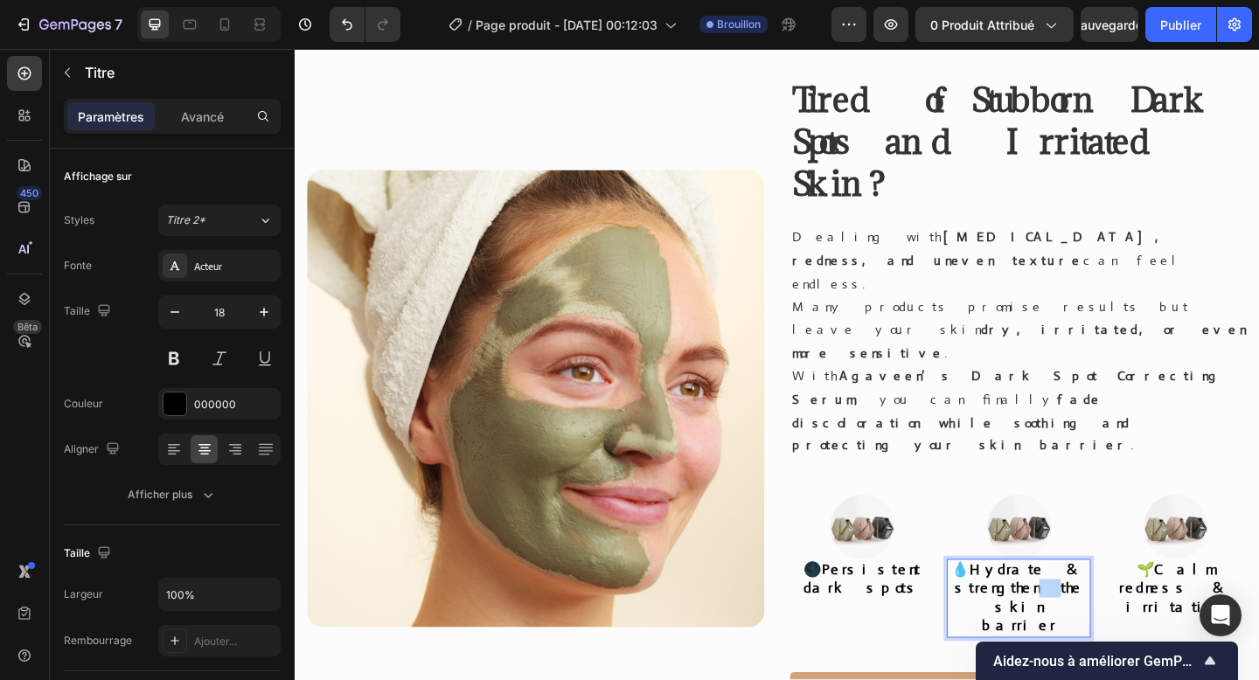
click at [1087, 606] on strong "Hydrate & strengthen the skin barrier" at bounding box center [1083, 646] width 143 height 80
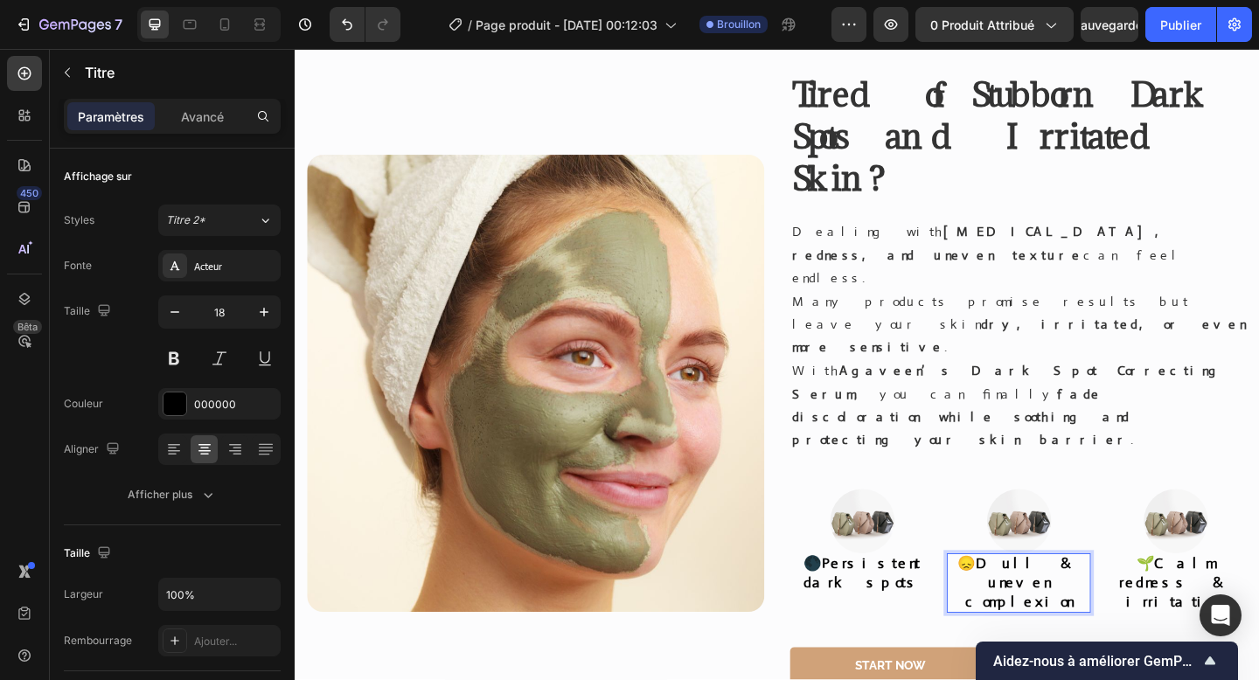
click at [1054, 600] on strong "Dull & uneven complexion" at bounding box center [1086, 630] width 125 height 60
click at [891, 600] on p "🌑 Persistent dark spots" at bounding box center [911, 620] width 153 height 41
click at [869, 600] on p "🌑 Persistent dark spots" at bounding box center [911, 620] width 153 height 41
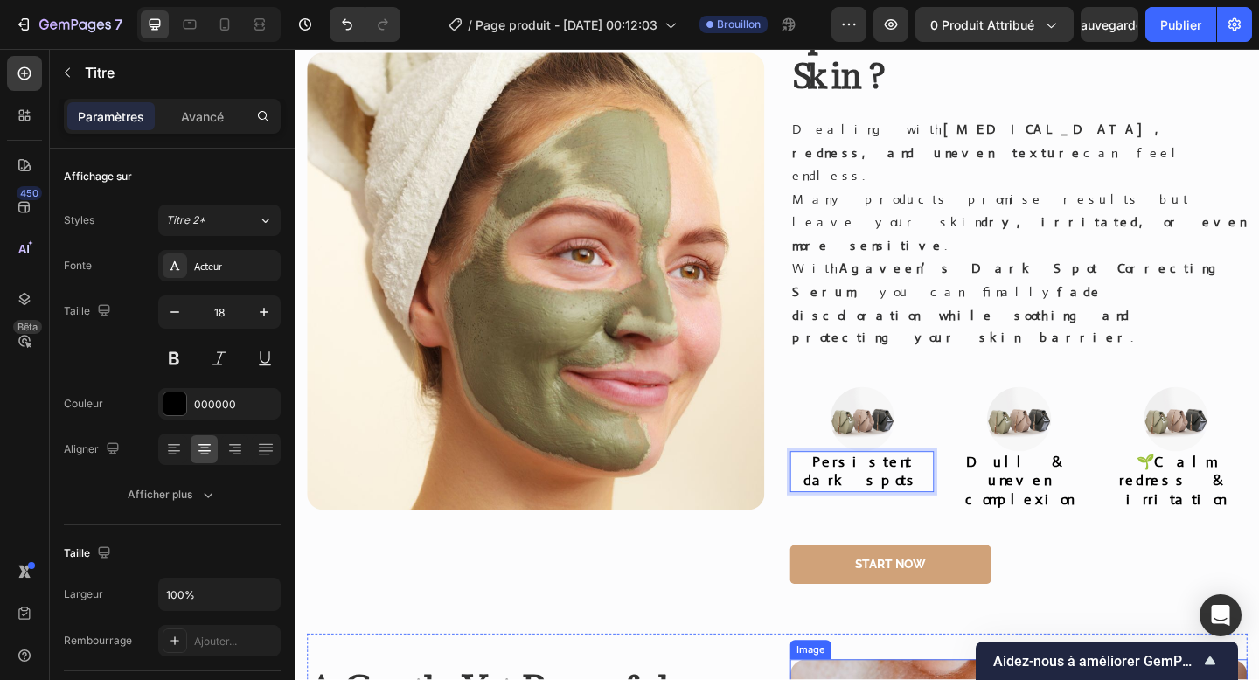
scroll to position [1318, 0]
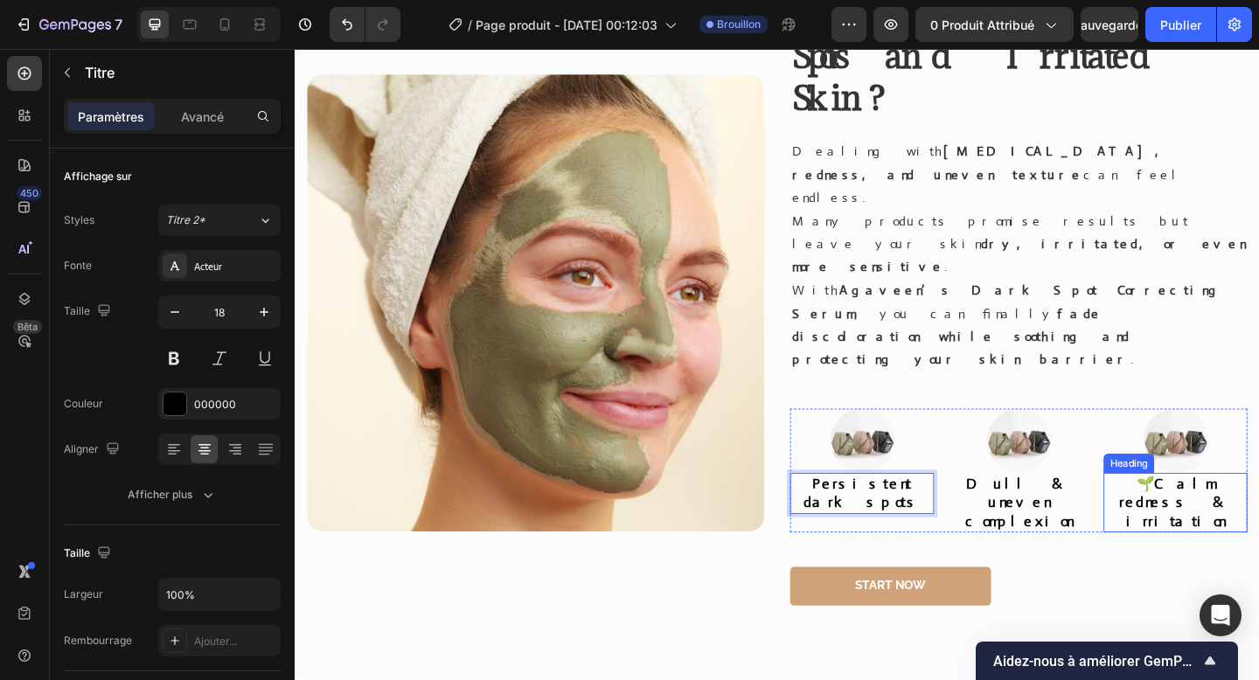
click at [1249, 512] on strong "Calm redness & irritation" at bounding box center [1253, 542] width 122 height 60
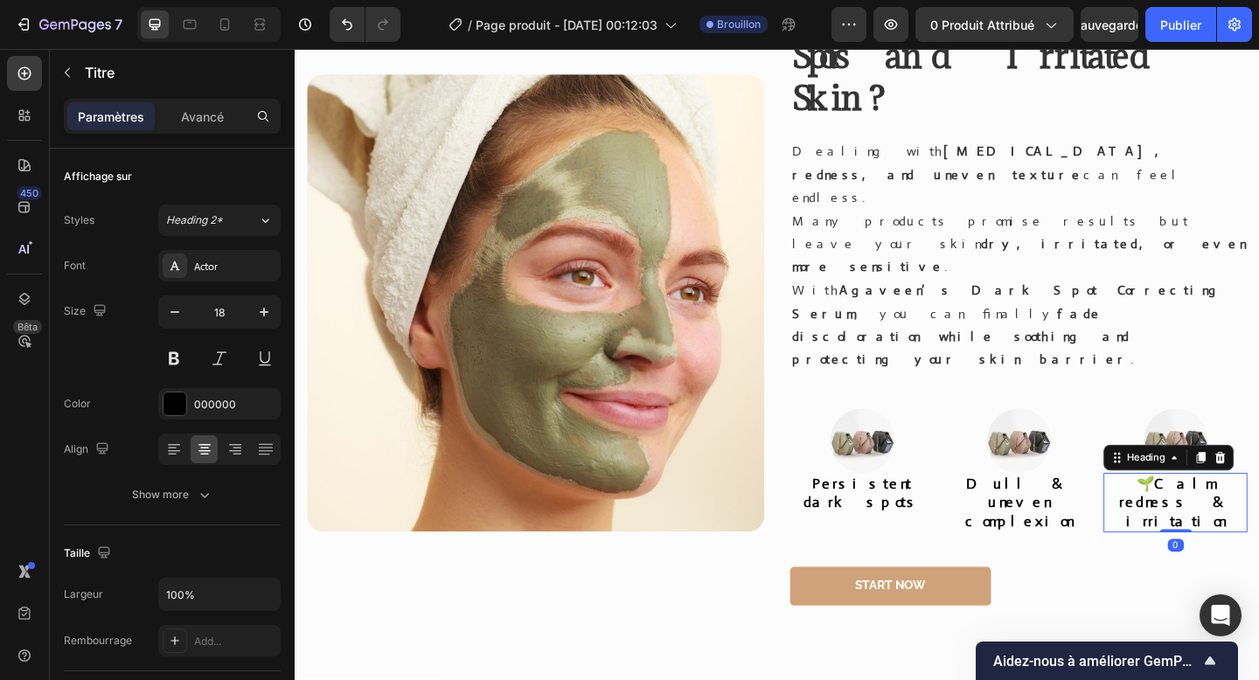
click at [1249, 512] on strong "Calm redness & irritation" at bounding box center [1253, 542] width 122 height 60
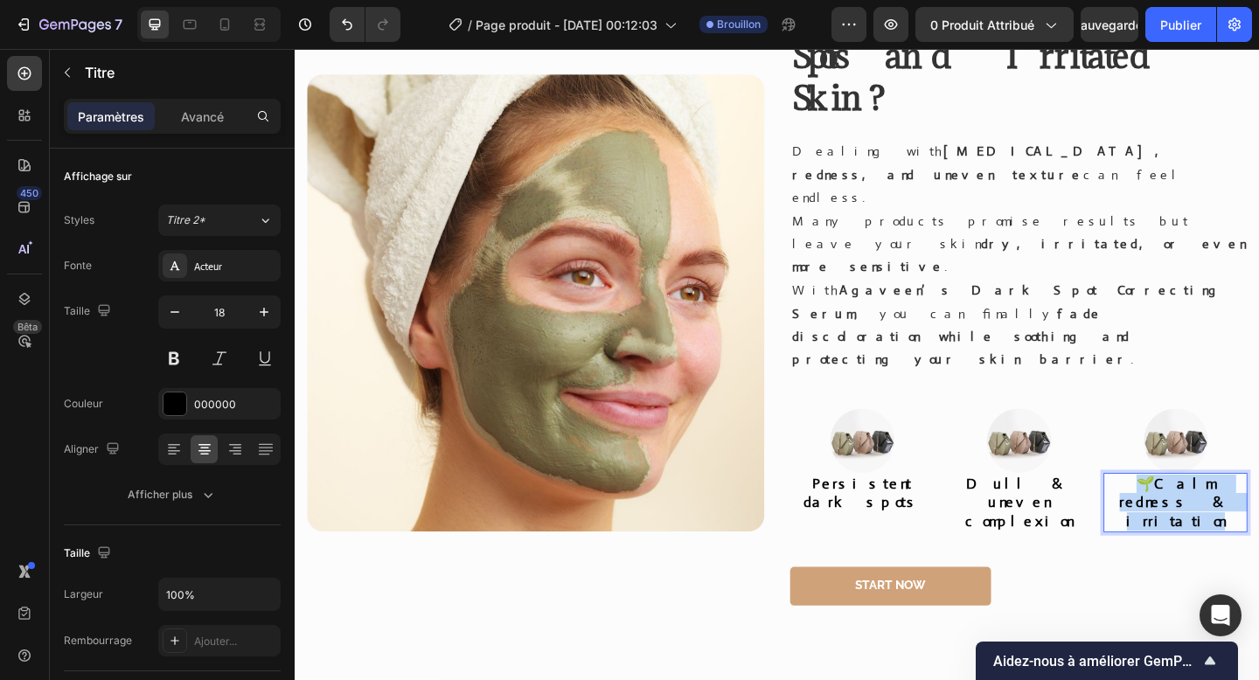
click at [1249, 512] on strong "Calm redness & irritation" at bounding box center [1253, 542] width 122 height 60
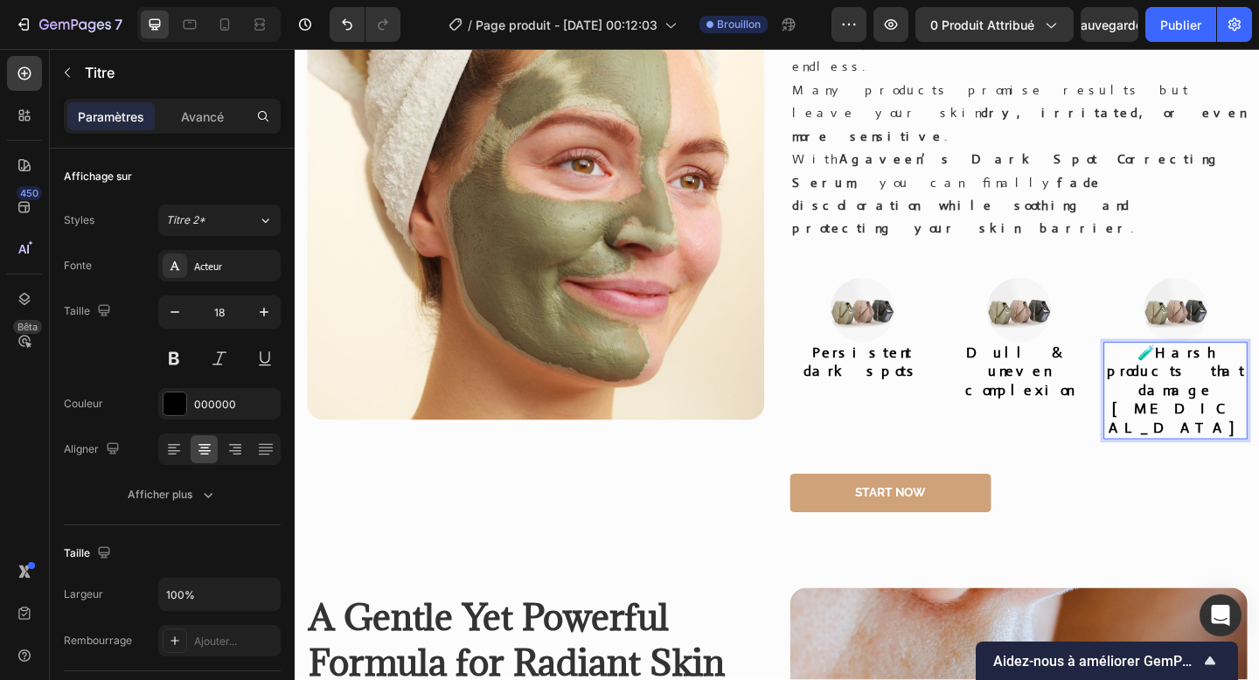
scroll to position [1458, 0]
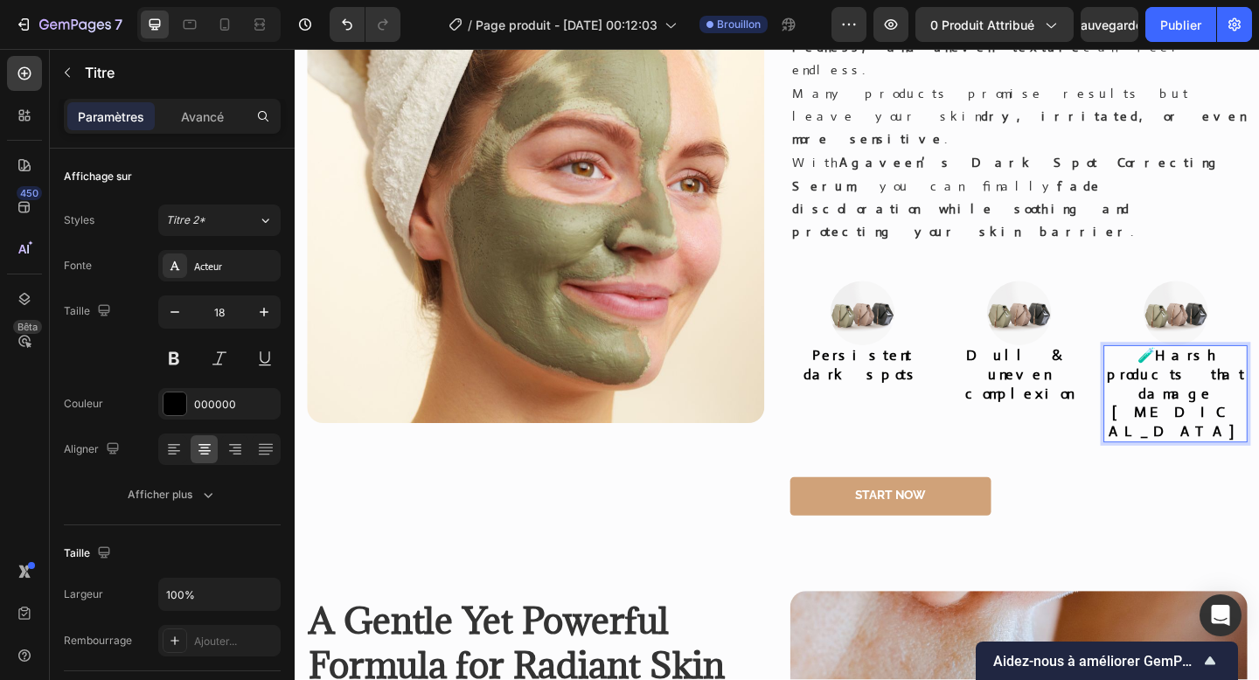
click at [1192, 373] on p "🧪 Harsh products that damage [MEDICAL_DATA]" at bounding box center [1252, 424] width 153 height 102
click at [1103, 515] on div "Start Now Button" at bounding box center [1081, 541] width 497 height 52
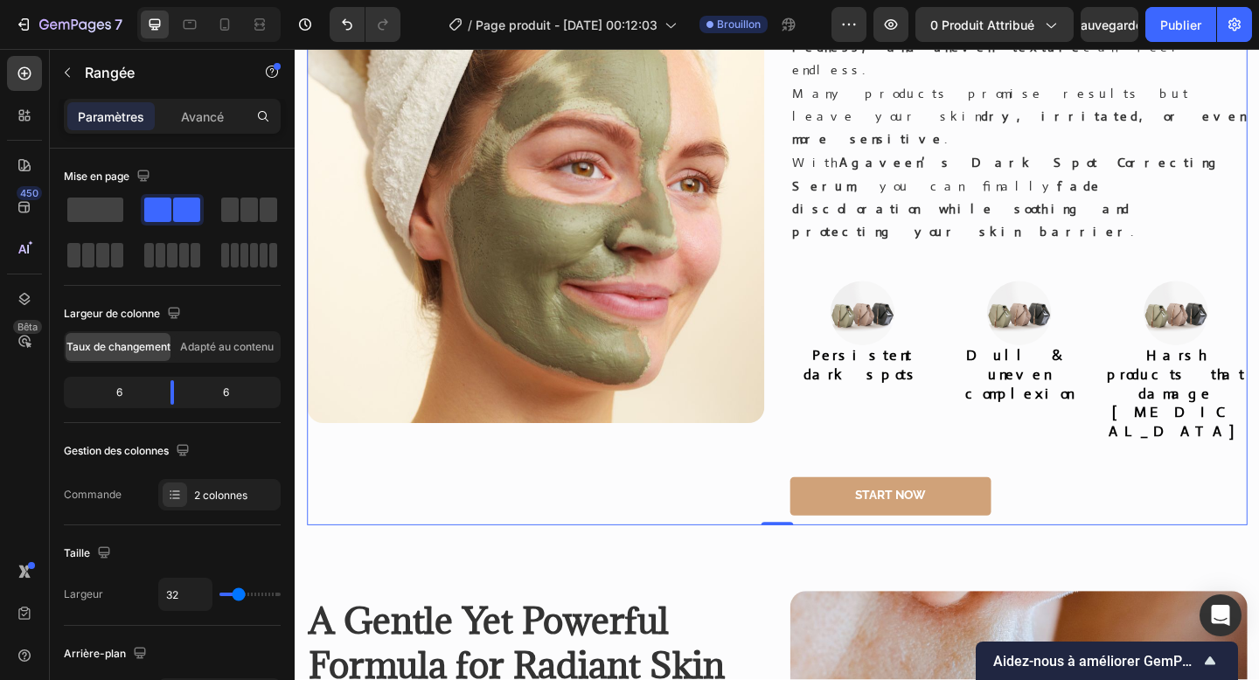
click at [1024, 515] on div "Start Now Button" at bounding box center [1081, 541] width 497 height 52
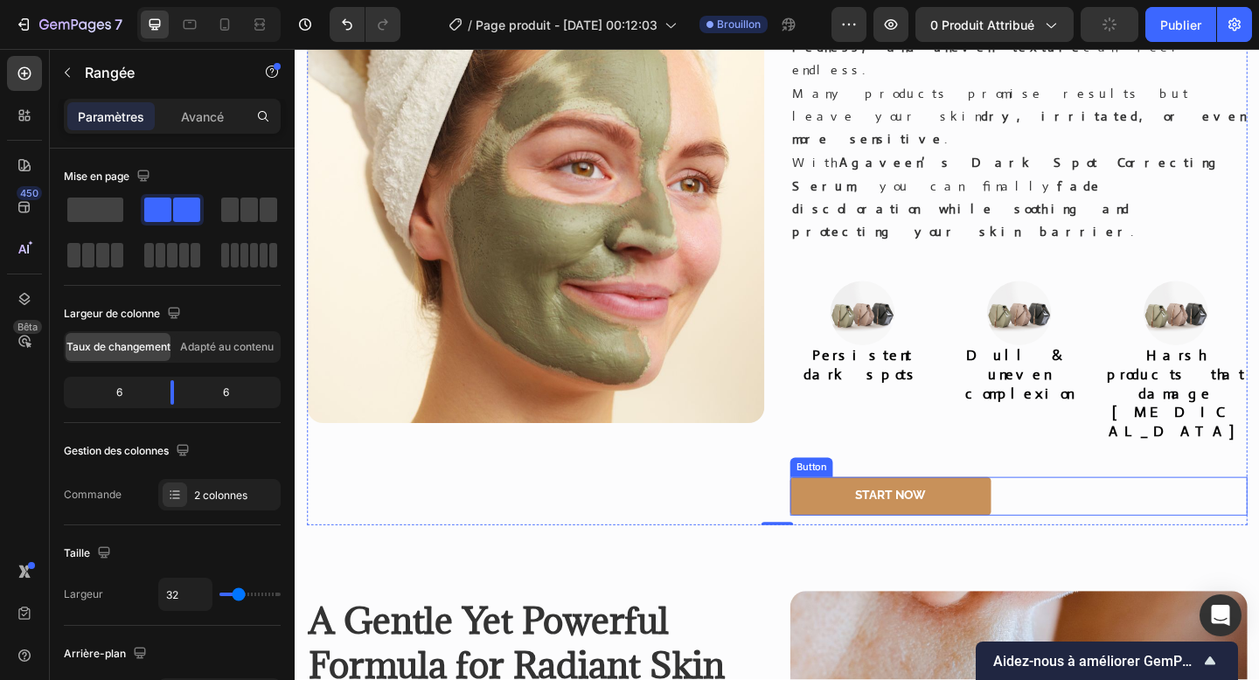
click at [990, 515] on link "Start Now" at bounding box center [942, 536] width 219 height 42
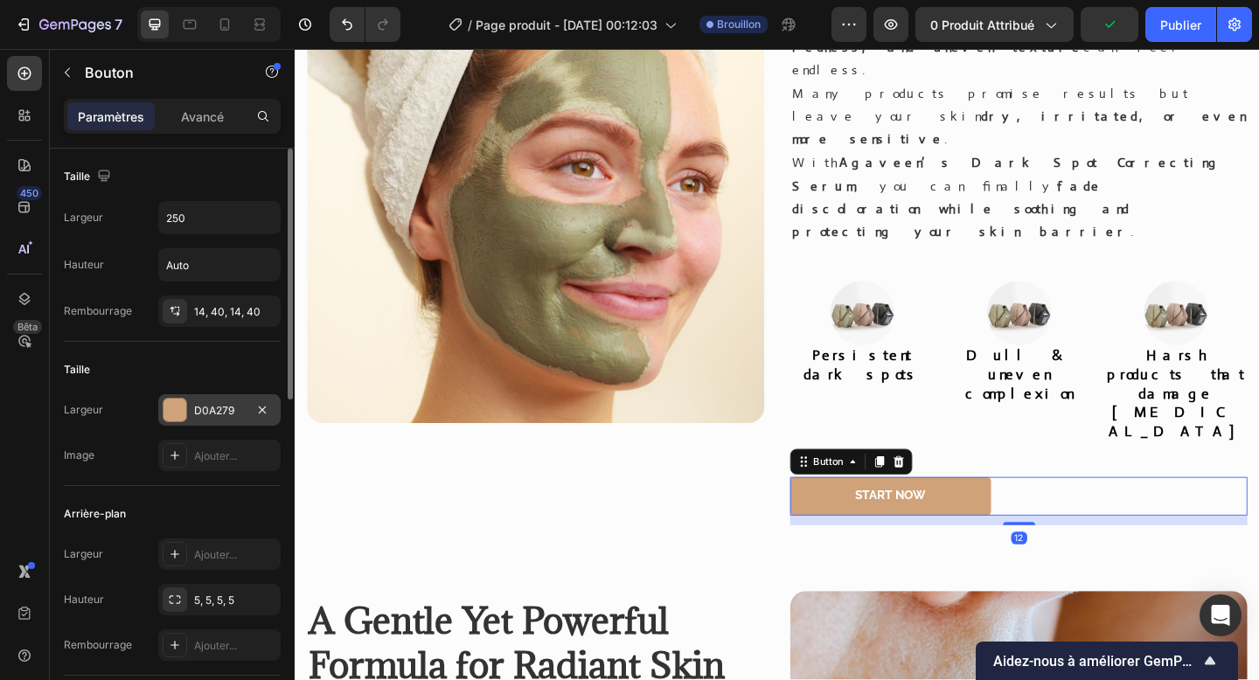
click at [172, 401] on div at bounding box center [174, 410] width 23 height 23
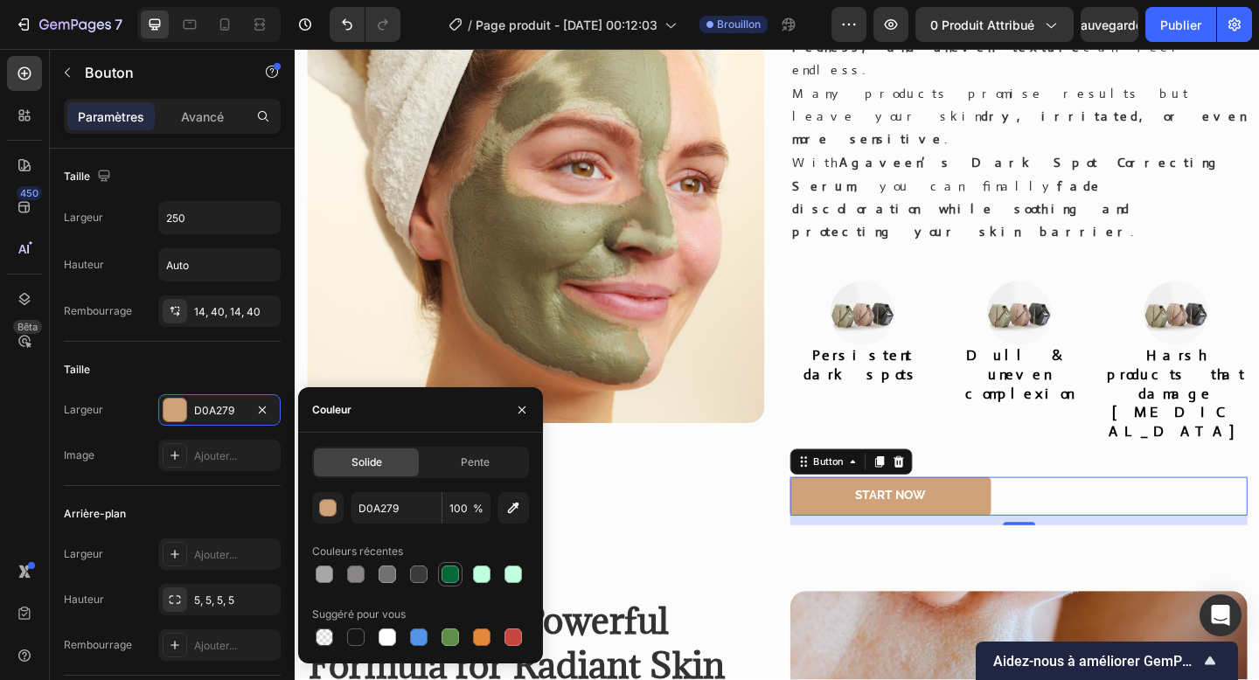
click at [450, 575] on div at bounding box center [450, 574] width 17 height 17
type input "066839"
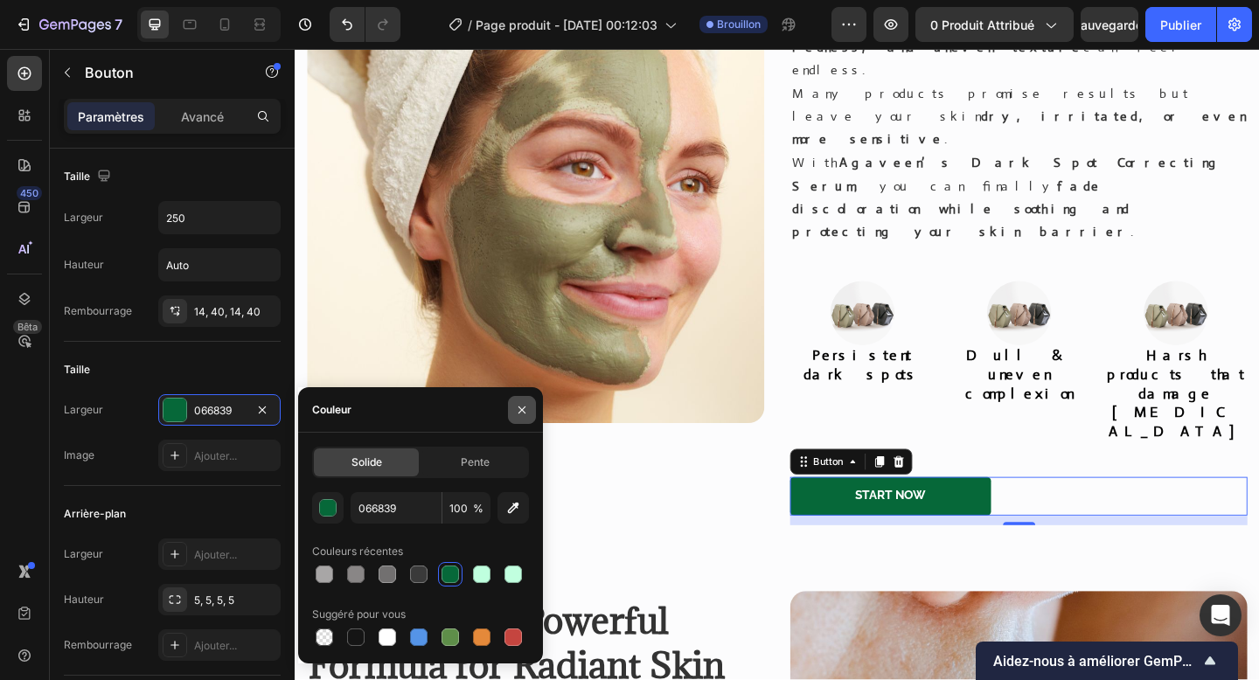
click at [518, 404] on icon "button" at bounding box center [522, 410] width 14 height 14
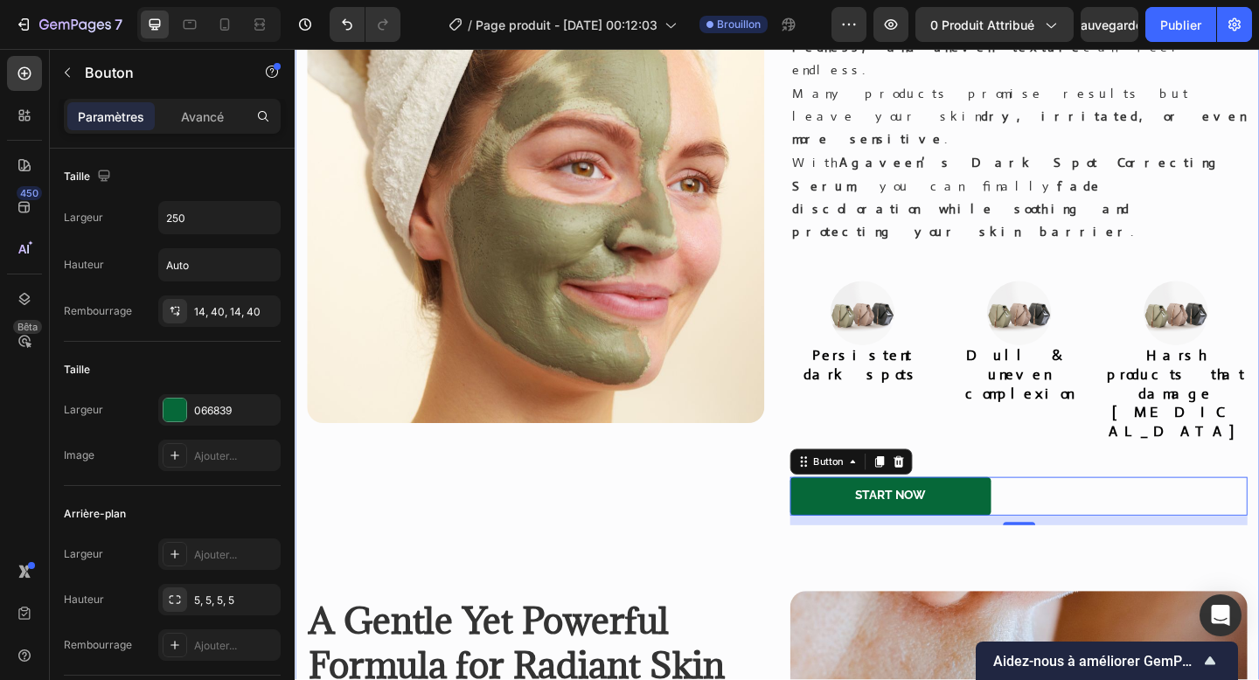
click at [779, 386] on div "Image ⁠⁠⁠⁠⁠⁠⁠ Tired of Stubborn Dark Spots and Irritated Skin? Heading Dealing …" at bounding box center [819, 478] width 1023 height 1316
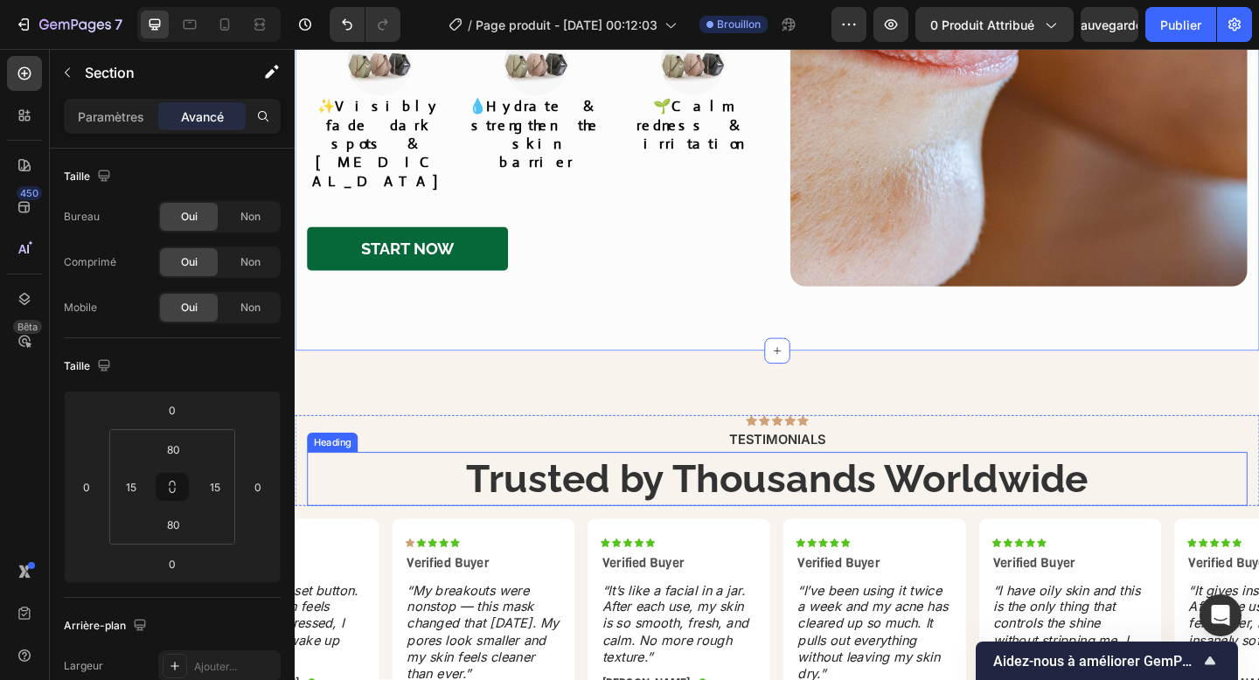
scroll to position [2355, 0]
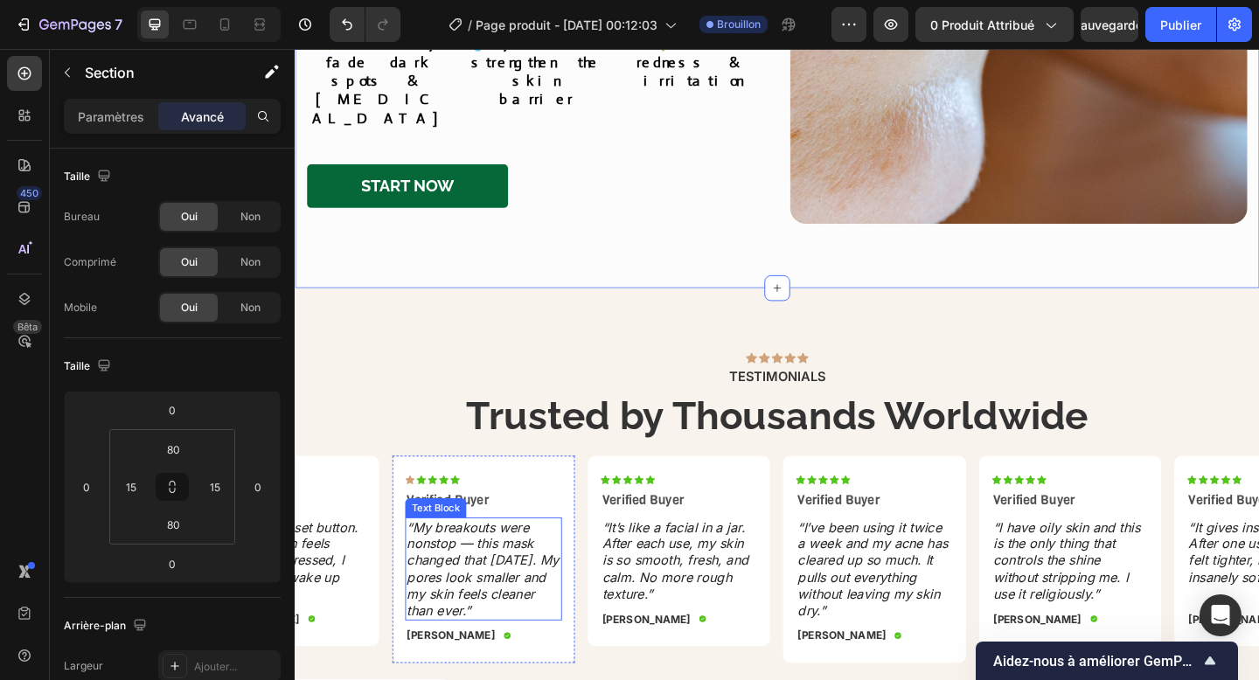
click at [486, 561] on icon "“My breakouts were nonstop — this mask changed that [DATE]. My pores look small…" at bounding box center [499, 615] width 165 height 108
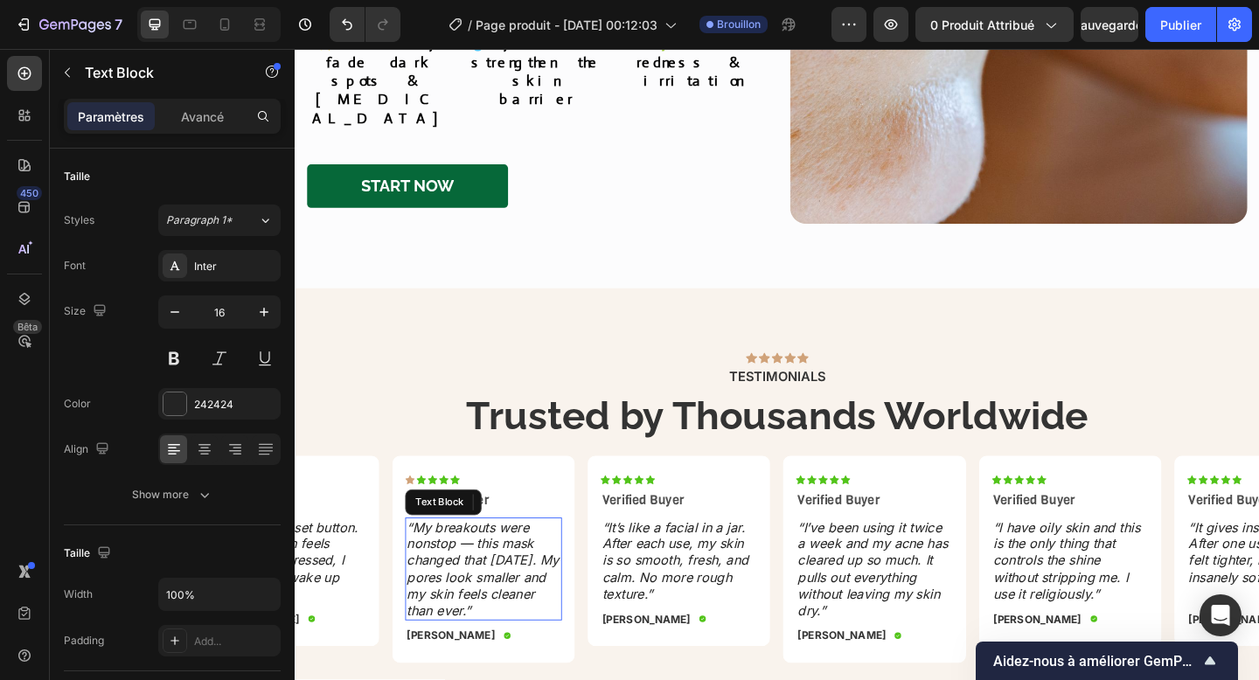
click at [486, 561] on icon "“My breakouts were nonstop — this mask changed that [DATE]. My pores look small…" at bounding box center [499, 615] width 165 height 108
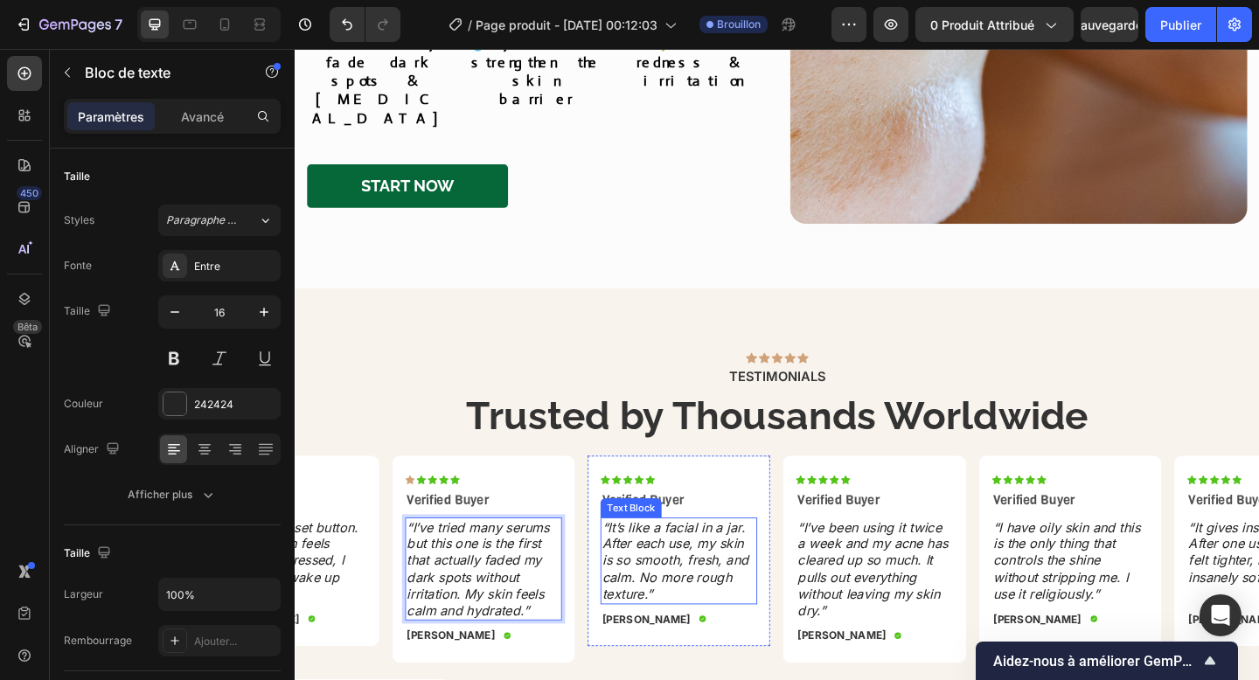
click at [719, 561] on icon "“It’s like a facial in a jar. After each use, my skin is so smooth, fresh, and …" at bounding box center [709, 606] width 159 height 90
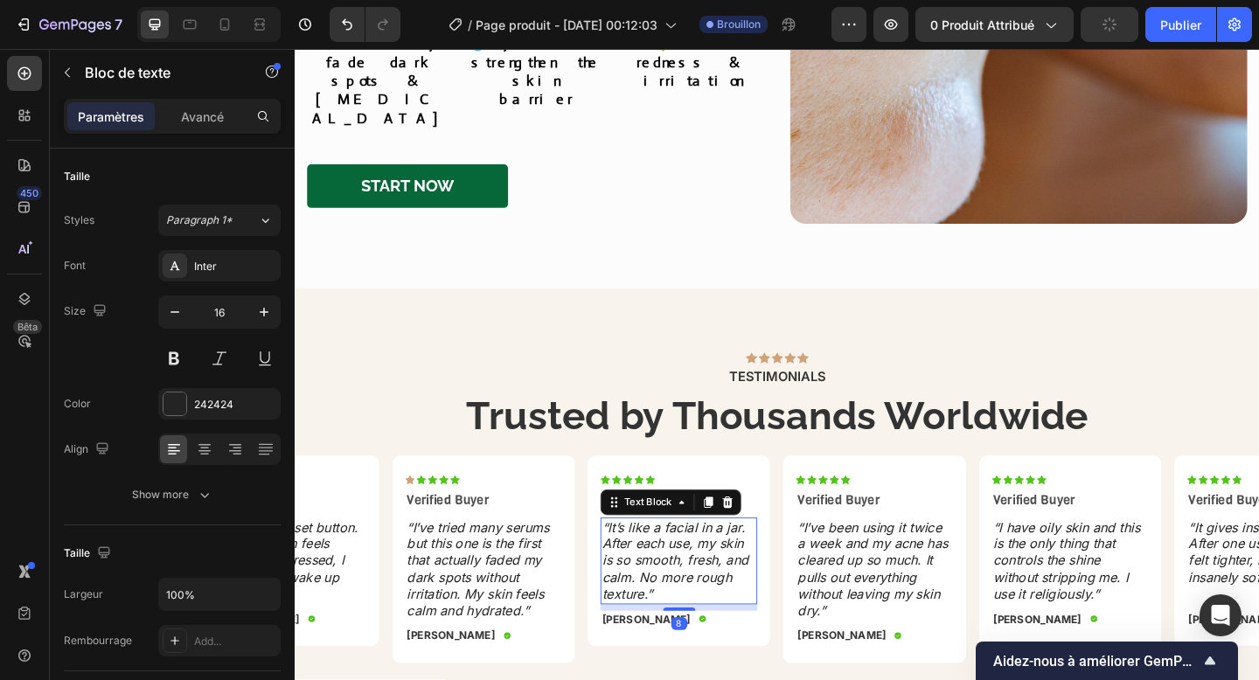
click at [719, 561] on icon "“It’s like a facial in a jar. After each use, my skin is so smooth, fresh, and …" at bounding box center [709, 606] width 159 height 90
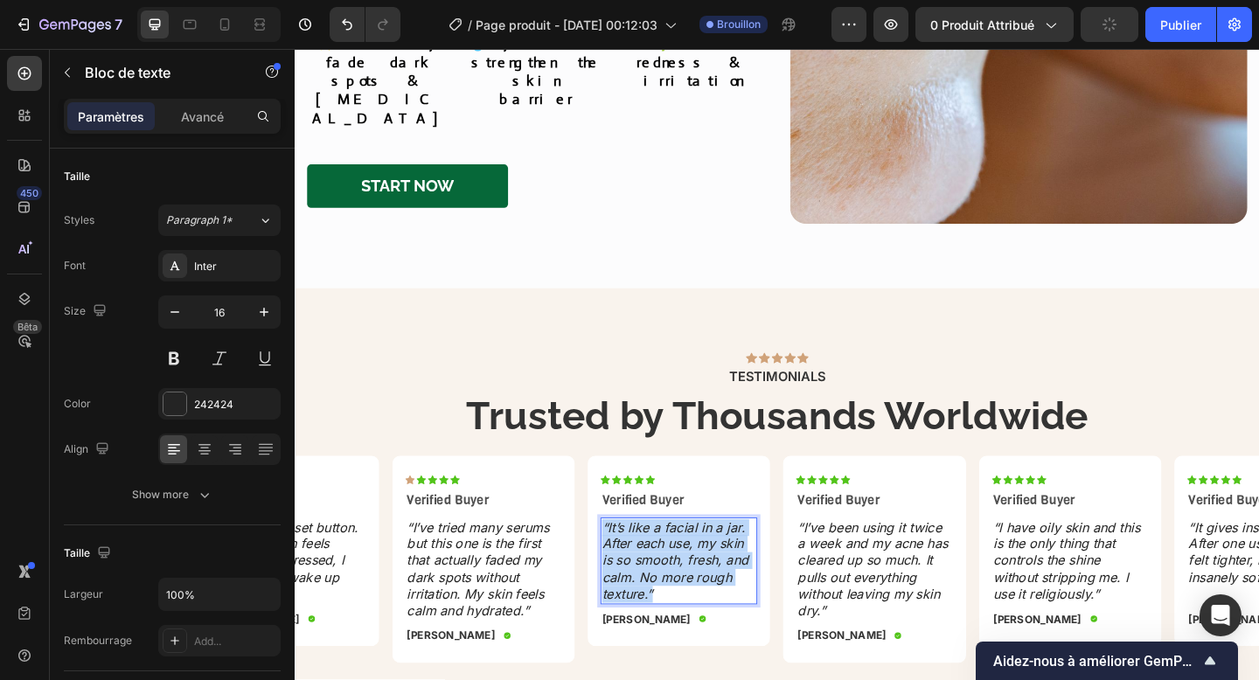
click at [719, 561] on icon "“It’s like a facial in a jar. After each use, my skin is so smooth, fresh, and …" at bounding box center [709, 606] width 159 height 90
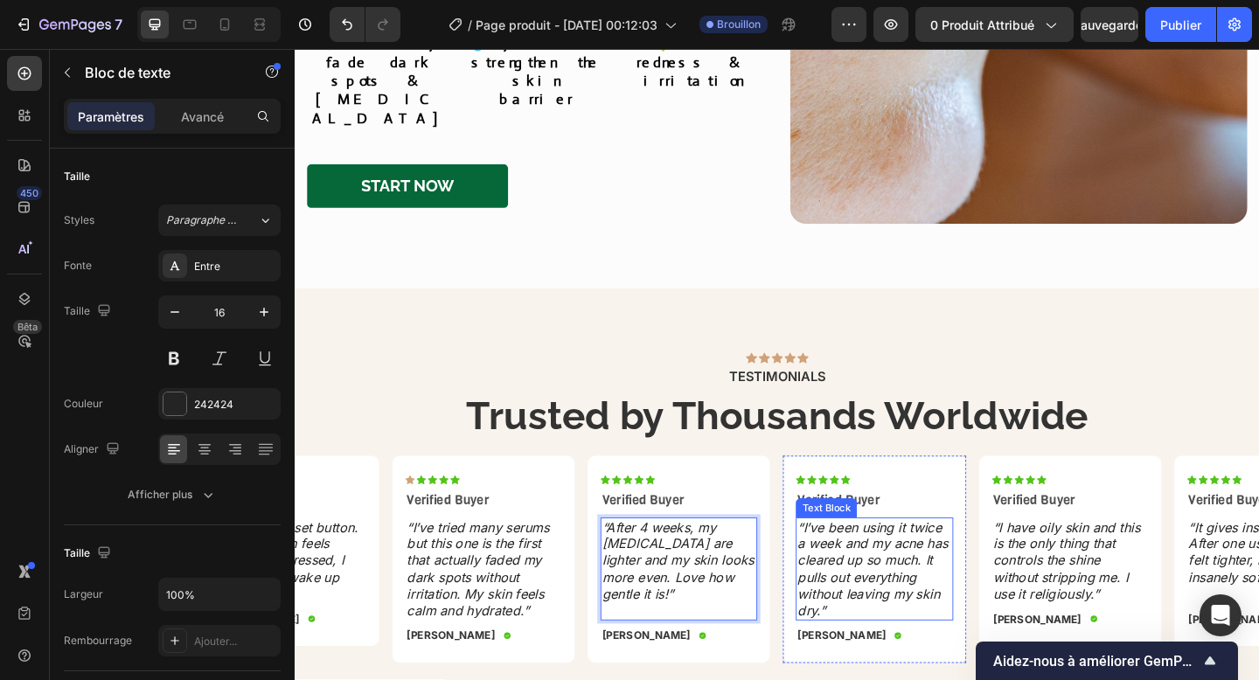
click at [887, 561] on icon "“I’ve been using it twice a week and my acne has cleared up so much. It pulls o…" at bounding box center [923, 615] width 163 height 108
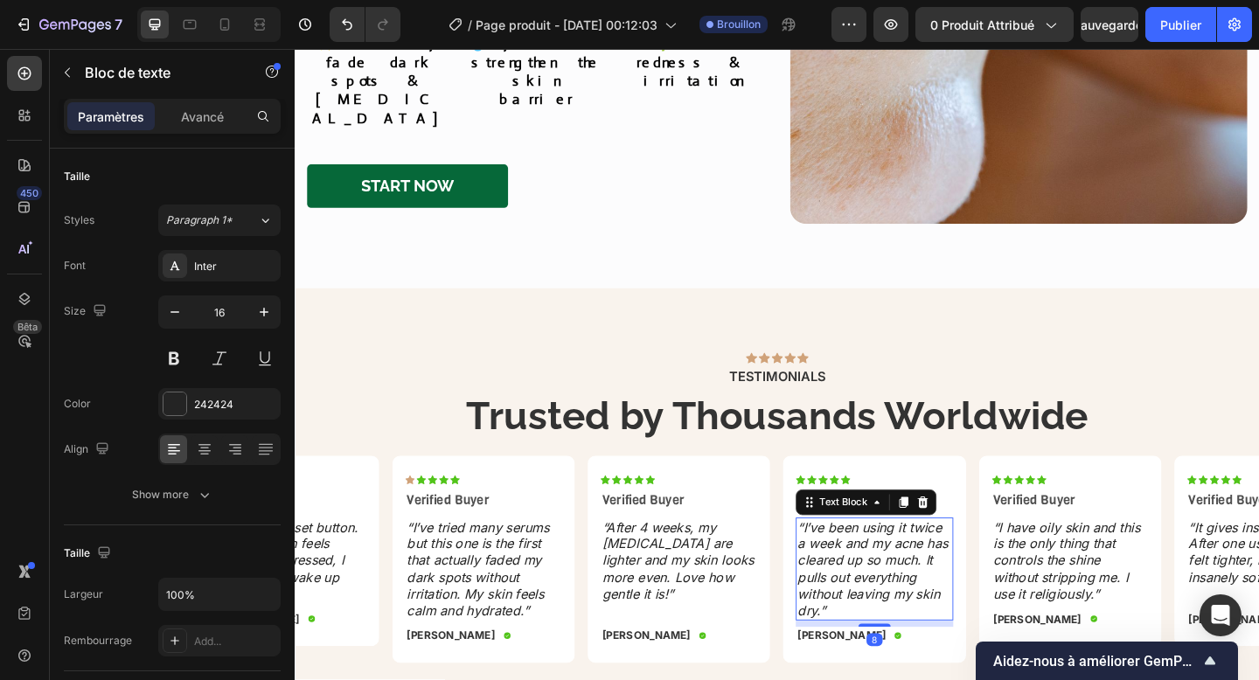
click at [887, 561] on icon "“I’ve been using it twice a week and my acne has cleared up so much. It pulls o…" at bounding box center [923, 615] width 163 height 108
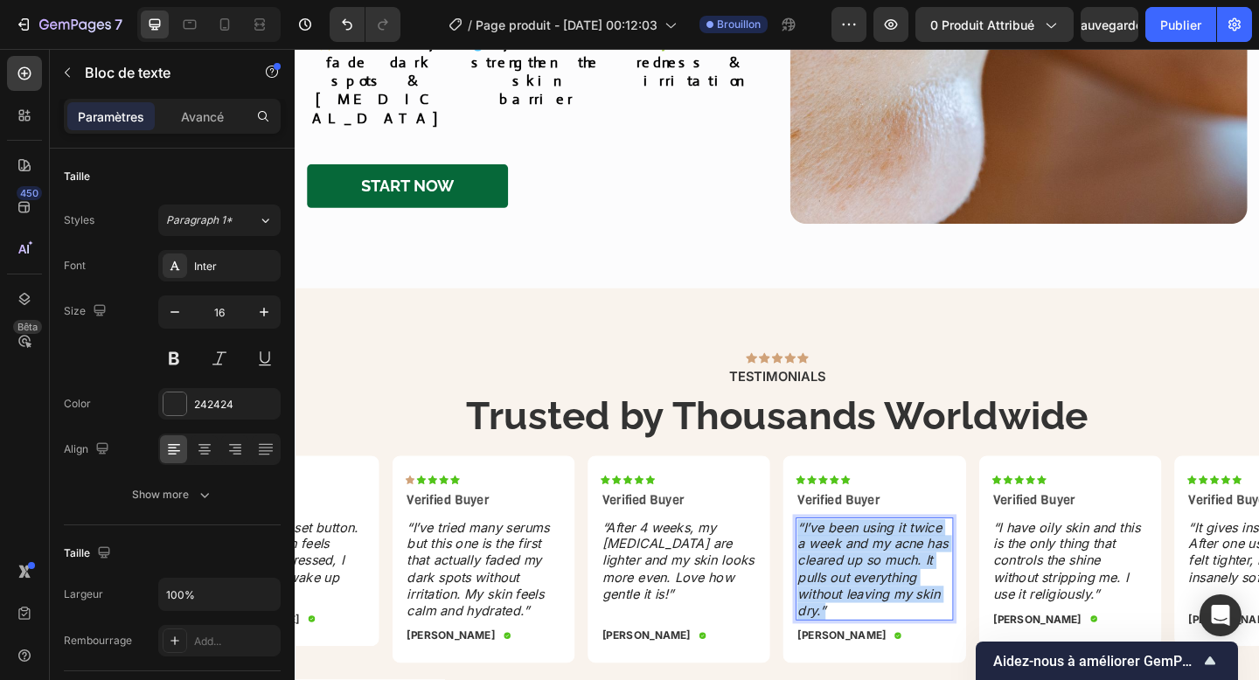
click at [887, 561] on icon "“I’ve been using it twice a week and my acne has cleared up so much. It pulls o…" at bounding box center [923, 615] width 163 height 108
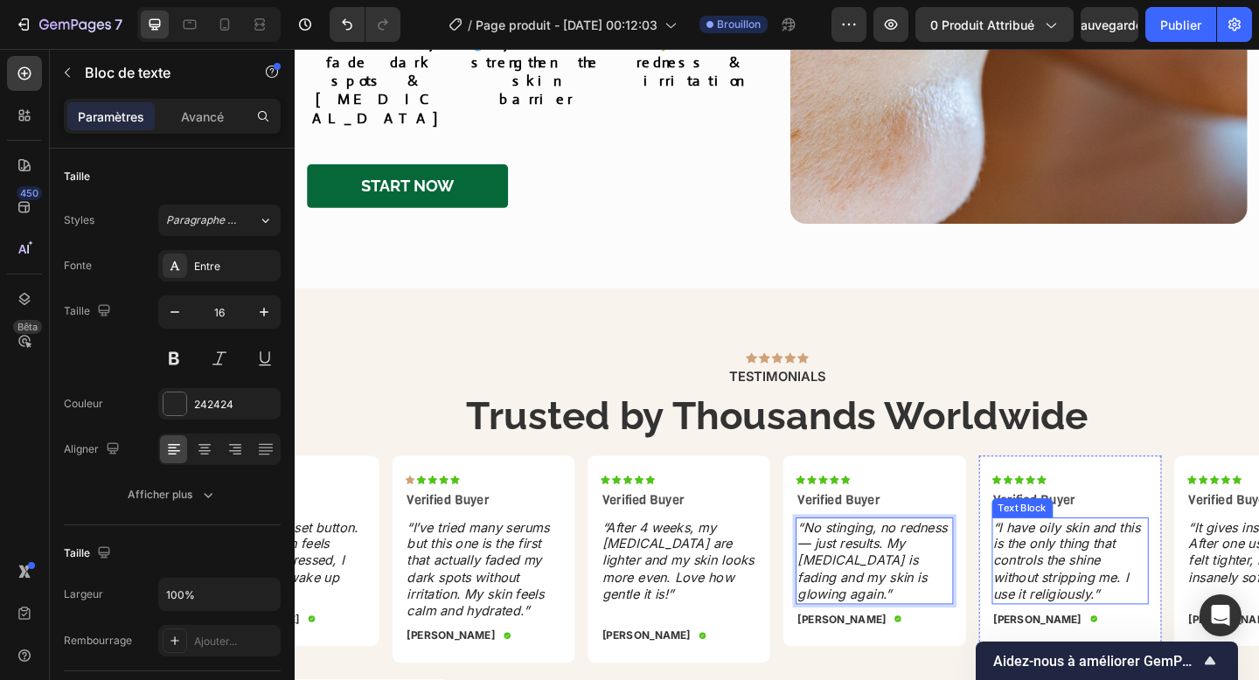
click at [1130, 561] on icon "“I have oily skin and this is the only thing that controls the shine without st…" at bounding box center [1134, 606] width 160 height 90
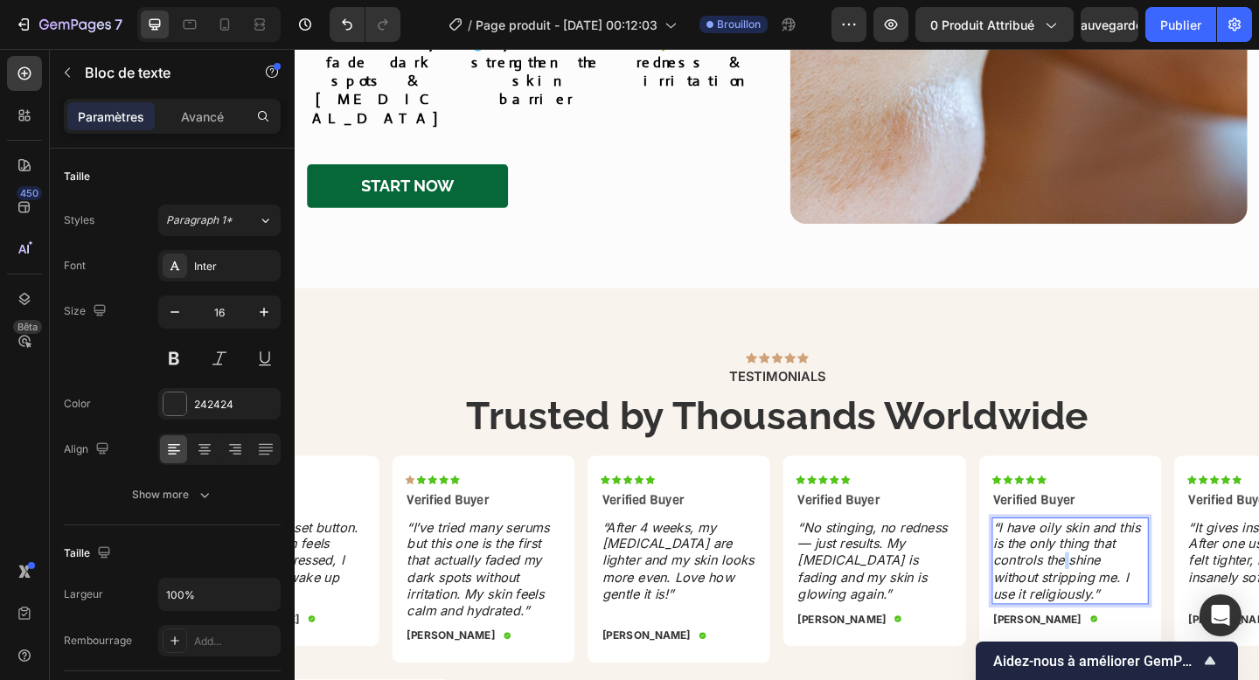
click at [1123, 561] on icon "“I have oily skin and this is the only thing that controls the shine without st…" at bounding box center [1134, 606] width 160 height 90
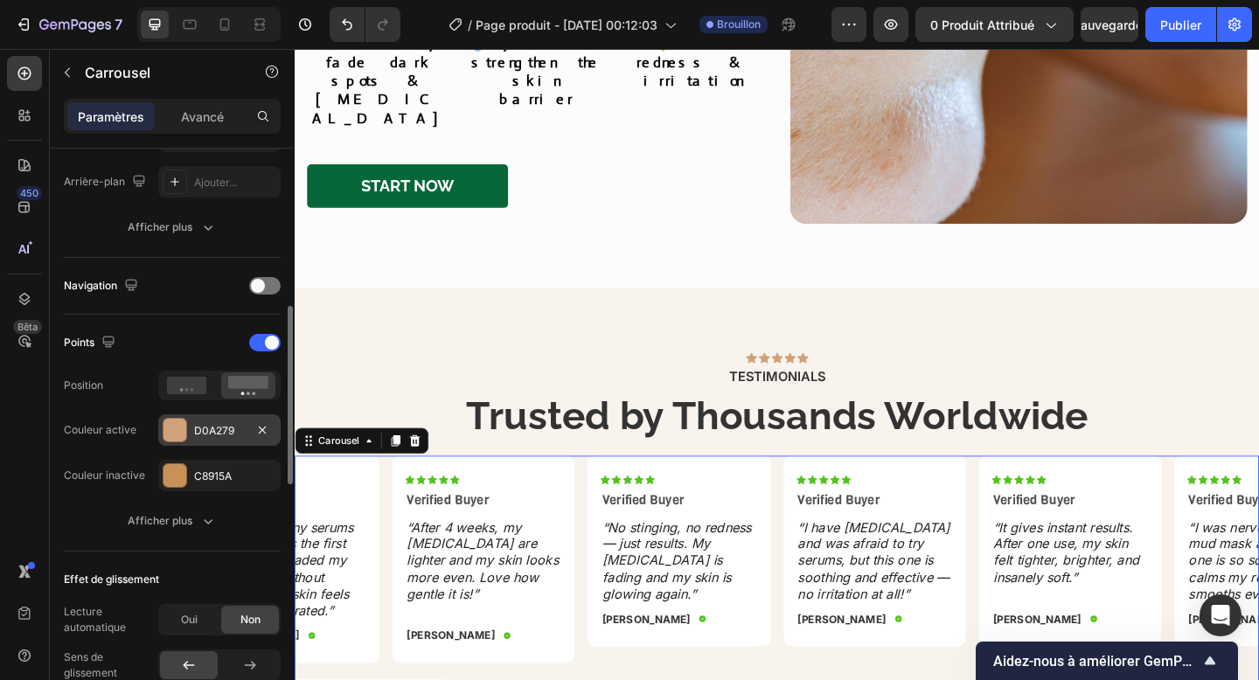
scroll to position [504, 0]
click at [191, 430] on div "D0A279" at bounding box center [219, 427] width 122 height 31
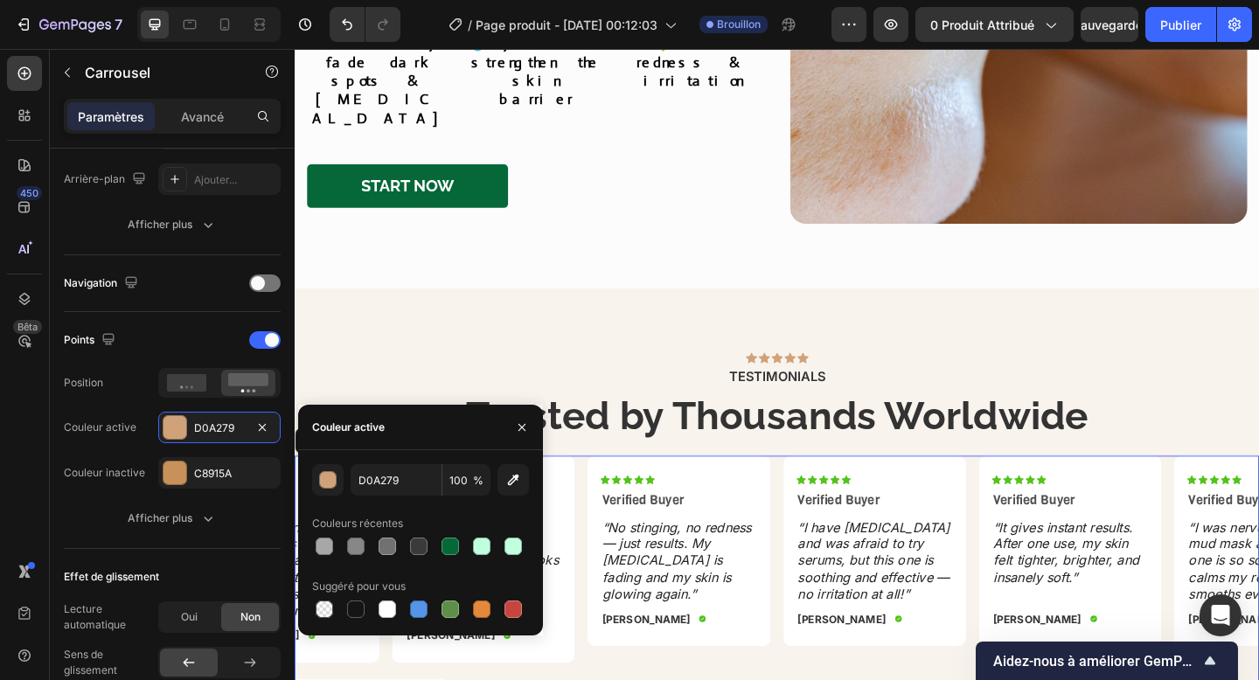
click at [454, 560] on div "D0A279 100 % Couleurs récentes Suggéré pour vous" at bounding box center [420, 542] width 217 height 157
click at [454, 554] on div at bounding box center [450, 546] width 17 height 17
type input "066839"
click at [232, 468] on font "C8915A" at bounding box center [213, 473] width 38 height 13
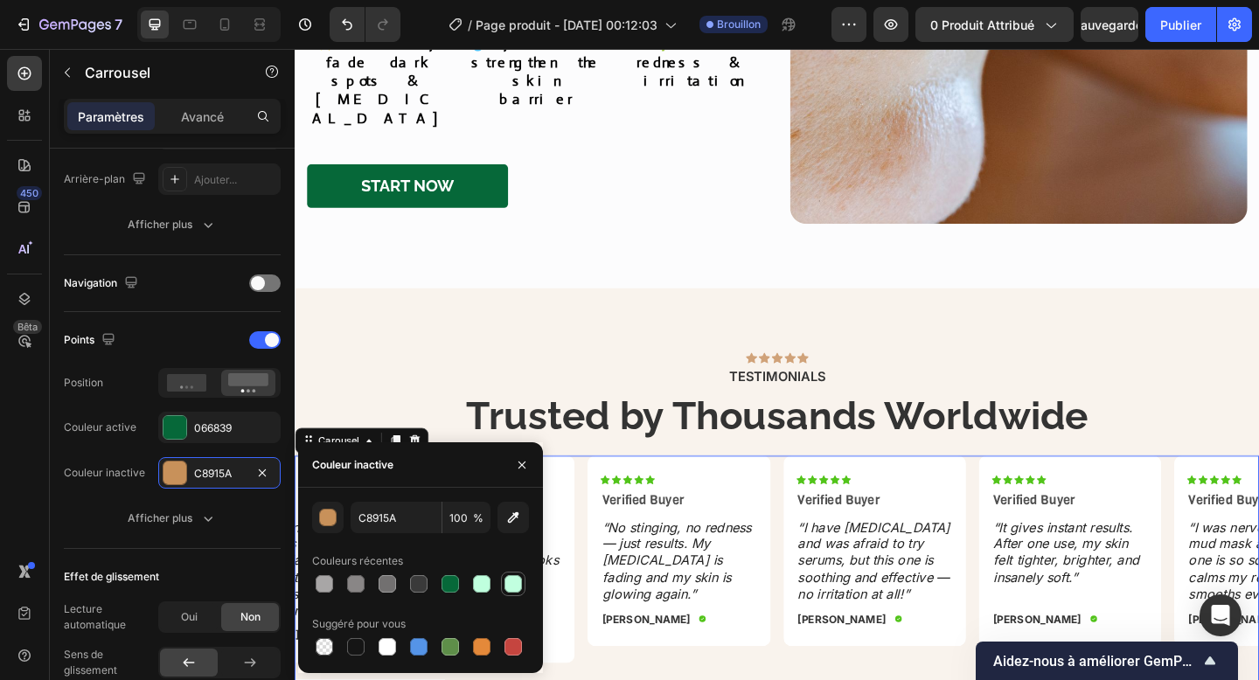
click at [514, 586] on div at bounding box center [512, 583] width 17 height 17
click at [330, 582] on div at bounding box center [324, 583] width 17 height 17
type input "A8A6A6"
click at [524, 472] on button "button" at bounding box center [522, 465] width 28 height 28
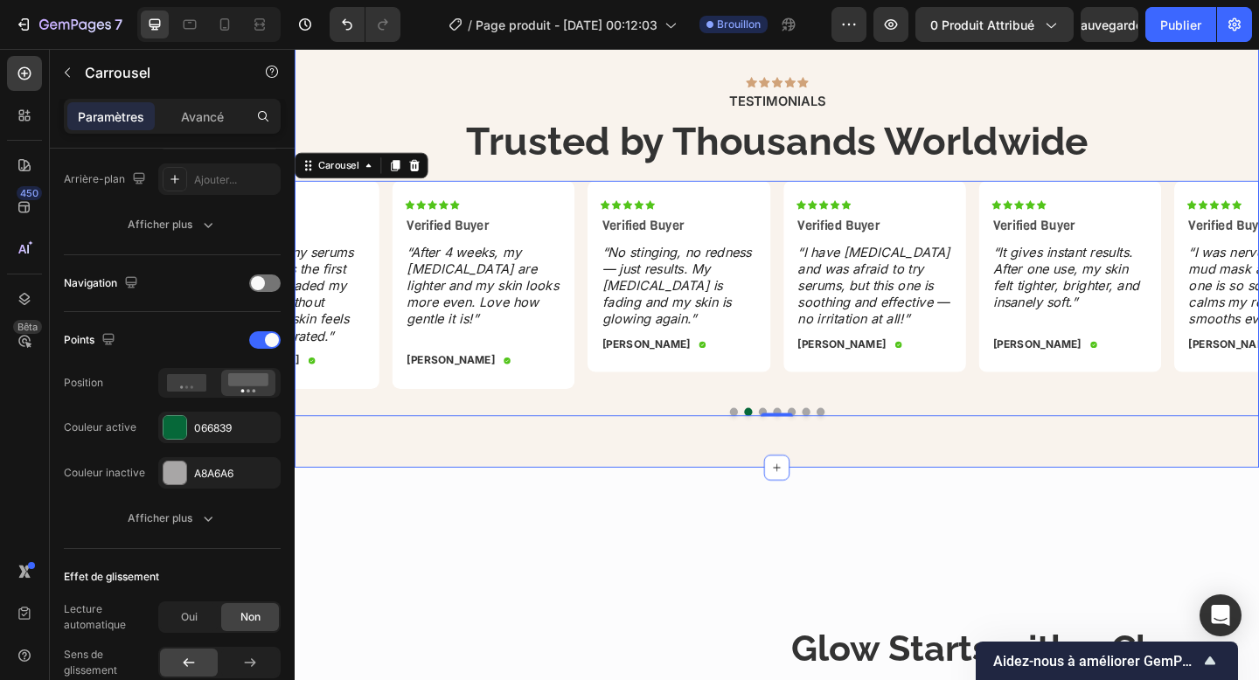
scroll to position [2437, 0]
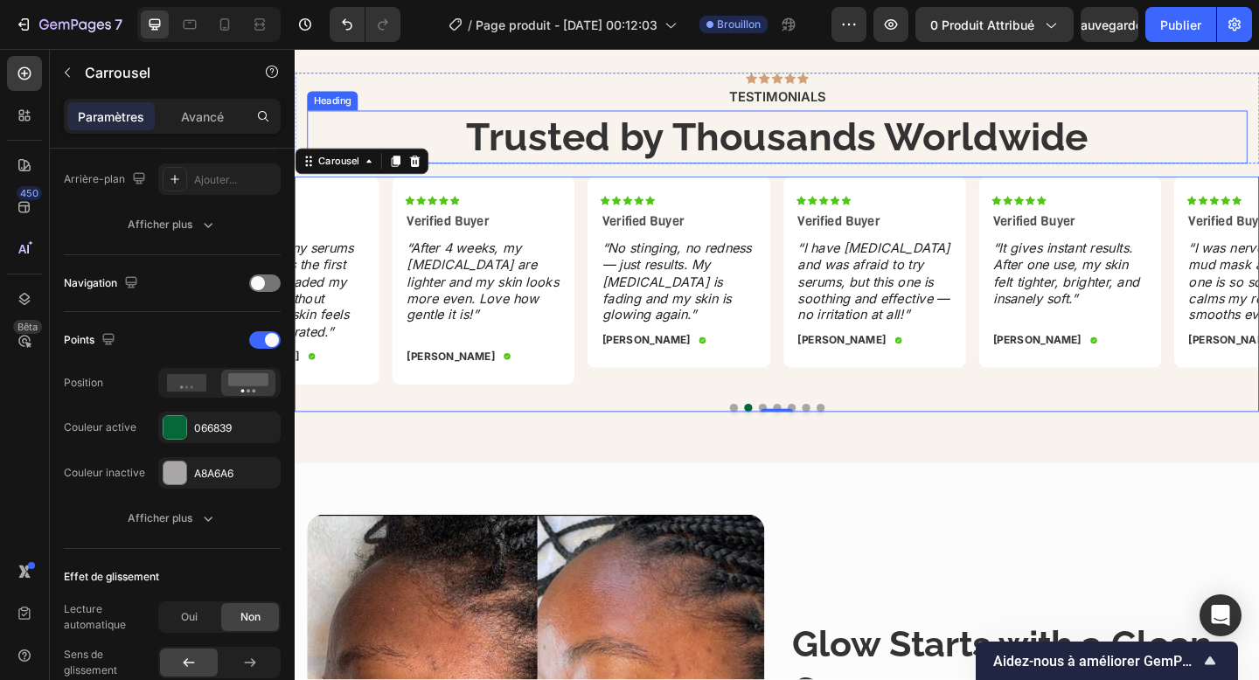
click at [789, 156] on strong "Trusted by Thousands Worldwide" at bounding box center [819, 145] width 677 height 49
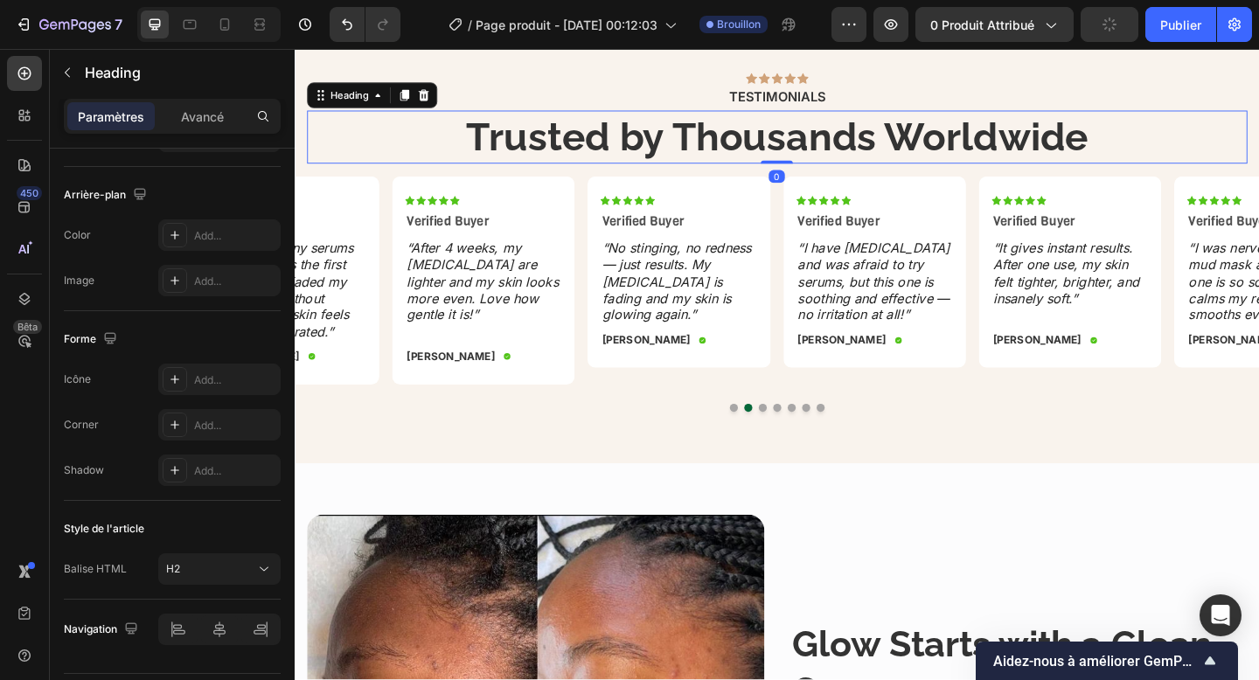
scroll to position [0, 0]
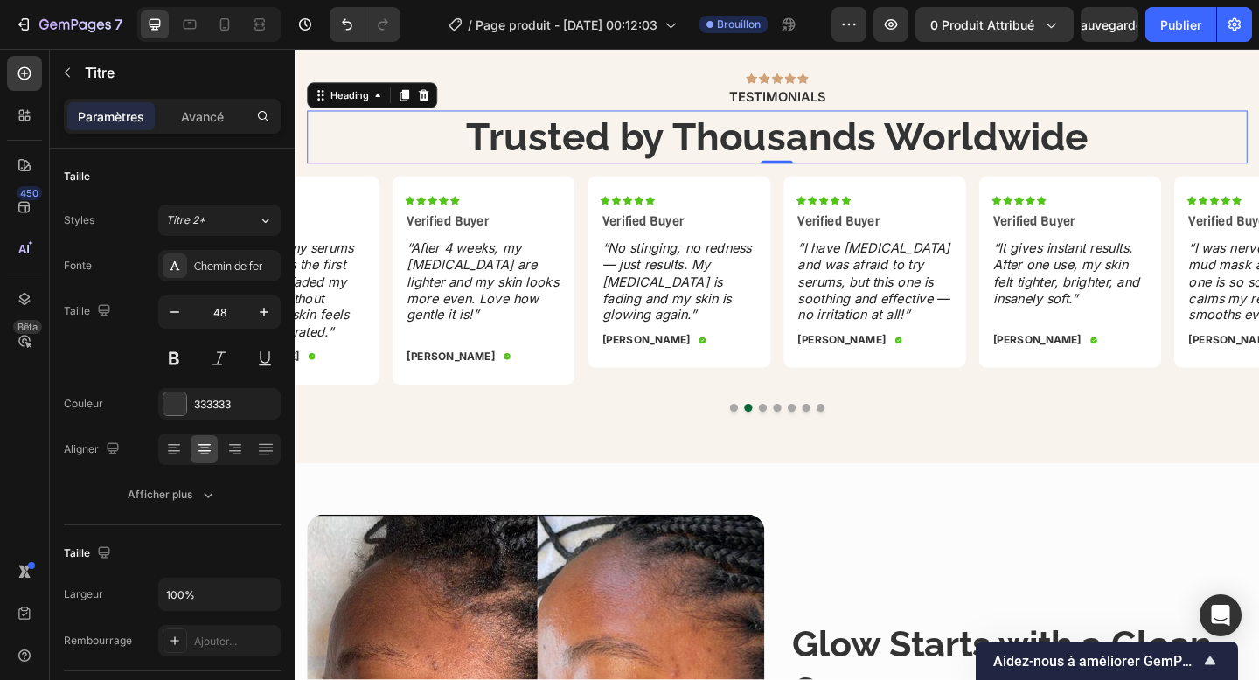
click at [692, 162] on strong "Trusted by Thousands Worldwide" at bounding box center [819, 145] width 677 height 49
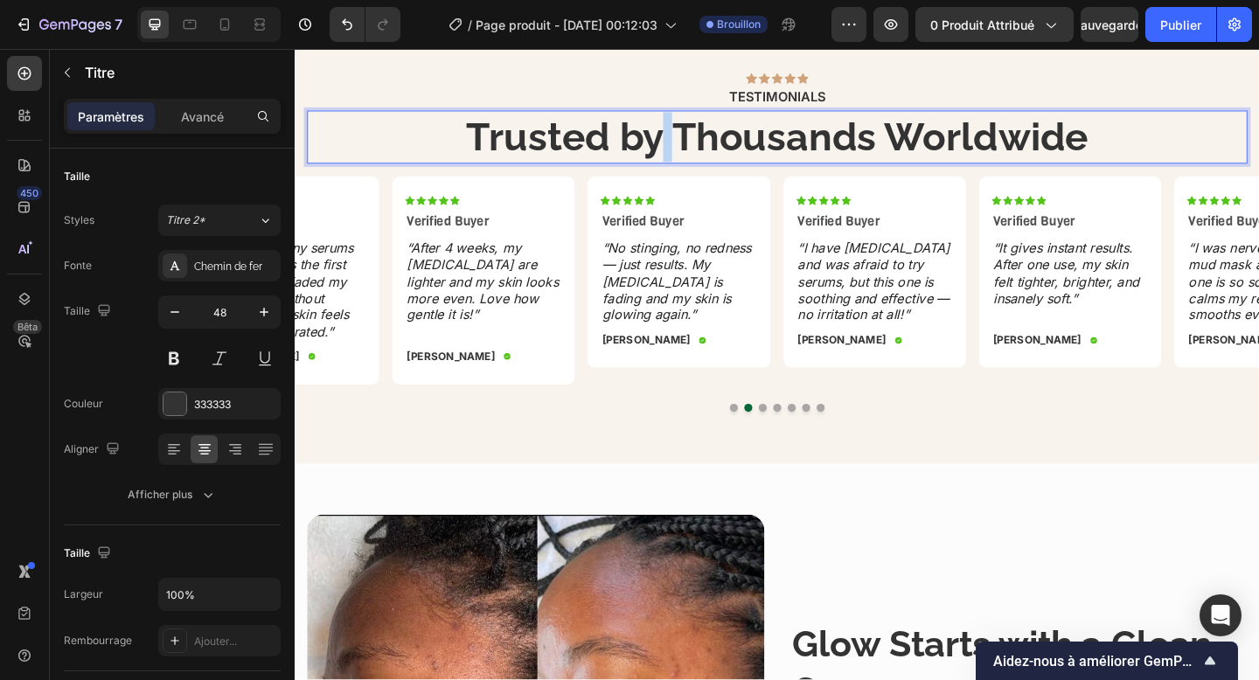
click at [692, 162] on strong "Trusted by Thousands Worldwide" at bounding box center [819, 145] width 677 height 49
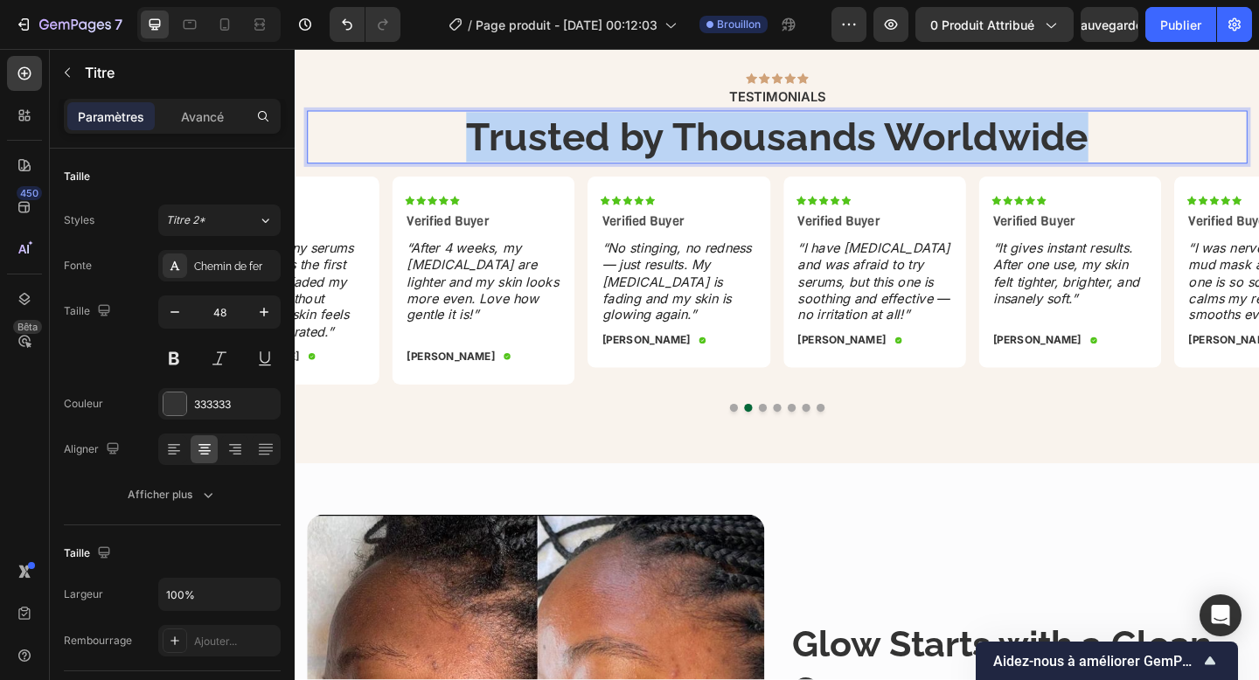
click at [692, 162] on strong "Trusted by Thousands Worldwide" at bounding box center [819, 145] width 677 height 49
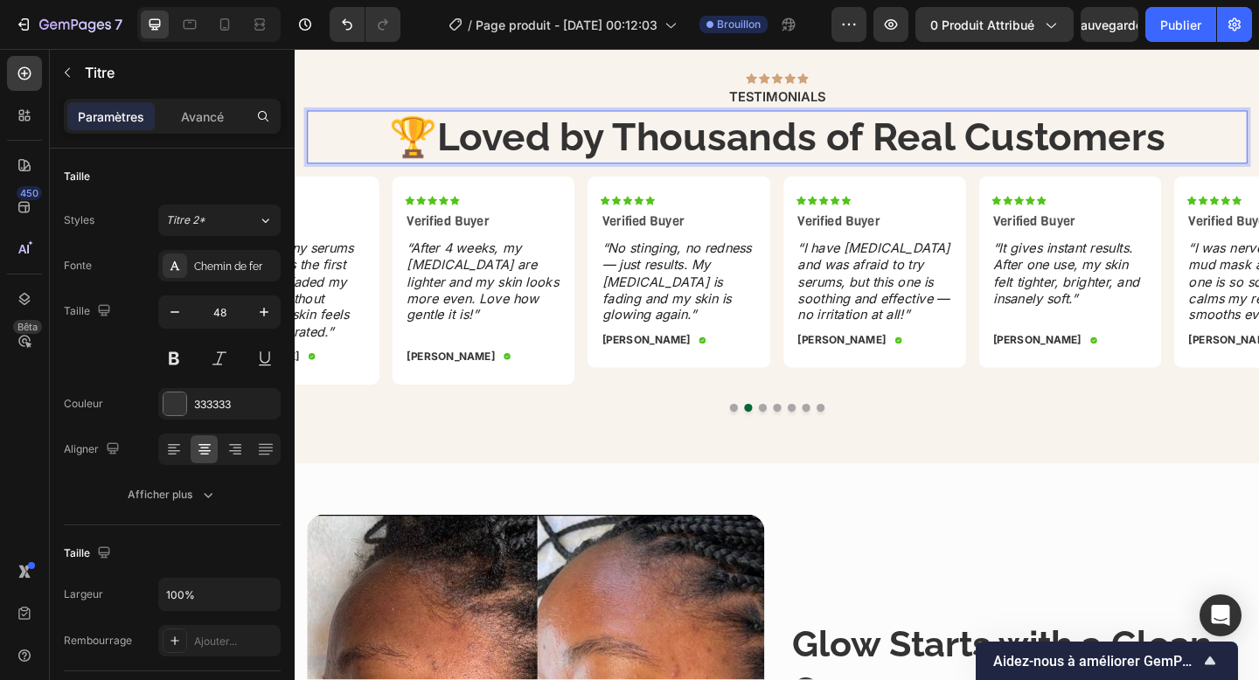
click at [451, 145] on p "🏆 Loved by Thousands of Real Customers" at bounding box center [819, 145] width 1019 height 54
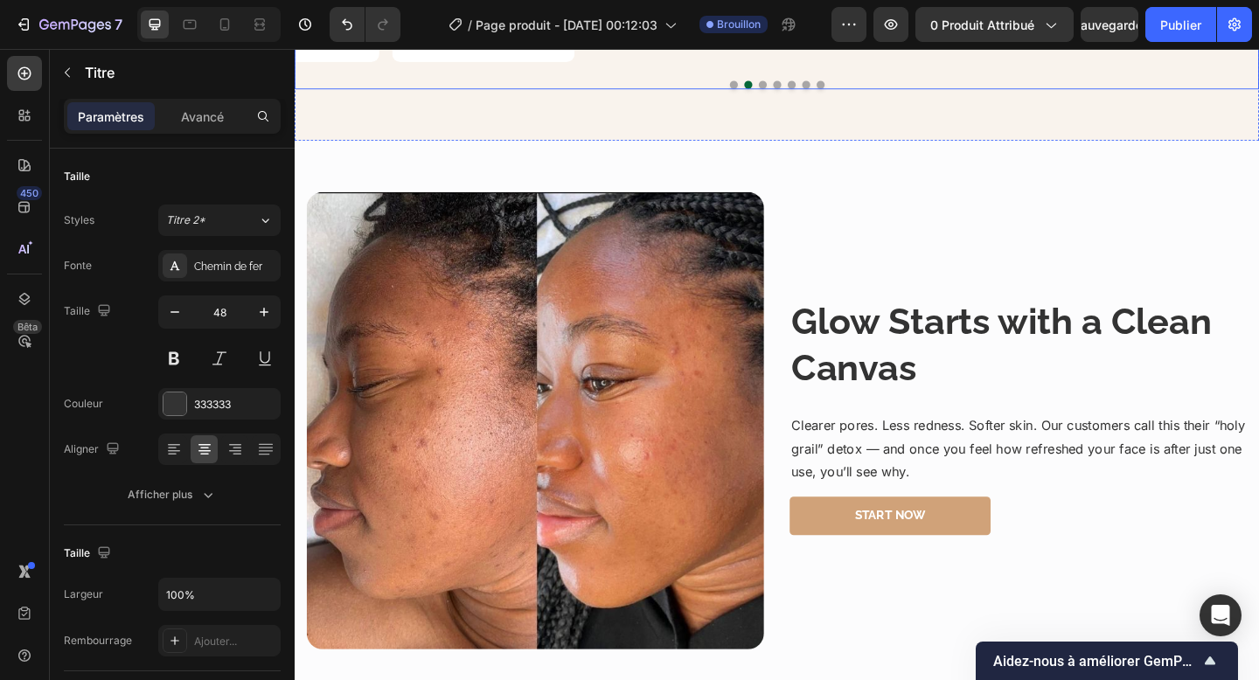
scroll to position [2791, 0]
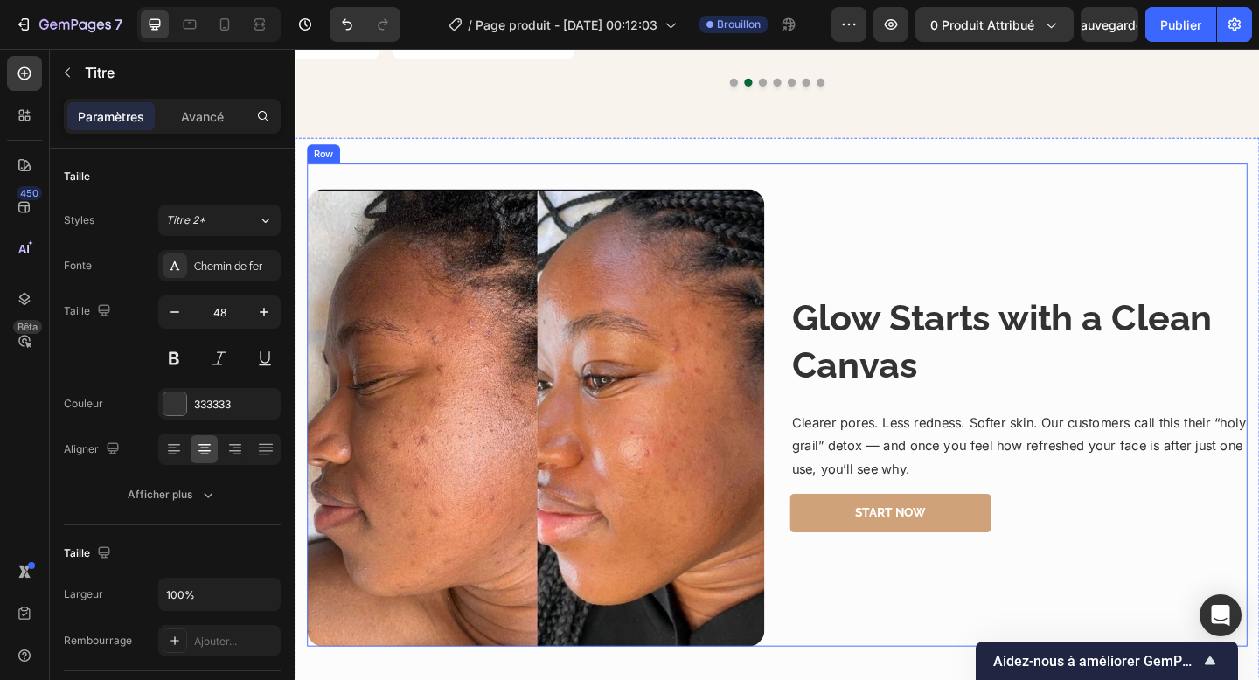
click at [868, 177] on div "Image Glow Starts with a Clean Canvas Heading Clearer pores. Less redness. Soft…" at bounding box center [819, 436] width 1023 height 525
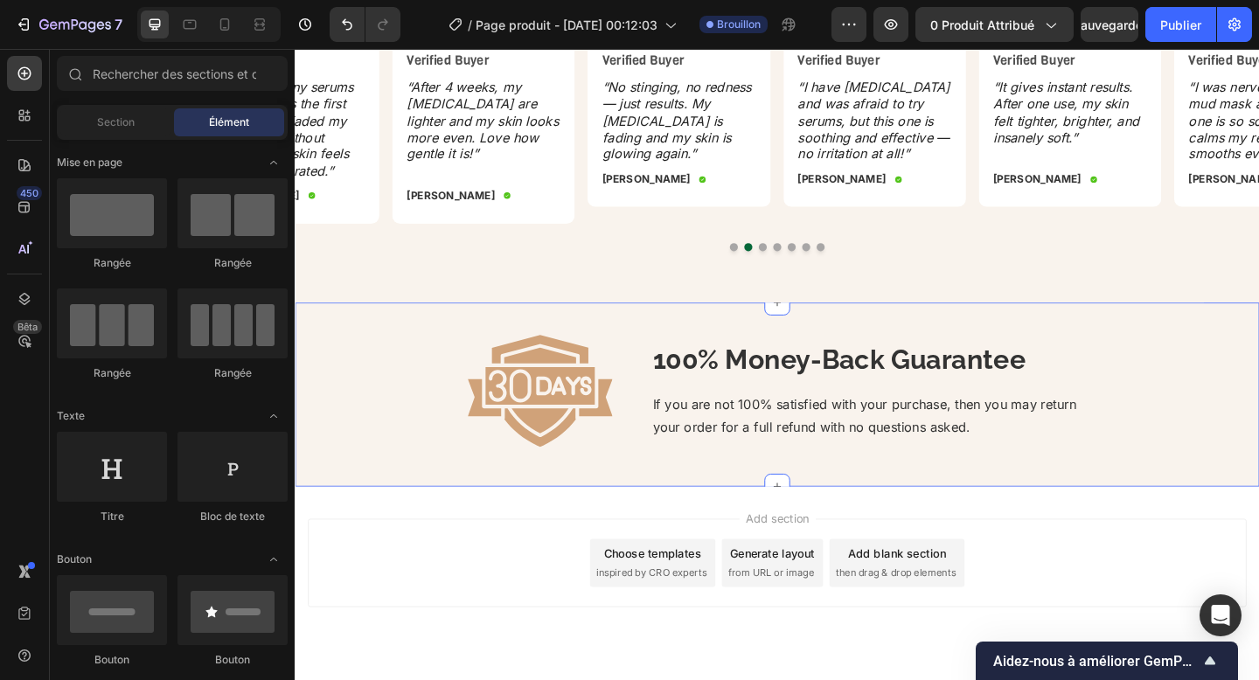
scroll to position [2592, 0]
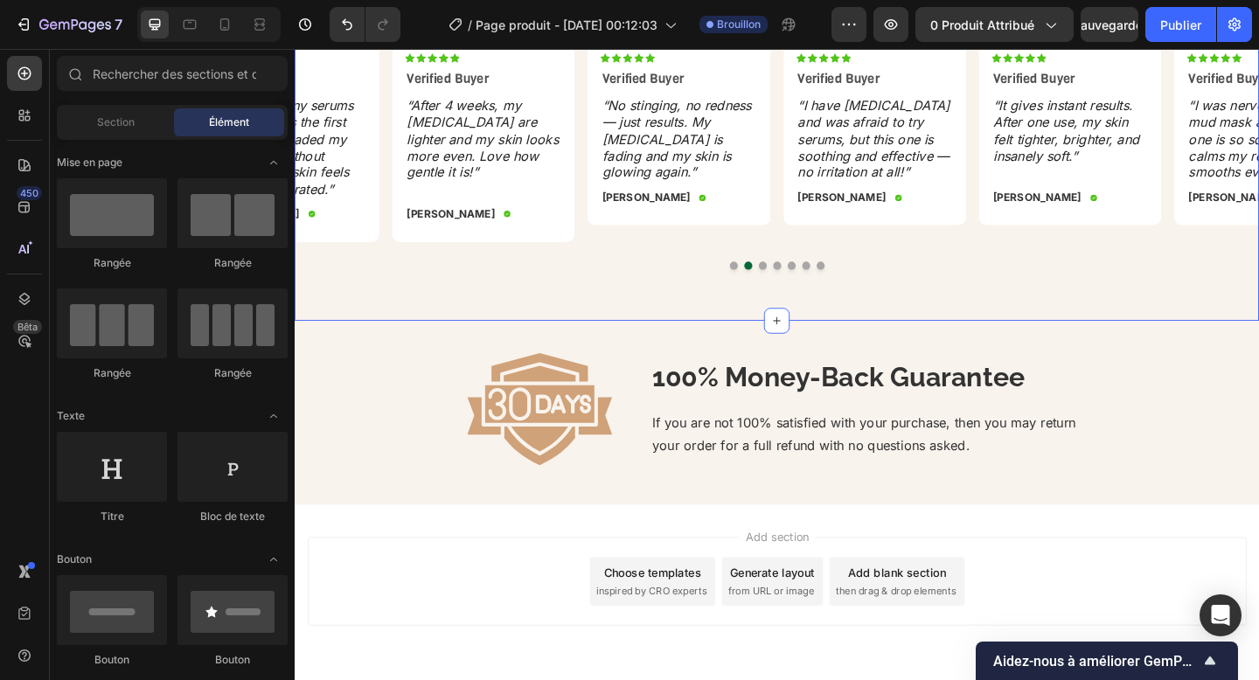
click at [734, 310] on div "Icon Icon Icon Icon Icon Icon List TESTIMONIALS Text Block ⁠⁠⁠⁠⁠⁠⁠ Loved by Tho…" at bounding box center [819, 97] width 1049 height 495
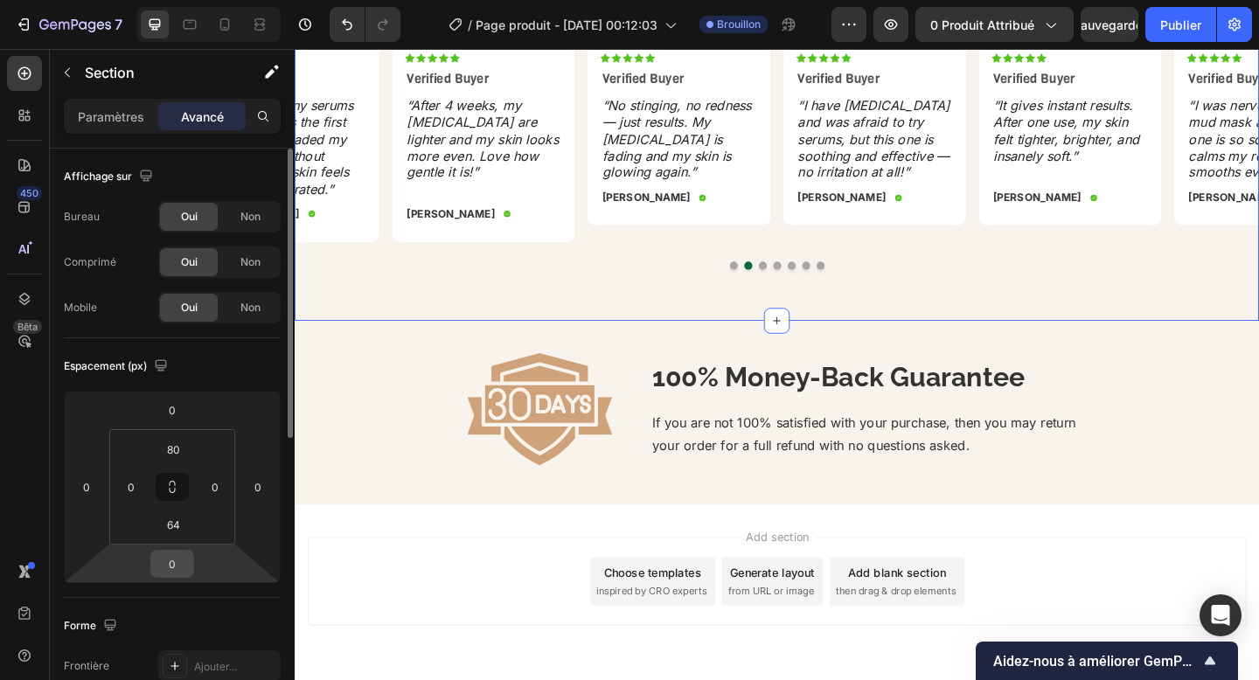
click at [193, 556] on div "0" at bounding box center [172, 564] width 44 height 28
click at [184, 562] on input "0" at bounding box center [172, 564] width 35 height 26
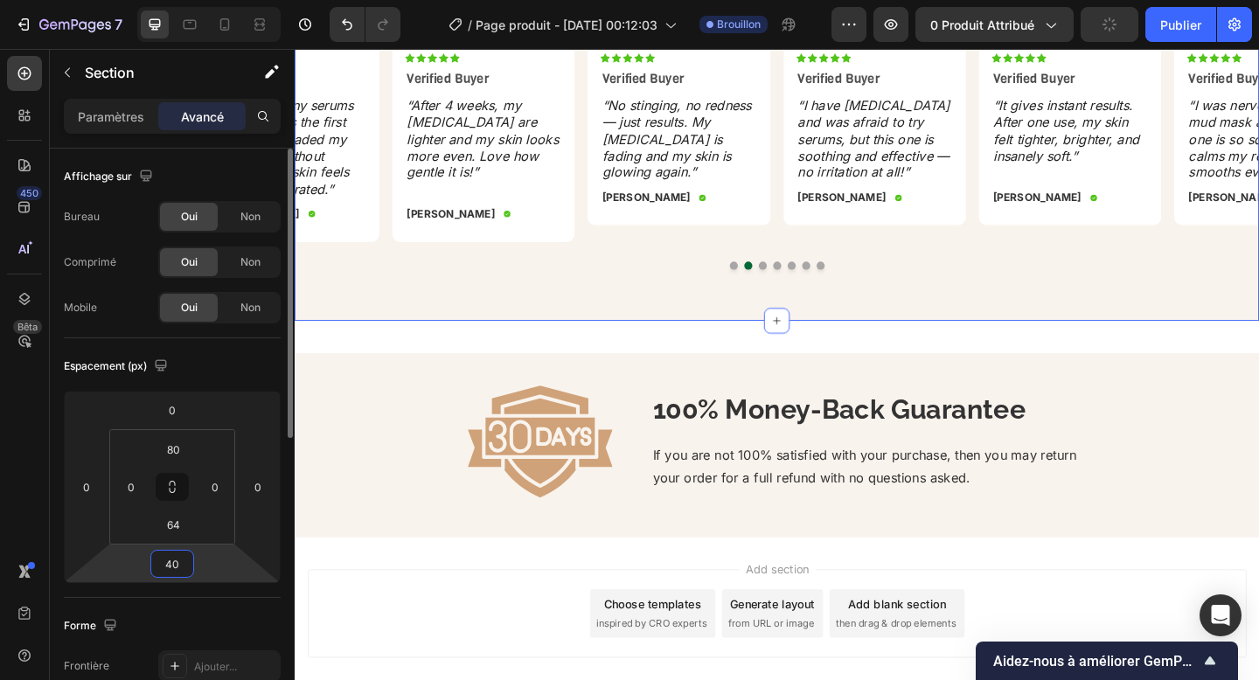
click at [178, 570] on input "40" at bounding box center [172, 564] width 35 height 26
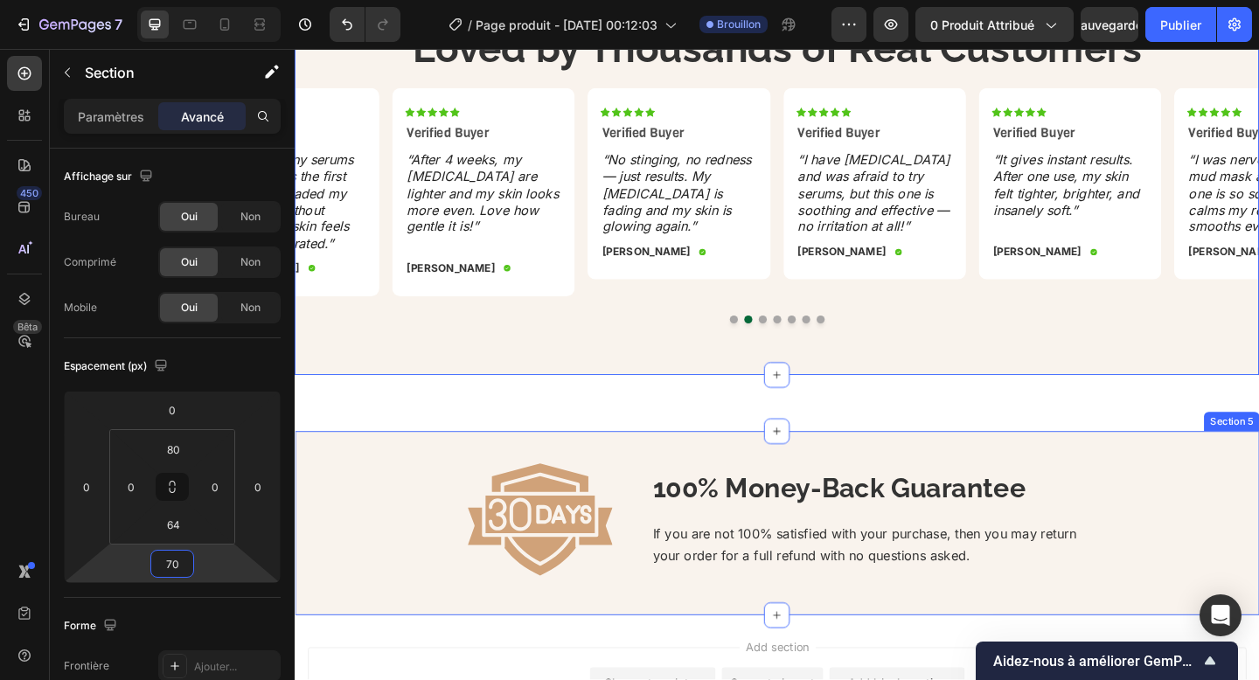
scroll to position [2528, 0]
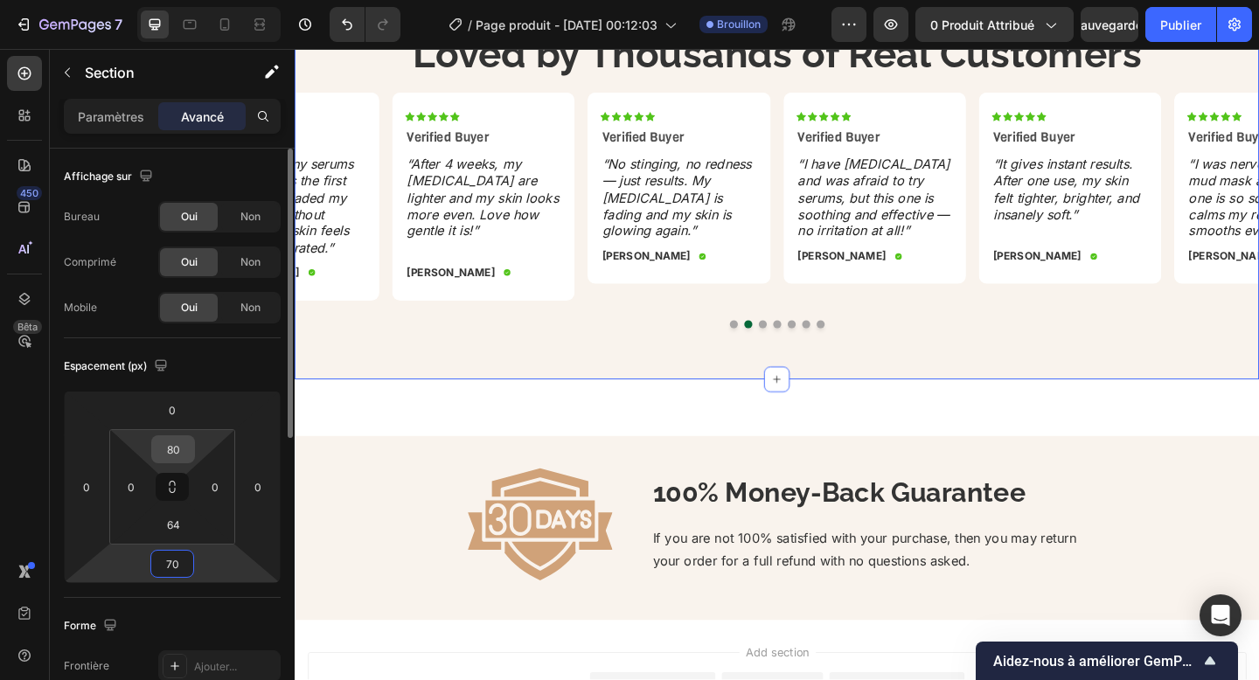
type input "70"
click at [181, 456] on input "80" at bounding box center [173, 449] width 35 height 26
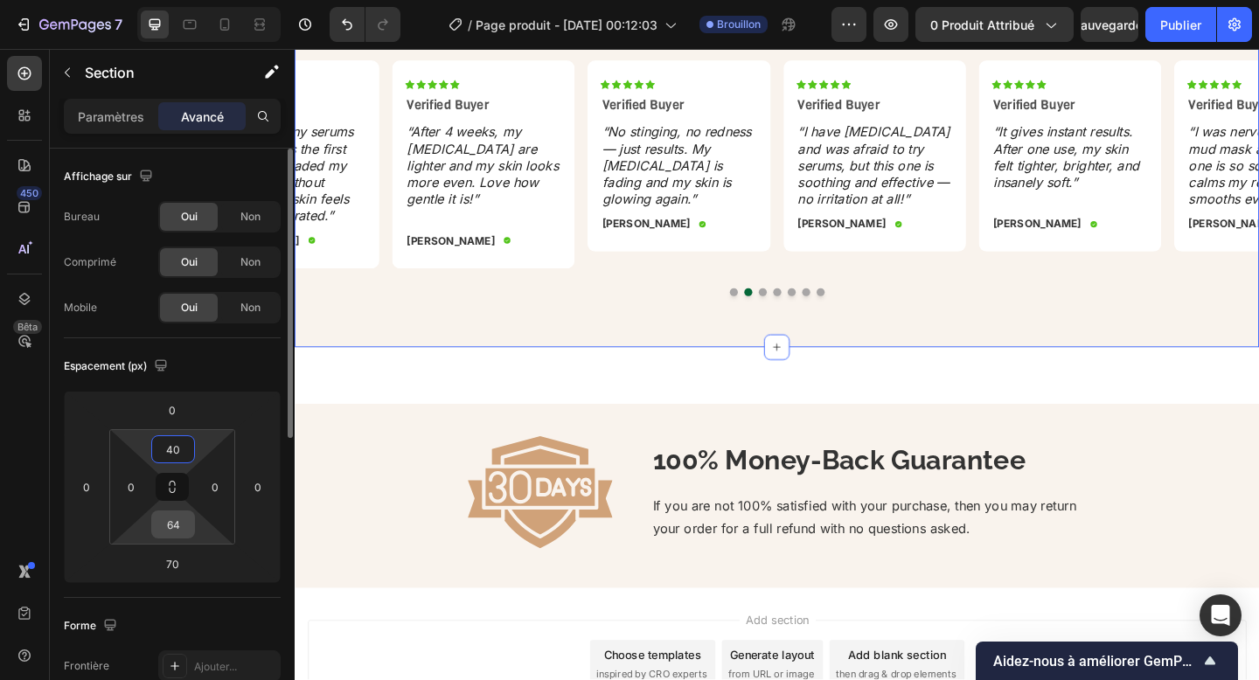
type input "40"
click at [185, 525] on input "64" at bounding box center [173, 524] width 35 height 26
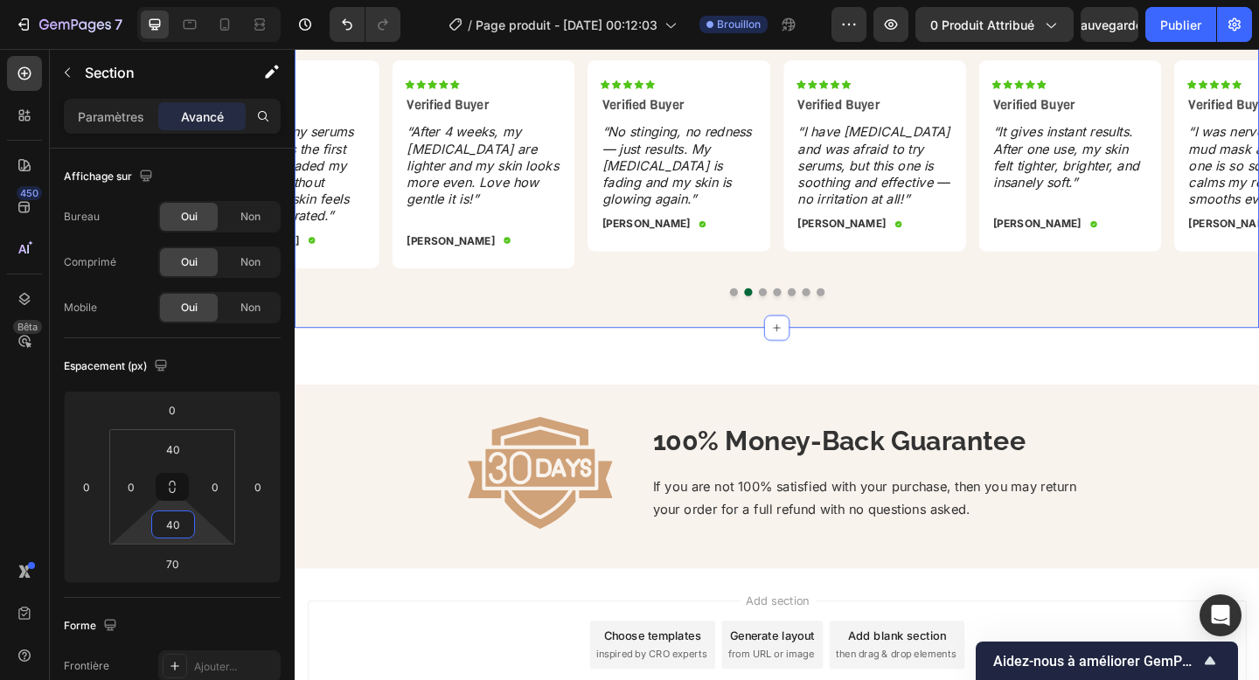
type input "40"
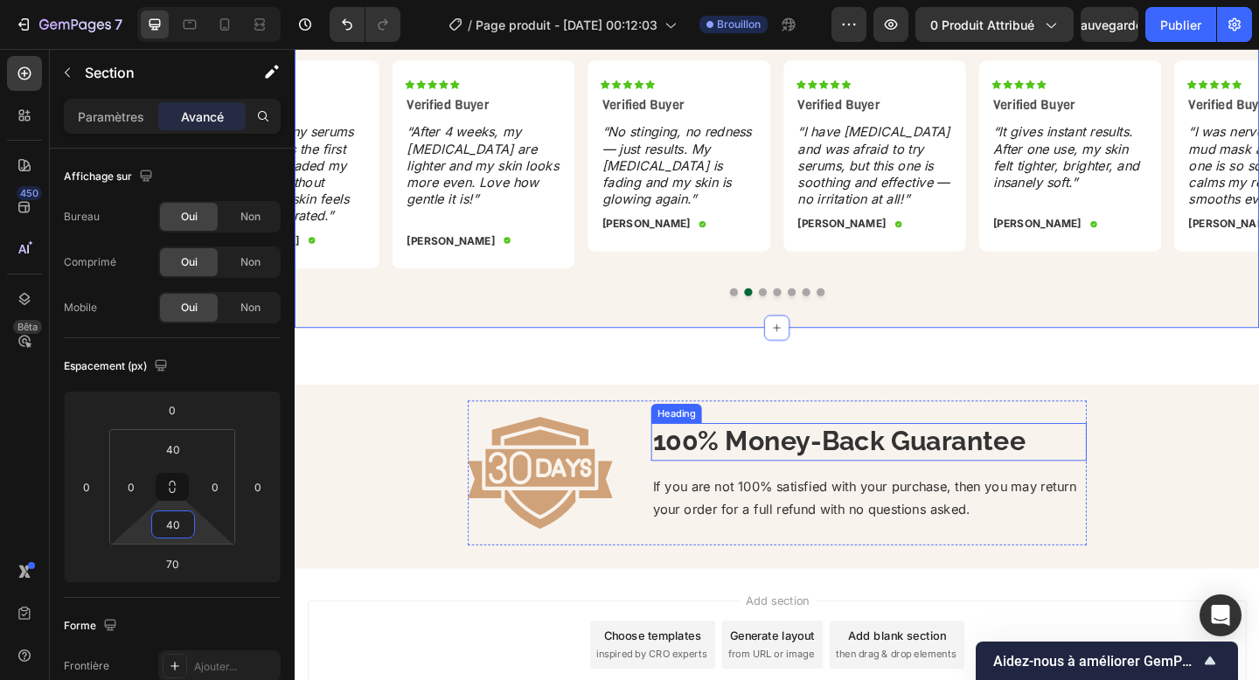
click at [734, 476] on p "100% Money-Back Guarantee" at bounding box center [919, 477] width 470 height 38
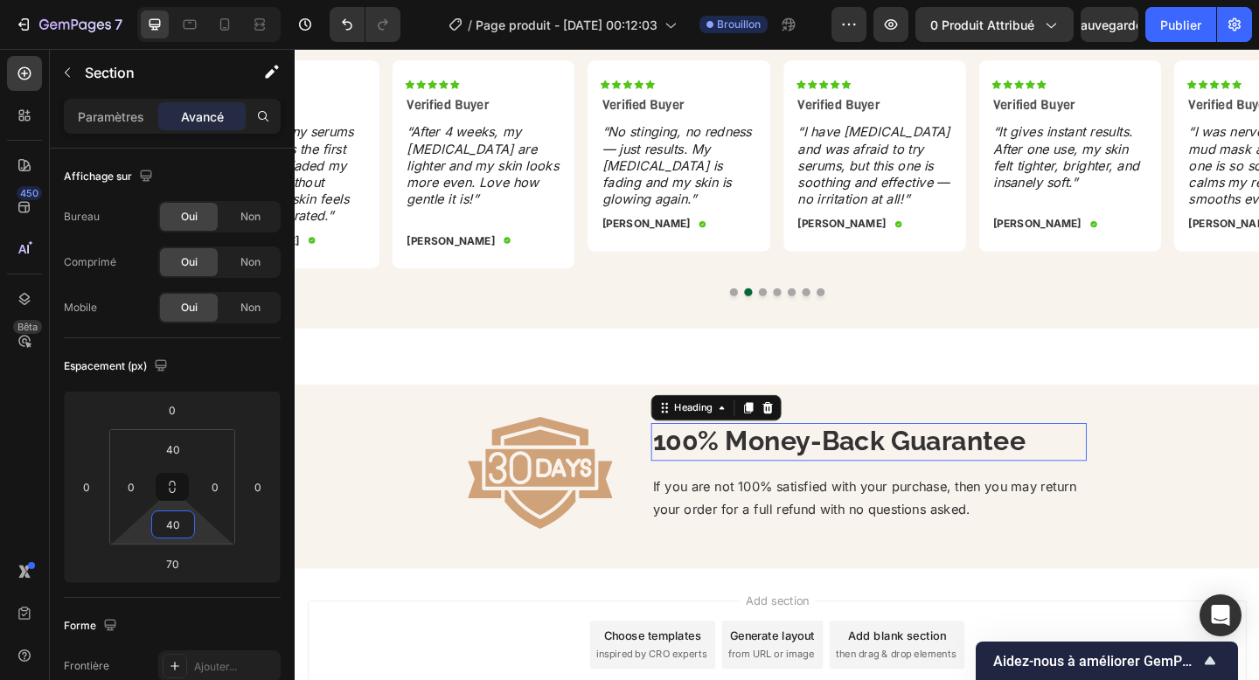
click at [734, 476] on p "100% Money-Back Guarantee" at bounding box center [919, 477] width 470 height 38
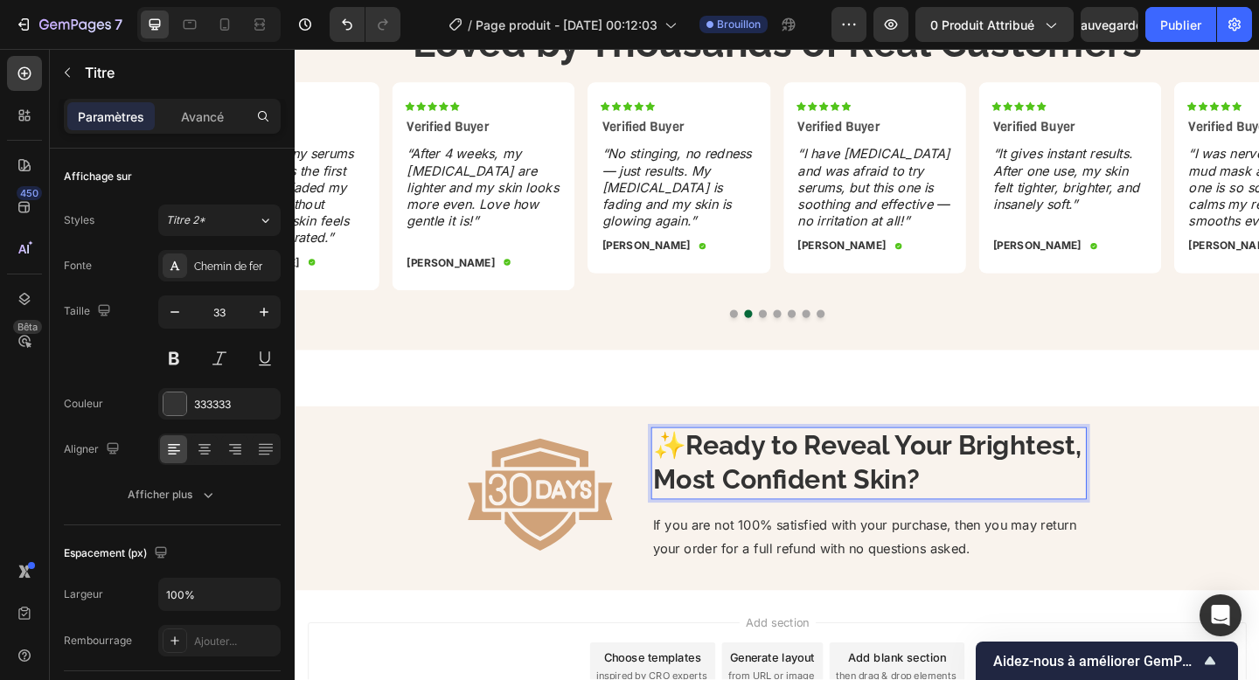
scroll to position [2509, 0]
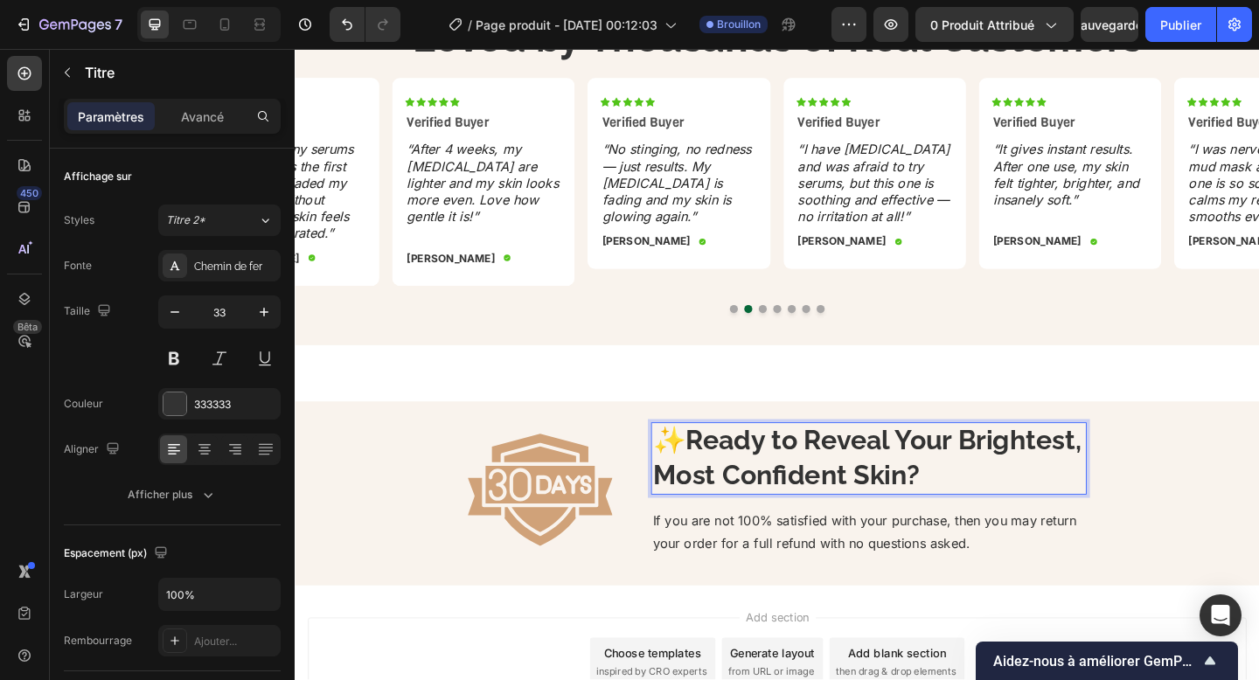
click at [718, 472] on p "✨ Ready to Reveal Your Brightest, Most Confident Skin?" at bounding box center [919, 494] width 470 height 75
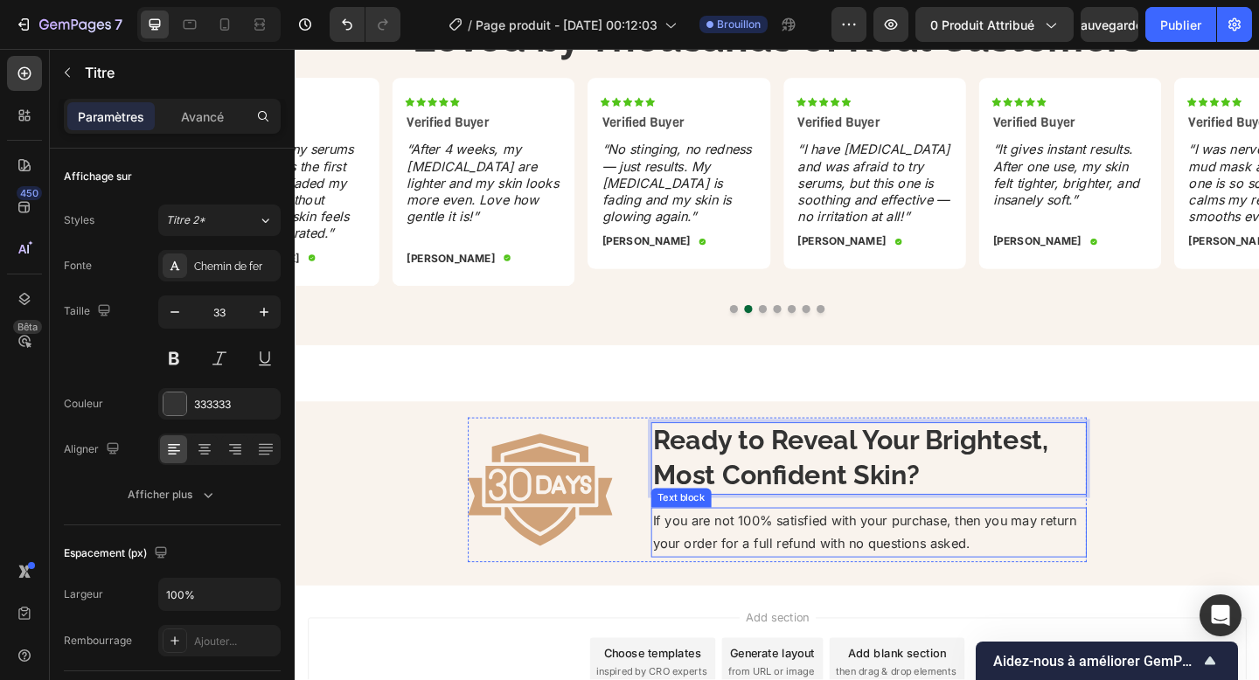
click at [828, 555] on p "If you are not 100% satisfied with your purchase, then you may return your orde…" at bounding box center [919, 575] width 470 height 51
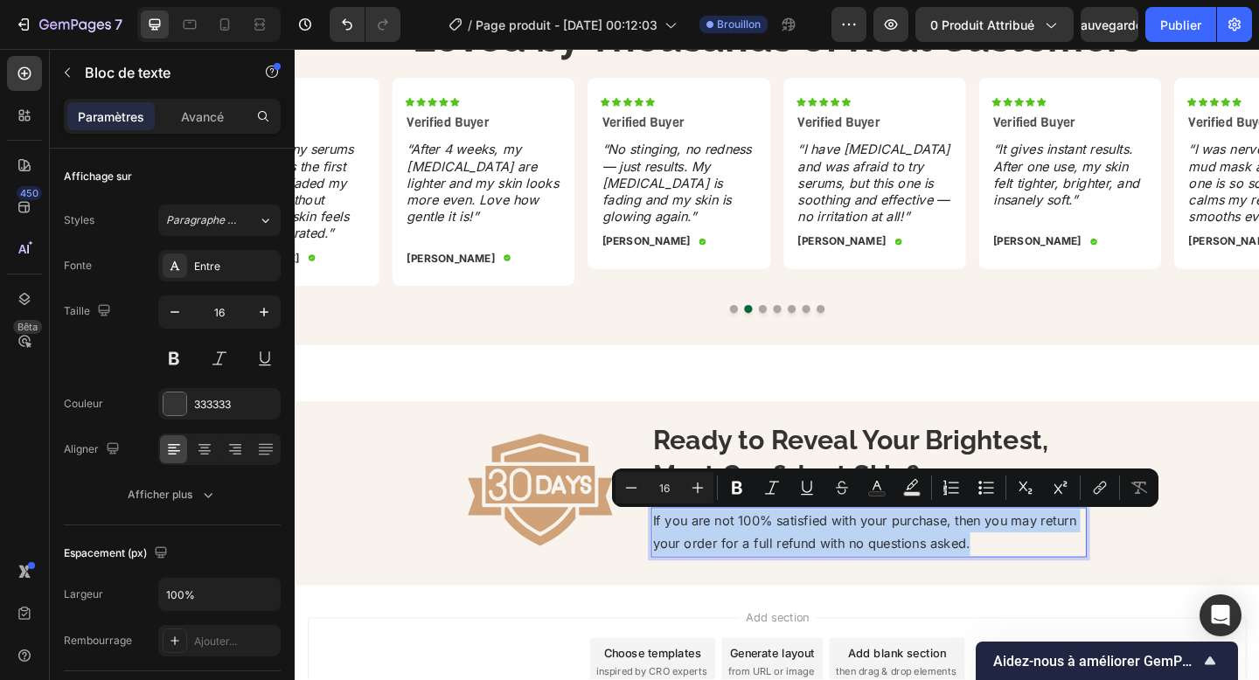
scroll to position [2503, 0]
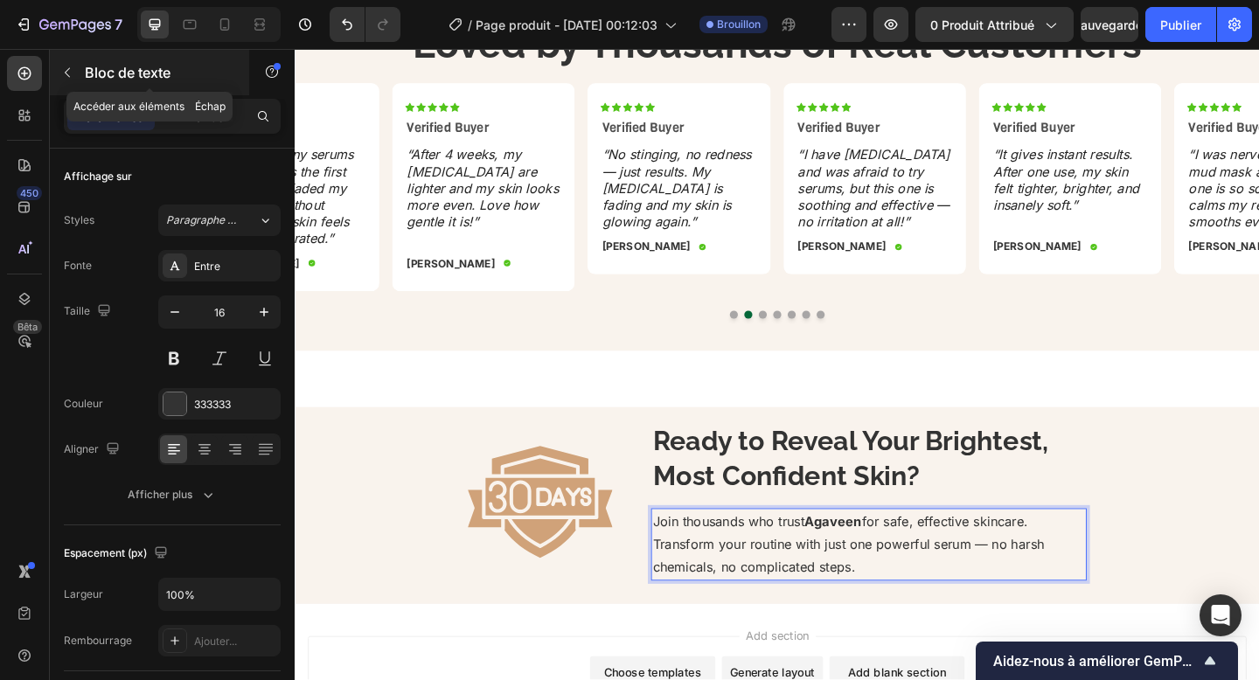
click at [114, 78] on font "Bloc de texte" at bounding box center [128, 72] width 86 height 17
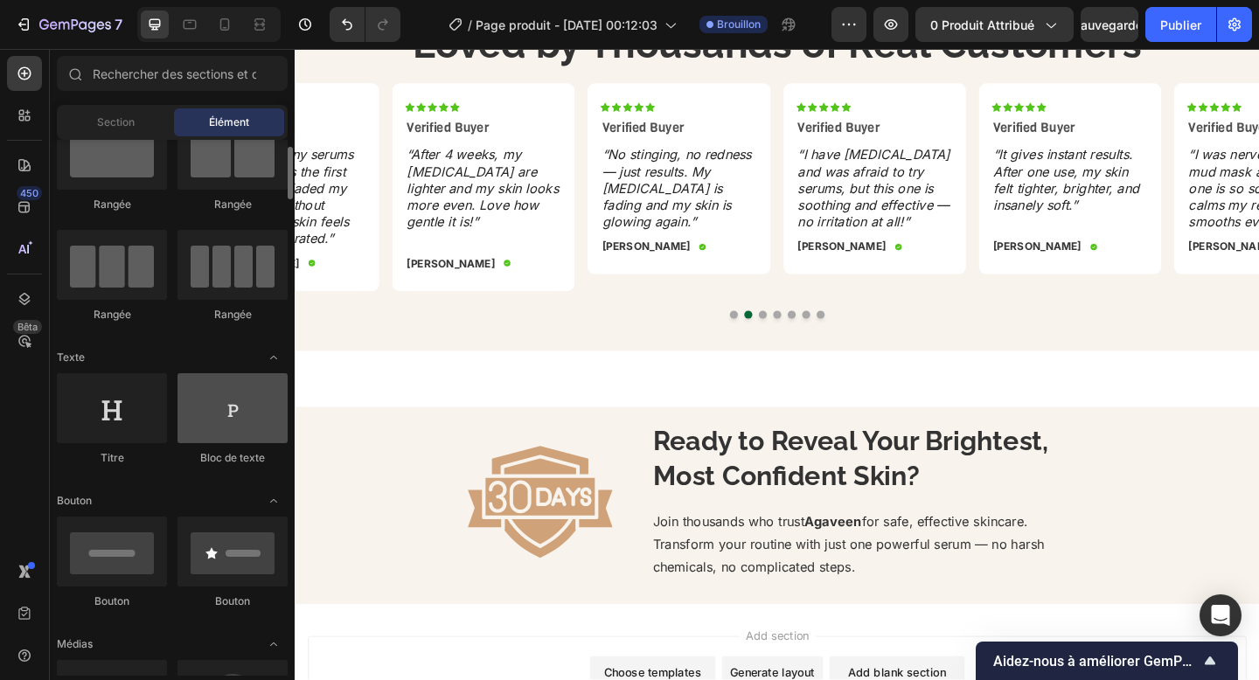
scroll to position [60, 0]
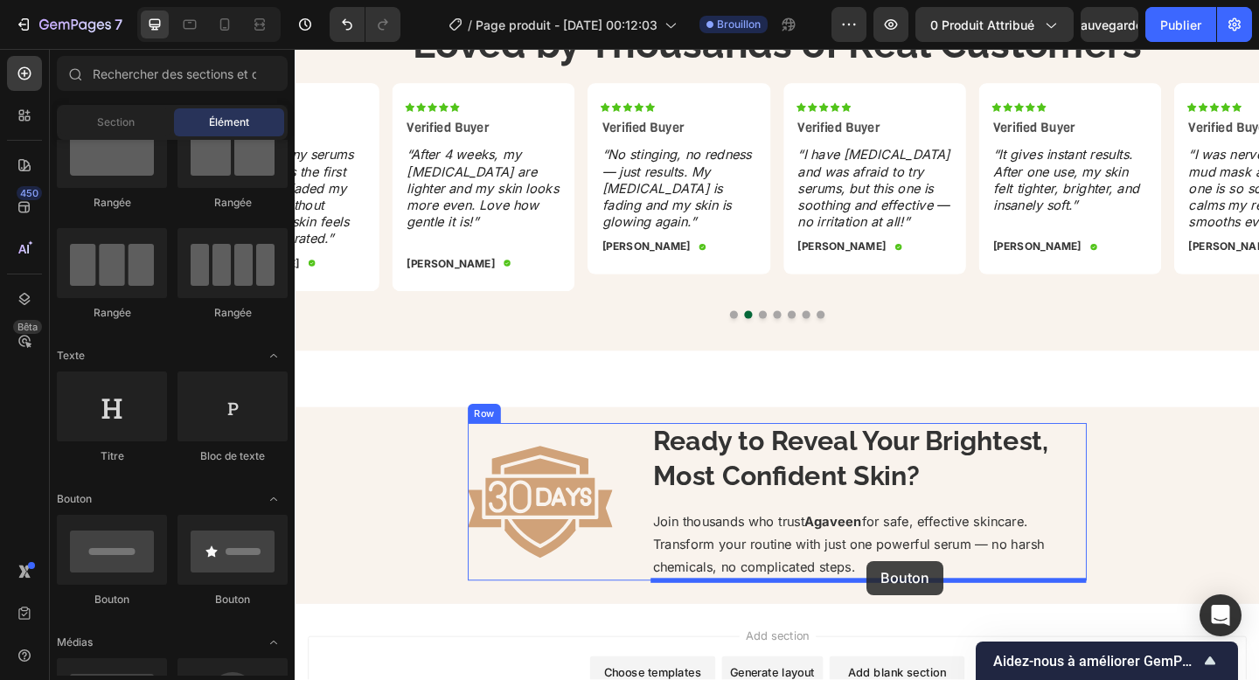
drag, startPoint x: 418, startPoint y: 619, endPoint x: 918, endPoint y: 606, distance: 500.3
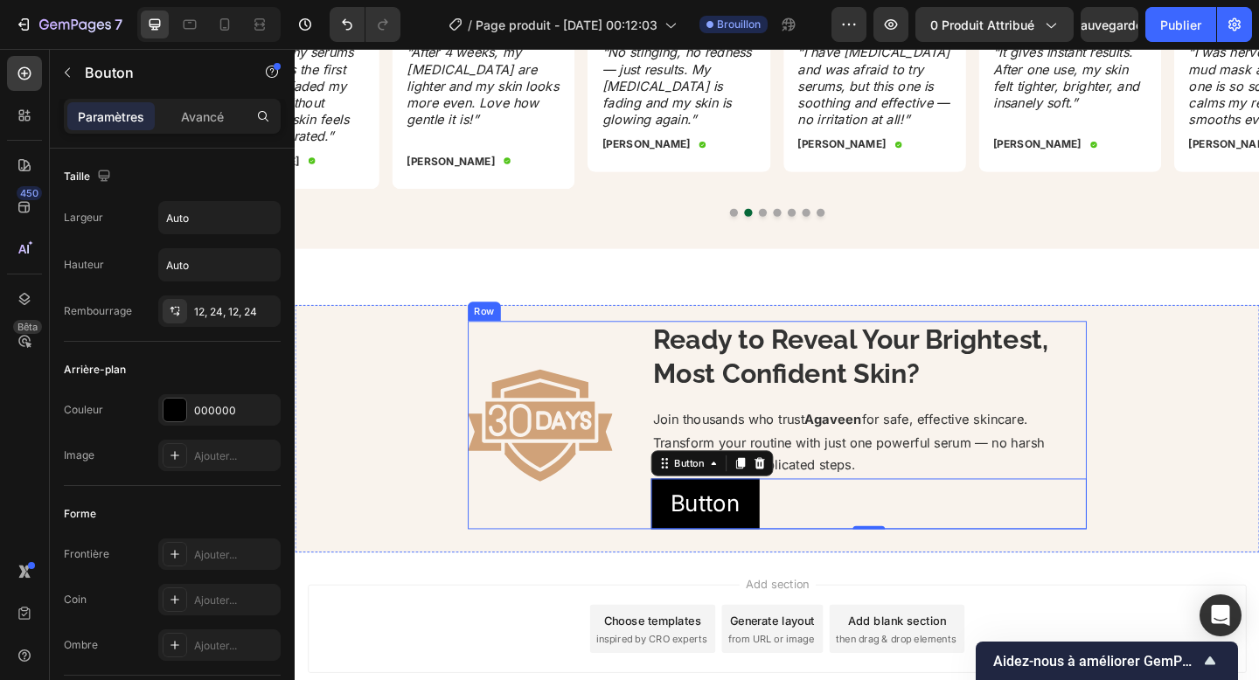
scroll to position [2617, 0]
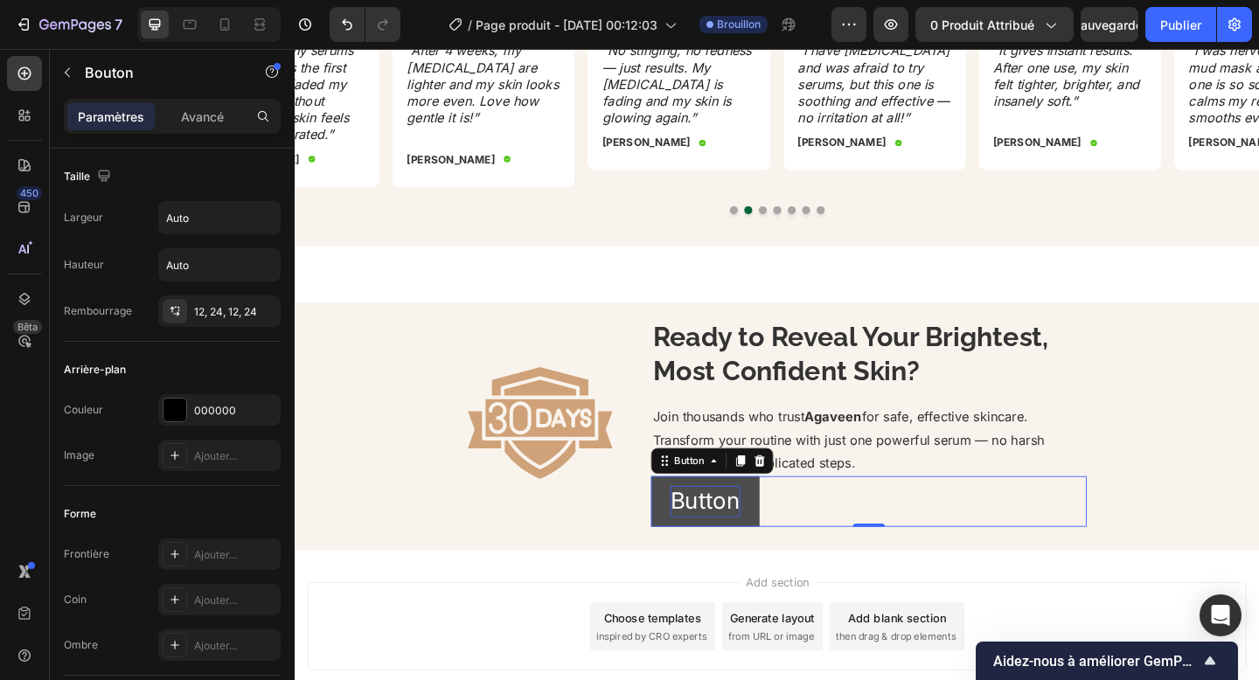
click at [733, 545] on p "Button" at bounding box center [741, 542] width 76 height 34
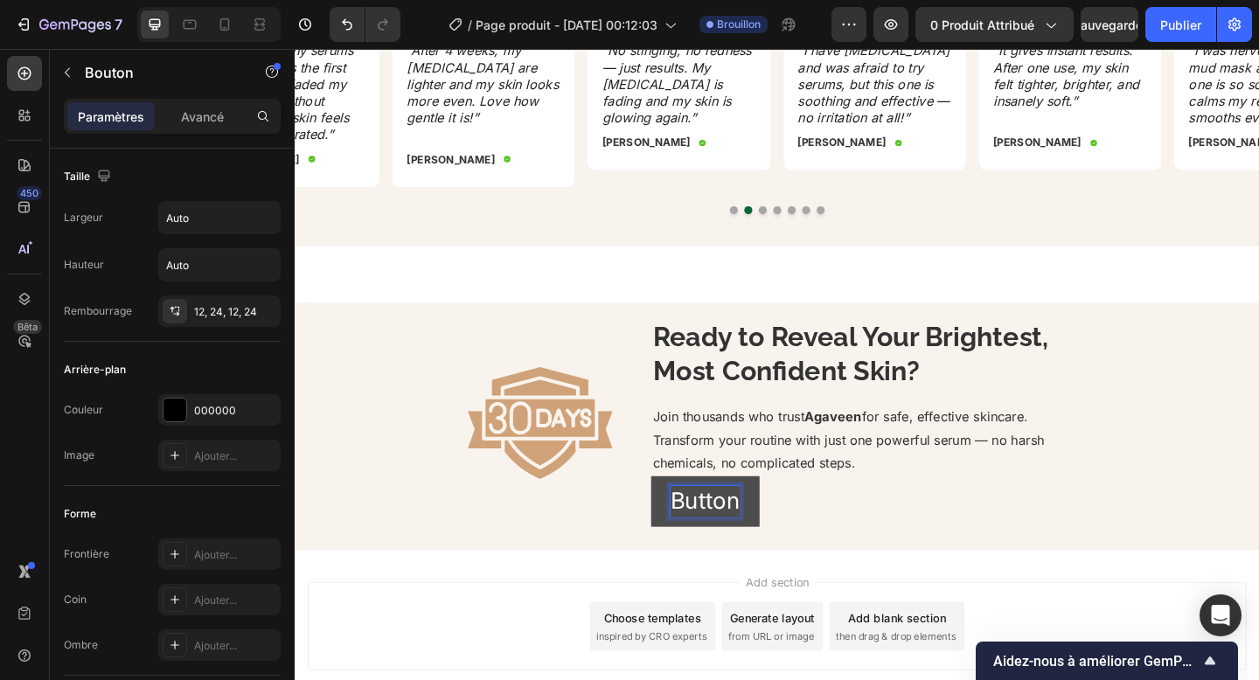
click at [733, 545] on p "Button" at bounding box center [741, 542] width 76 height 34
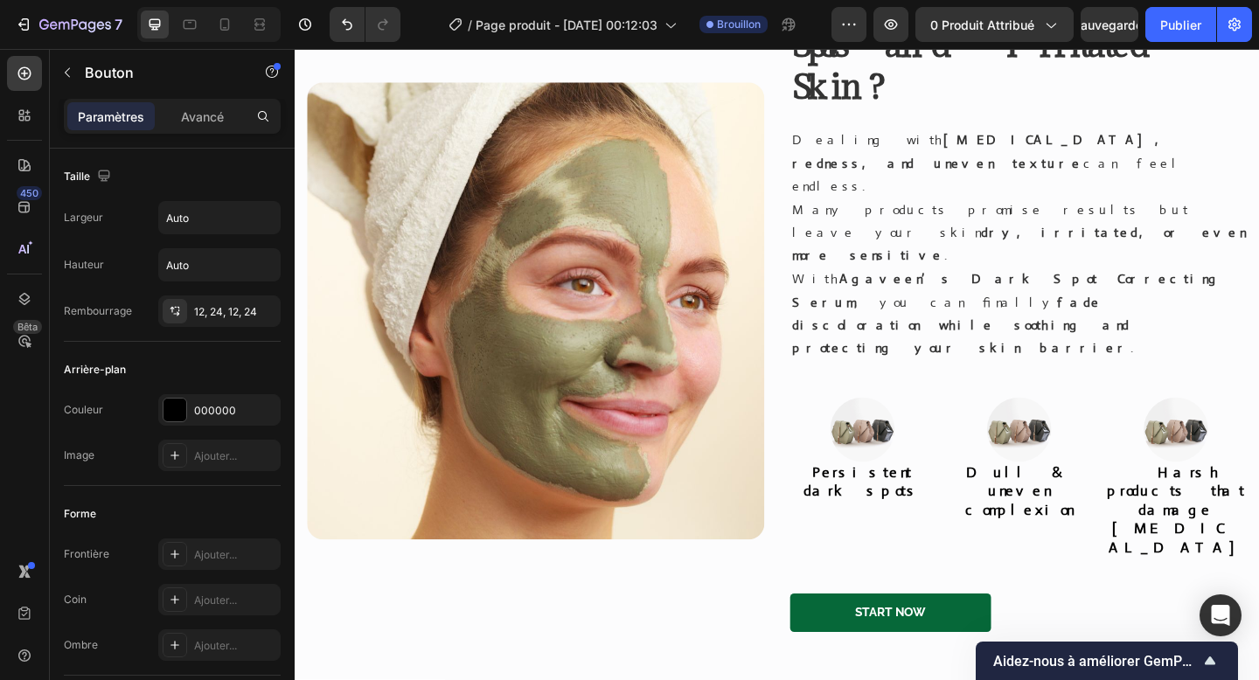
scroll to position [1310, 0]
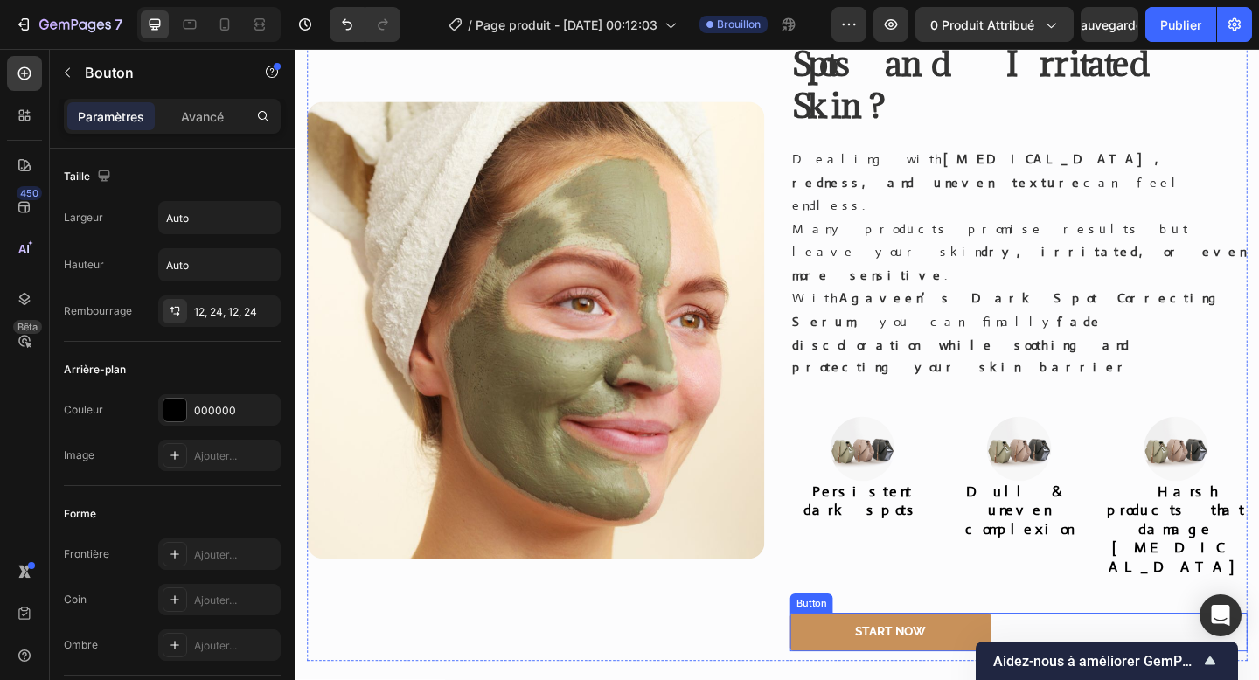
click at [866, 663] on link "Start Now" at bounding box center [942, 684] width 219 height 42
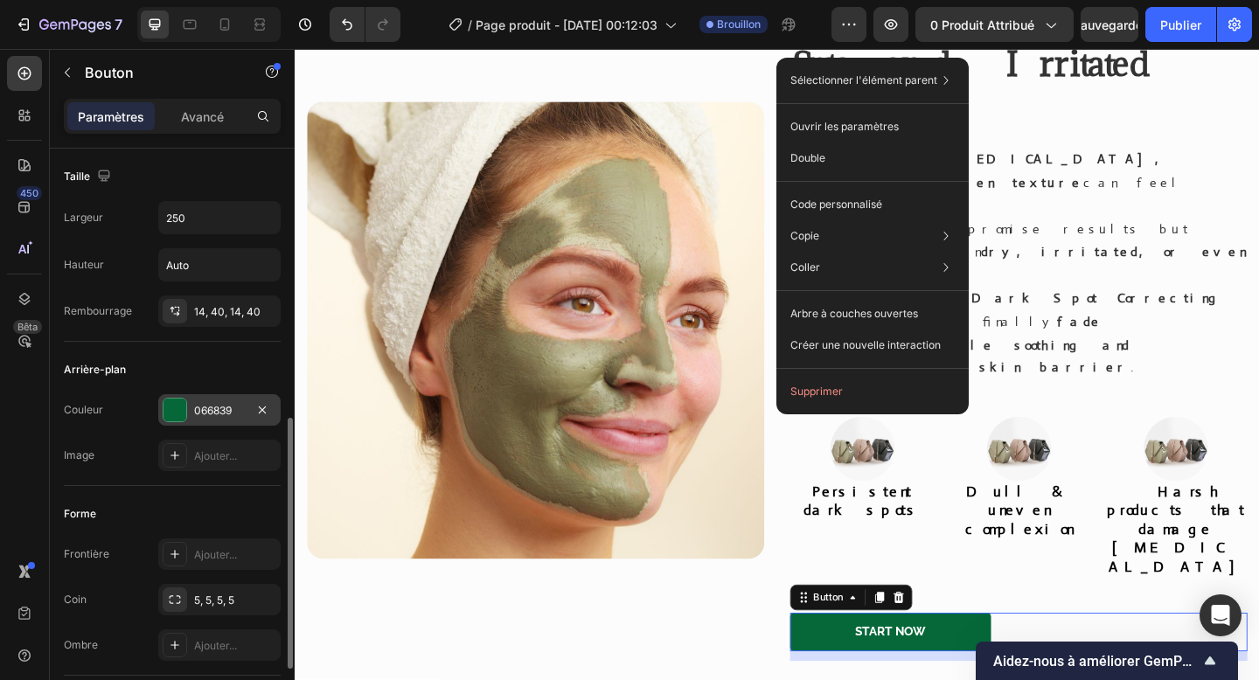
scroll to position [763, 0]
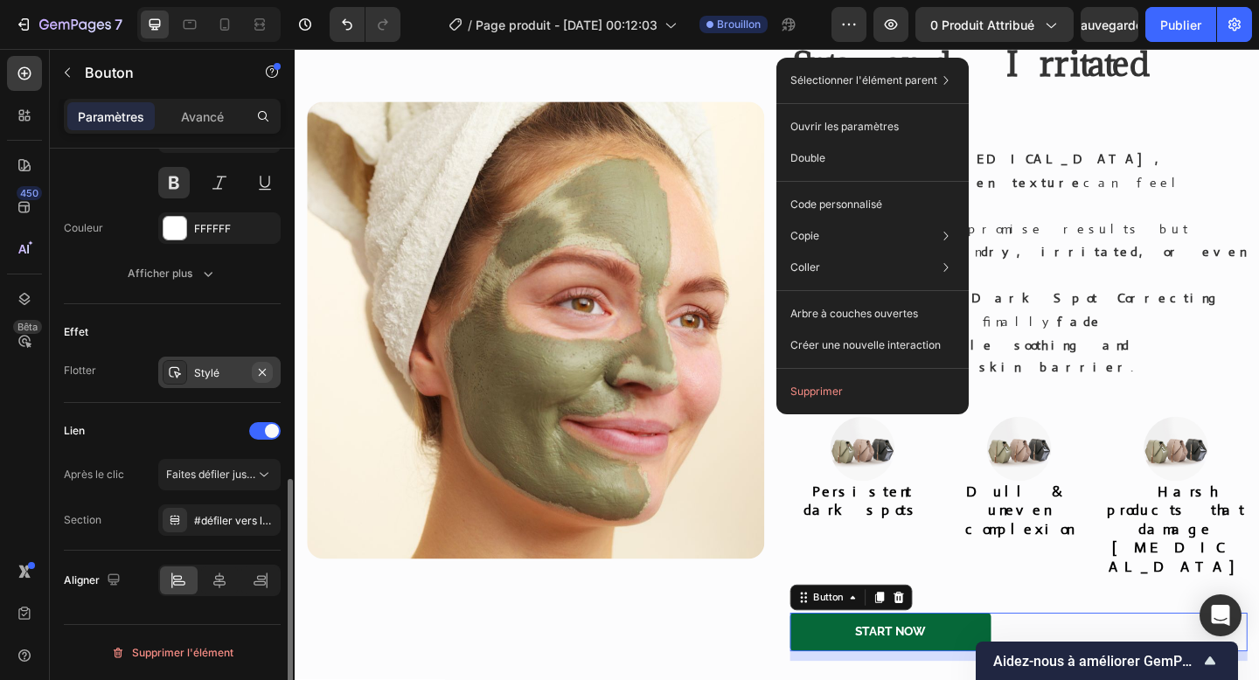
click at [263, 365] on icon "button" at bounding box center [262, 372] width 14 height 14
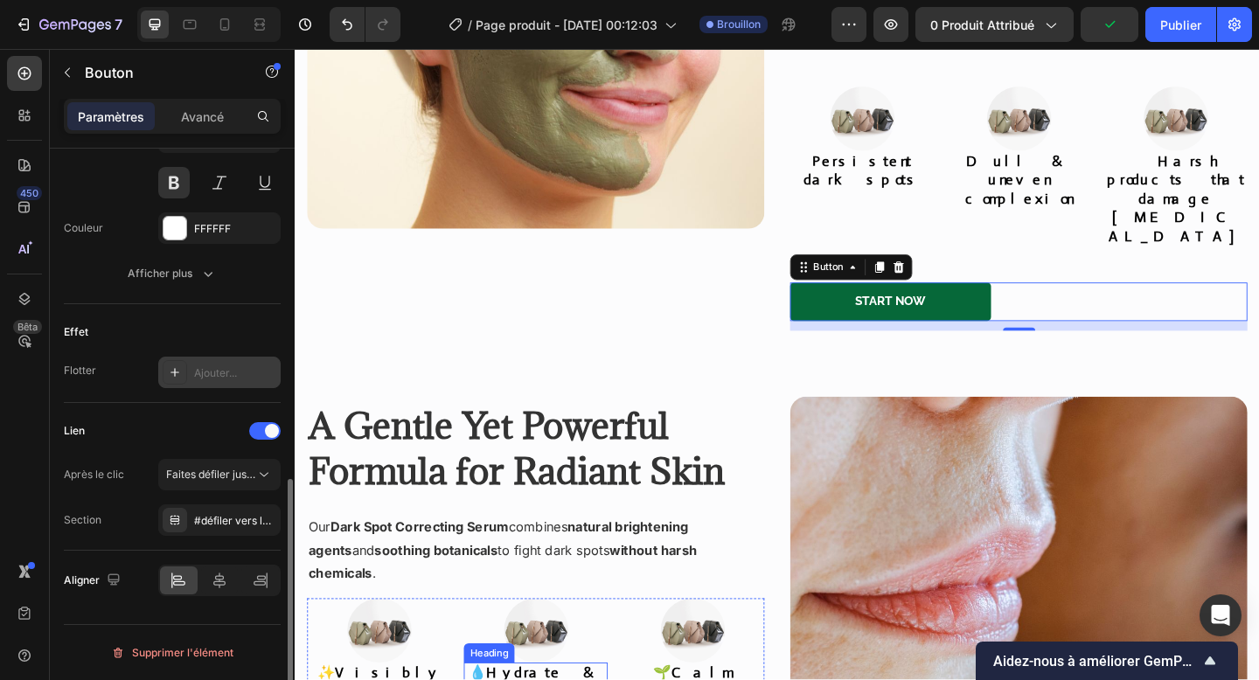
scroll to position [1691, 0]
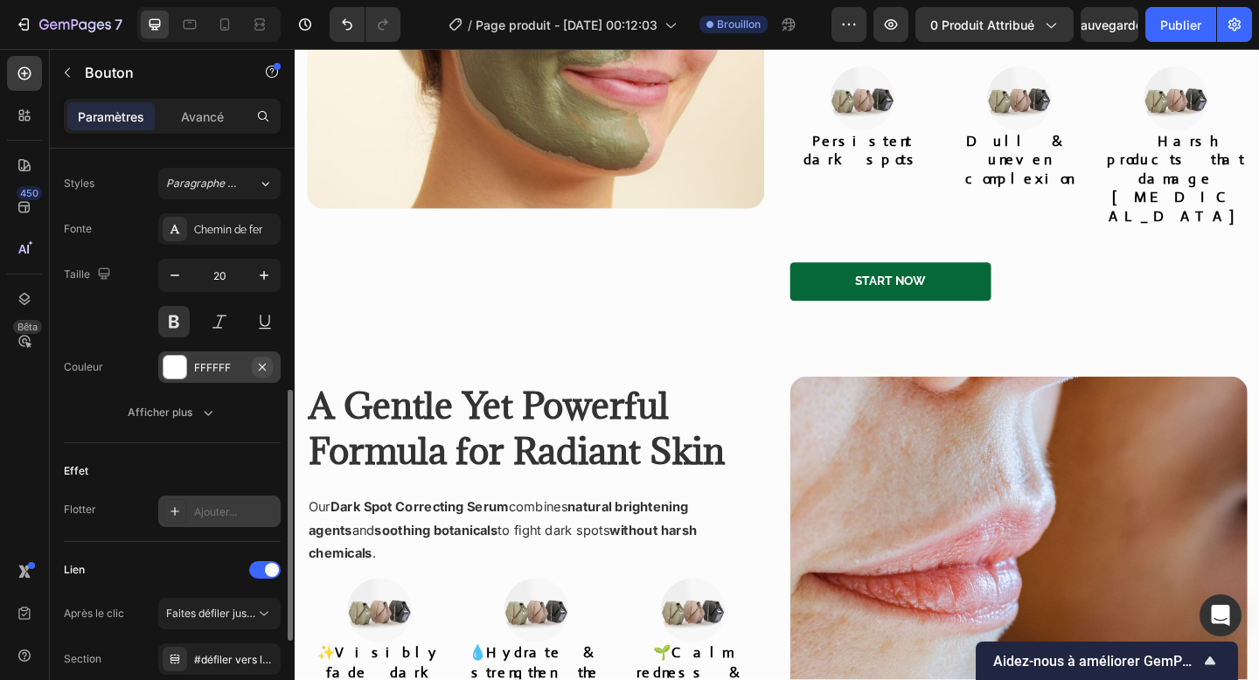
scroll to position [599, 0]
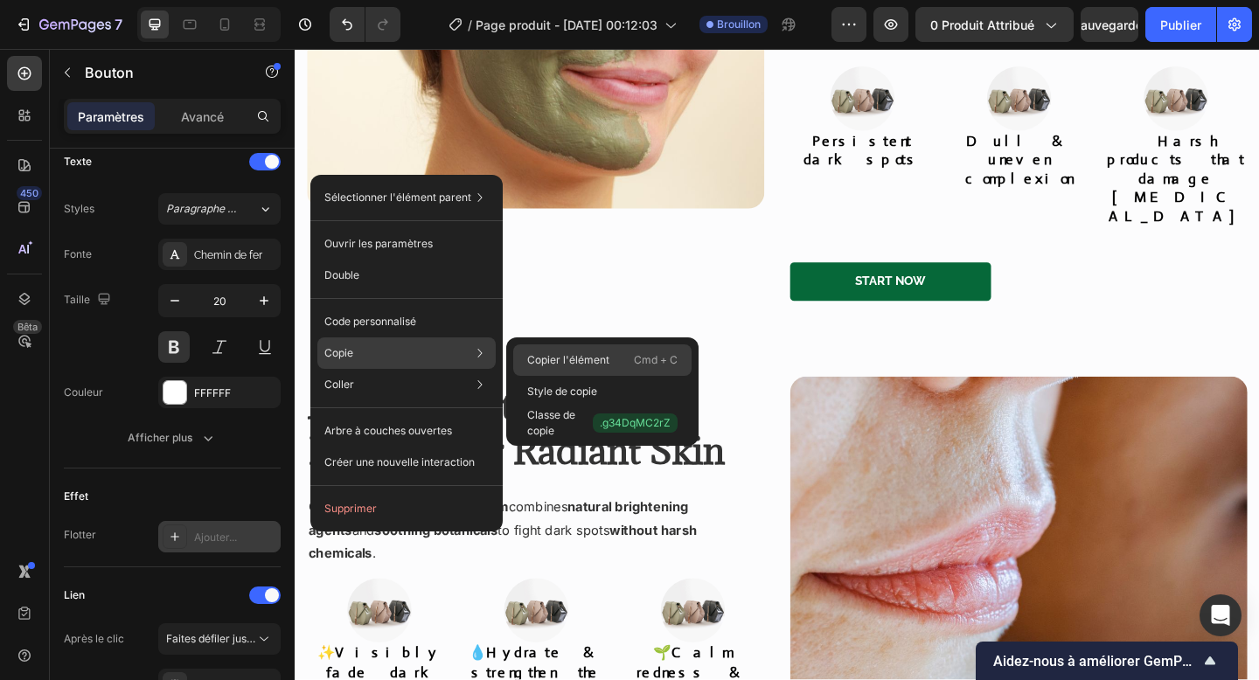
click at [592, 358] on font "Copier l'élément" at bounding box center [568, 359] width 82 height 13
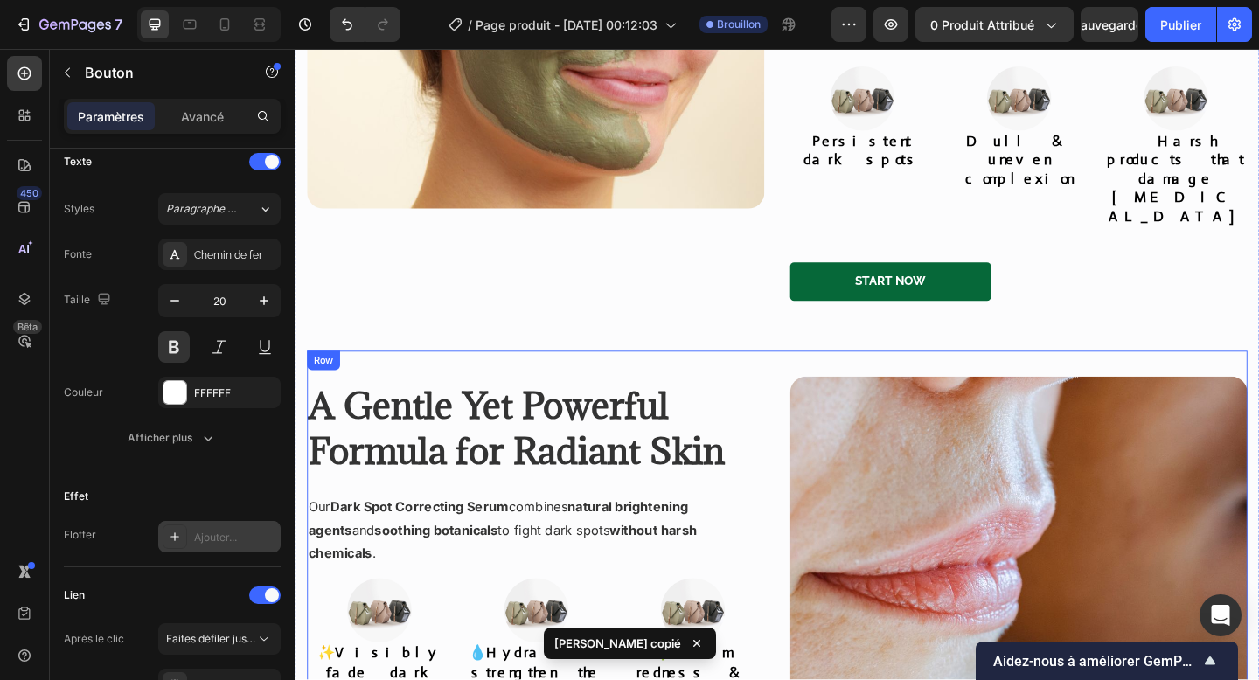
scroll to position [2728, 0]
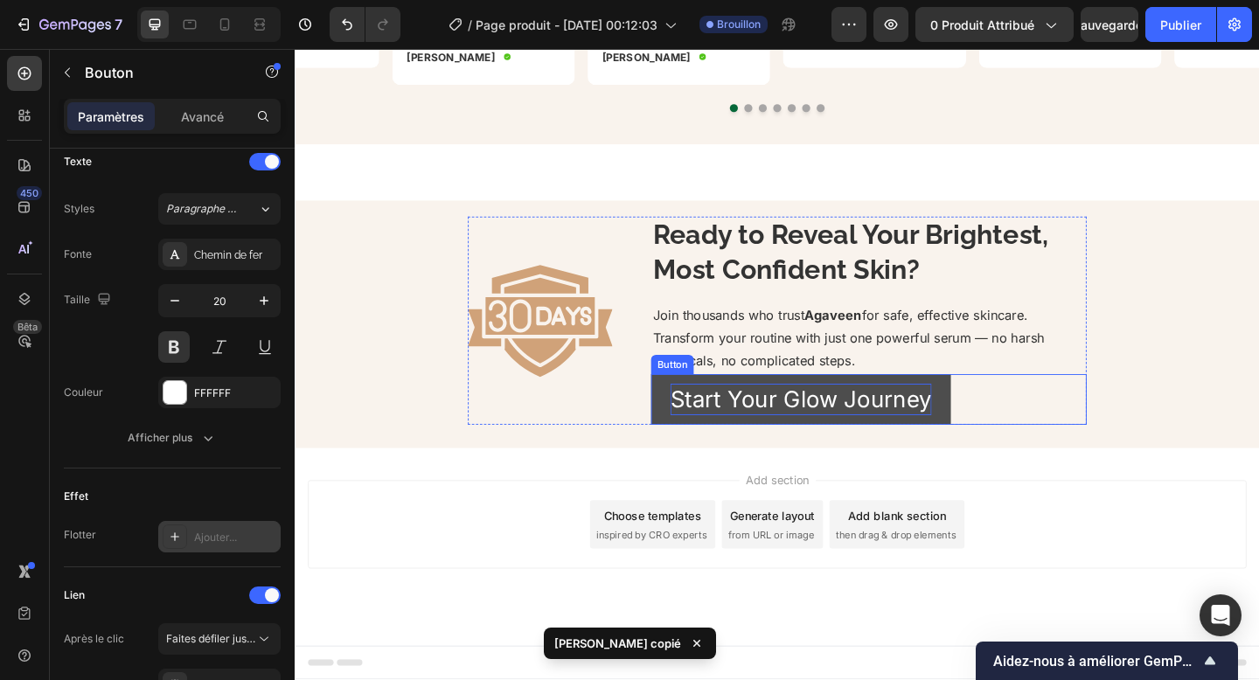
click at [954, 417] on p "Start Your Glow Journey" at bounding box center [845, 431] width 284 height 34
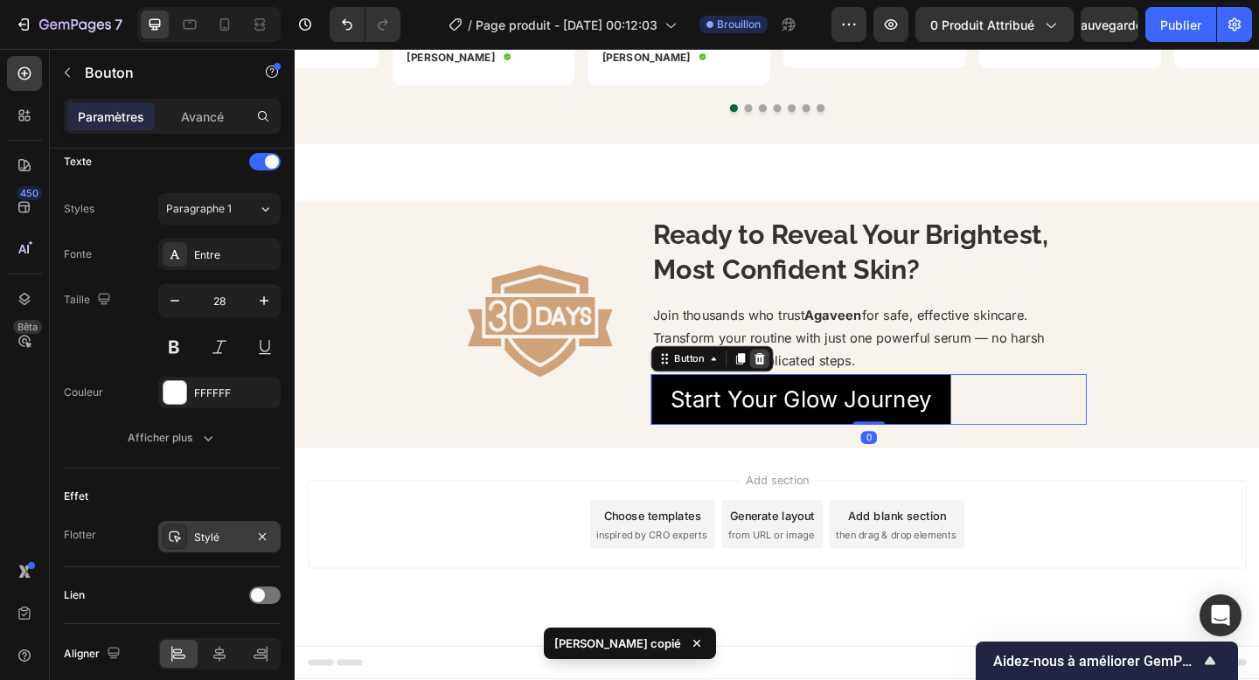
click at [799, 389] on icon at bounding box center [800, 386] width 11 height 12
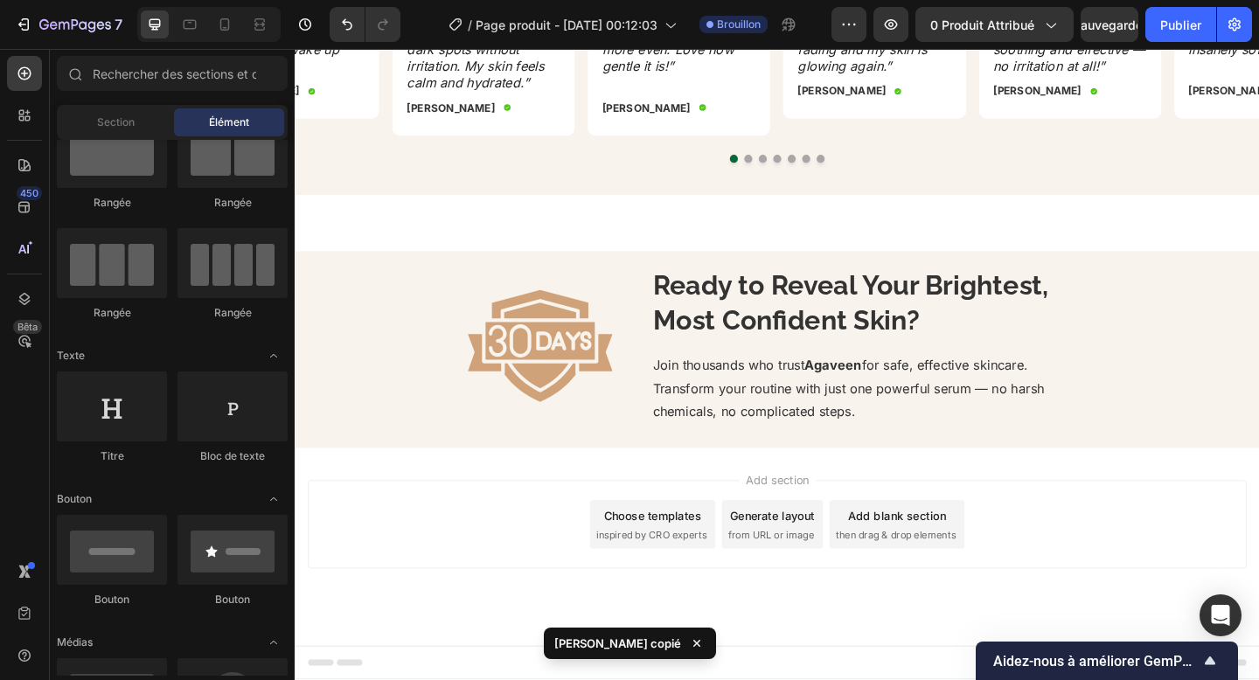
scroll to position [2672, 0]
click at [803, 385] on p "Join thousands who trust Agaveen for safe, effective skincare. Transform your r…" at bounding box center [919, 419] width 470 height 75
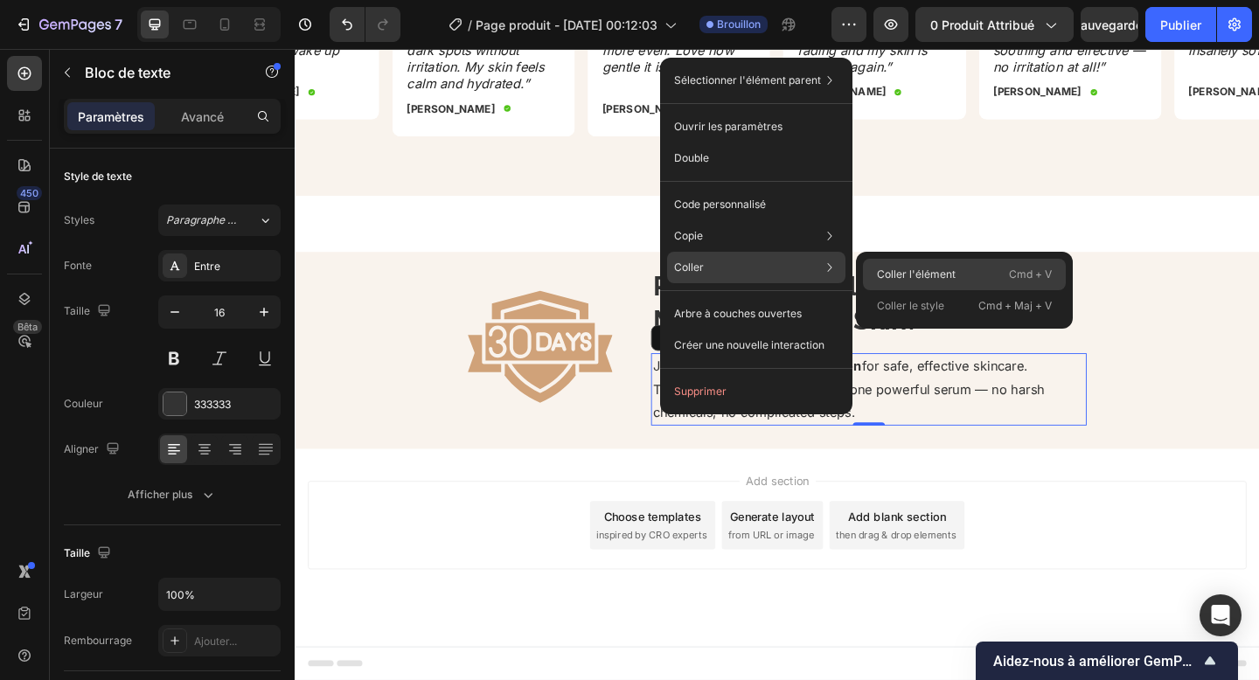
click at [896, 267] on font "Coller l'élément" at bounding box center [916, 275] width 79 height 16
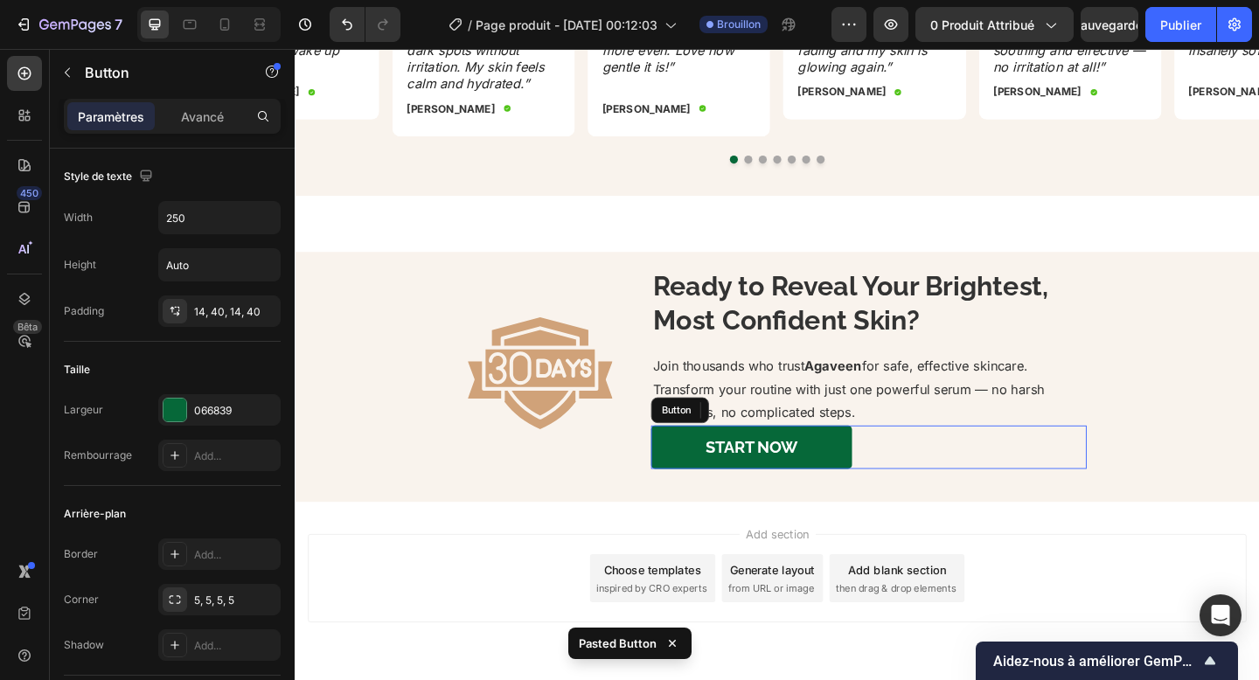
scroll to position [2728, 0]
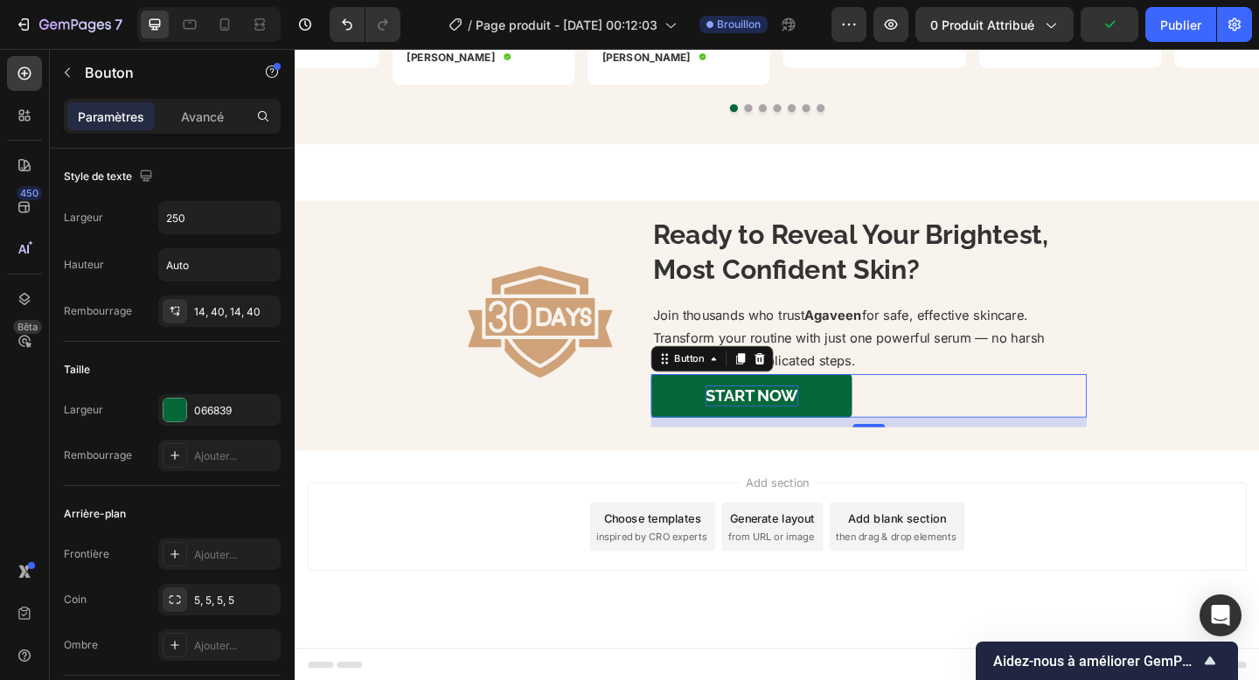
click at [790, 433] on p "Start Now" at bounding box center [791, 426] width 101 height 23
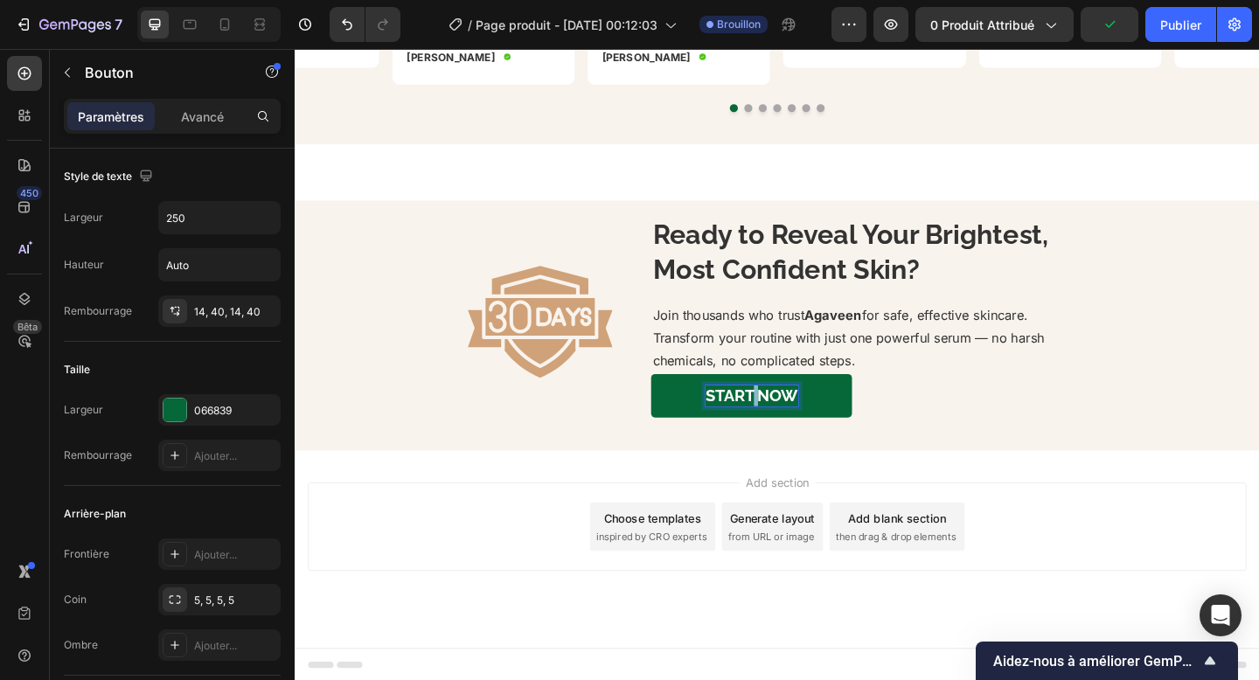
click at [790, 433] on p "Start Now" at bounding box center [791, 426] width 101 height 23
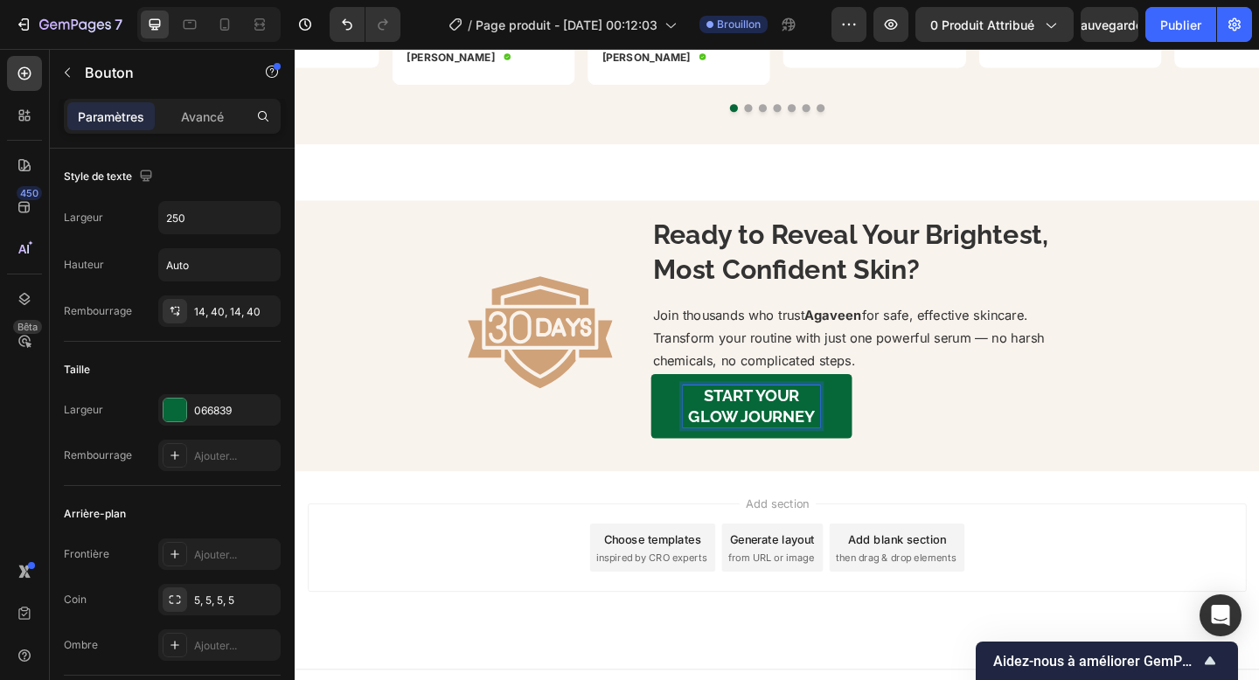
click at [833, 442] on p "Start Your Glow Journey" at bounding box center [791, 437] width 149 height 45
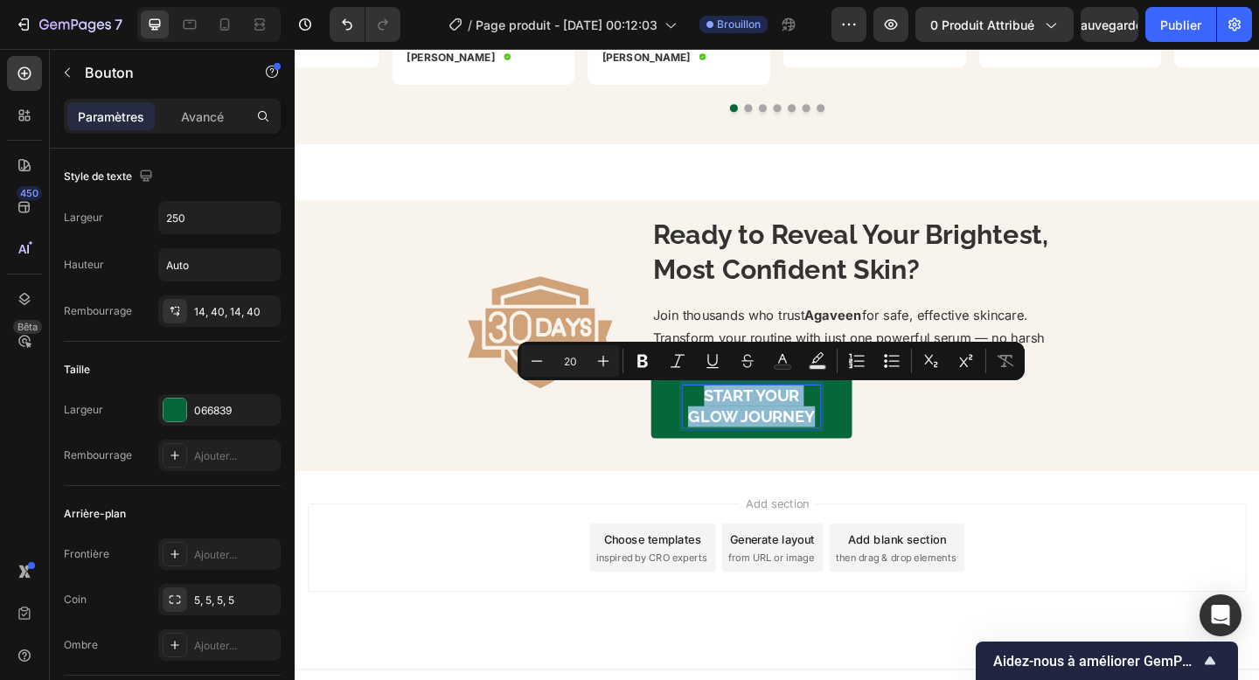
click at [833, 442] on p "Start Your Glow Journey" at bounding box center [791, 437] width 149 height 45
click at [798, 441] on p "Start Your Glow Journey" at bounding box center [791, 437] width 149 height 45
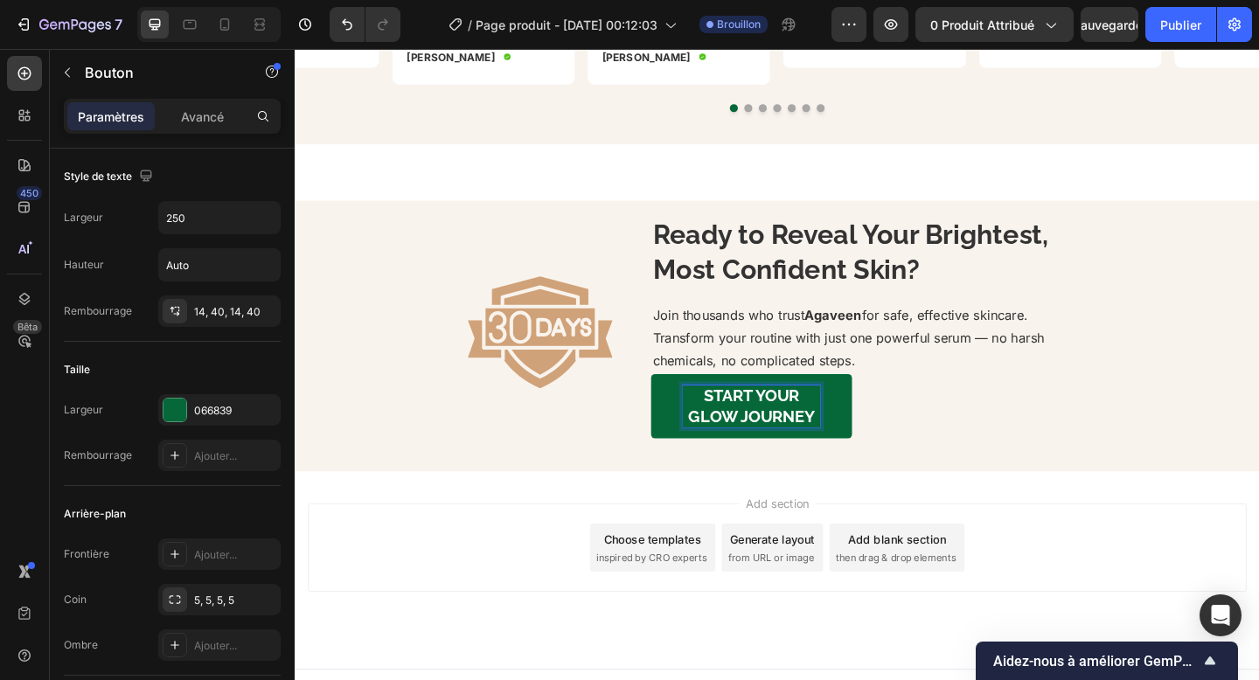
click at [795, 426] on p "Start Your Glow Journey" at bounding box center [791, 437] width 149 height 45
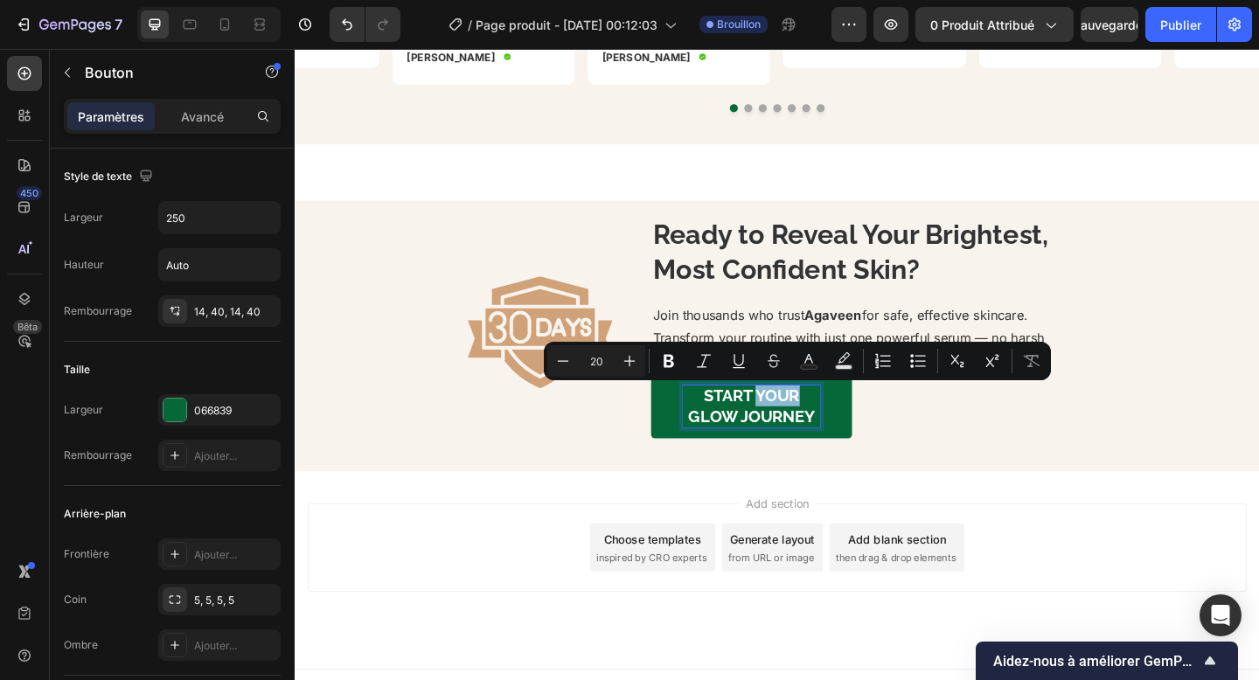
click at [795, 426] on p "Start Your Glow Journey" at bounding box center [791, 437] width 149 height 45
click at [804, 436] on p "Start Your Glow Journey" at bounding box center [791, 437] width 149 height 45
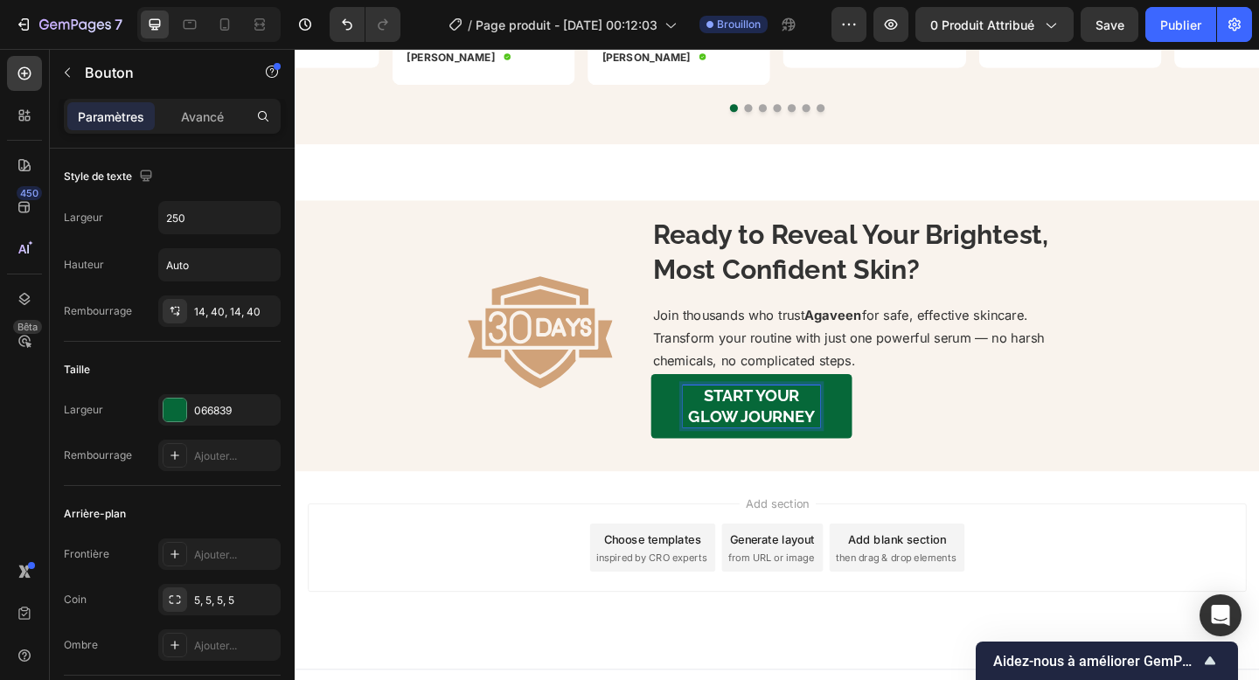
click at [804, 436] on p "Start Your Glow Journey" at bounding box center [791, 437] width 149 height 45
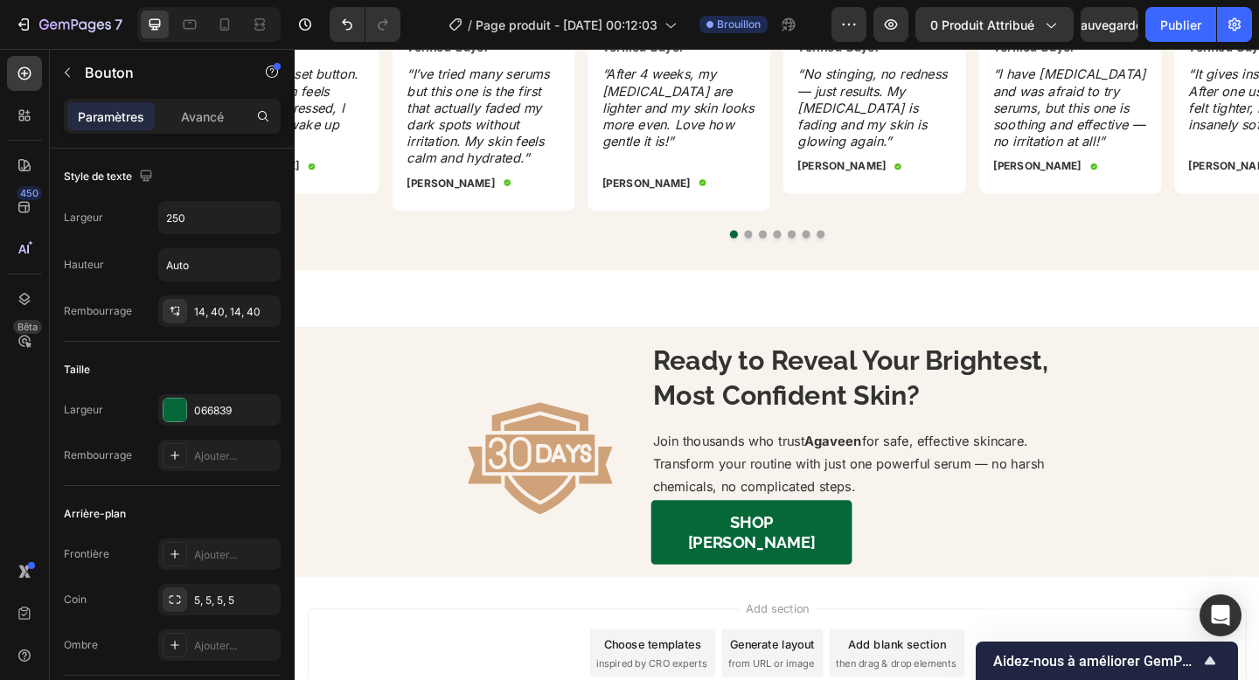
scroll to position [2626, 0]
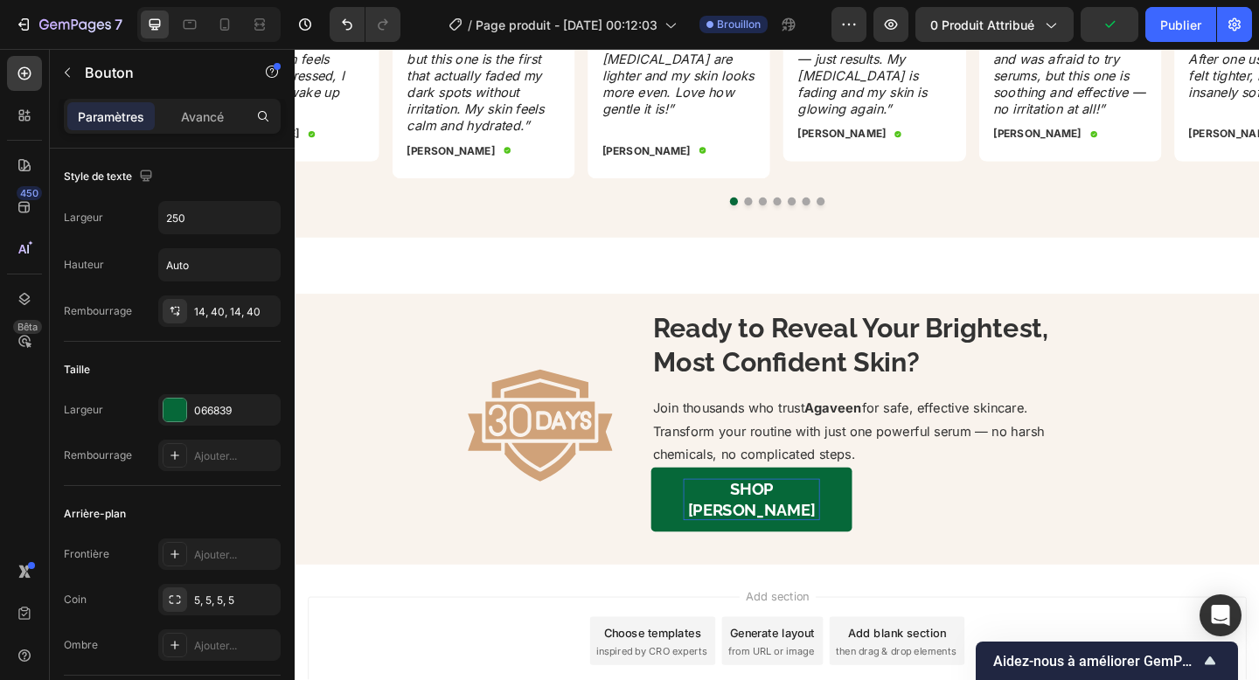
click at [814, 518] on p "SHOP [PERSON_NAME]" at bounding box center [791, 539] width 149 height 45
click at [811, 523] on p "SHOP [PERSON_NAME]" at bounding box center [791, 539] width 149 height 45
click at [824, 526] on p "SHOP [PERSON_NAME]" at bounding box center [791, 539] width 149 height 45
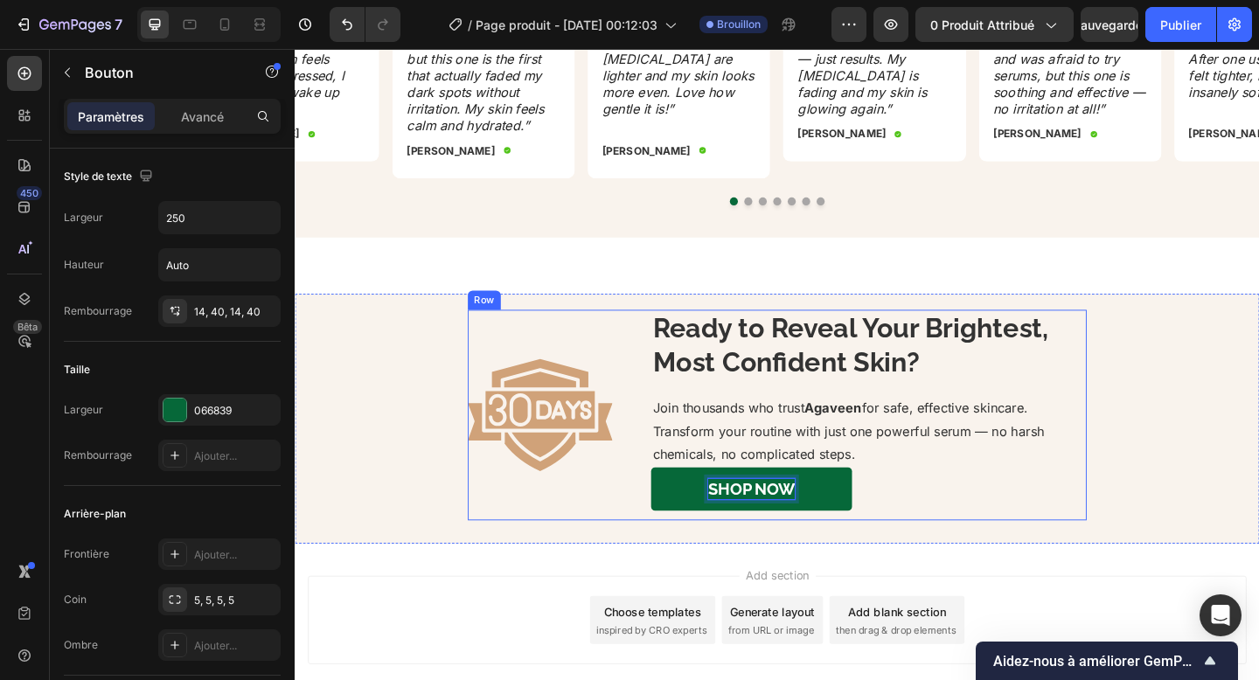
click at [791, 559] on div "SHOP Now Button" at bounding box center [919, 533] width 474 height 58
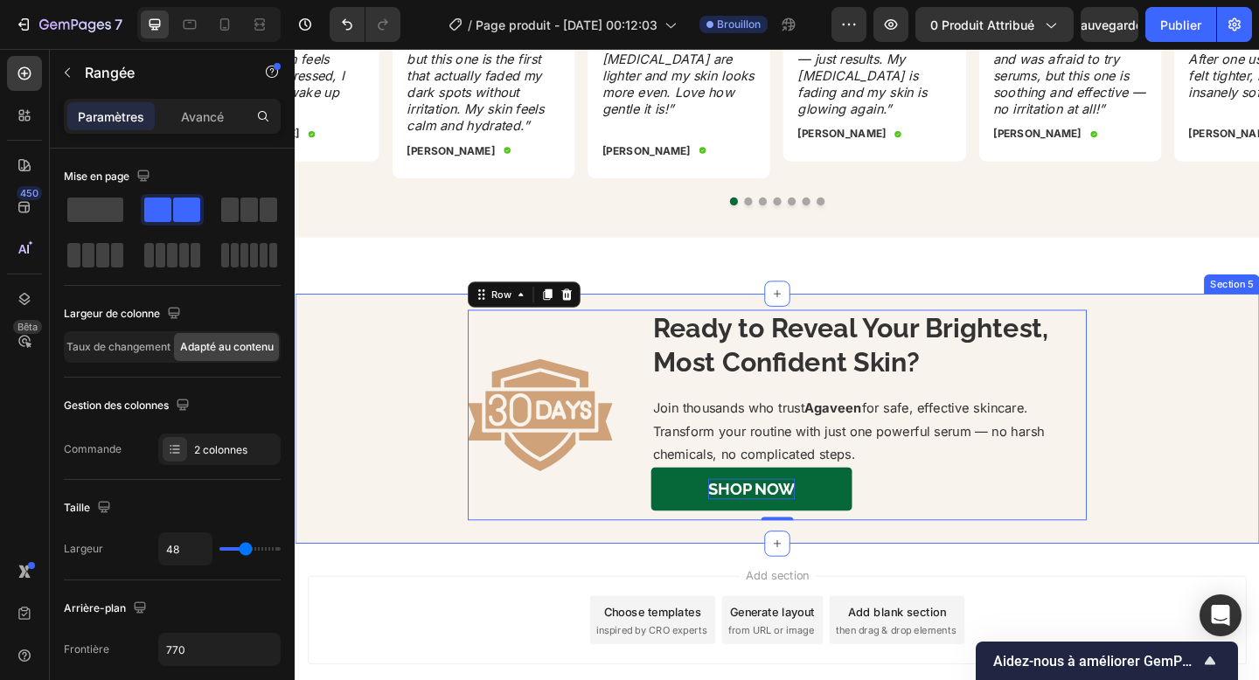
click at [408, 512] on div "Image Ready to Reveal Your Brightest, Most Confident Skin? Heading Join thousan…" at bounding box center [819, 447] width 1049 height 229
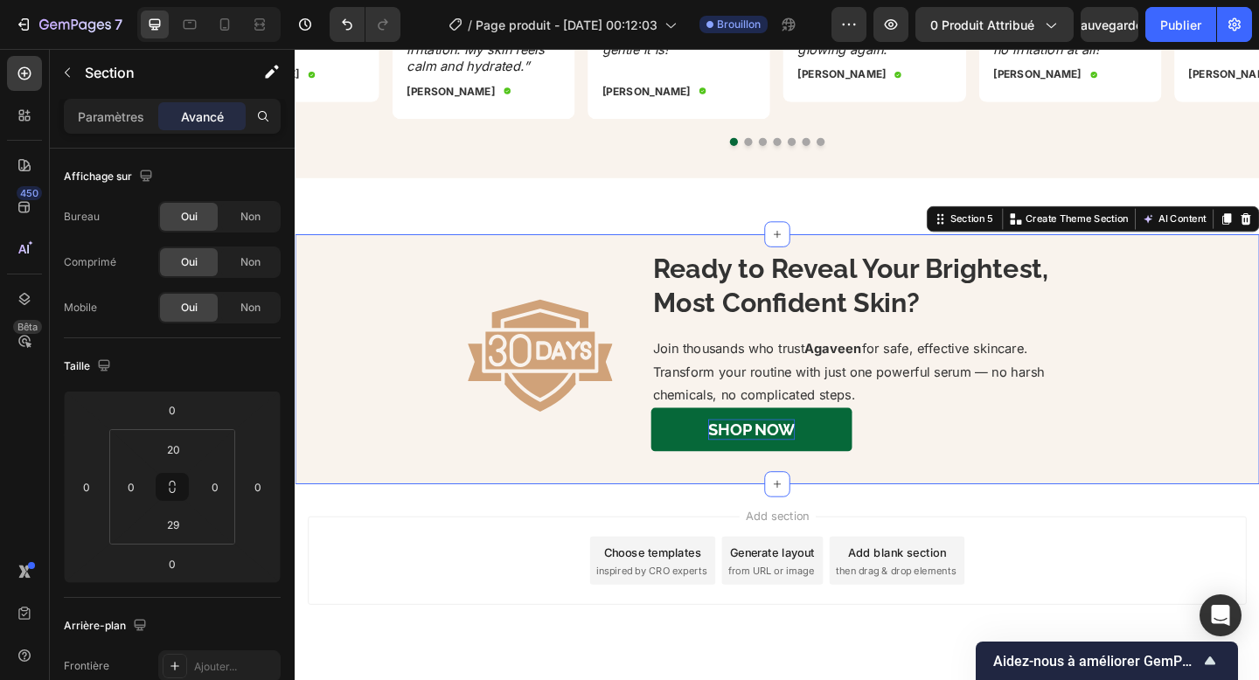
scroll to position [2692, 0]
click at [108, 99] on div "Paramètres Avancé" at bounding box center [172, 116] width 217 height 35
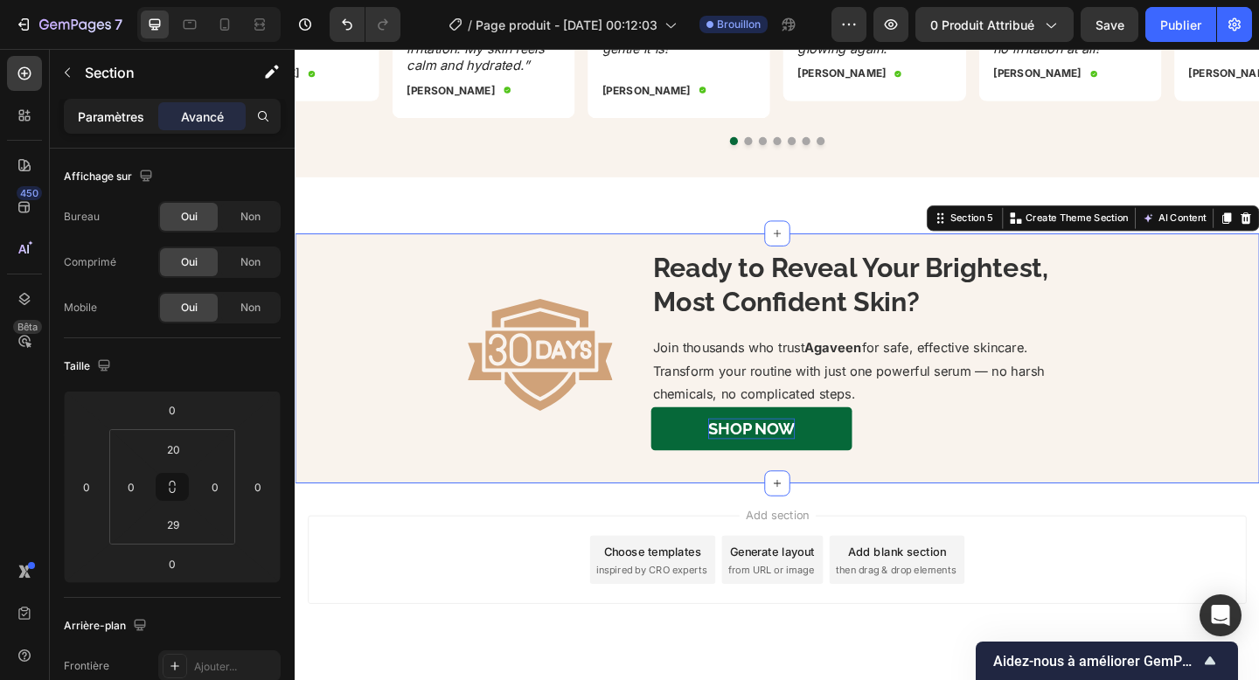
click at [108, 113] on font "Paramètres" at bounding box center [111, 116] width 66 height 15
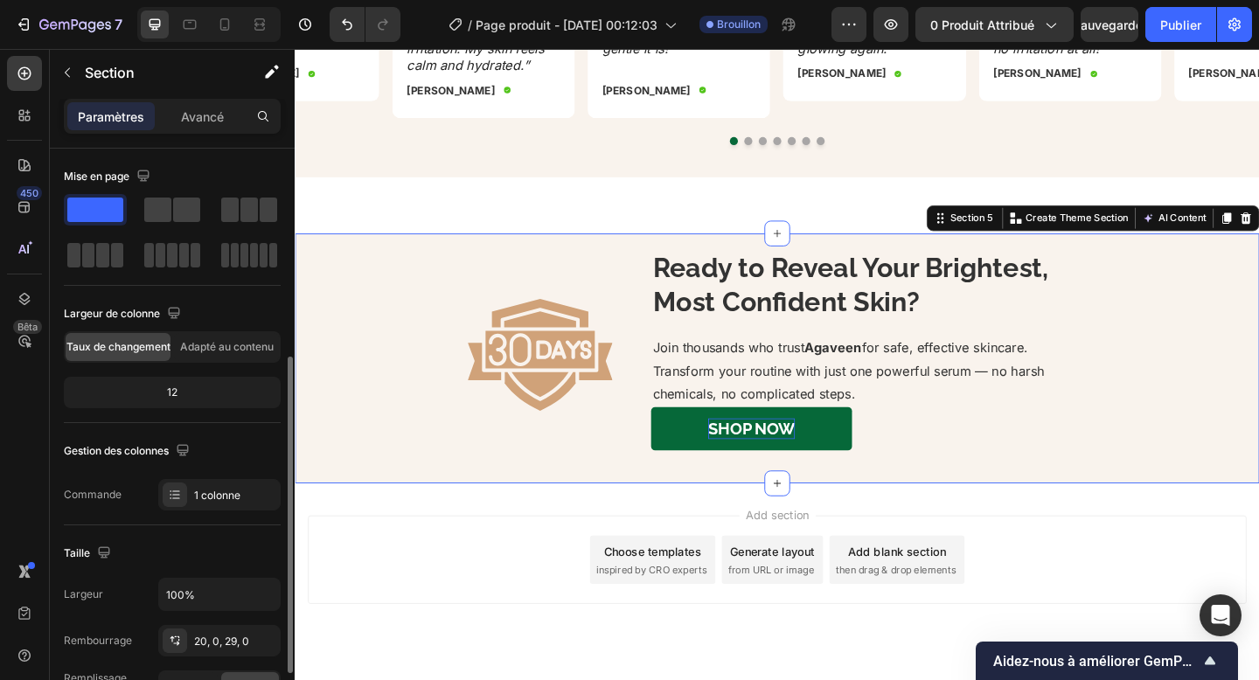
scroll to position [485, 0]
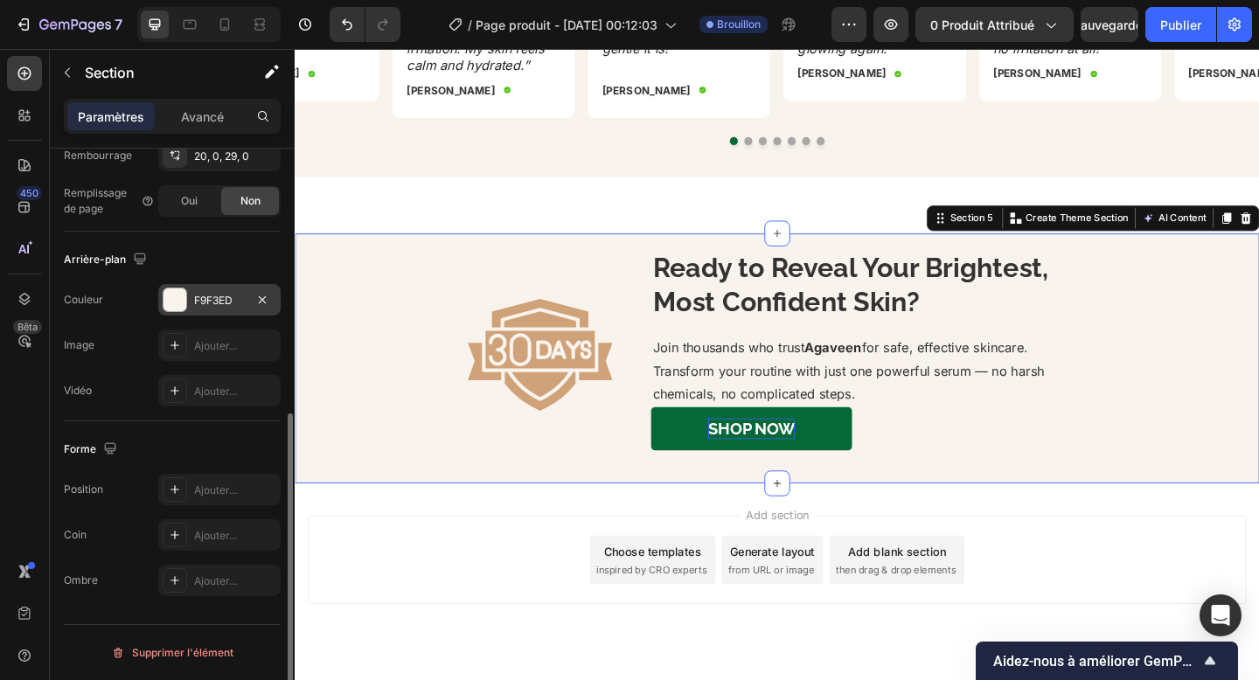
click at [194, 289] on div "F9F3ED" at bounding box center [219, 299] width 122 height 31
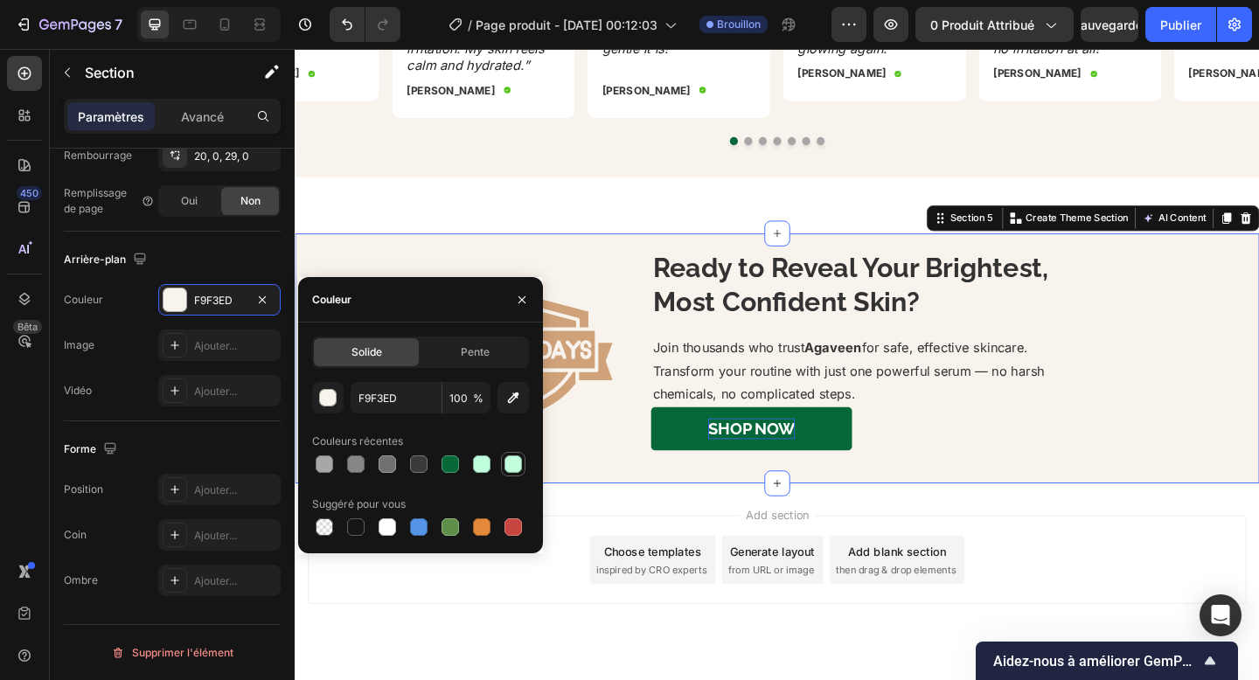
click at [515, 468] on div at bounding box center [512, 464] width 17 height 17
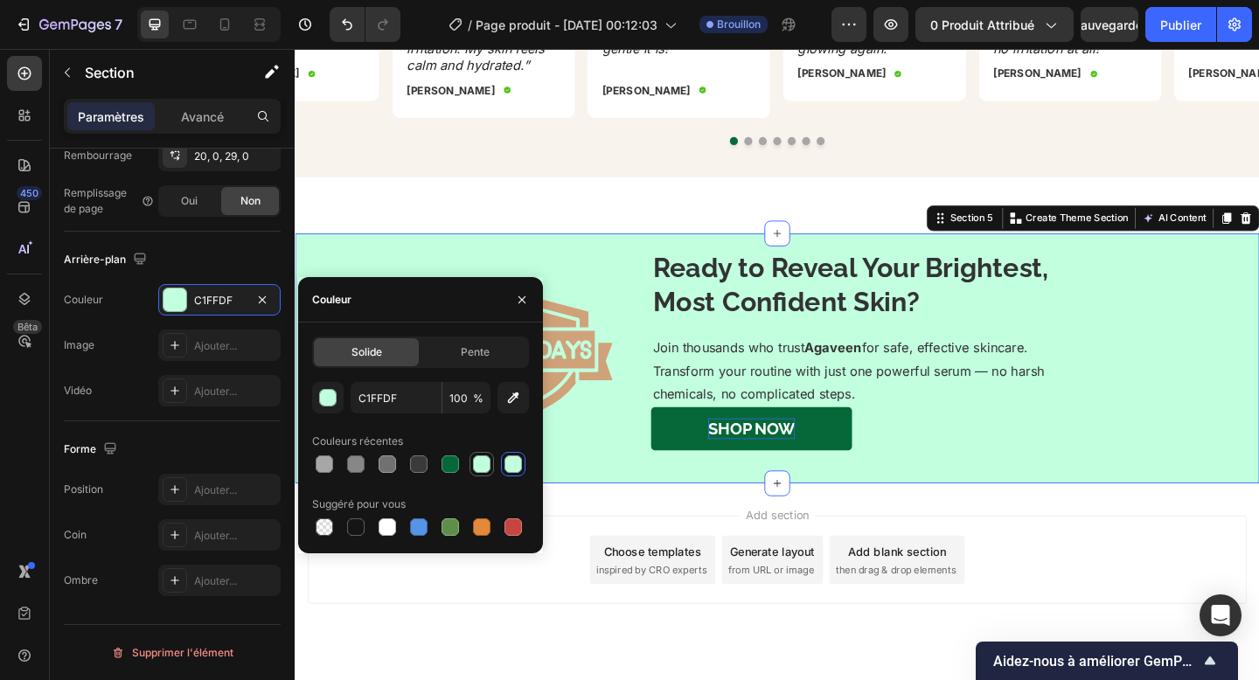
click at [487, 458] on div at bounding box center [481, 464] width 17 height 17
type input "BFFFDE"
click at [493, 458] on div at bounding box center [482, 464] width 24 height 24
click at [528, 293] on icon "button" at bounding box center [522, 300] width 14 height 14
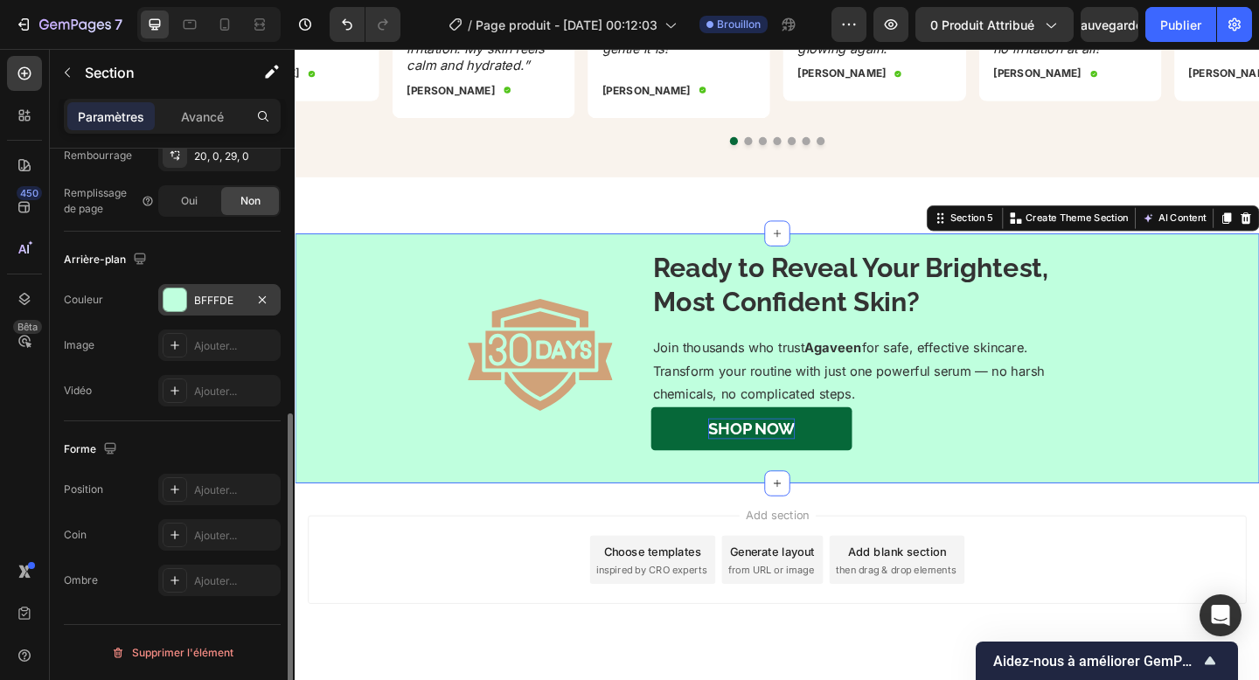
click at [191, 305] on div "BFFFDE" at bounding box center [219, 299] width 122 height 31
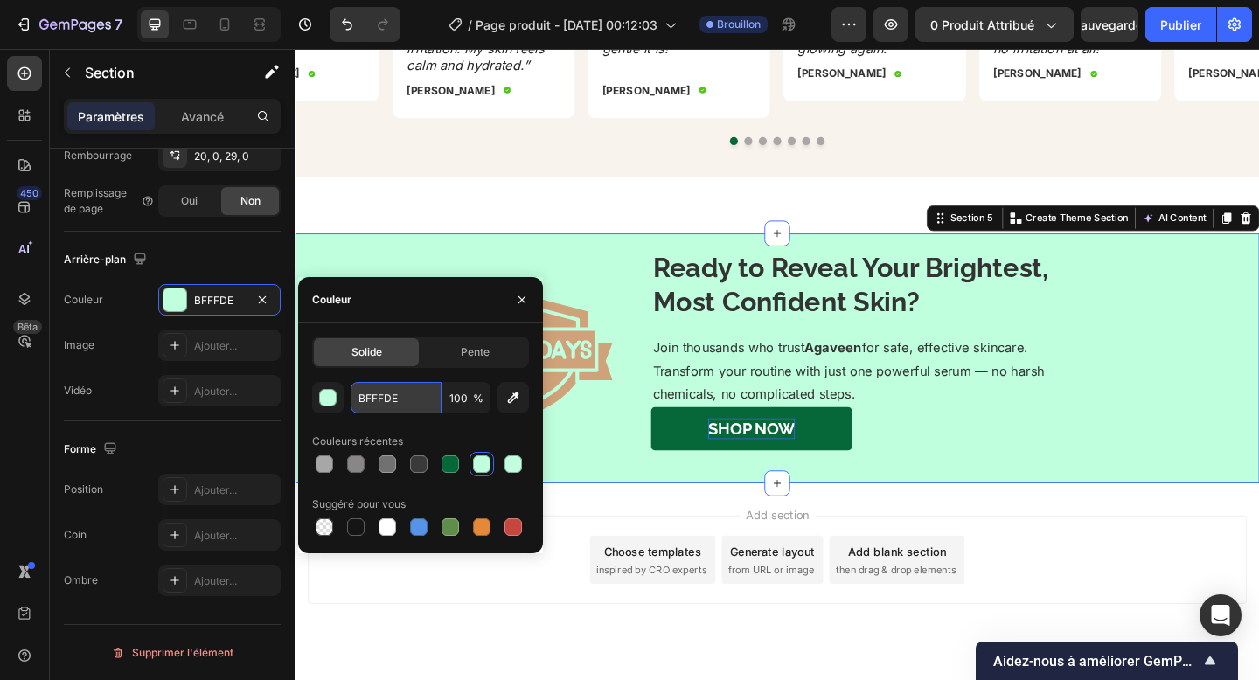
click at [367, 386] on input "BFFFDE" at bounding box center [396, 397] width 91 height 31
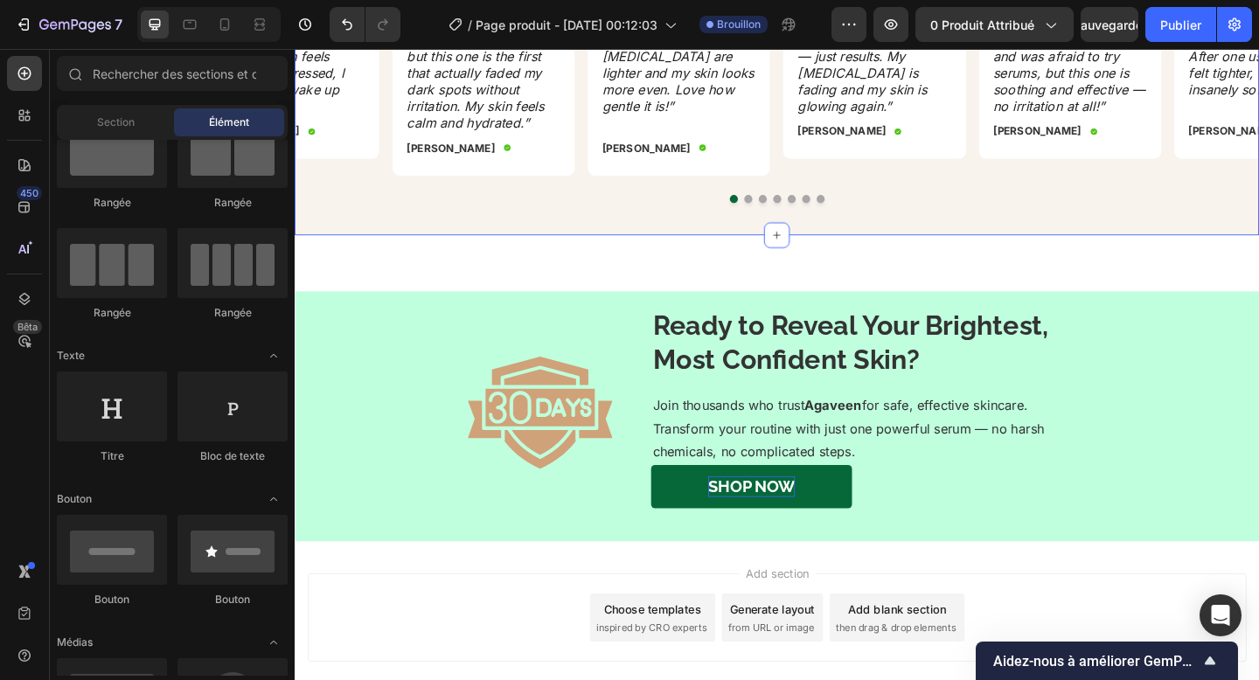
scroll to position [2619, 0]
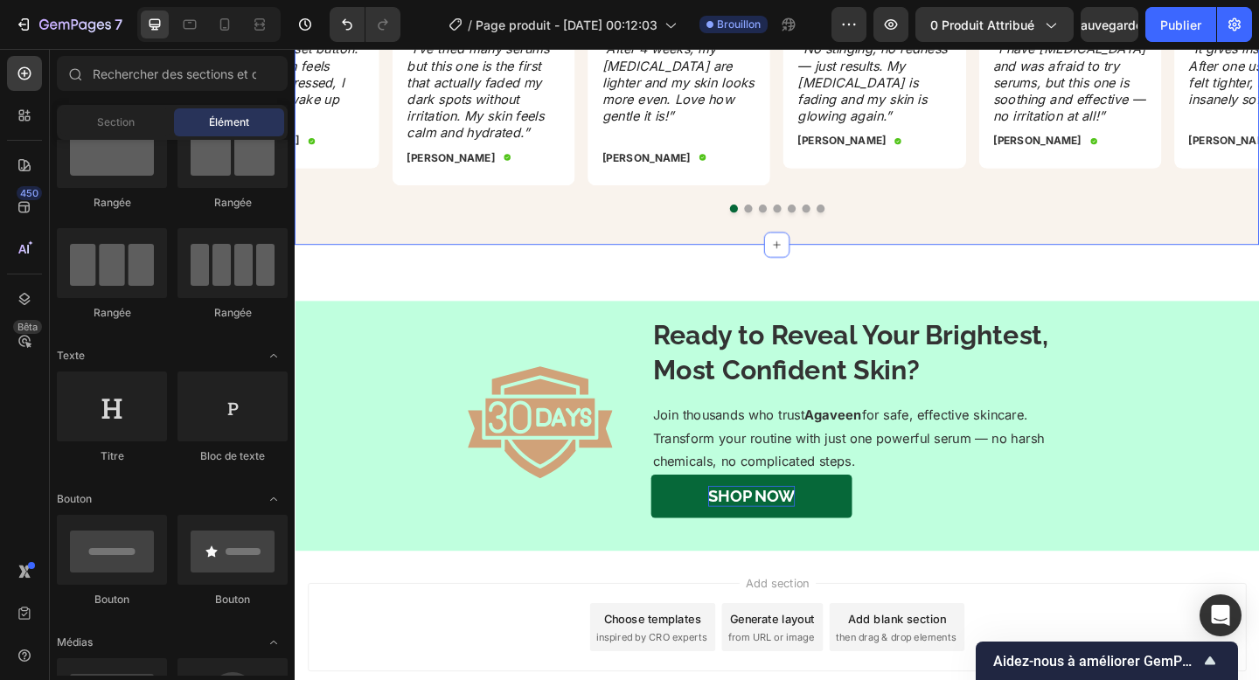
click at [594, 236] on div "Icon Icon Icon Icon Icon Icon List TESTIMONIALS Text Block Loved by Thousands o…" at bounding box center [819, 42] width 1049 height 439
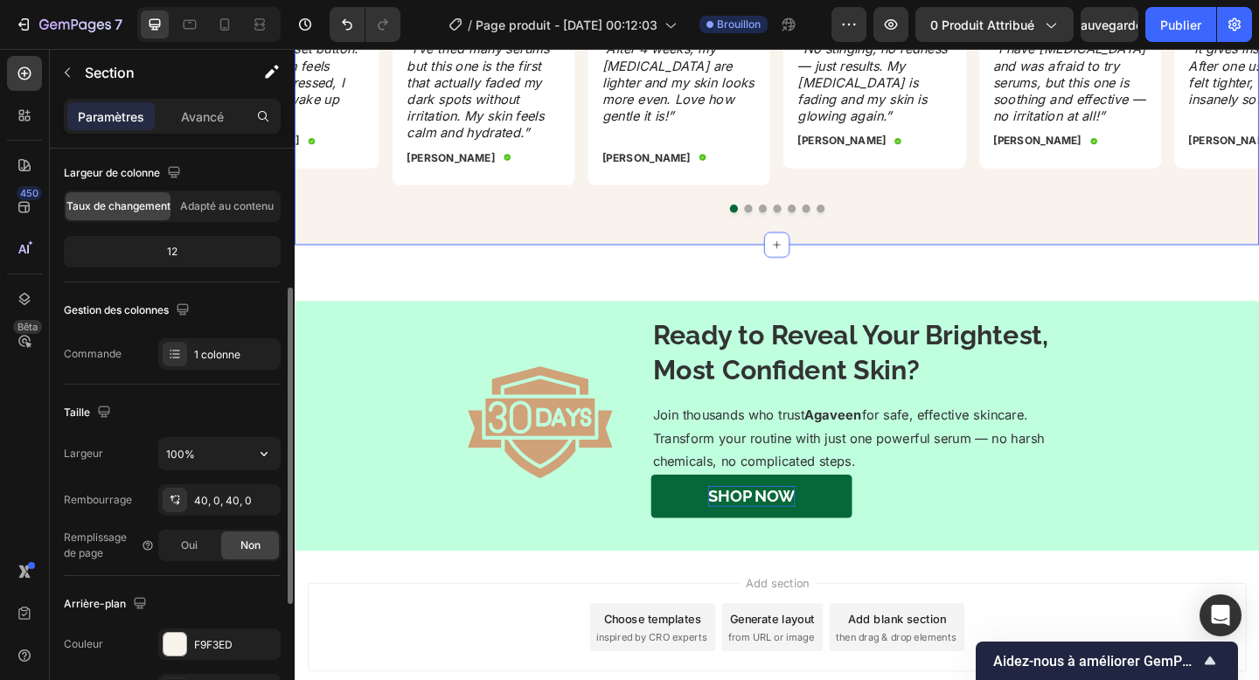
scroll to position [212, 0]
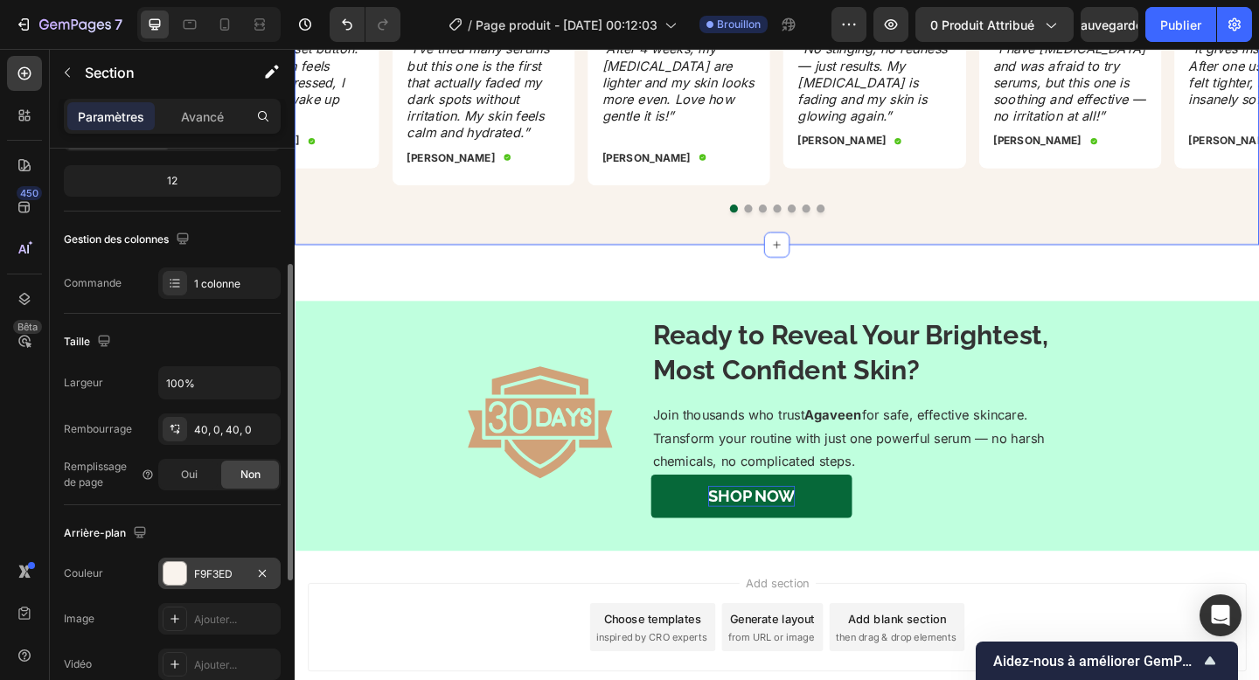
click at [184, 575] on div at bounding box center [174, 573] width 23 height 23
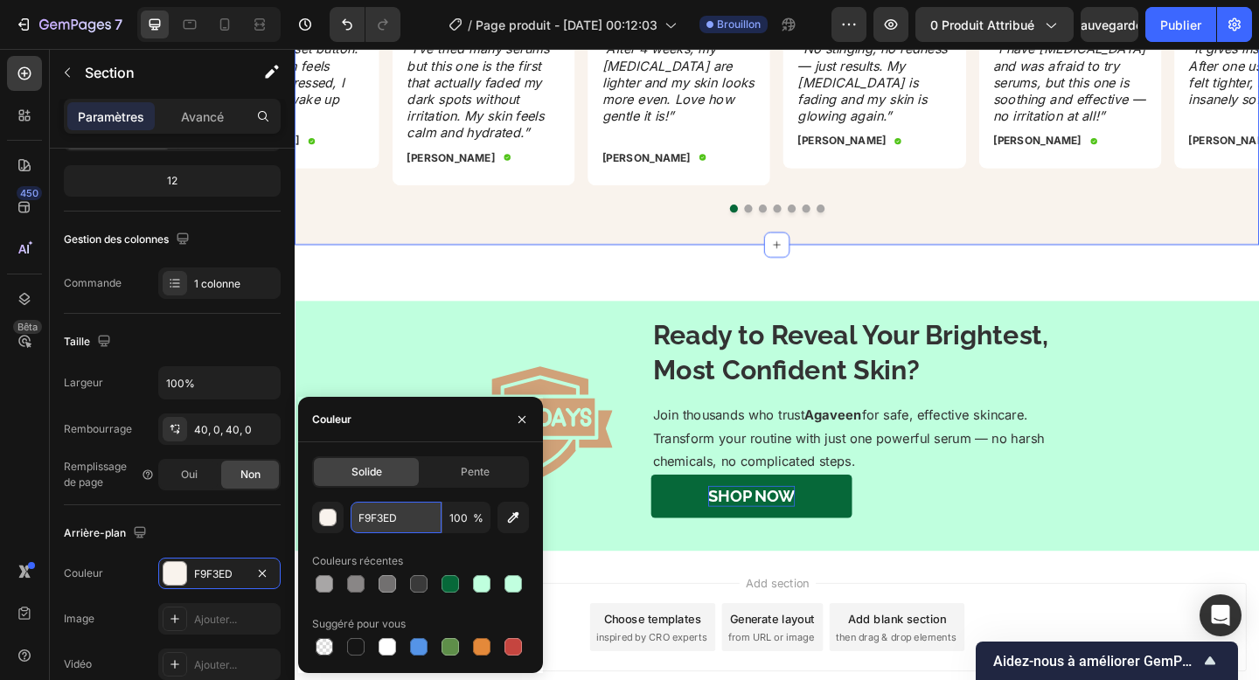
click at [384, 517] on input "F9F3ED" at bounding box center [396, 517] width 91 height 31
paste input "BFFFDE"
type input "BFFFDE"
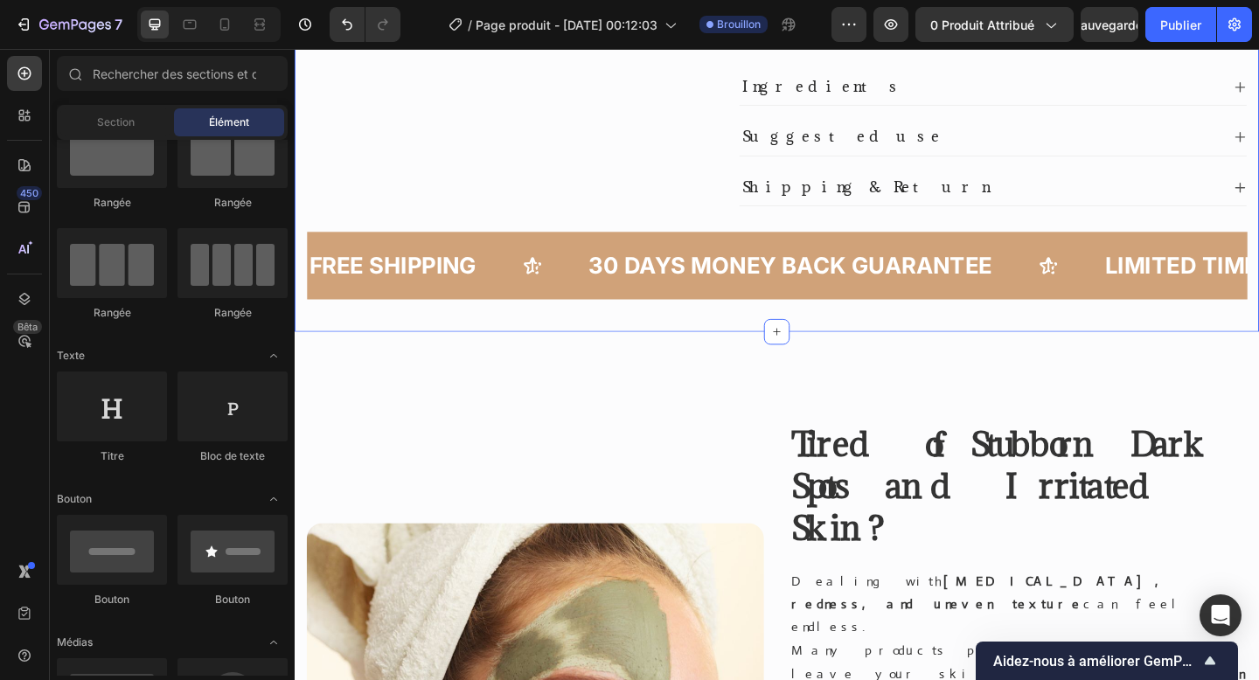
scroll to position [547, 0]
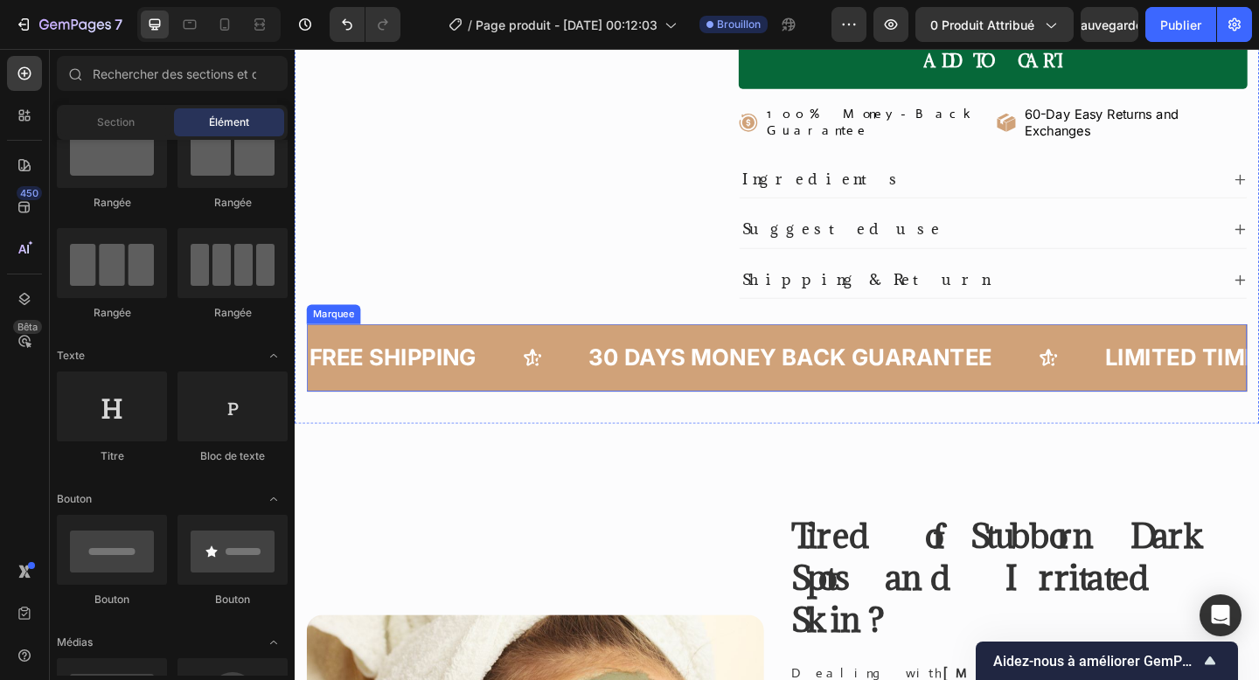
click at [529, 359] on div "FREE SHIPPING Text" at bounding box center [461, 385] width 304 height 52
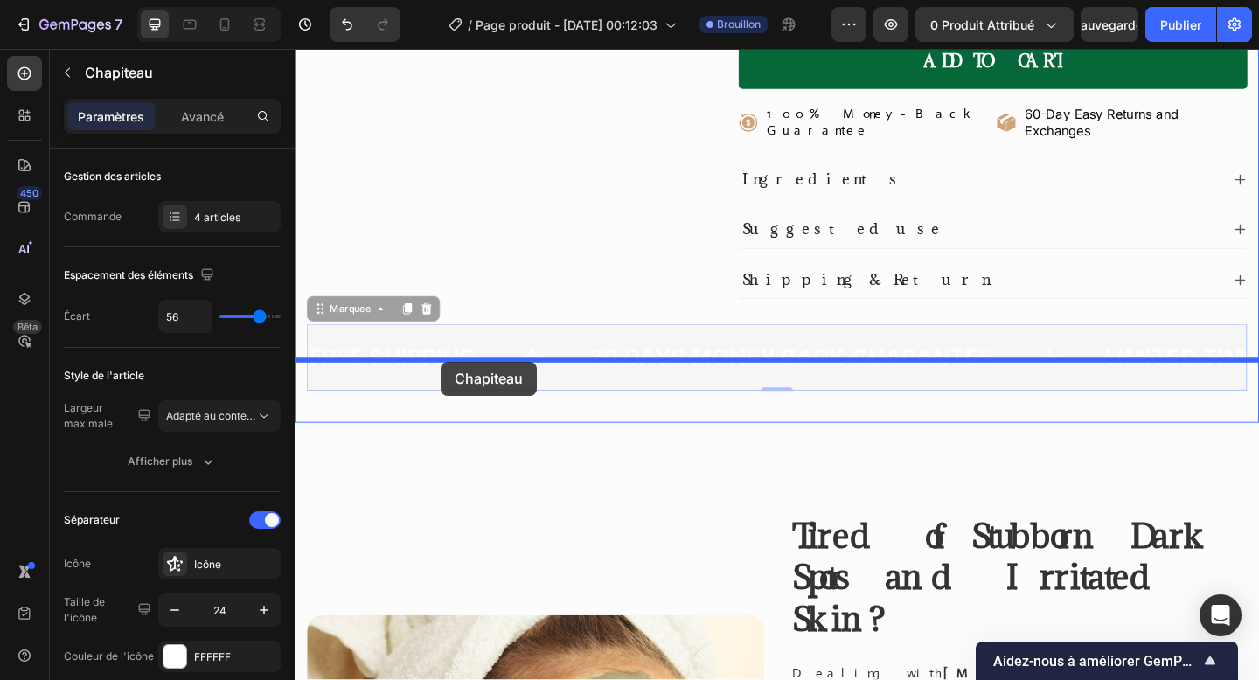
drag, startPoint x: 344, startPoint y: 262, endPoint x: 454, endPoint y: 389, distance: 167.4
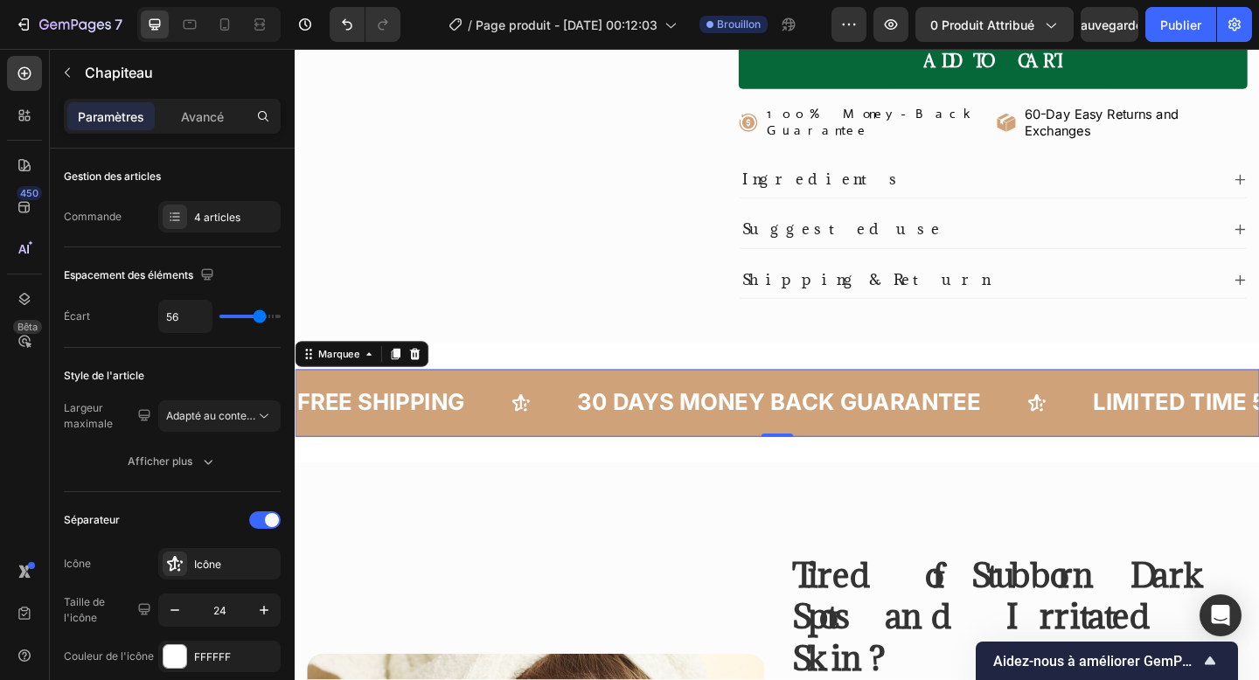
click at [497, 398] on div "FREE SHIPPING Text 30 DAYS MONEY BACK GUARANTEE Text LIMITED TIME 50% OFF SALE …" at bounding box center [819, 434] width 1049 height 73
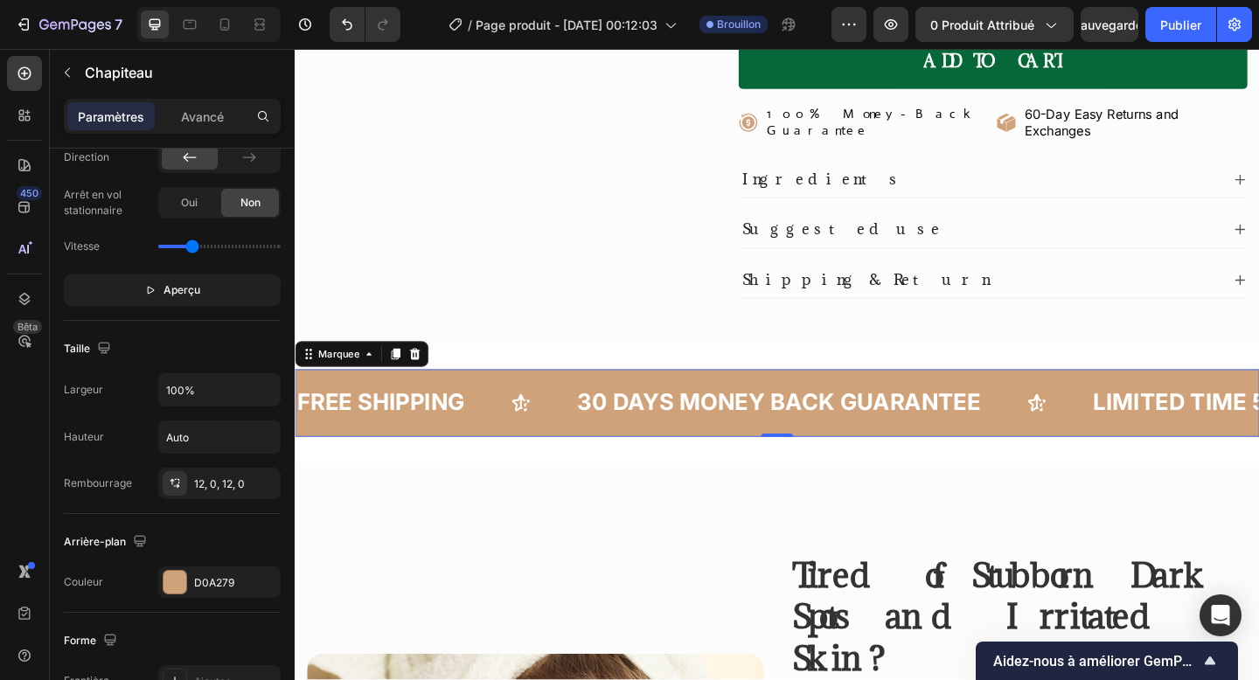
scroll to position [850, 0]
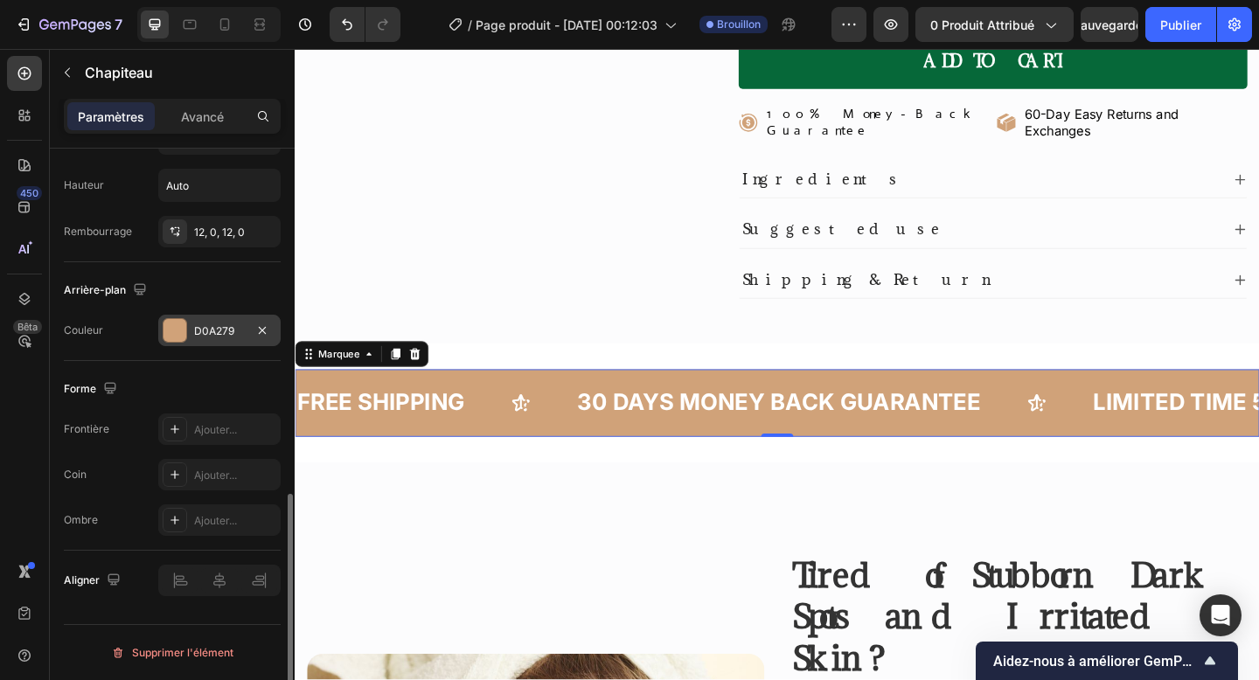
click at [184, 331] on div at bounding box center [174, 330] width 23 height 23
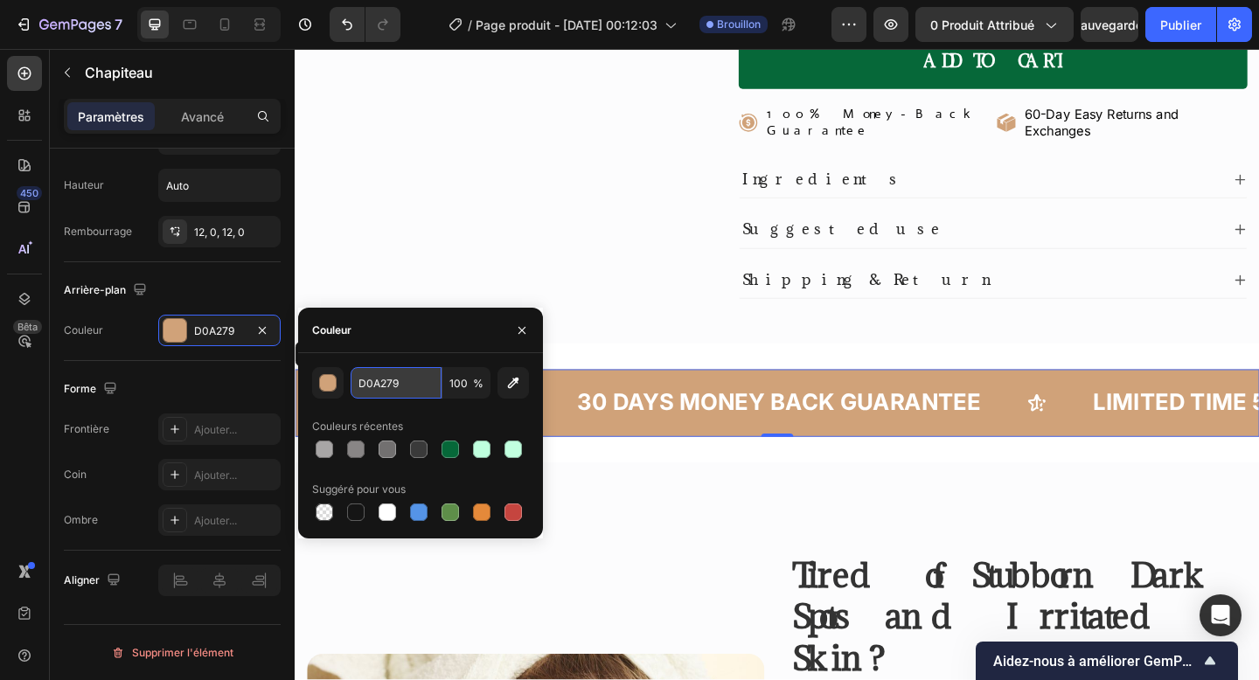
click at [364, 378] on input "D0A279" at bounding box center [396, 382] width 91 height 31
paste input "BFFFDE"
type input "BFFFDE"
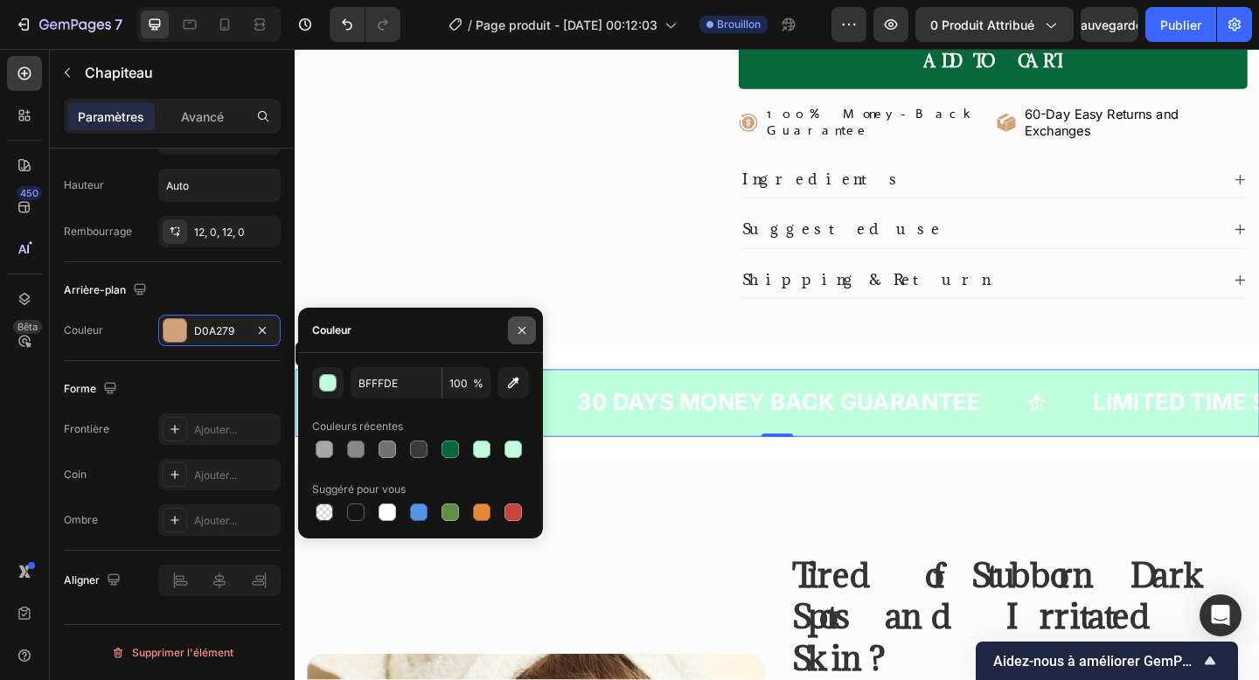
click at [515, 331] on icon "button" at bounding box center [522, 331] width 14 height 14
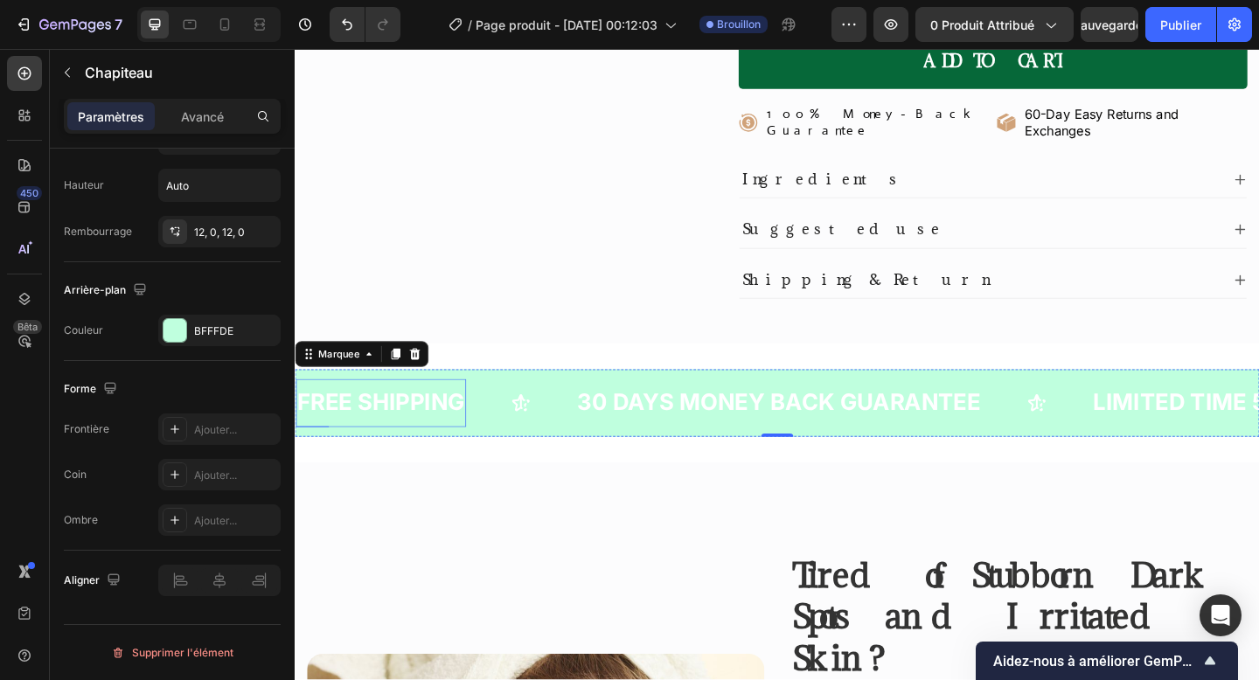
click at [469, 415] on div "FREE SHIPPING" at bounding box center [388, 434] width 185 height 38
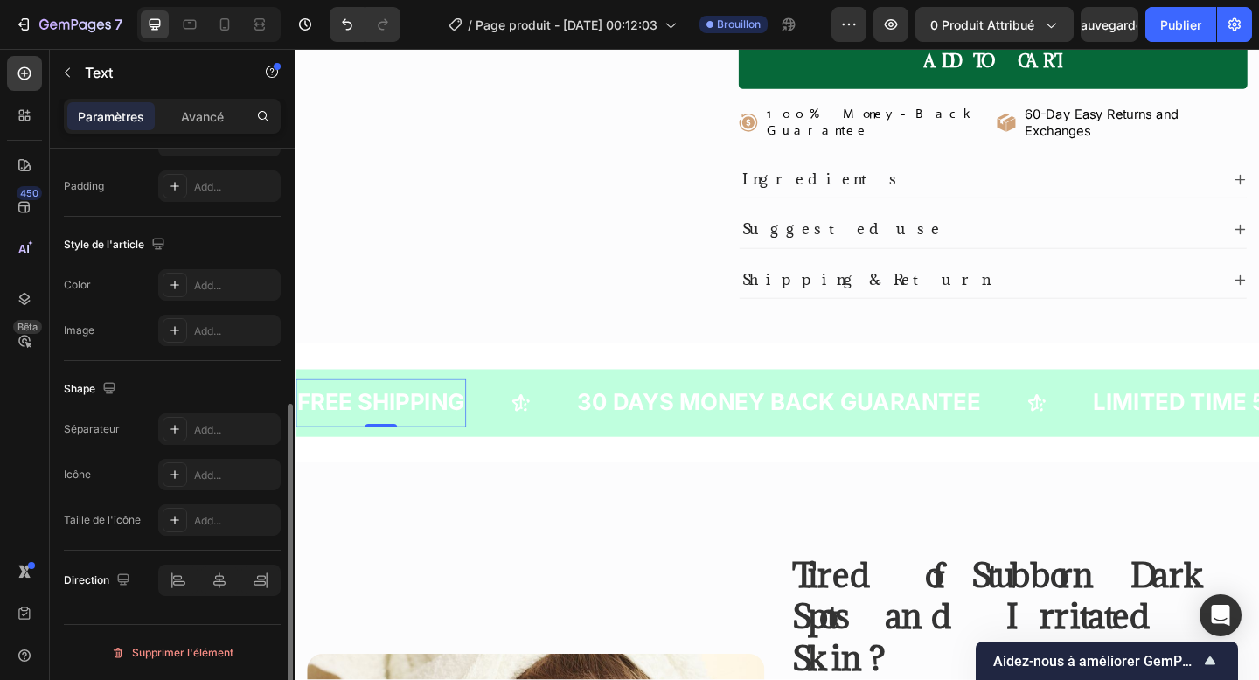
scroll to position [0, 0]
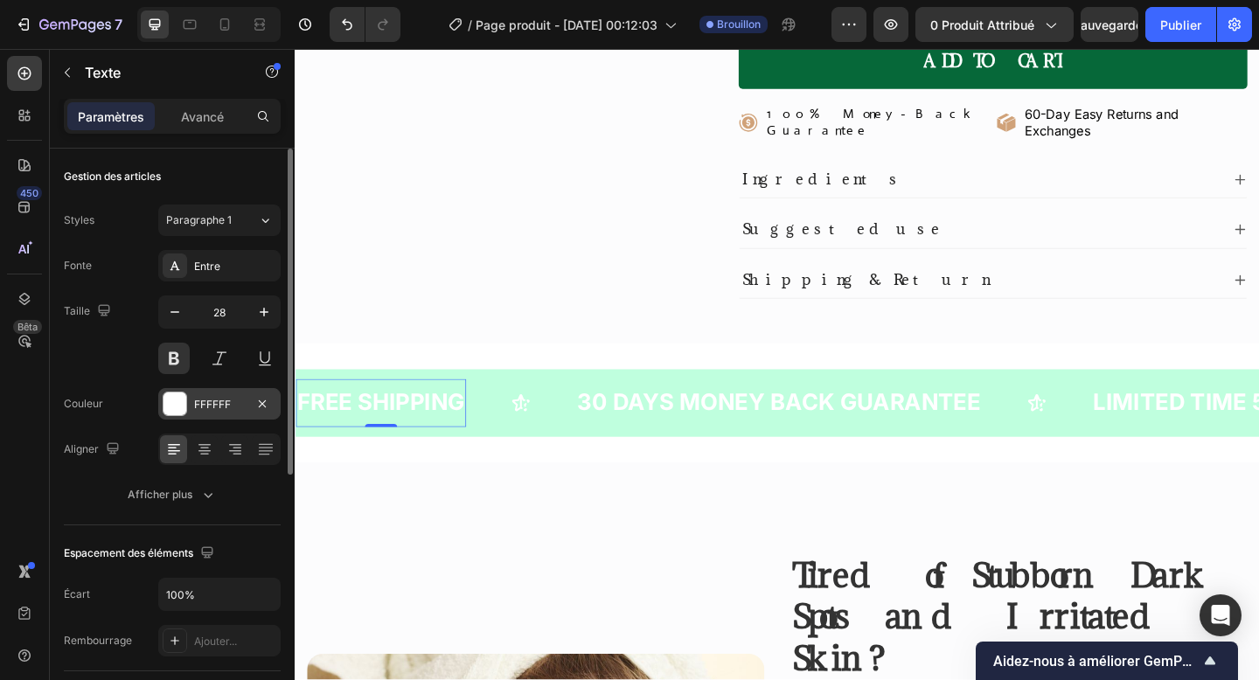
click at [194, 398] on font "FFFFFF" at bounding box center [212, 404] width 37 height 13
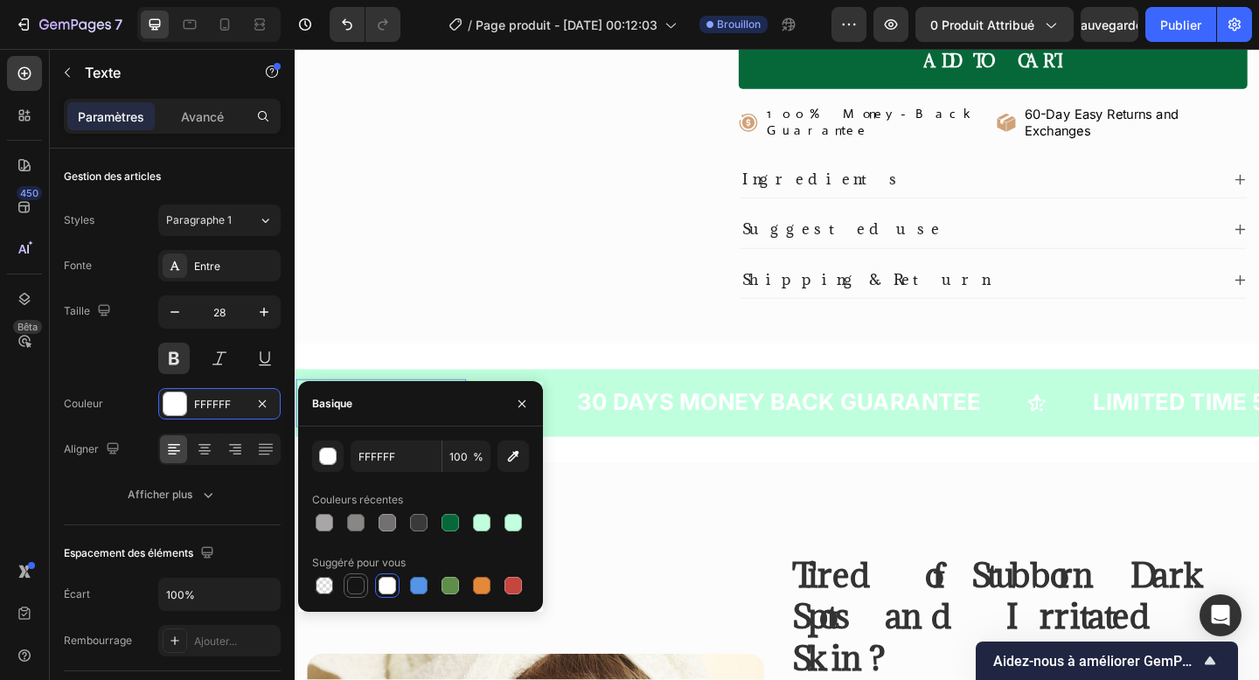
click at [356, 574] on div at bounding box center [356, 586] width 24 height 24
type input "151515"
click at [643, 415] on div "30 DAYS MONEY BACK GUARANTEE" at bounding box center [821, 434] width 442 height 38
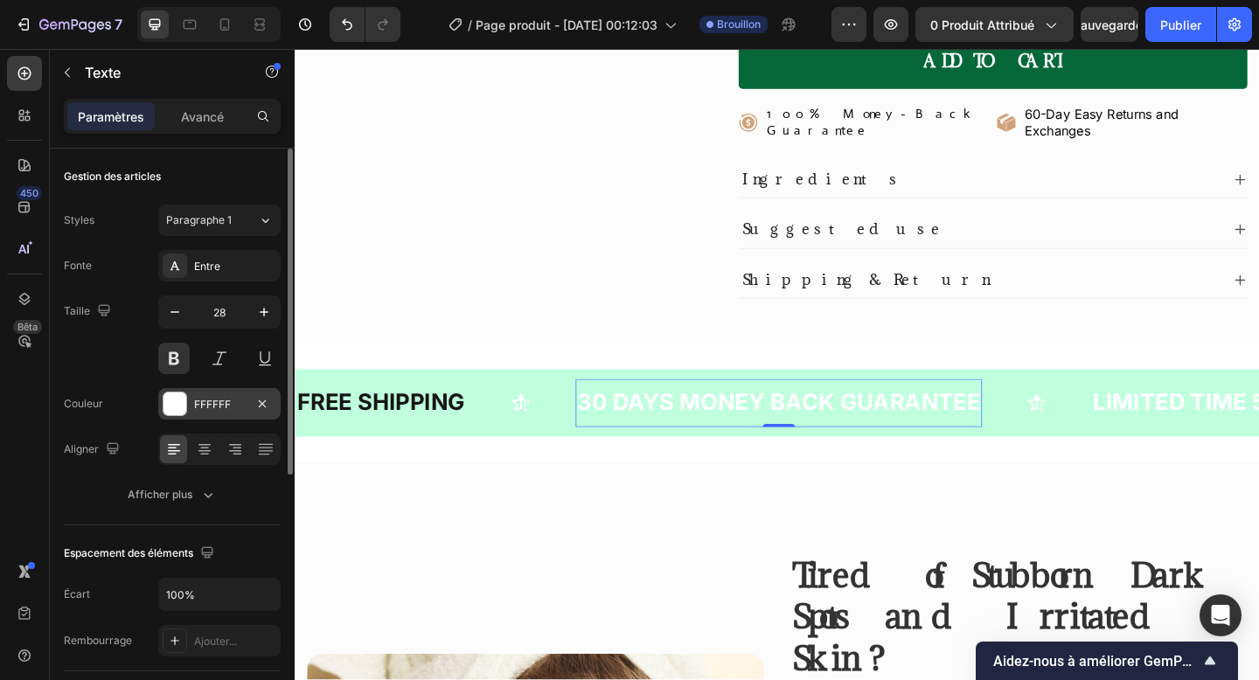
click at [247, 412] on div "FFFFFF" at bounding box center [219, 403] width 122 height 31
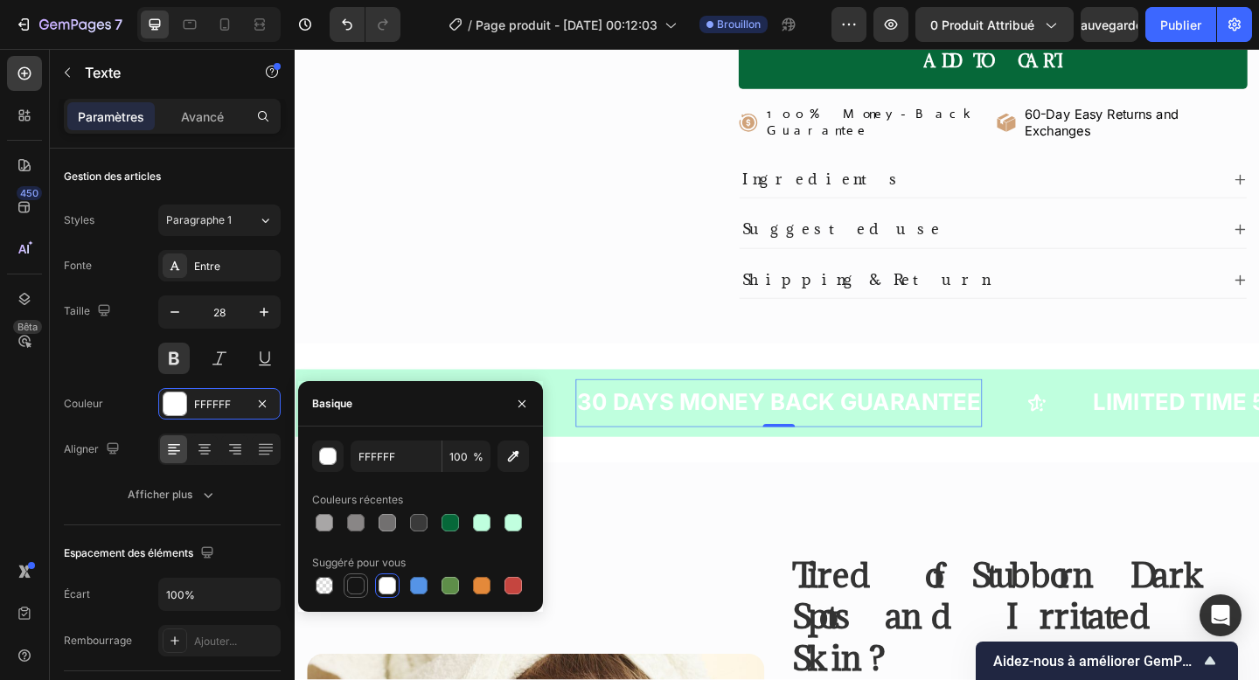
click at [345, 585] on div at bounding box center [355, 585] width 21 height 21
type input "151515"
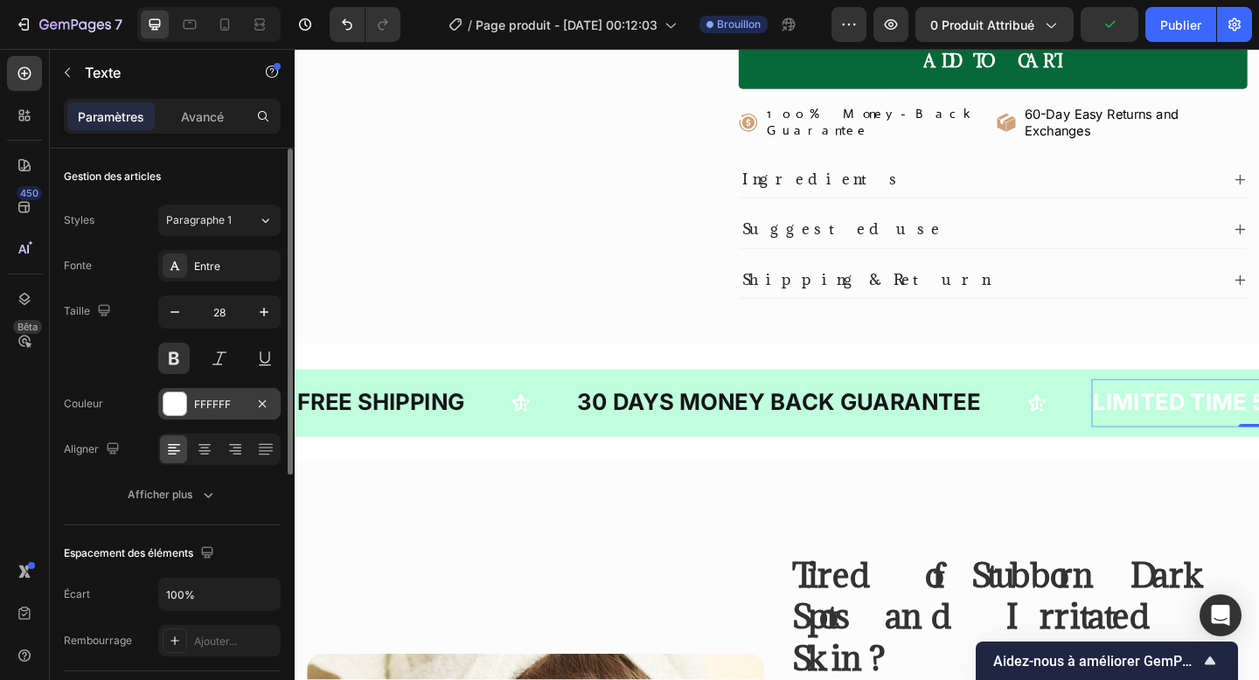
click at [191, 389] on div "FFFFFF" at bounding box center [219, 403] width 122 height 31
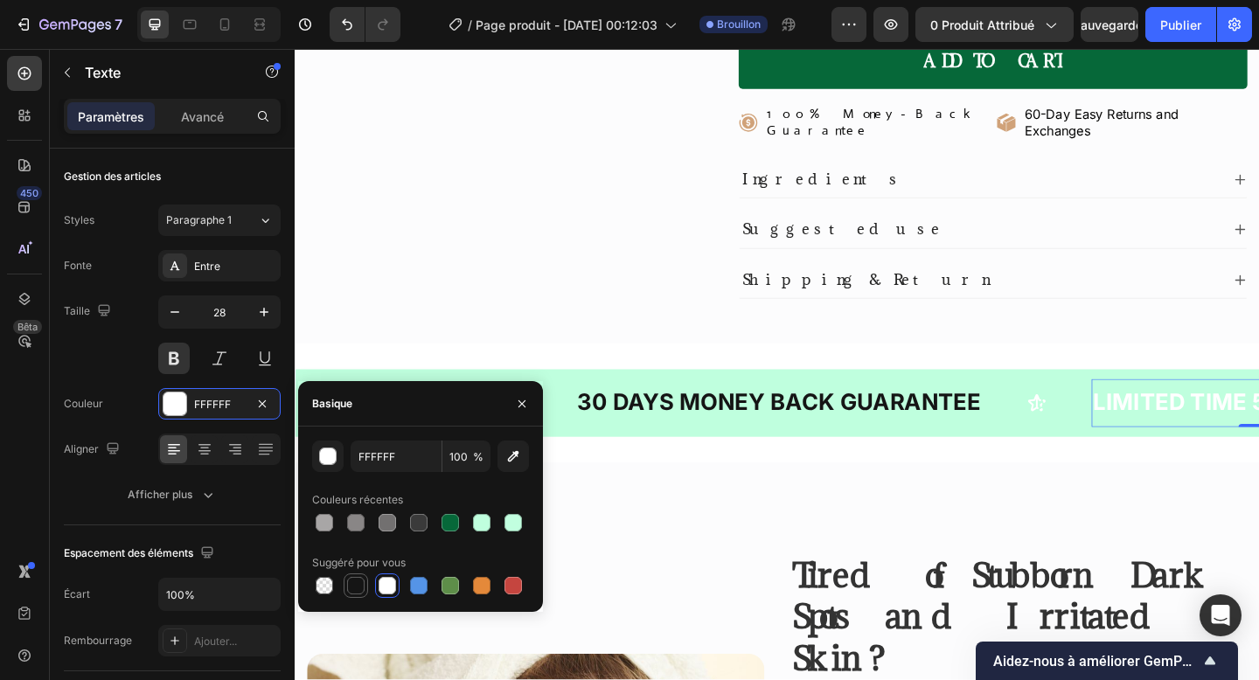
click at [362, 588] on div at bounding box center [355, 585] width 17 height 17
type input "151515"
click at [526, 394] on button "button" at bounding box center [522, 404] width 28 height 28
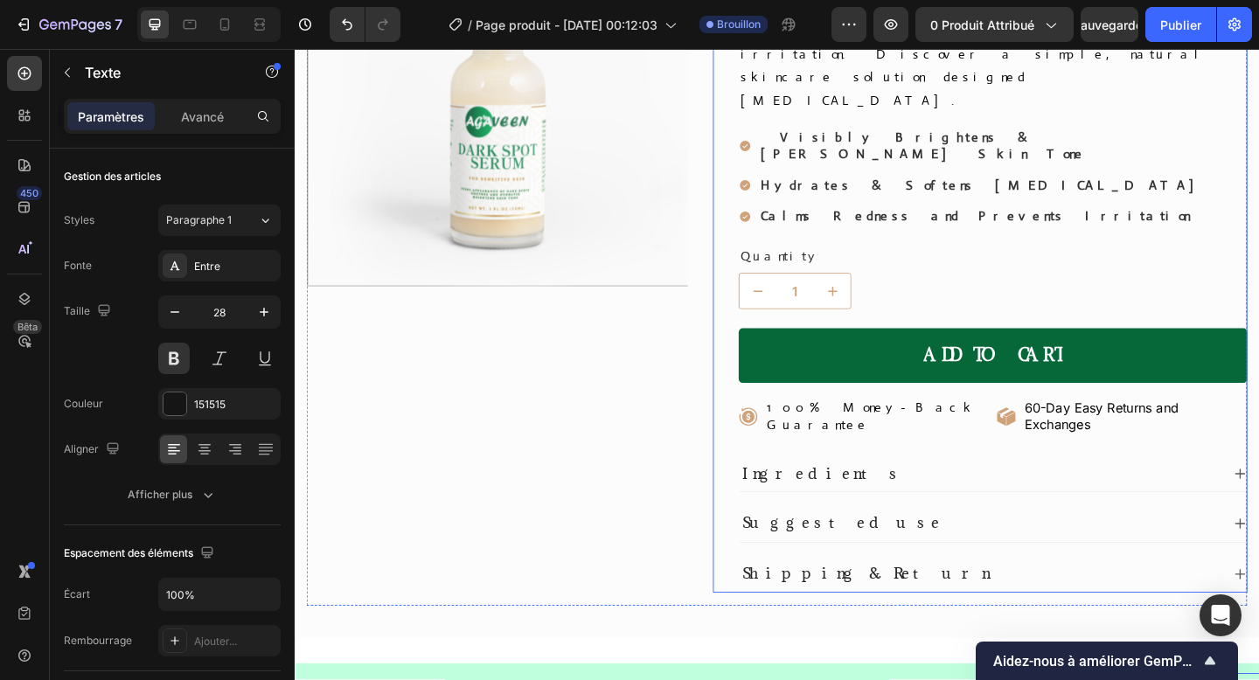
scroll to position [255, 0]
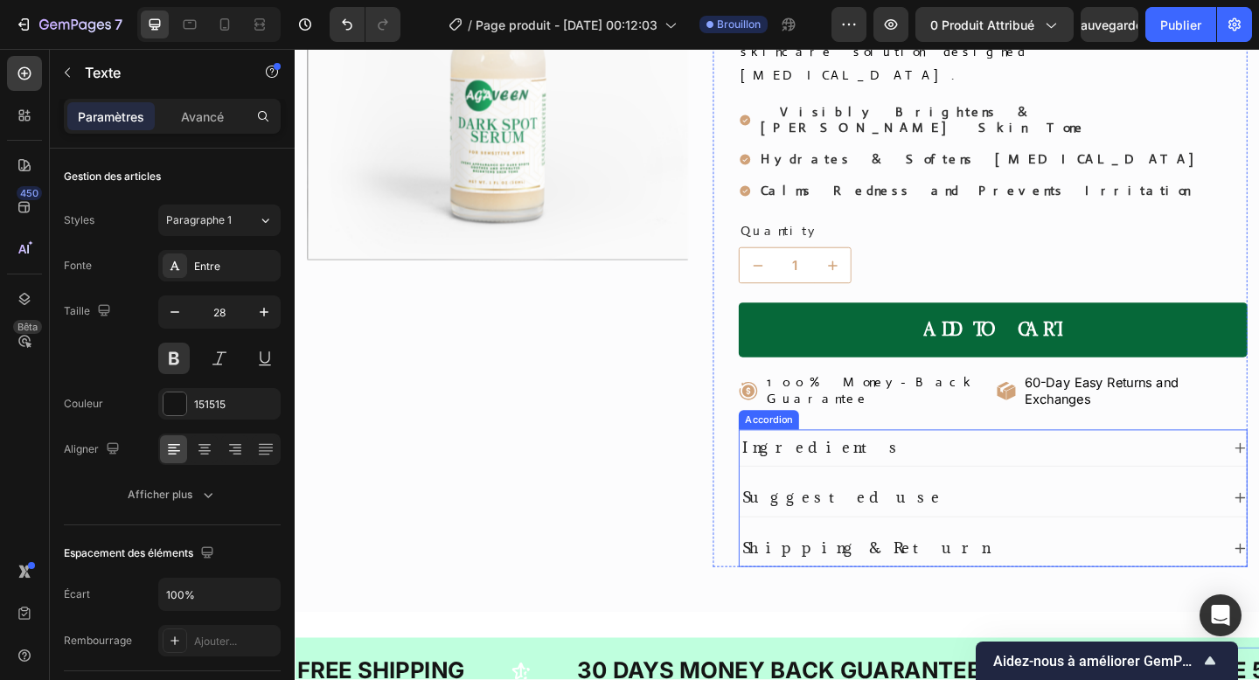
click at [836, 473] on p "Ingredients" at bounding box center [869, 483] width 176 height 20
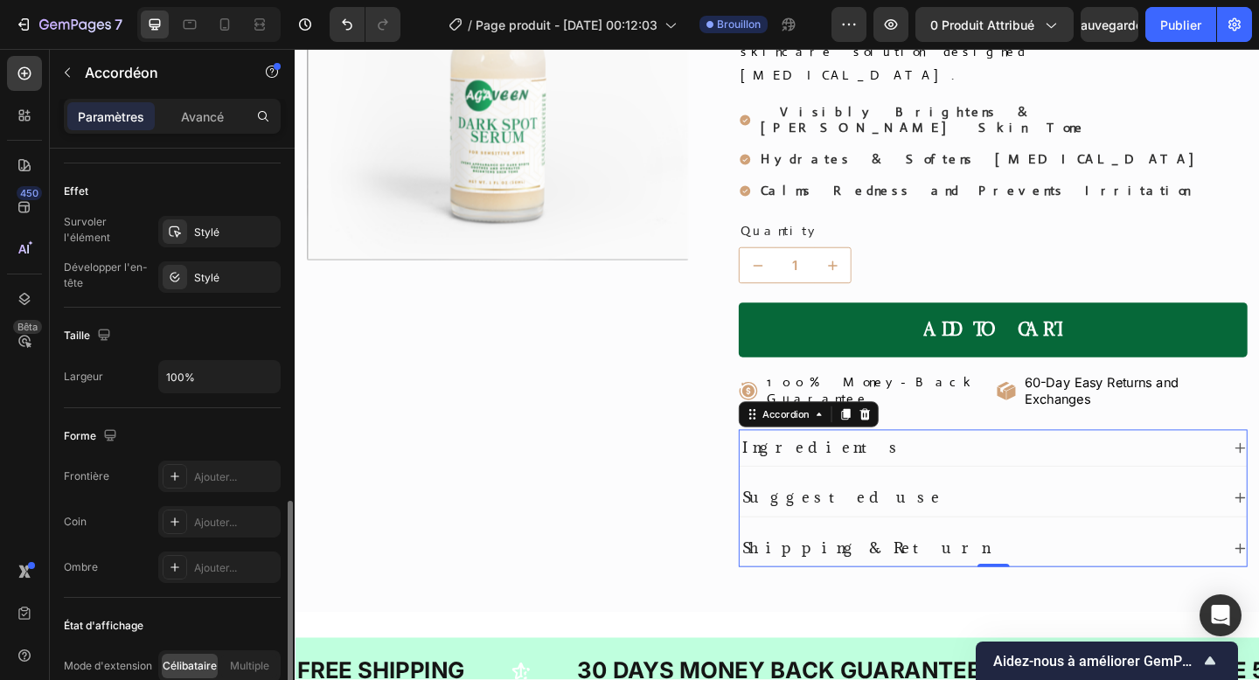
scroll to position [922, 0]
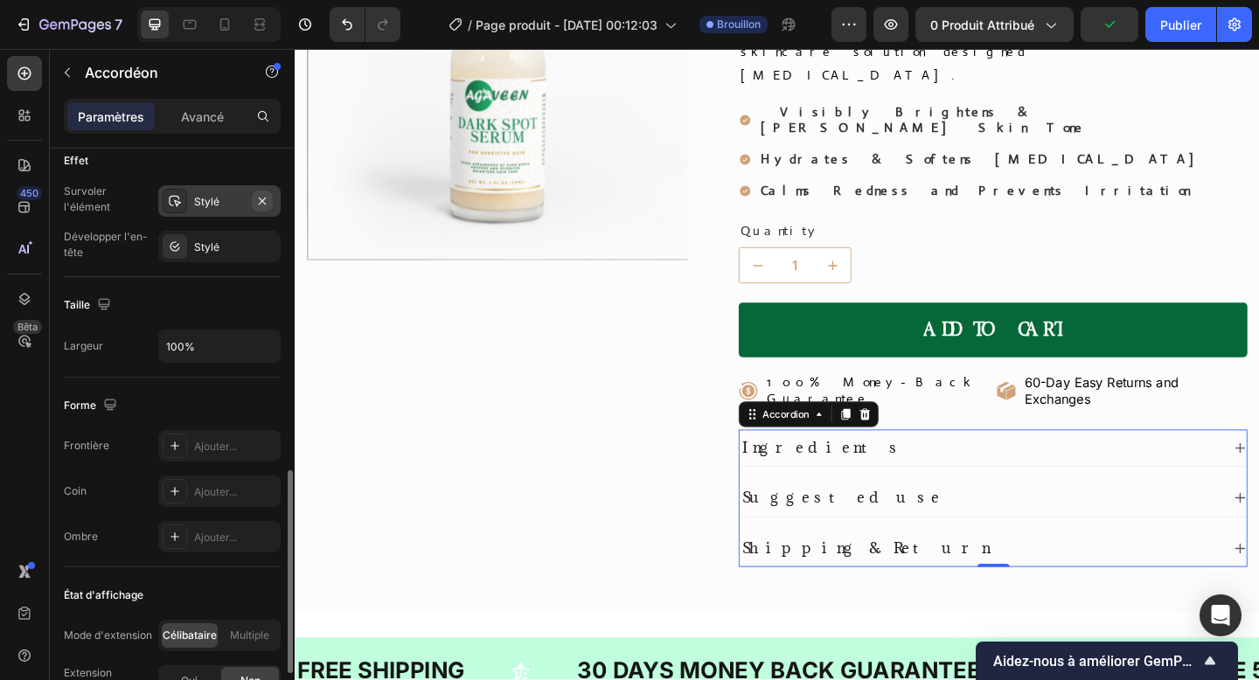
click at [267, 197] on icon "button" at bounding box center [262, 201] width 14 height 14
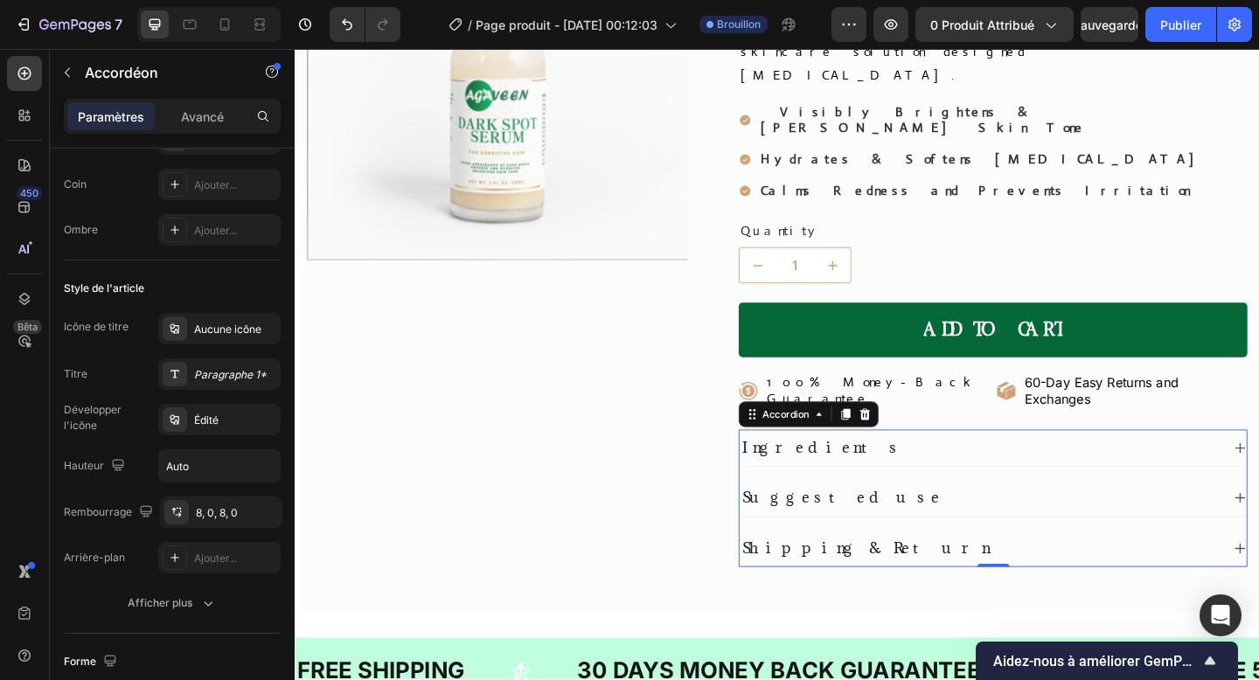
scroll to position [0, 0]
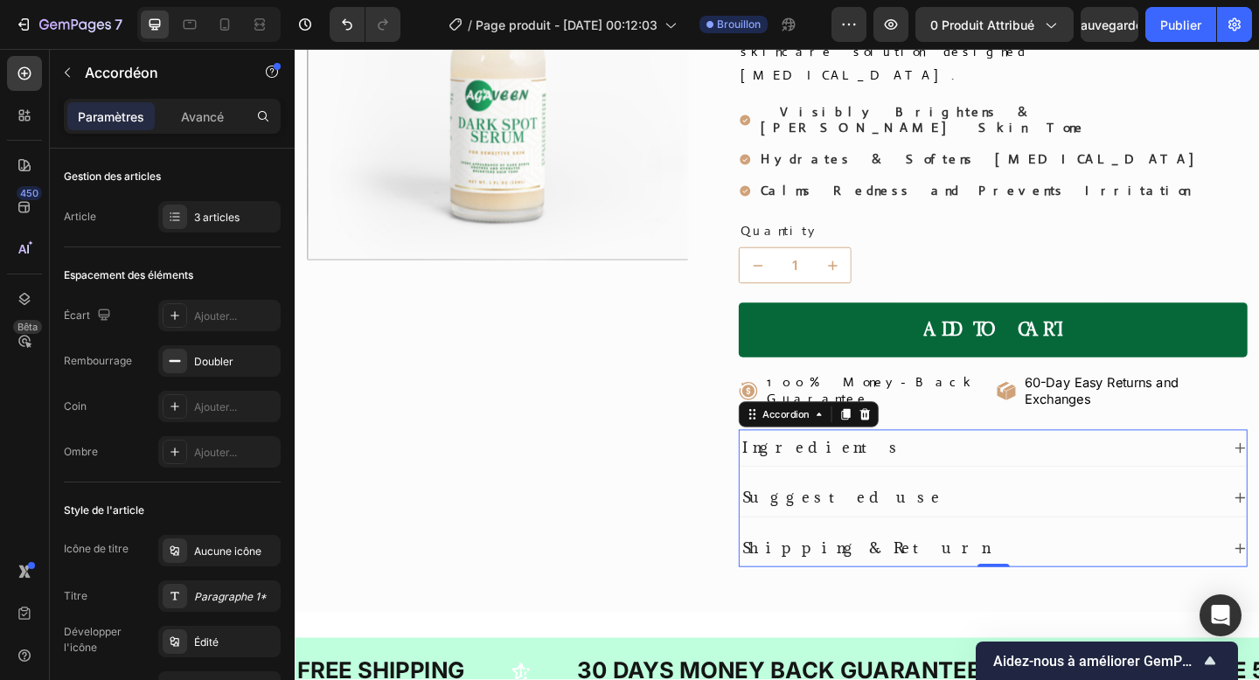
click at [837, 473] on p "Ingredients" at bounding box center [869, 483] width 176 height 20
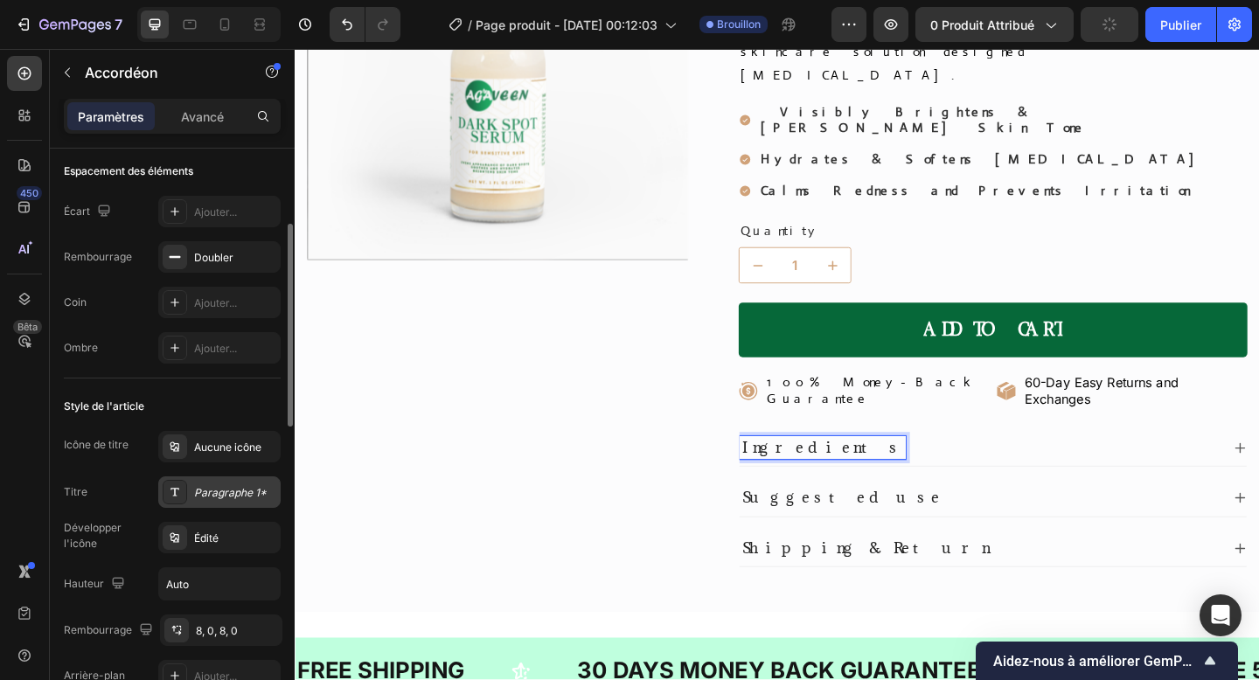
scroll to position [133, 0]
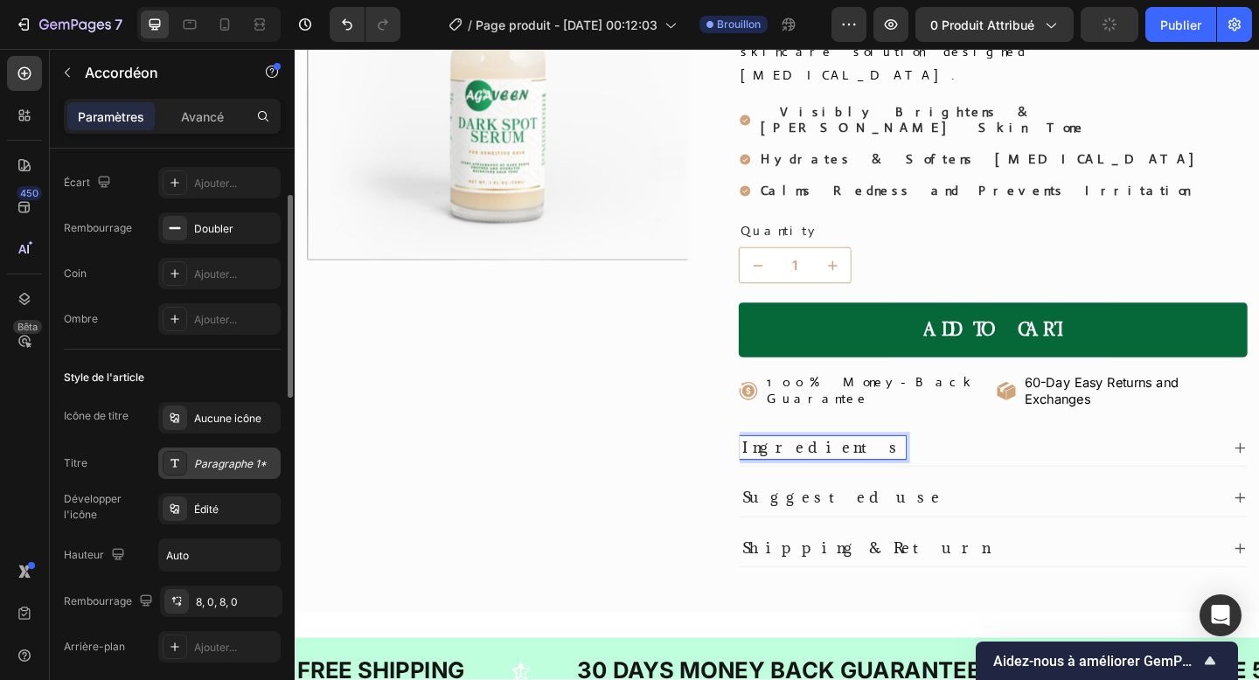
click at [233, 463] on font "Paragraphe 1*" at bounding box center [230, 463] width 73 height 13
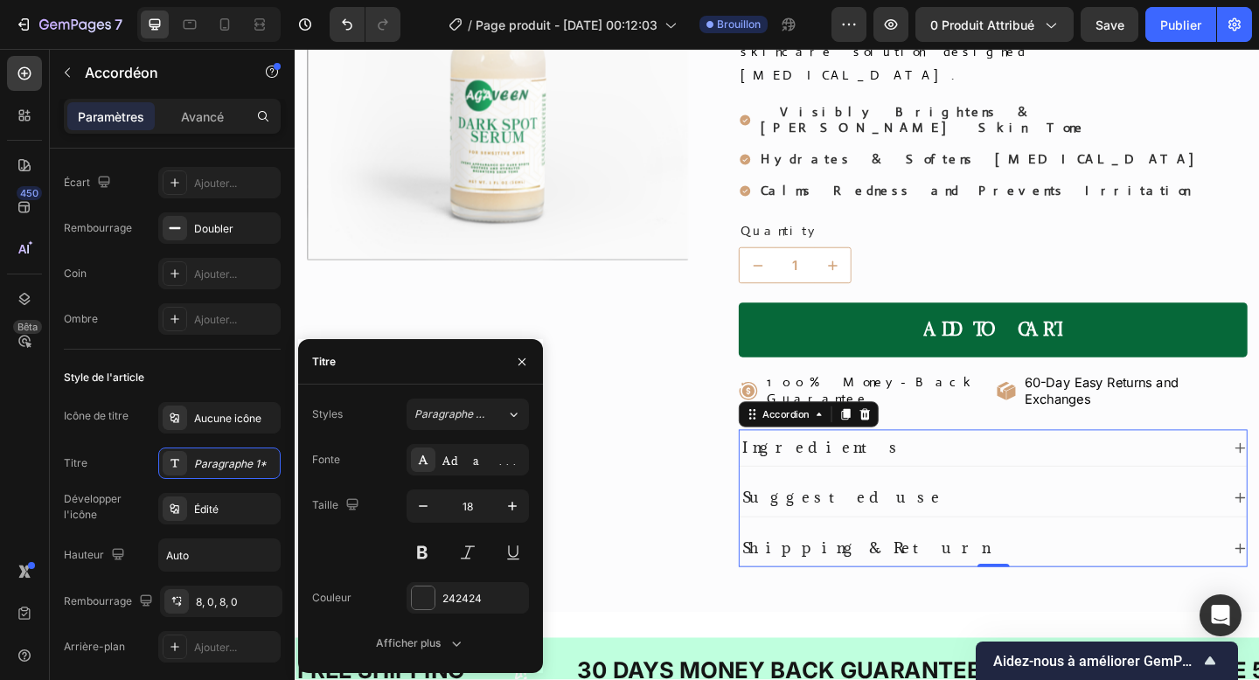
click at [1258, 463] on div "Ingredients" at bounding box center [1054, 482] width 552 height 39
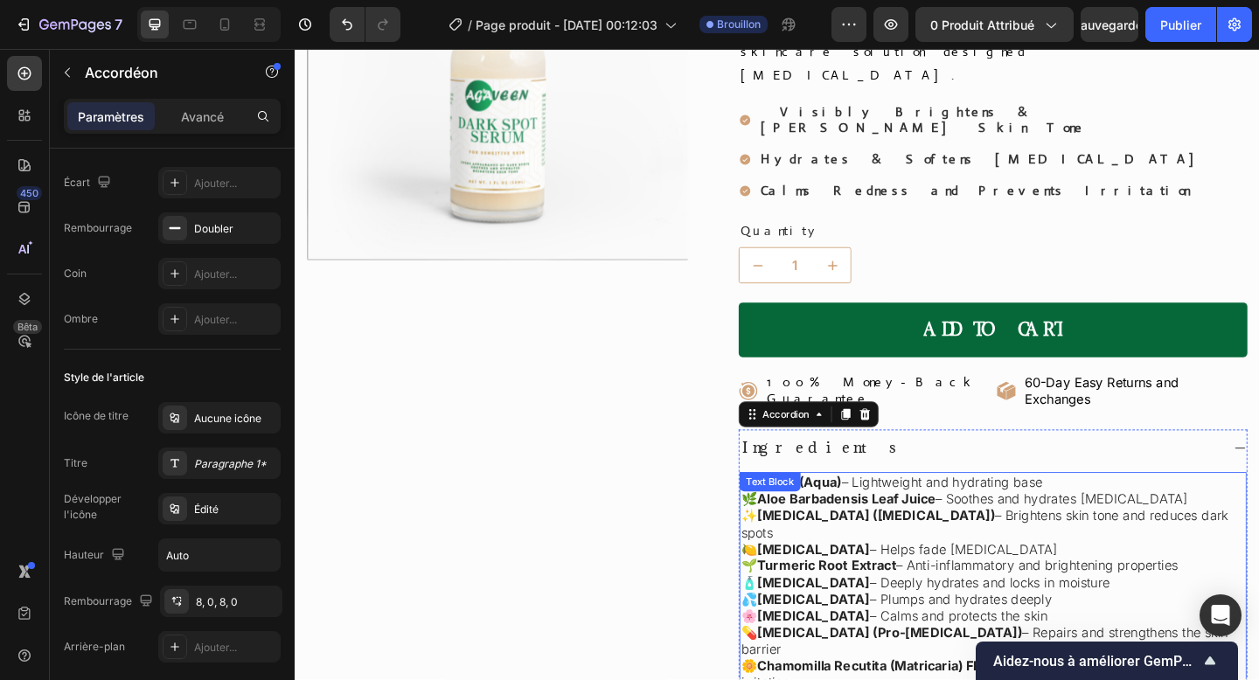
click at [1054, 514] on p "💧 Water (Aqua) – Lightweight and hydrating base 🌿 Aloe Barbadensis Leaf Juice –…" at bounding box center [1054, 656] width 548 height 291
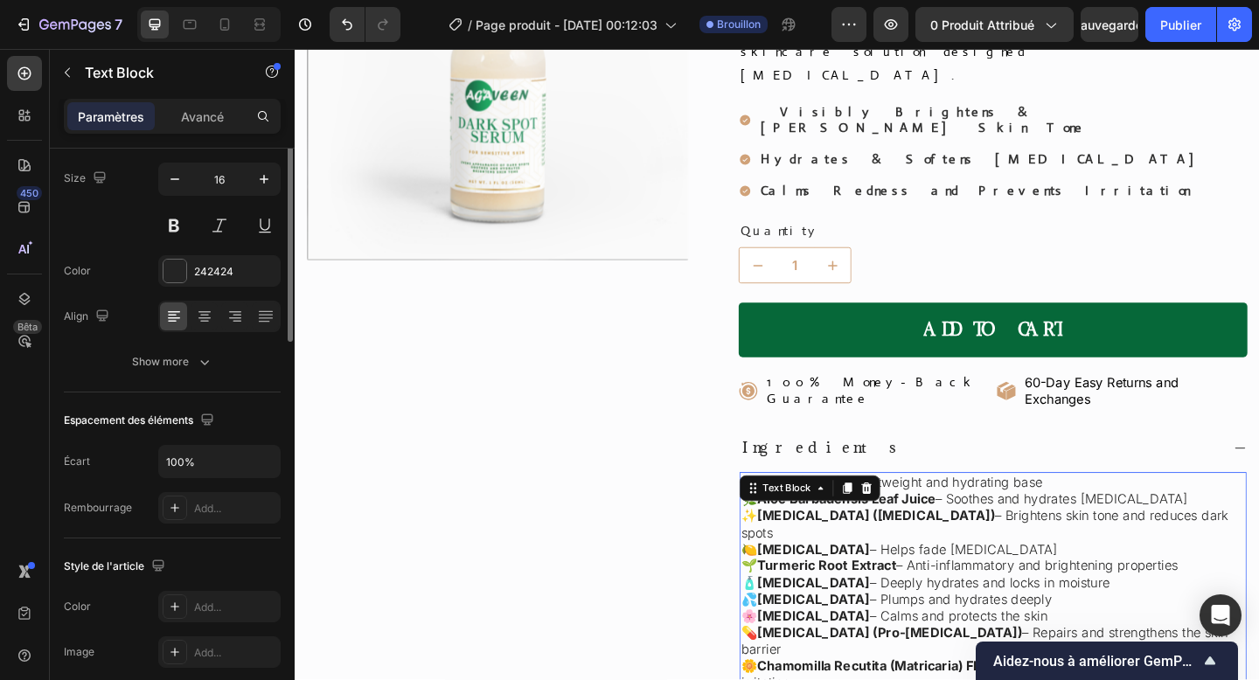
scroll to position [0, 0]
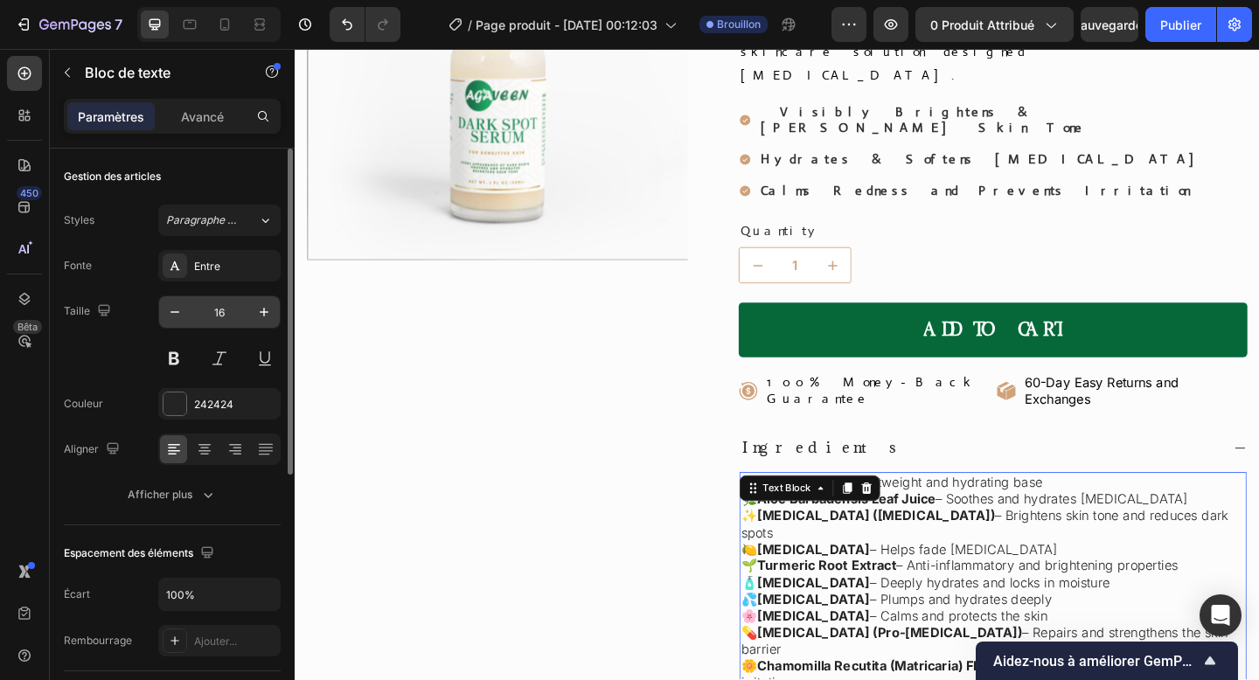
click at [205, 301] on input "16" at bounding box center [220, 311] width 58 height 31
click at [211, 285] on div "Fonte Entre Taille 16 Couleur 242424 Aligner Afficher plus" at bounding box center [172, 380] width 217 height 261
click at [212, 268] on font "Entre" at bounding box center [207, 266] width 26 height 13
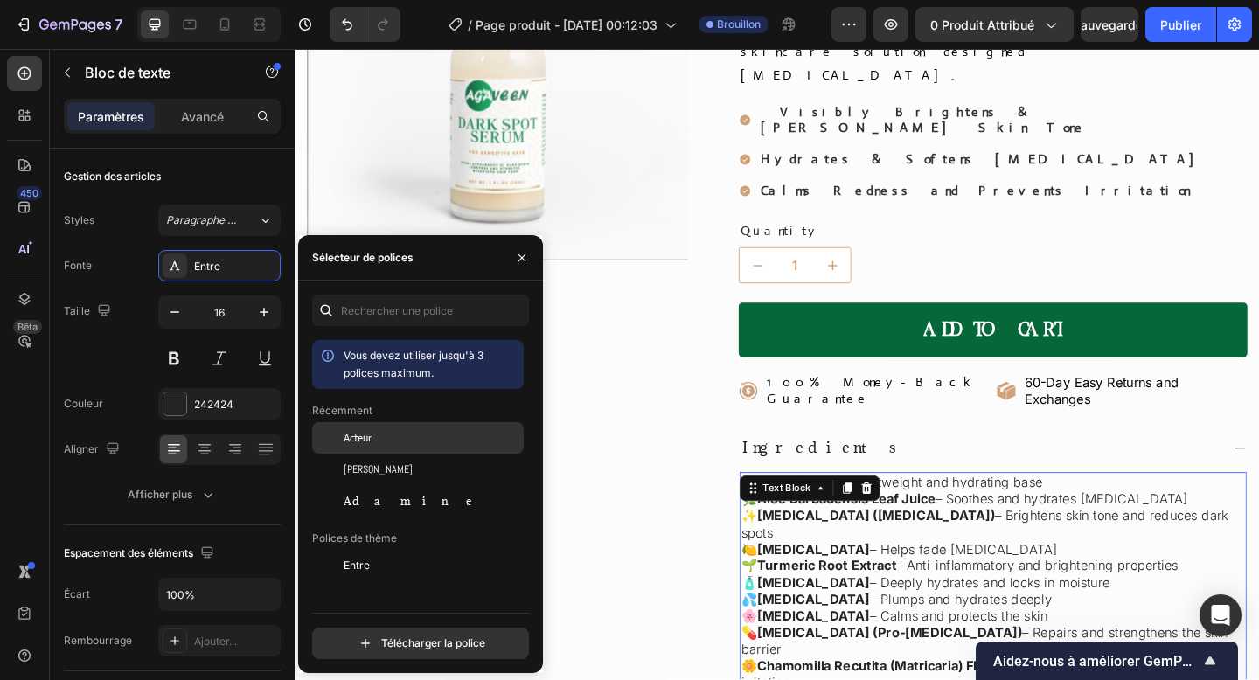
click at [372, 438] on div "Acteur" at bounding box center [432, 438] width 177 height 16
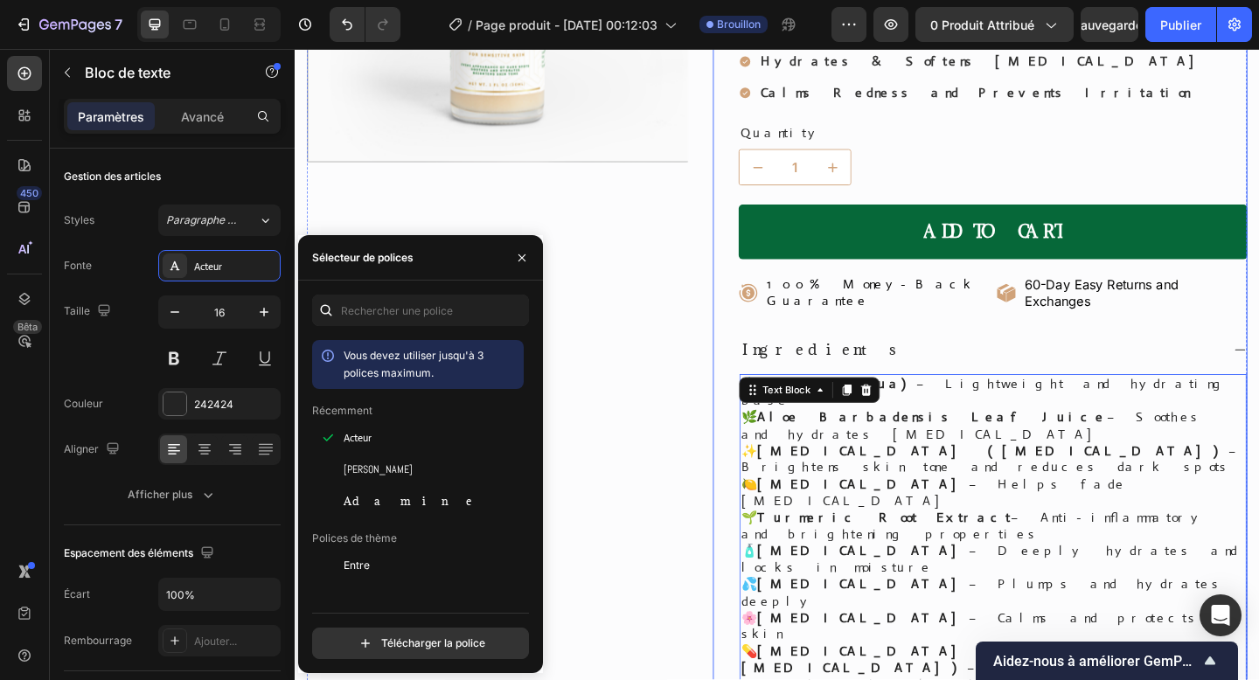
scroll to position [465, 0]
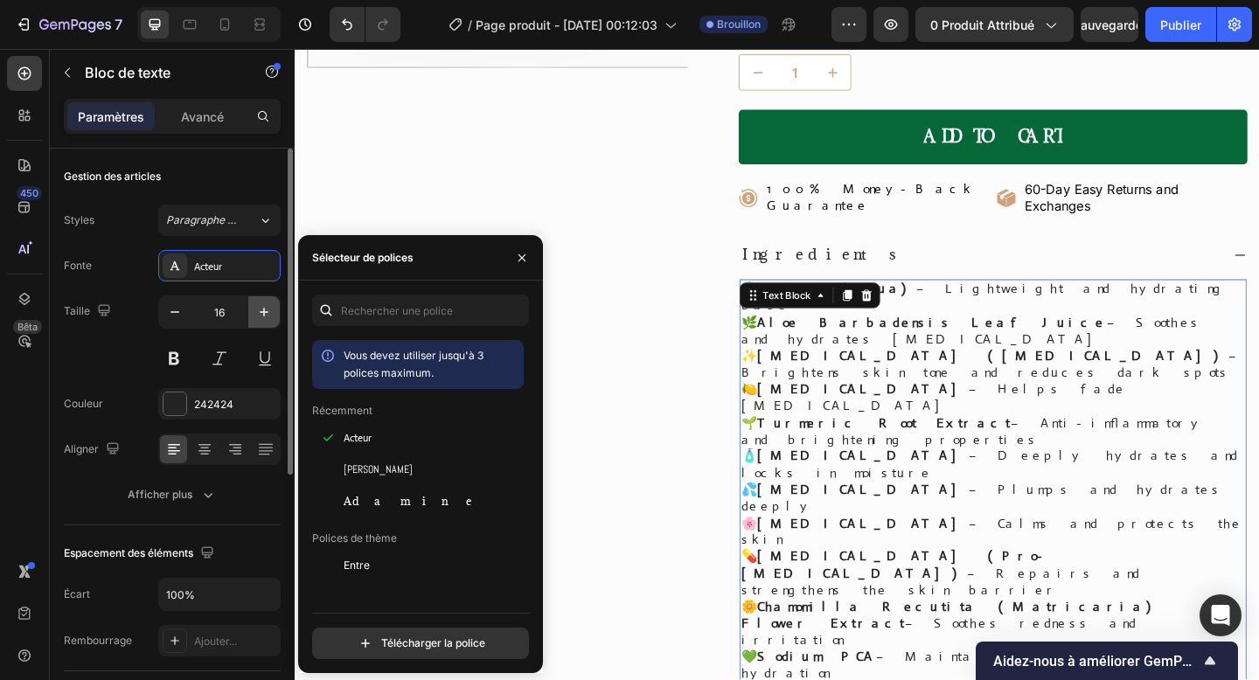
click at [260, 313] on icon "button" at bounding box center [263, 311] width 17 height 17
type input "17"
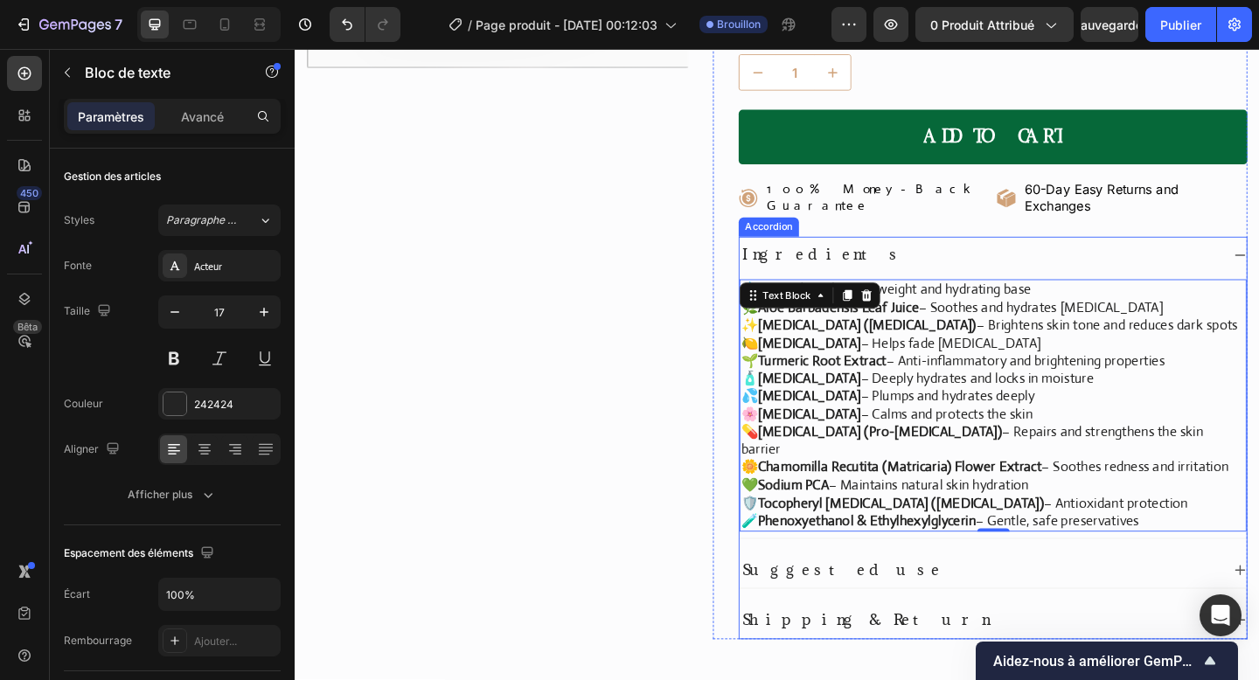
click at [1258, 596] on div "Suggested use" at bounding box center [1054, 615] width 552 height 39
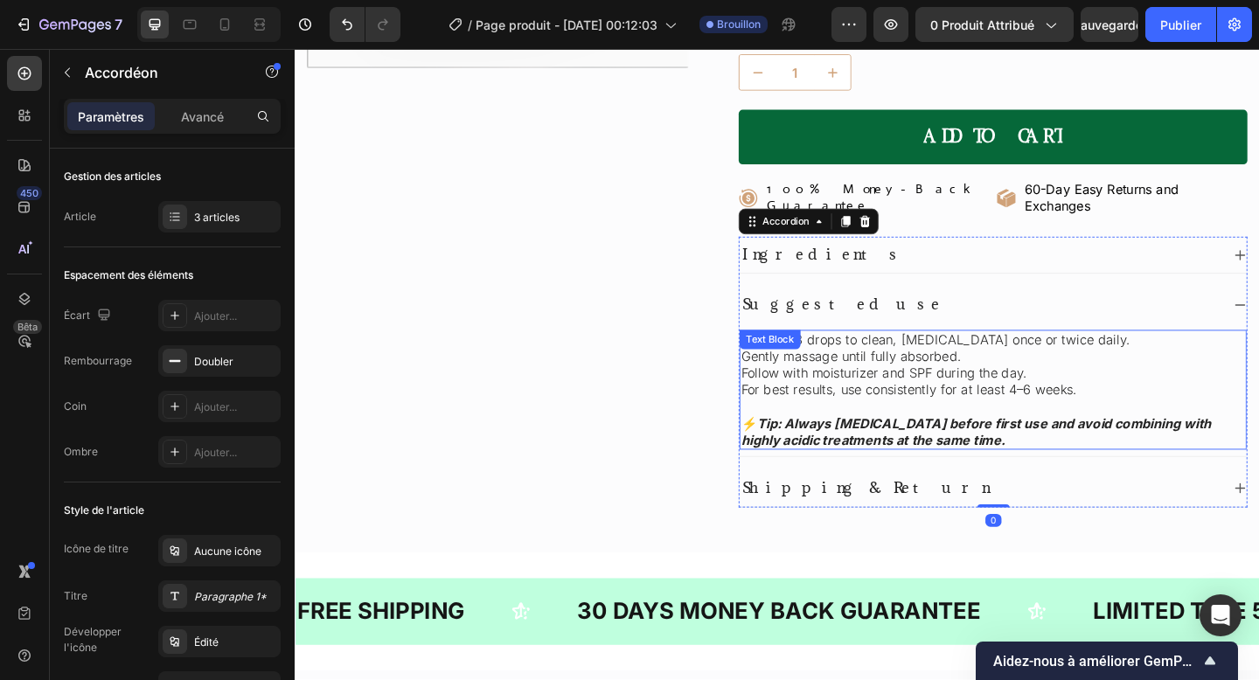
click at [1024, 448] on strong "Tip: Always [MEDICAL_DATA] before first use and avoid combining with highly aci…" at bounding box center [1035, 466] width 511 height 36
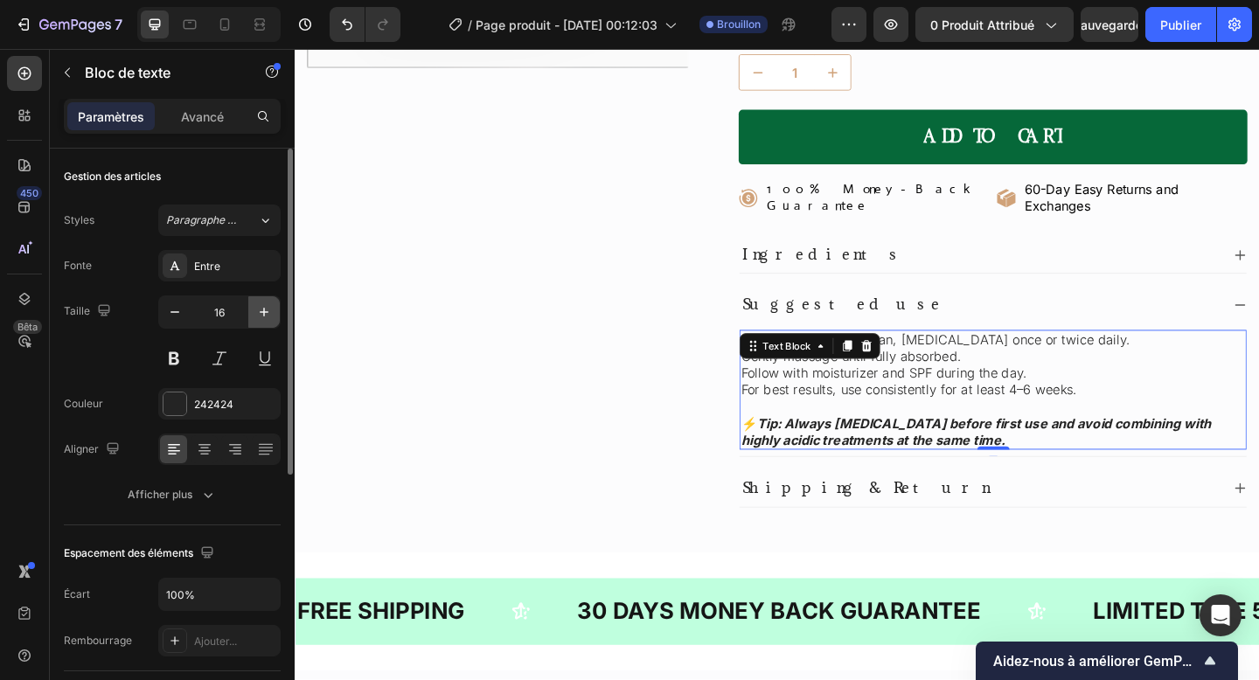
click at [268, 316] on icon "button" at bounding box center [263, 311] width 17 height 17
type input "17"
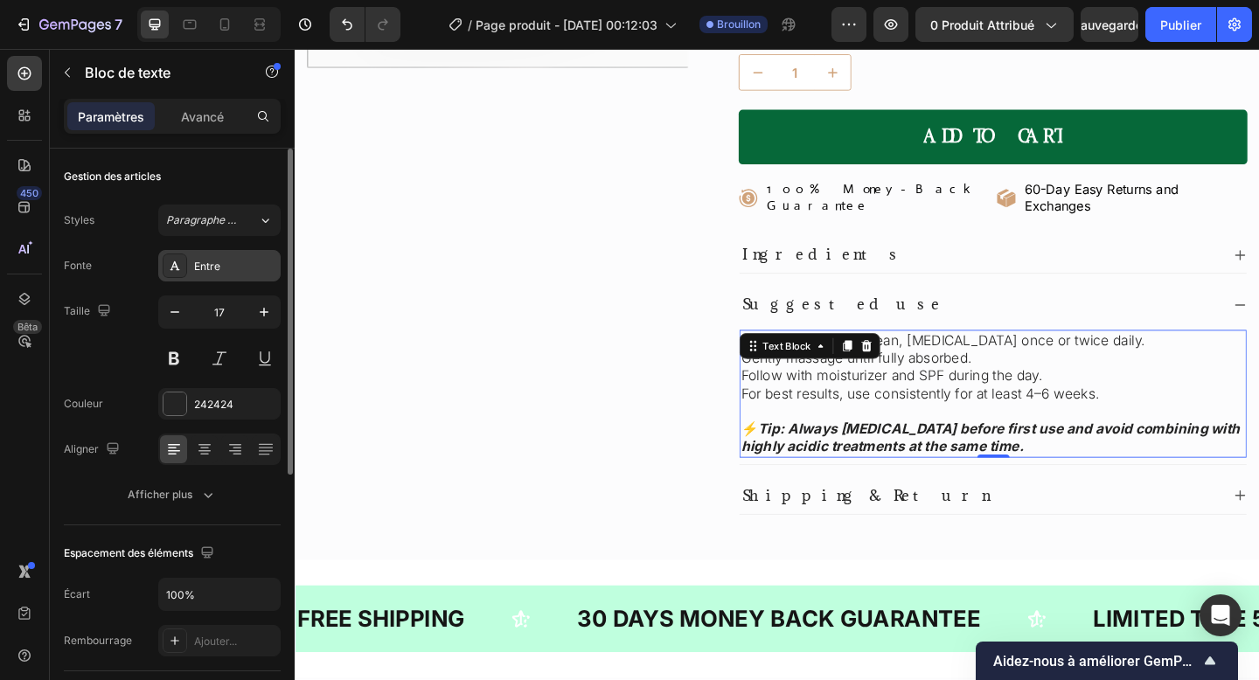
click at [219, 252] on div "Entre" at bounding box center [219, 265] width 122 height 31
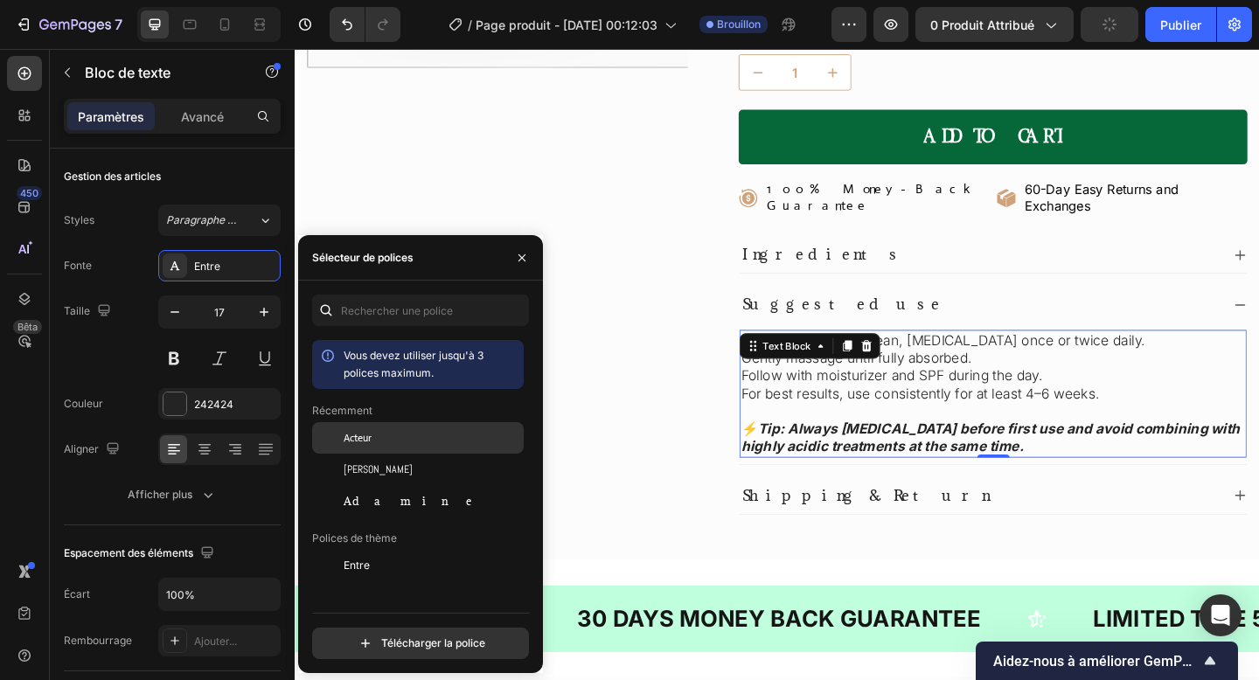
click at [364, 442] on font "Acteur" at bounding box center [358, 438] width 28 height 14
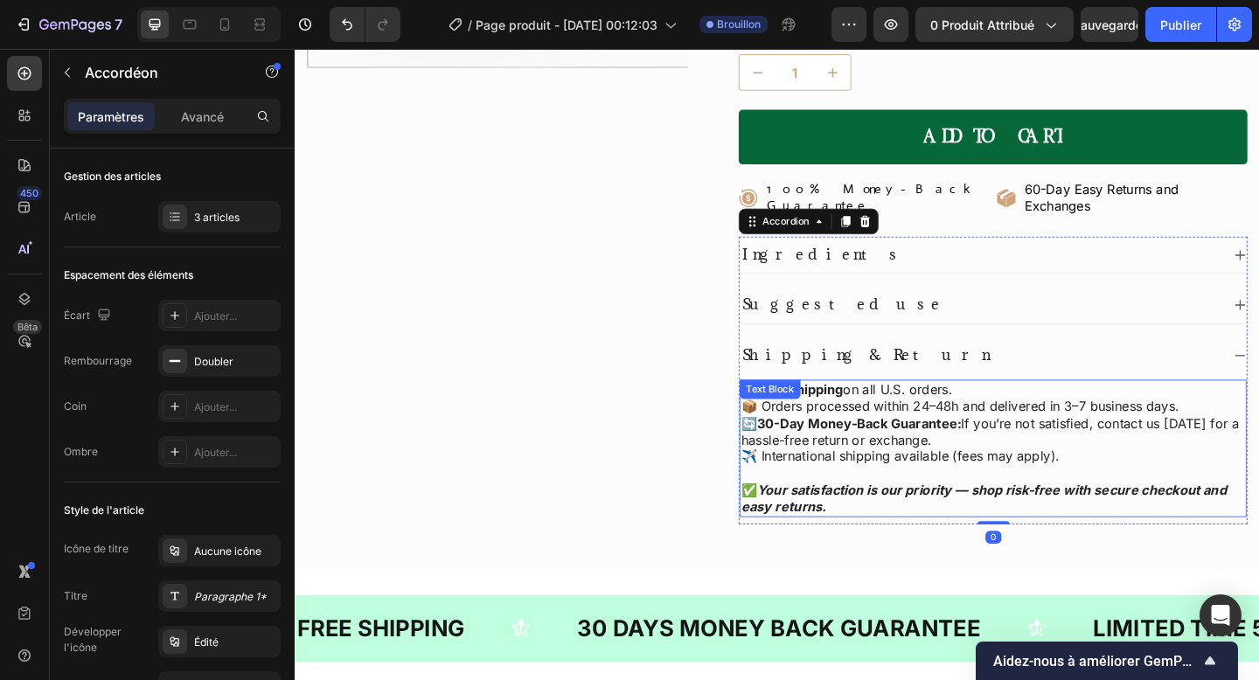
click at [1033, 484] on p "✈️ International shipping available (fees may apply)." at bounding box center [1054, 493] width 548 height 18
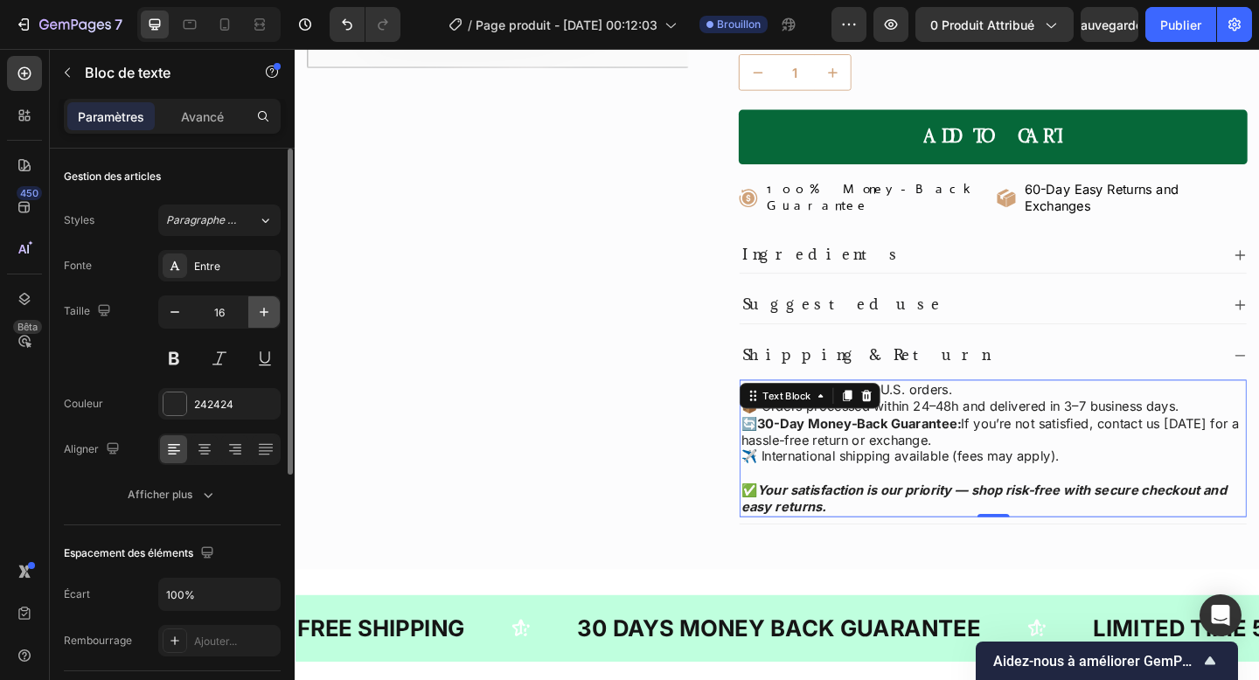
click at [268, 317] on icon "button" at bounding box center [263, 311] width 17 height 17
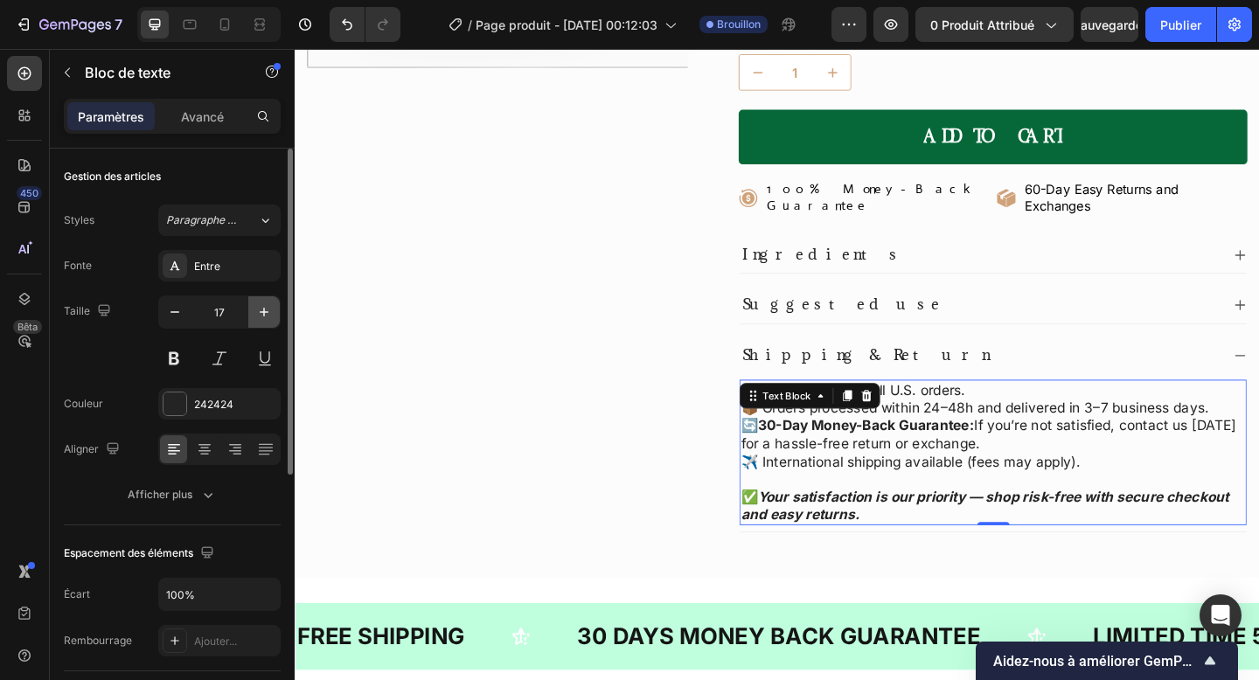
type input "18"
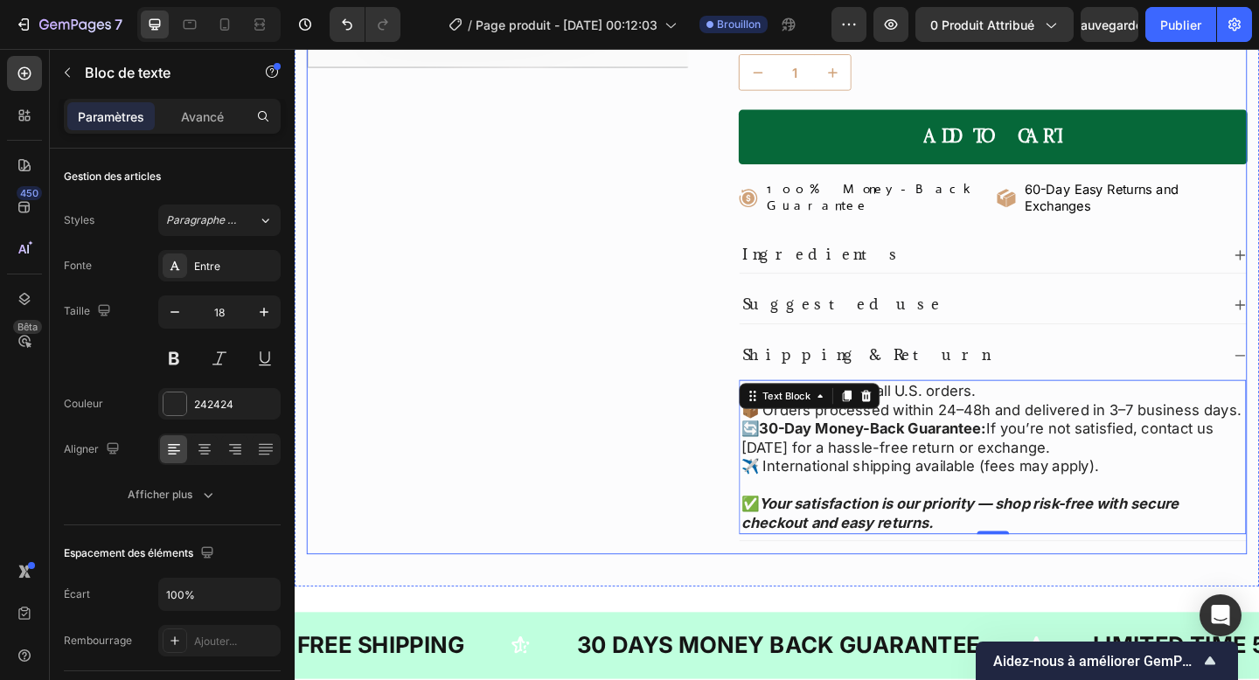
scroll to position [549, 0]
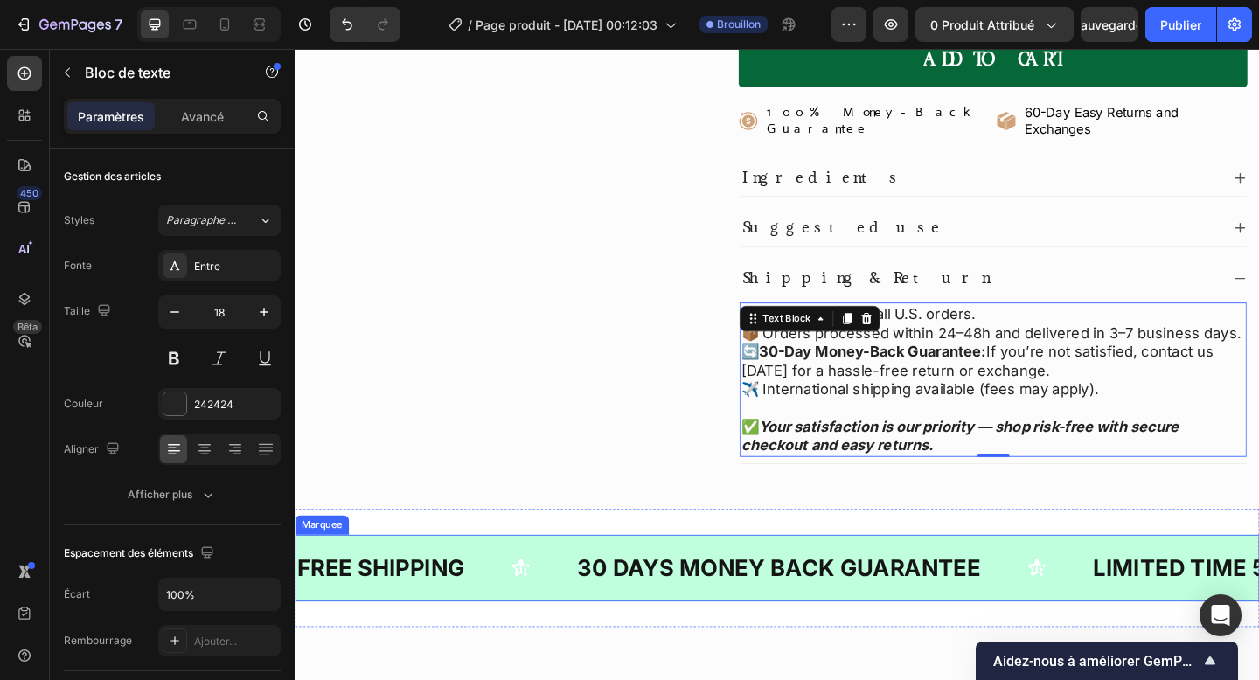
click at [537, 604] on icon at bounding box center [540, 613] width 19 height 18
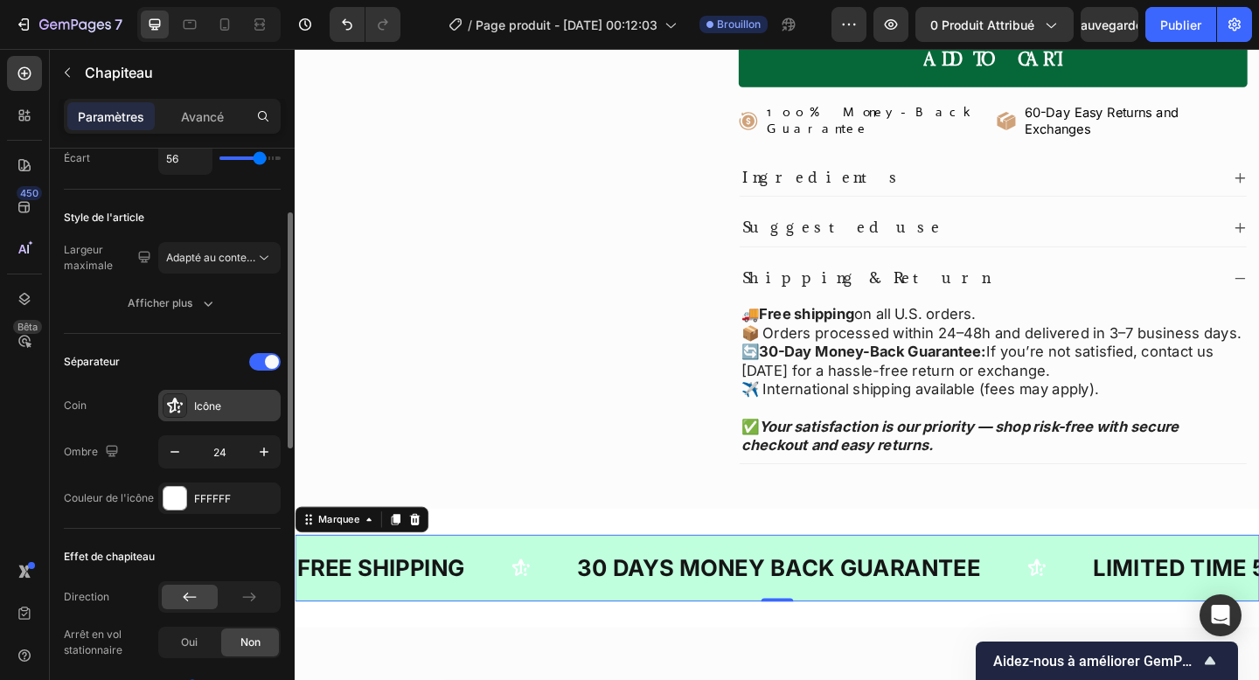
scroll to position [165, 0]
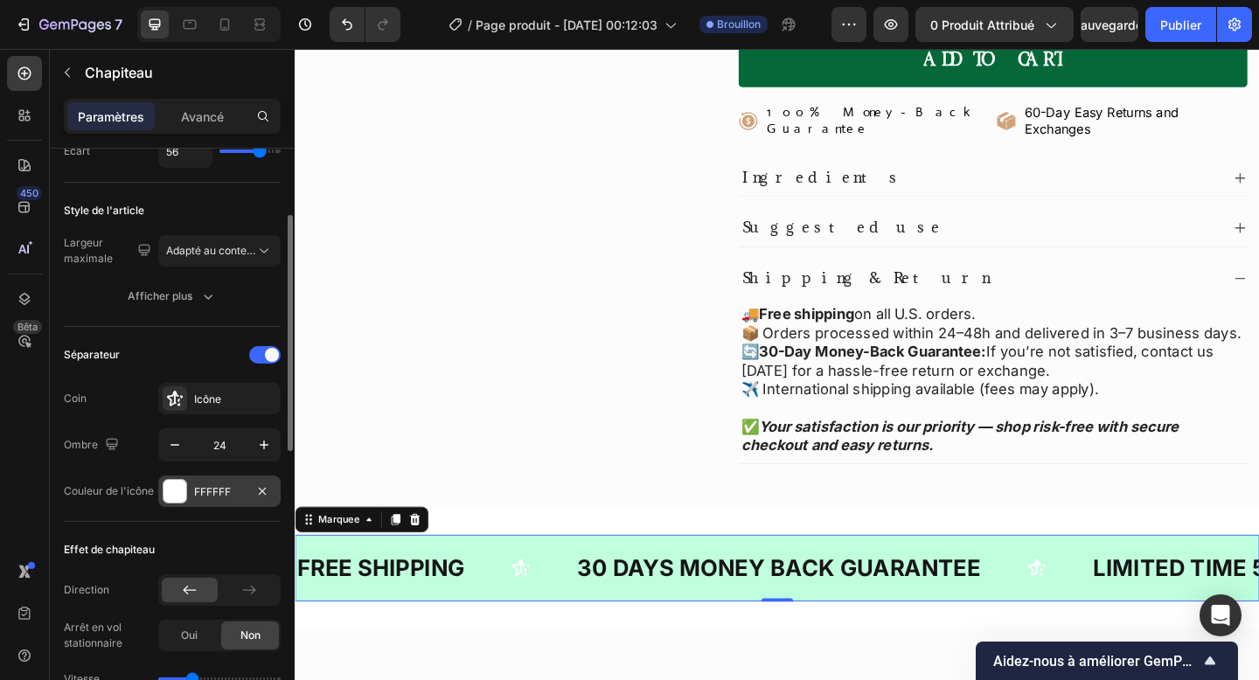
click at [187, 483] on div "FFFFFF" at bounding box center [219, 491] width 122 height 31
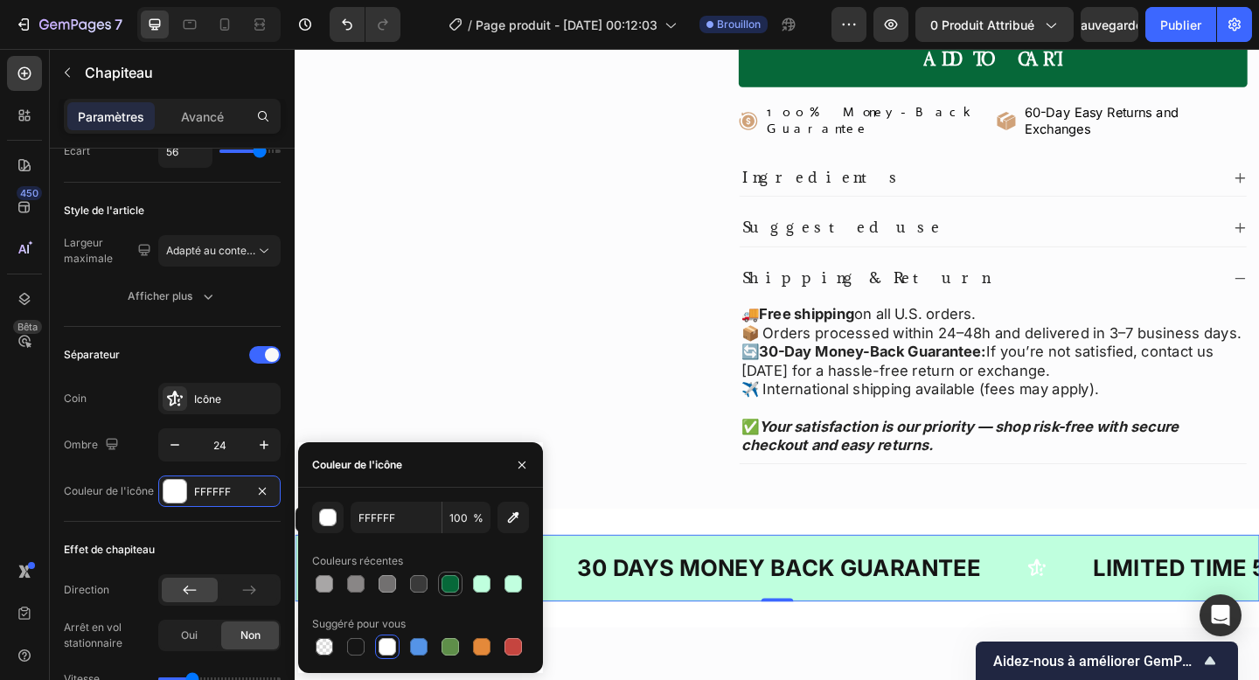
click at [449, 589] on div at bounding box center [450, 583] width 17 height 17
type input "066839"
click at [525, 463] on icon "button" at bounding box center [522, 465] width 14 height 14
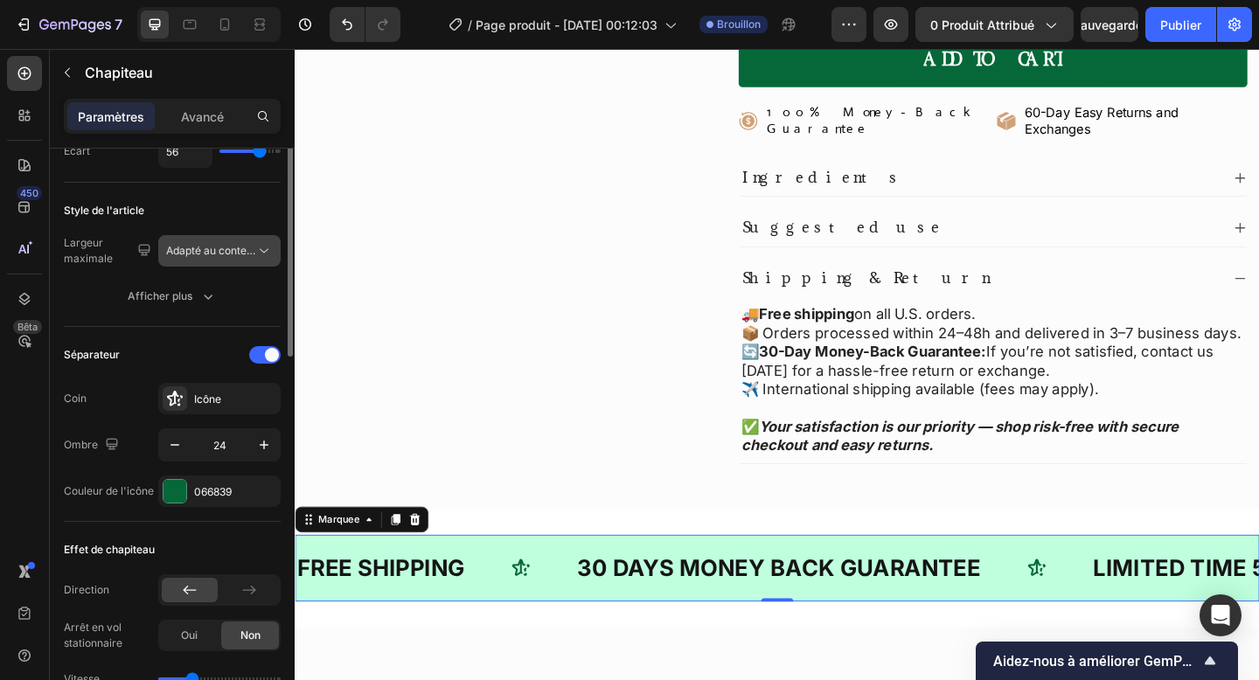
scroll to position [77, 0]
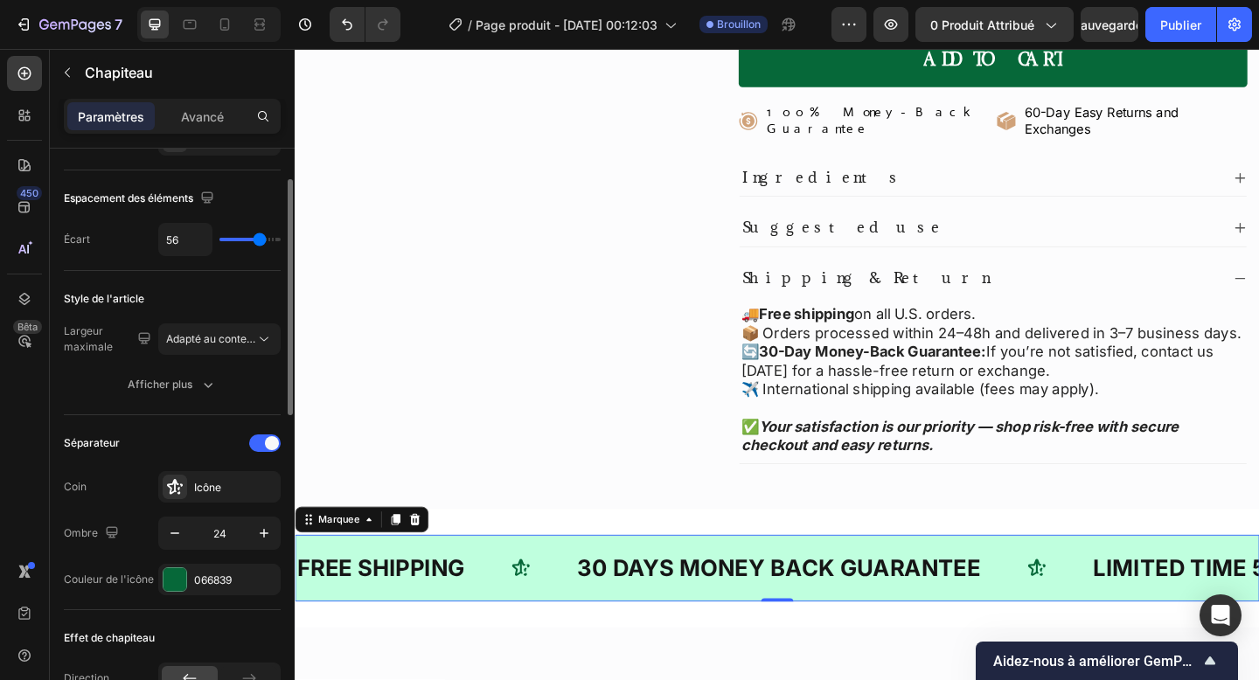
type input "29"
type input "18"
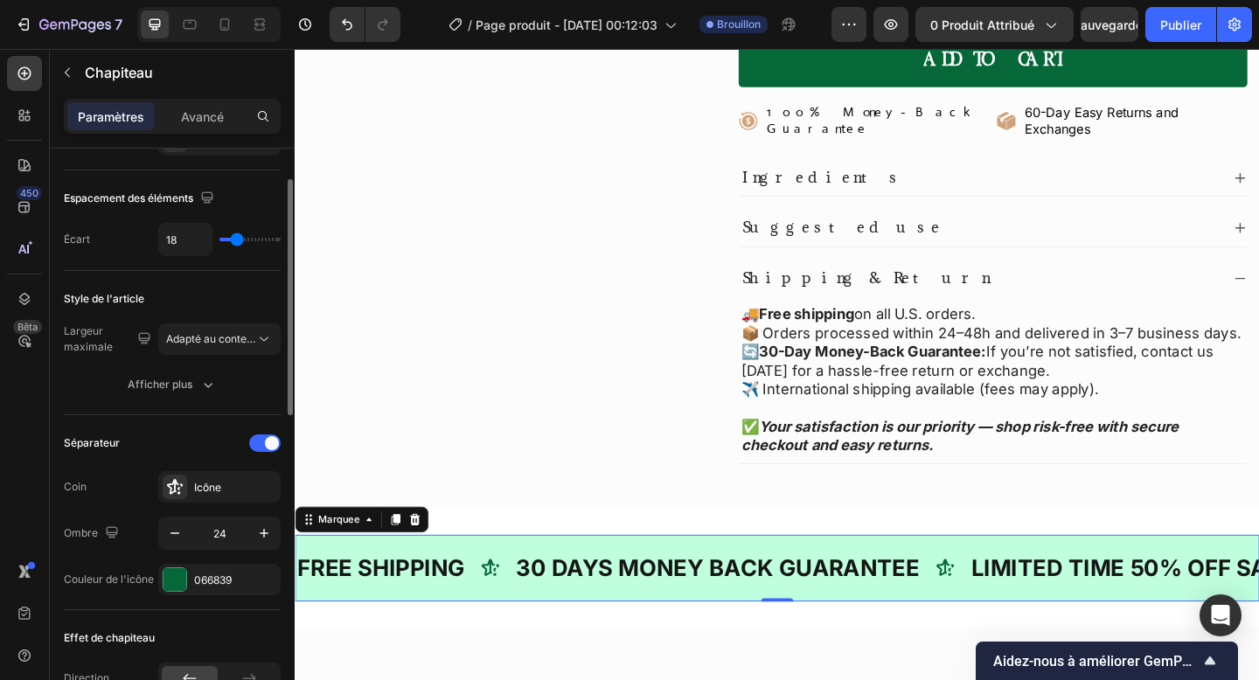
type input "10"
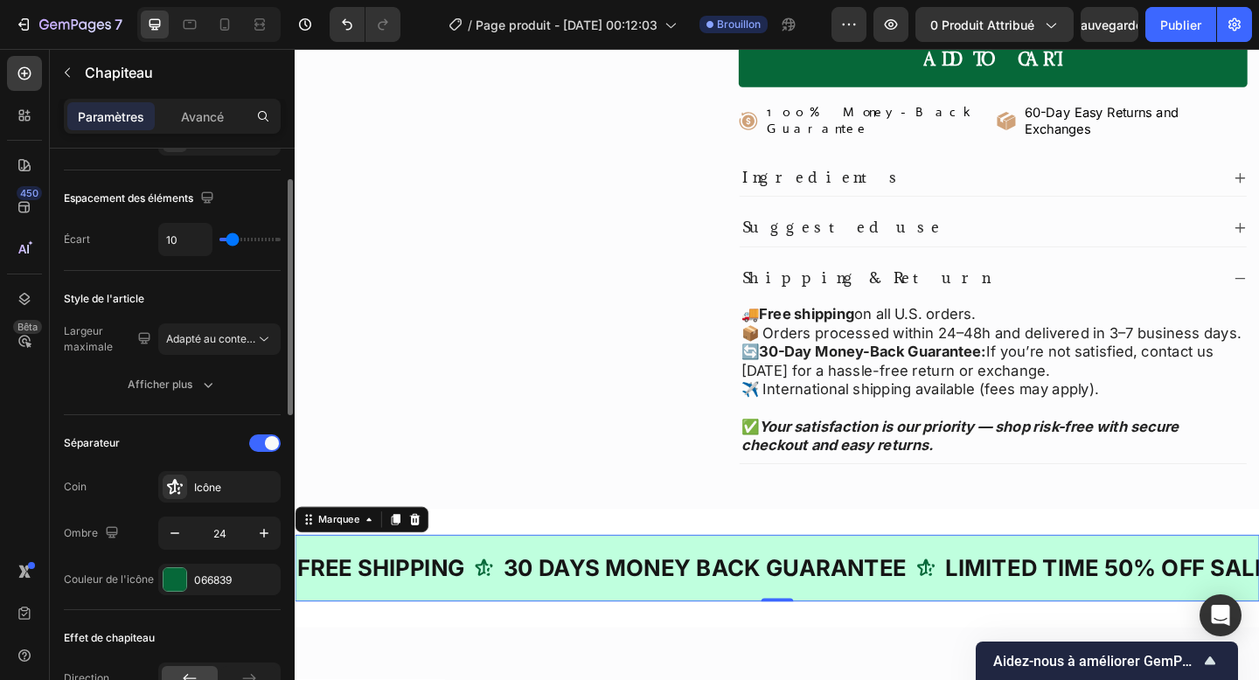
type input "44"
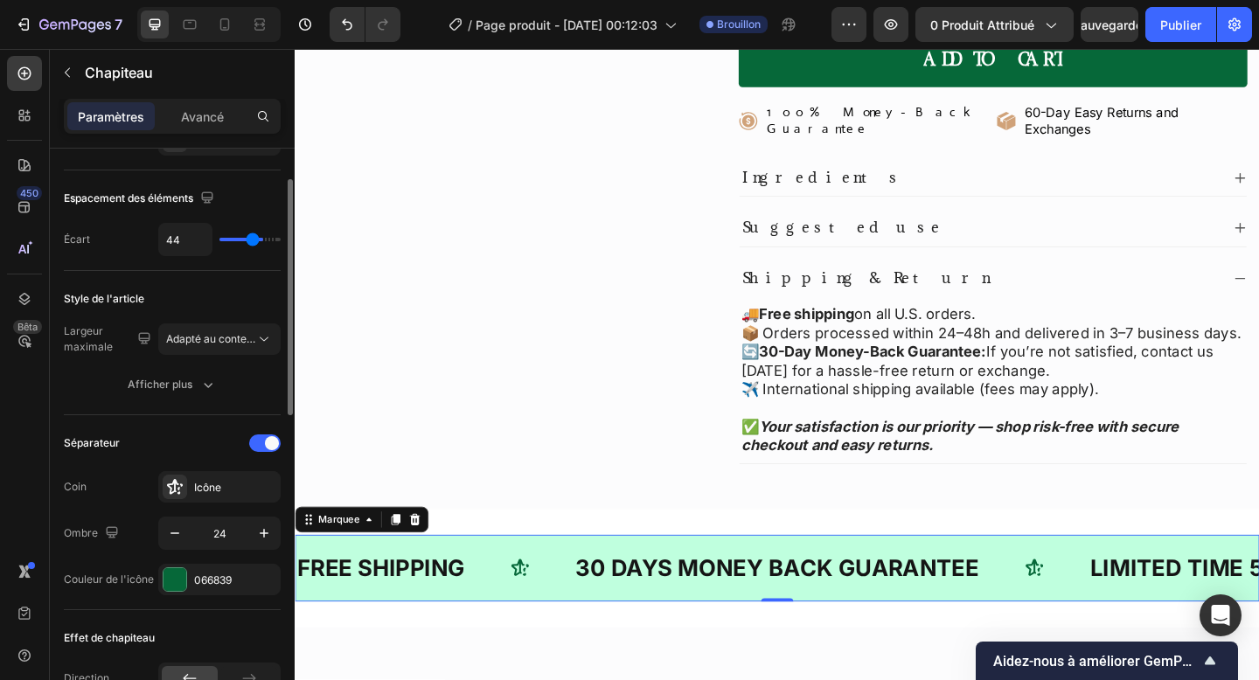
type input "59"
type input "44"
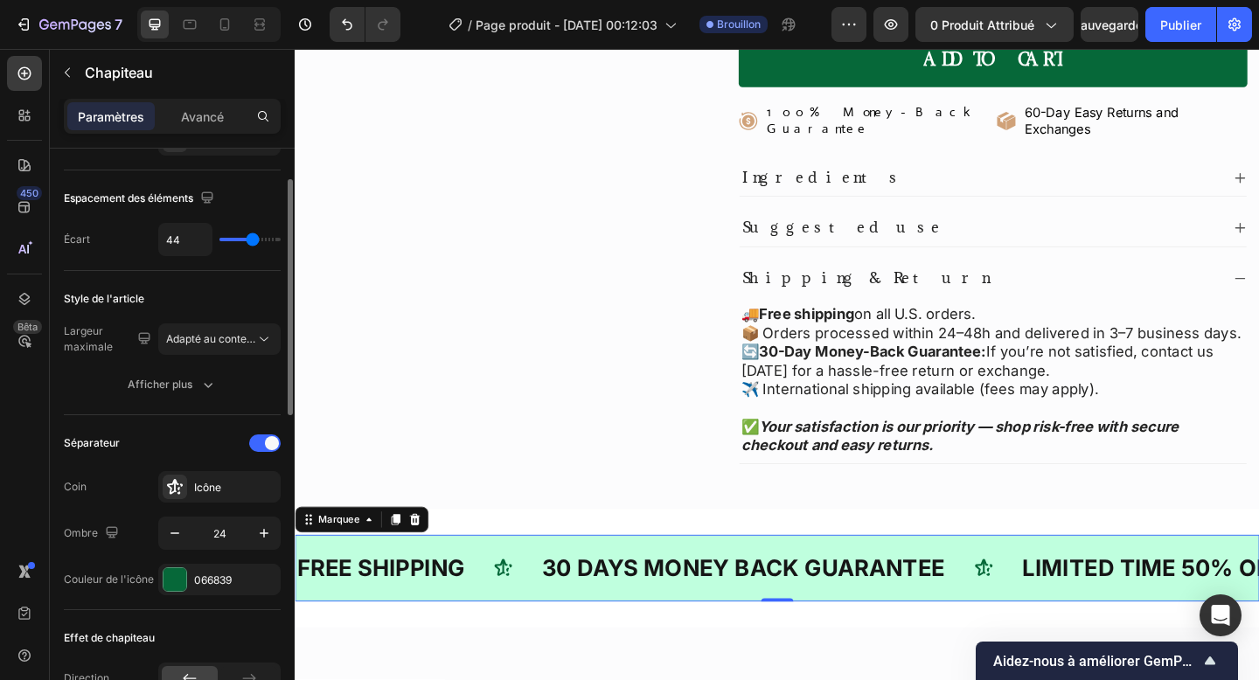
type input "26"
type input "24"
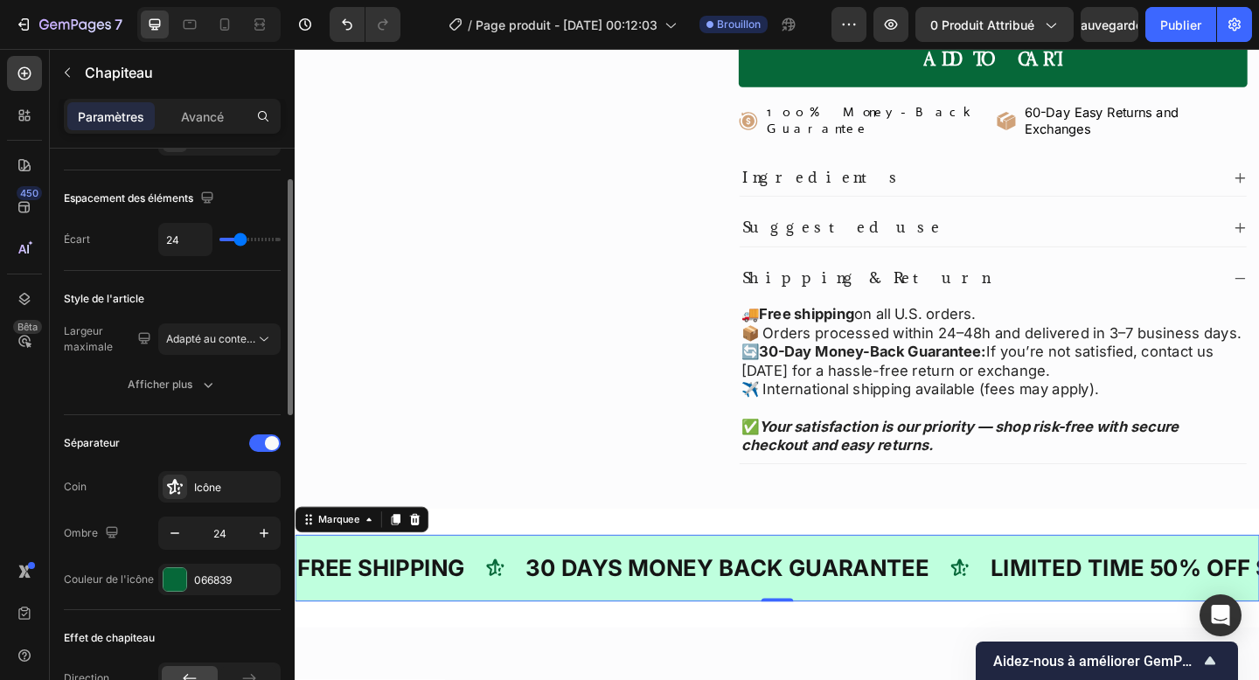
drag, startPoint x: 258, startPoint y: 239, endPoint x: 240, endPoint y: 240, distance: 17.6
type input "24"
click at [240, 240] on input "range" at bounding box center [249, 239] width 61 height 3
click at [374, 595] on div "FREE SHIPPING" at bounding box center [388, 614] width 185 height 38
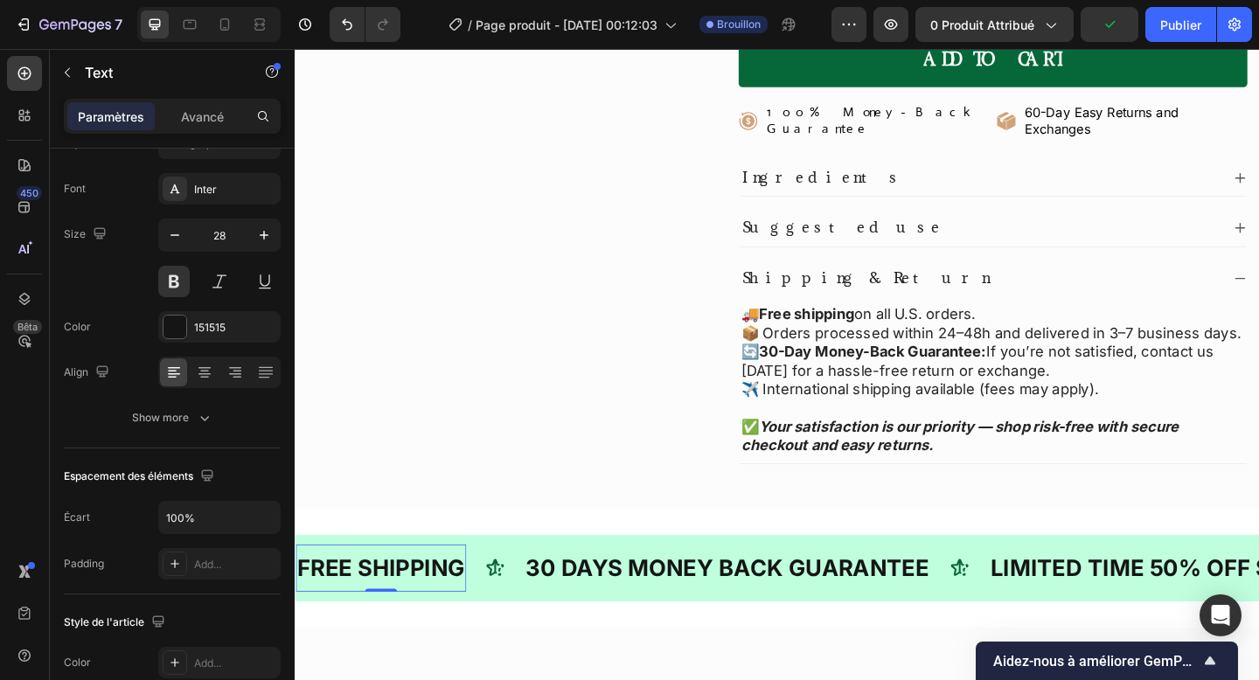
scroll to position [0, 0]
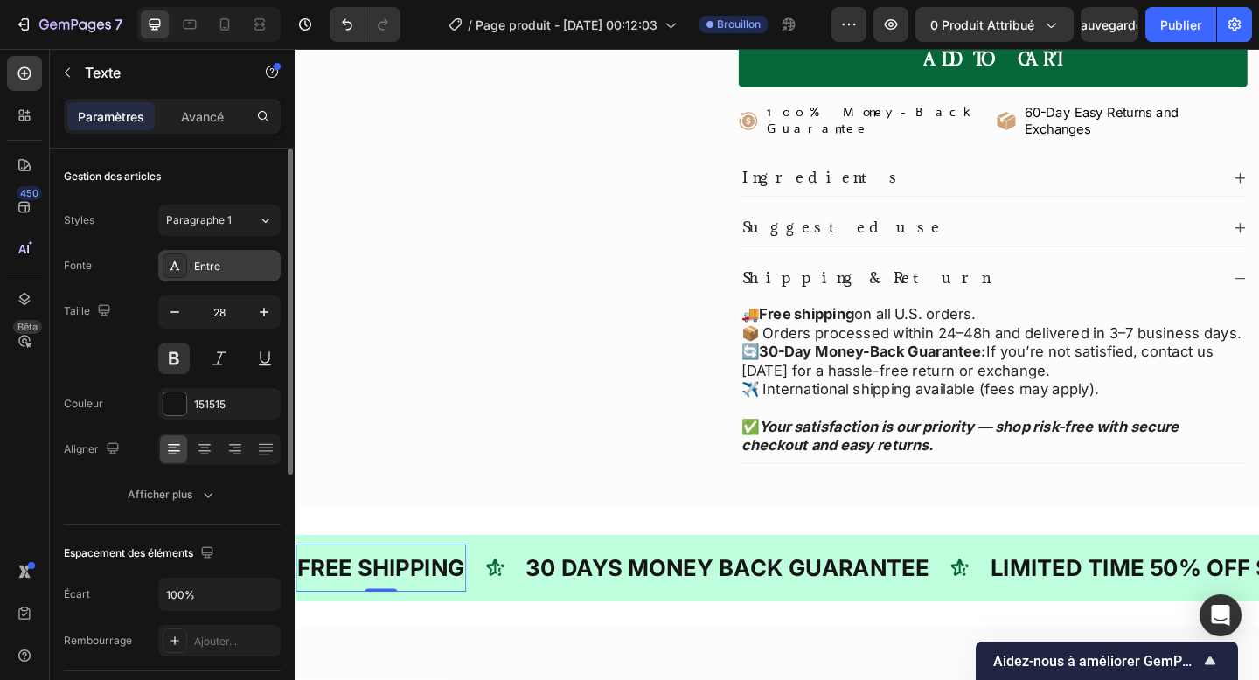
click at [223, 275] on div "Entre" at bounding box center [219, 265] width 122 height 31
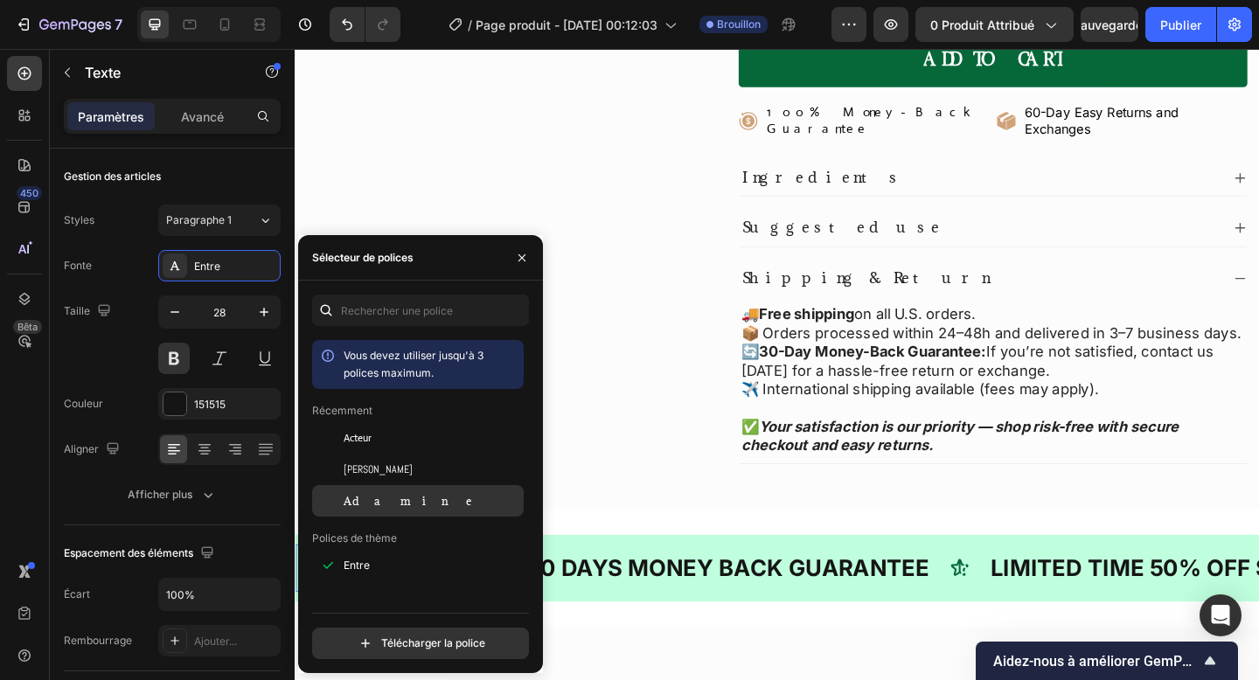
click at [391, 508] on div "Adamine" at bounding box center [432, 501] width 177 height 16
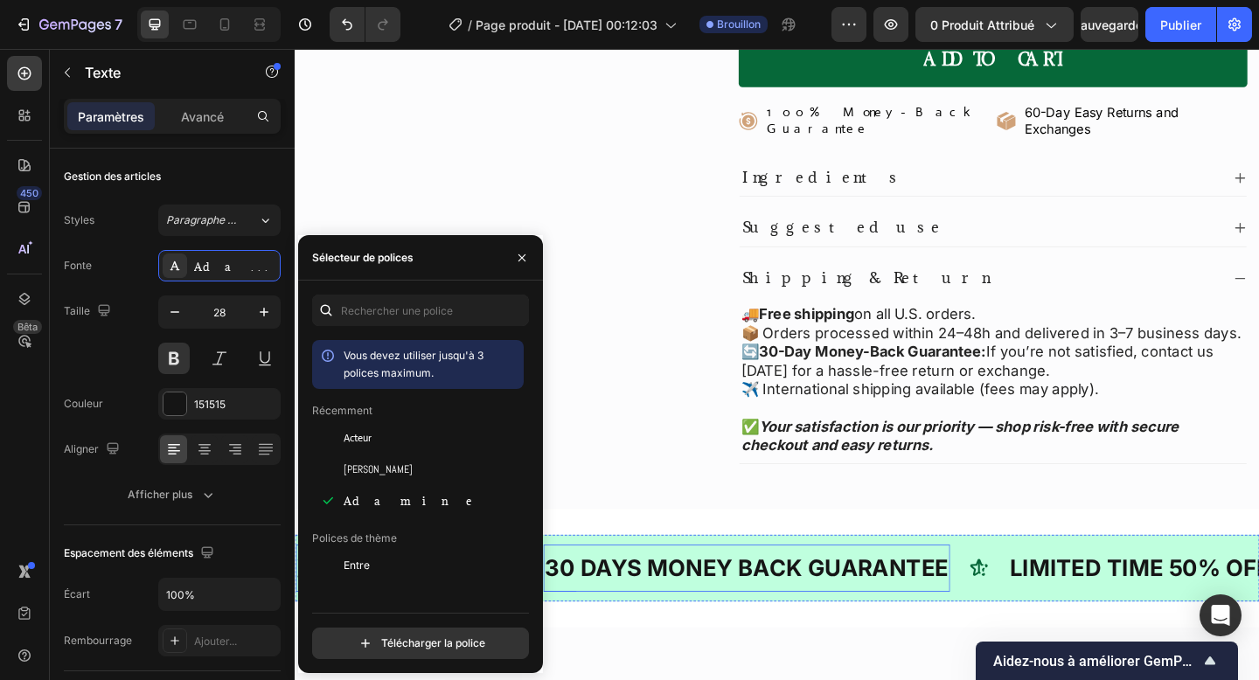
click at [745, 595] on div "30 DAYS MONEY BACK GUARANTEE" at bounding box center [786, 614] width 442 height 38
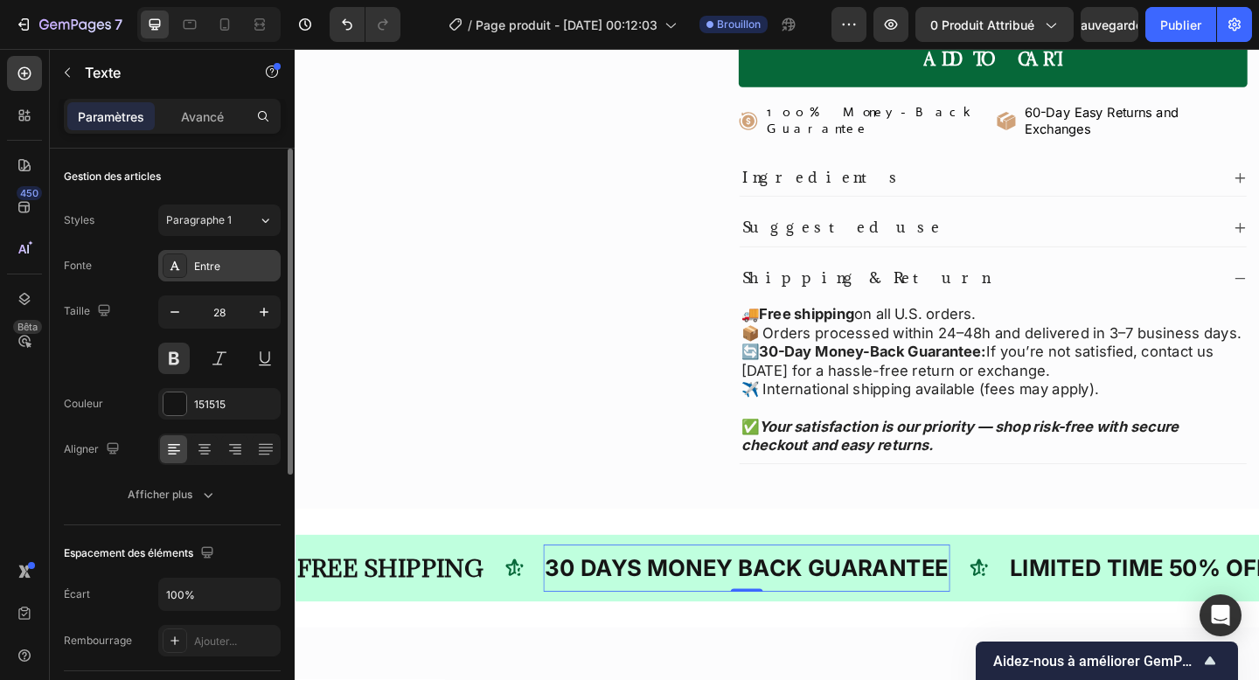
click at [179, 262] on icon at bounding box center [175, 266] width 14 height 14
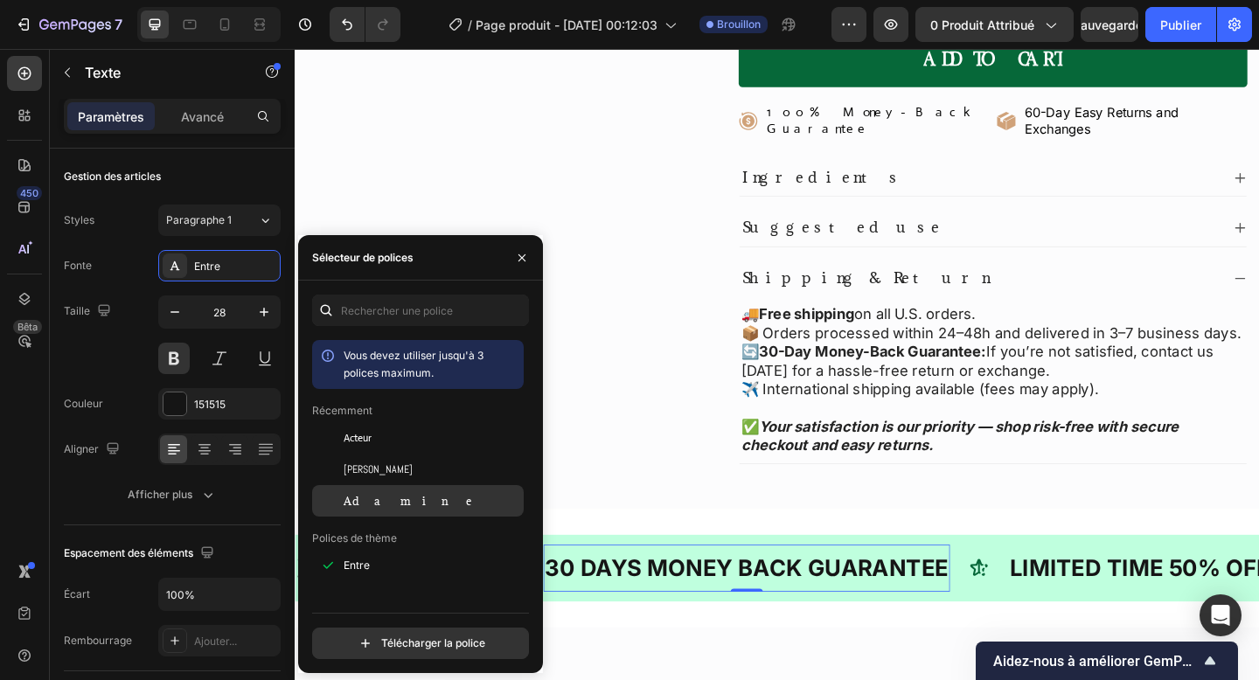
click at [417, 505] on div "Adamine" at bounding box center [432, 501] width 177 height 16
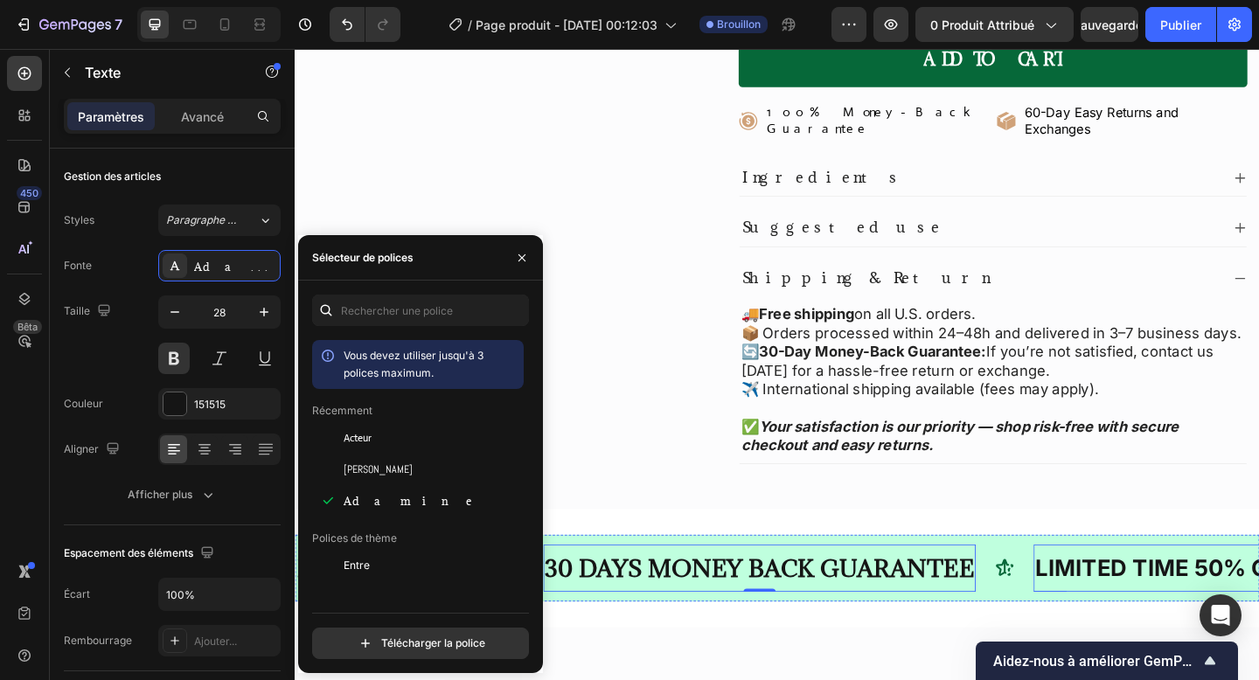
click at [1133, 595] on div "LIMITED TIME 50% OFF SALE" at bounding box center [1275, 614] width 355 height 38
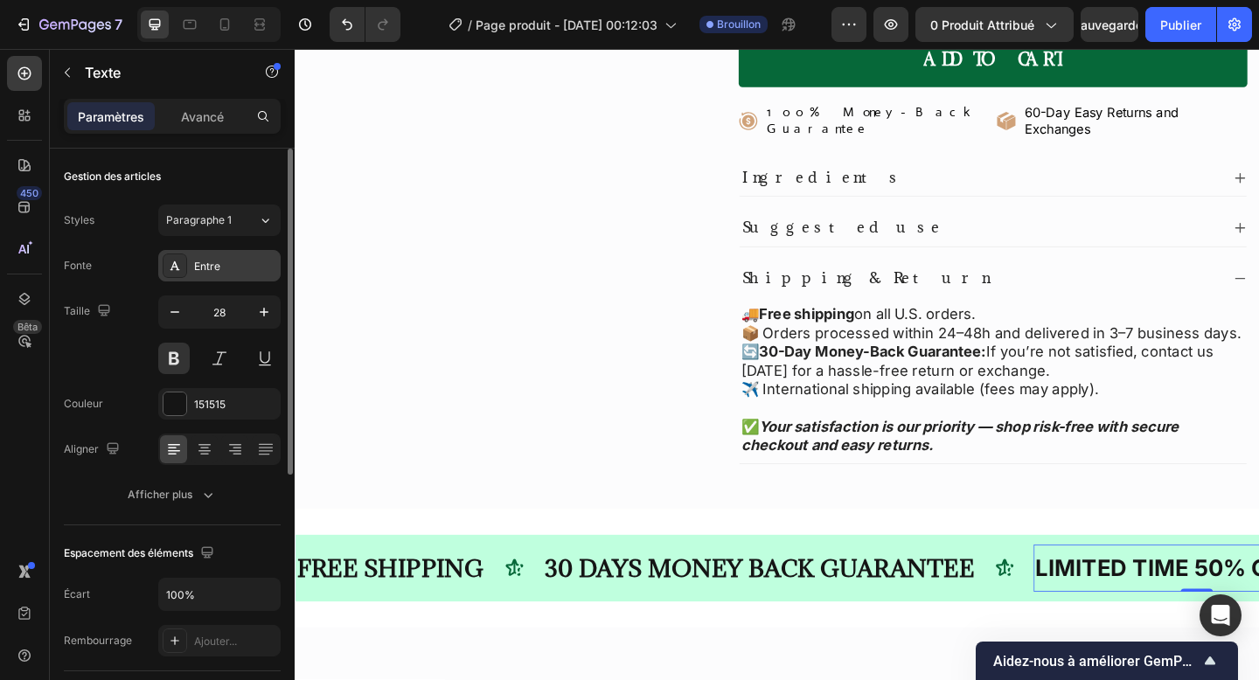
click at [228, 277] on div "Entre" at bounding box center [219, 265] width 122 height 31
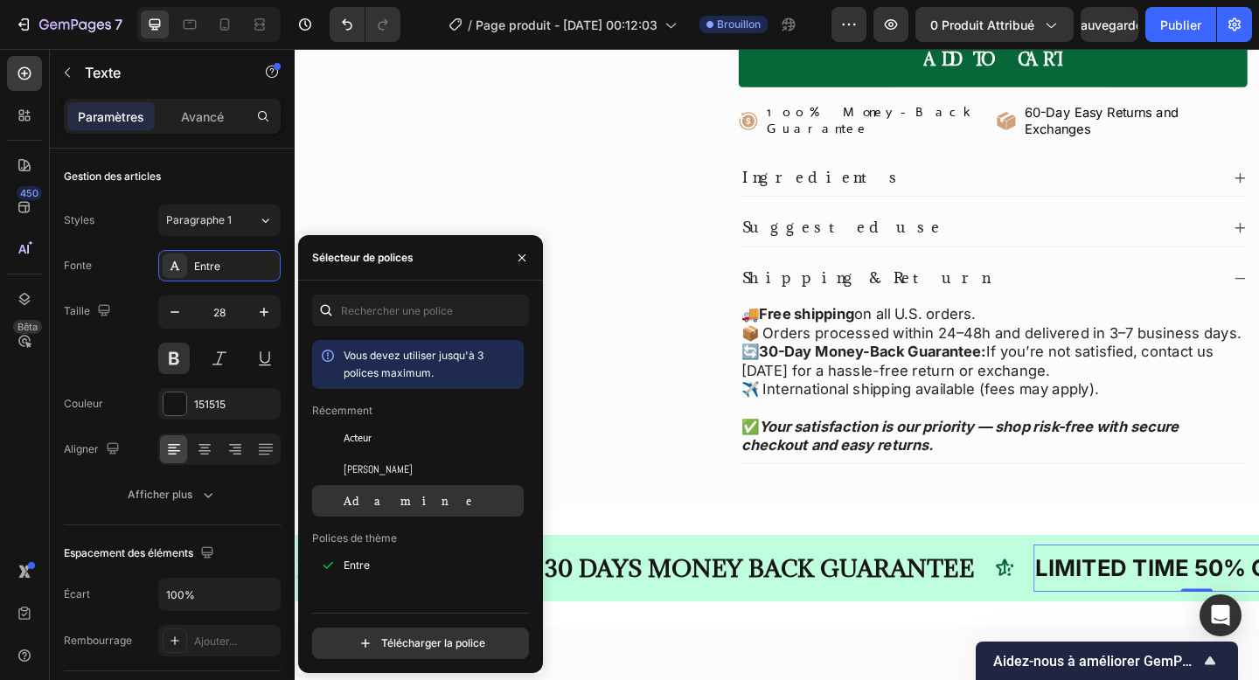
click at [411, 502] on div "Adamine" at bounding box center [432, 501] width 177 height 16
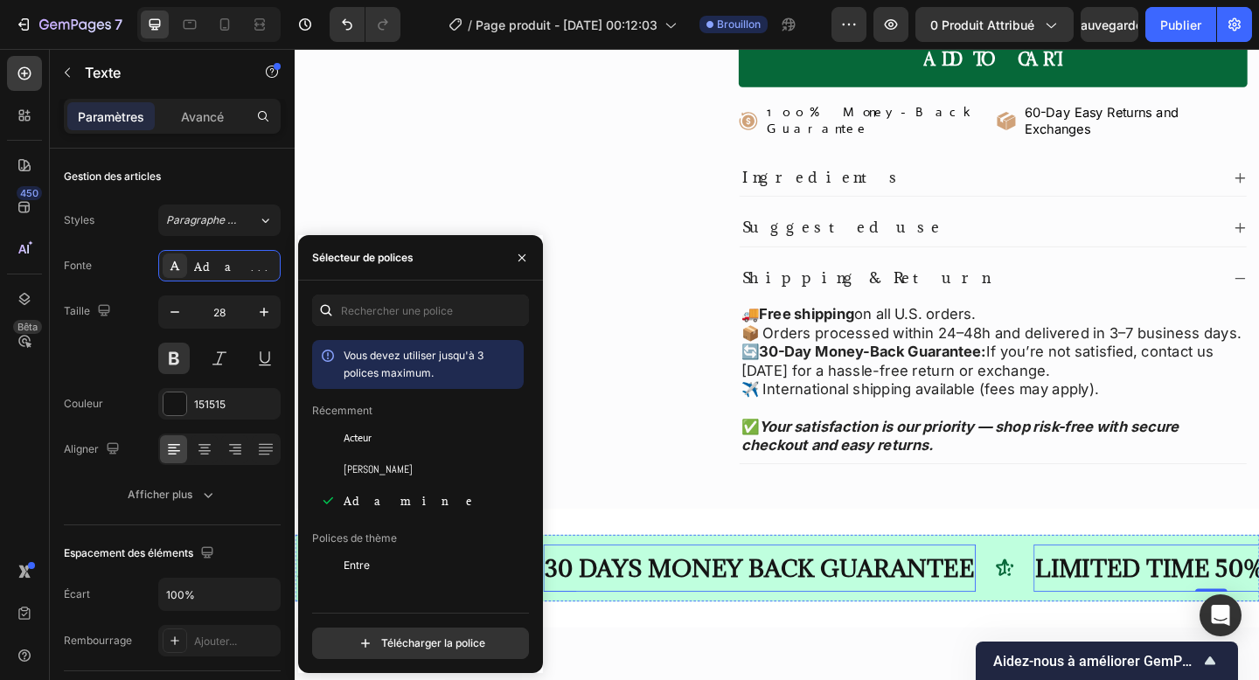
click at [597, 588] on div "30 DAYS MONEY BACK GUARANTEE Text" at bounding box center [800, 614] width 470 height 52
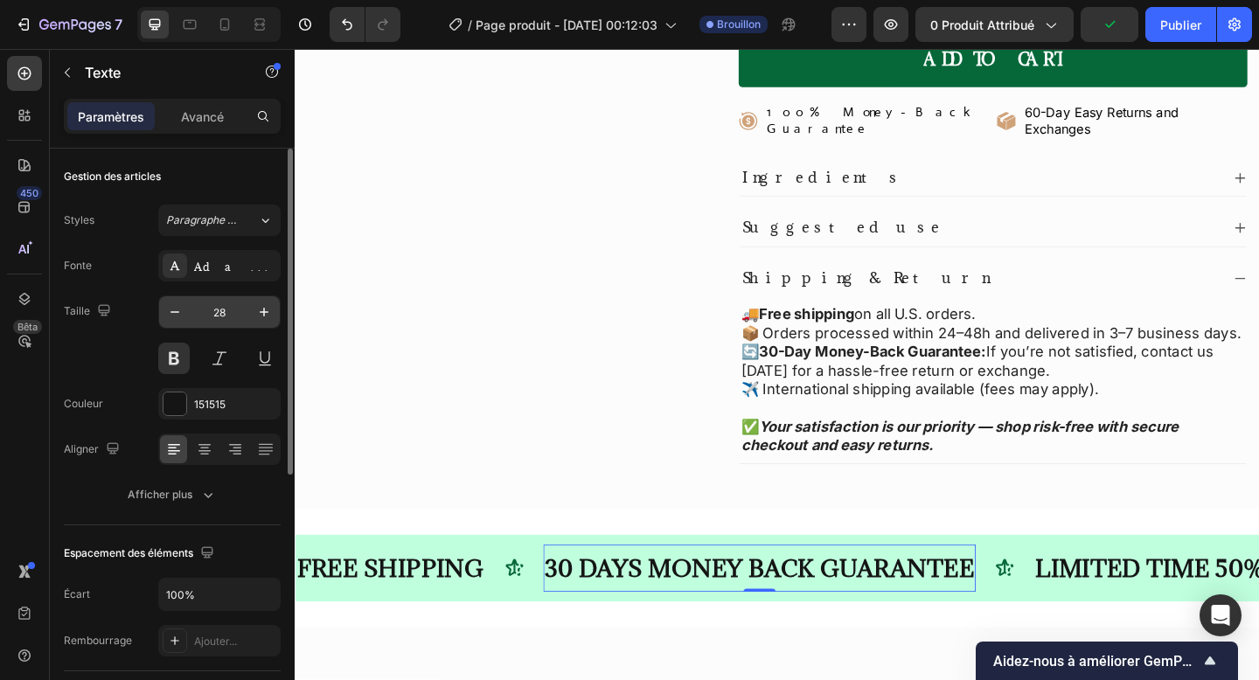
click at [217, 317] on input "28" at bounding box center [220, 311] width 58 height 31
type input "20"
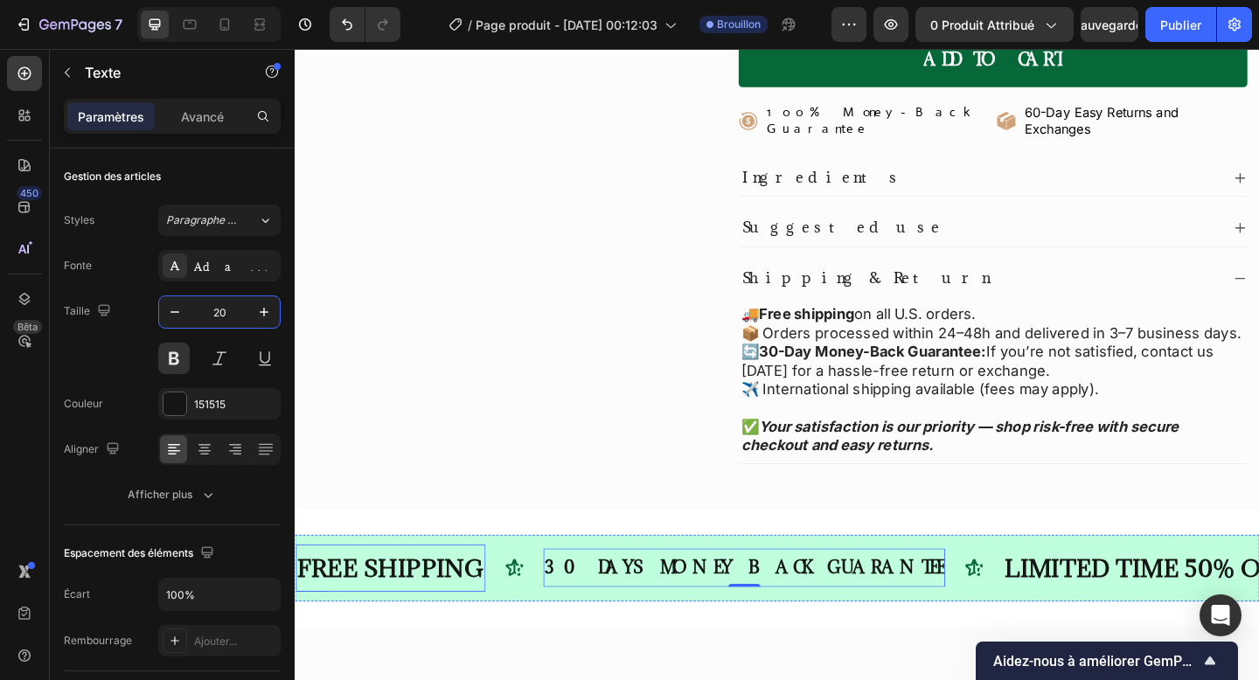
click at [422, 595] on div "FREE SHIPPING" at bounding box center [399, 614] width 206 height 38
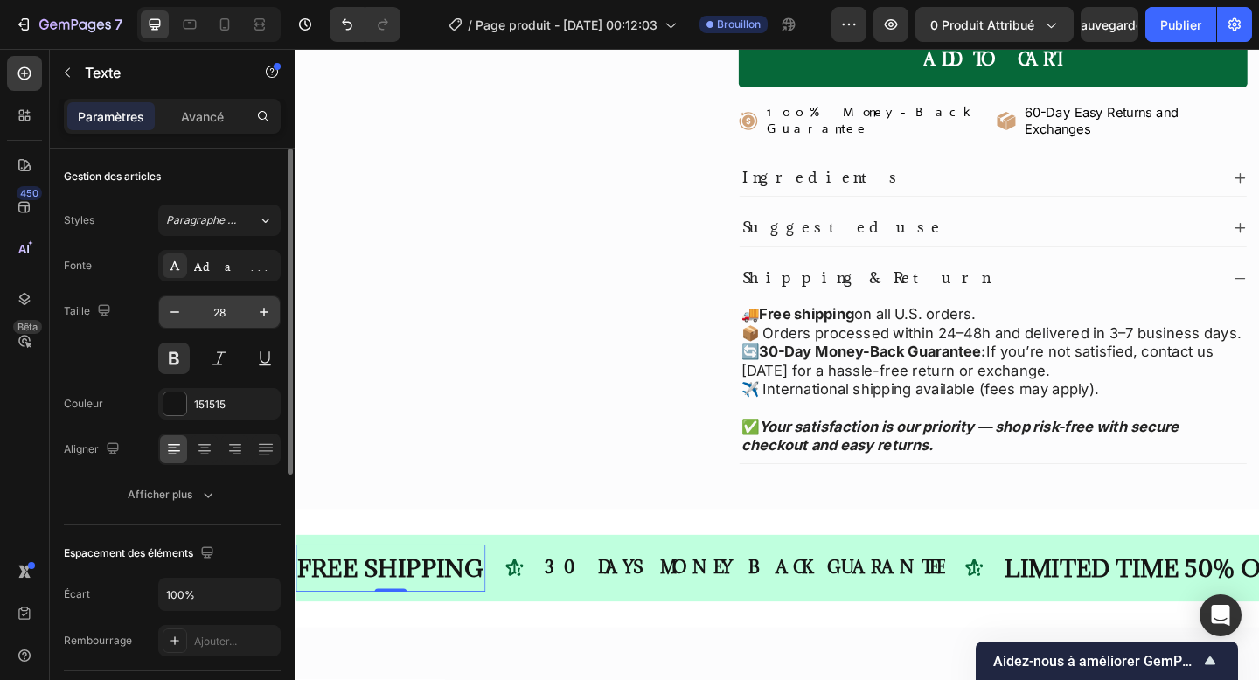
click at [221, 310] on input "28" at bounding box center [220, 311] width 58 height 31
type input "20"
